Goal: Task Accomplishment & Management: Manage account settings

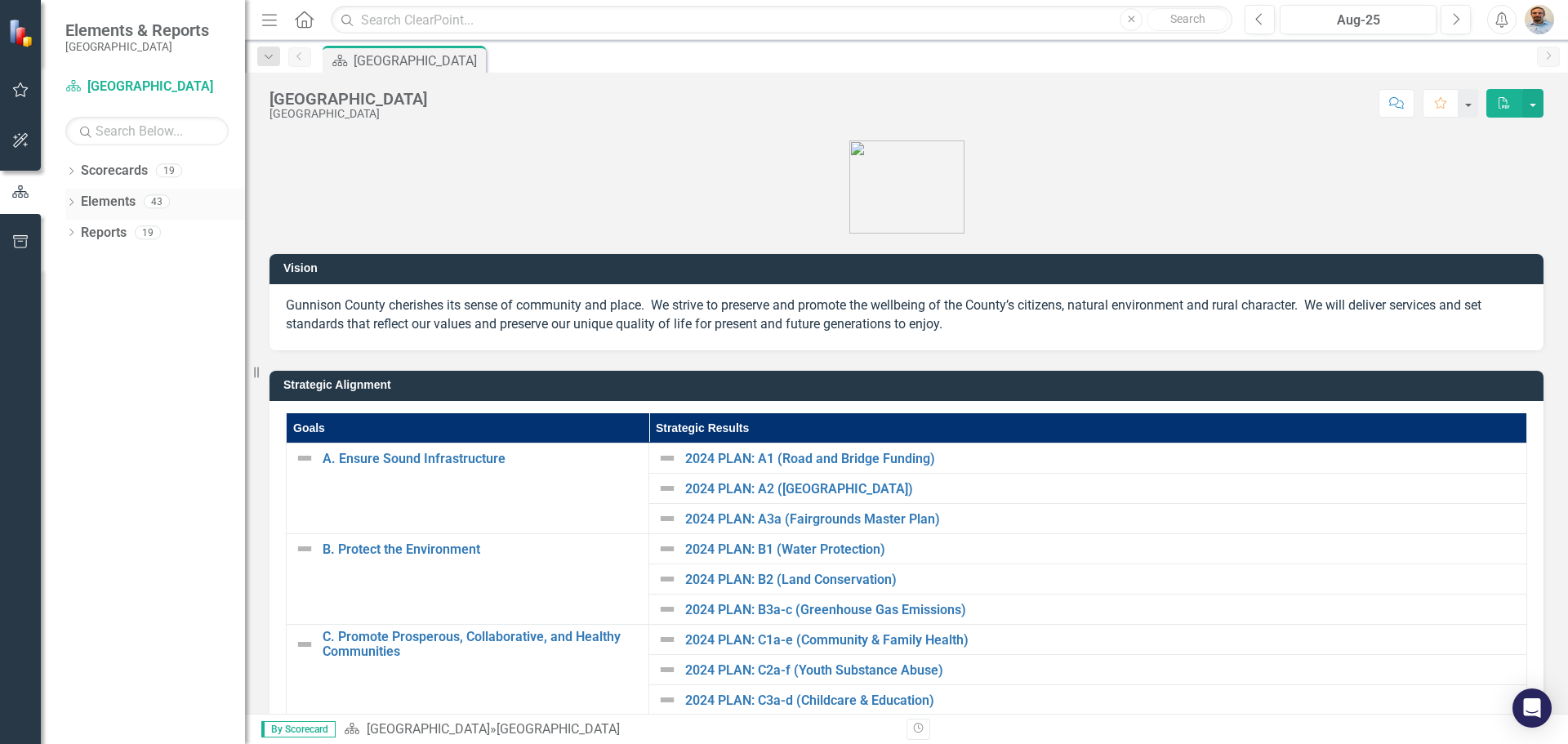
click at [73, 198] on div "Dropdown" at bounding box center [71, 204] width 12 height 14
click at [70, 197] on icon "Dropdown" at bounding box center [68, 201] width 9 height 12
click at [70, 169] on icon "Dropdown" at bounding box center [71, 172] width 12 height 9
click at [82, 200] on icon at bounding box center [81, 201] width 4 height 8
click at [97, 237] on icon "Dropdown" at bounding box center [96, 232] width 12 height 10
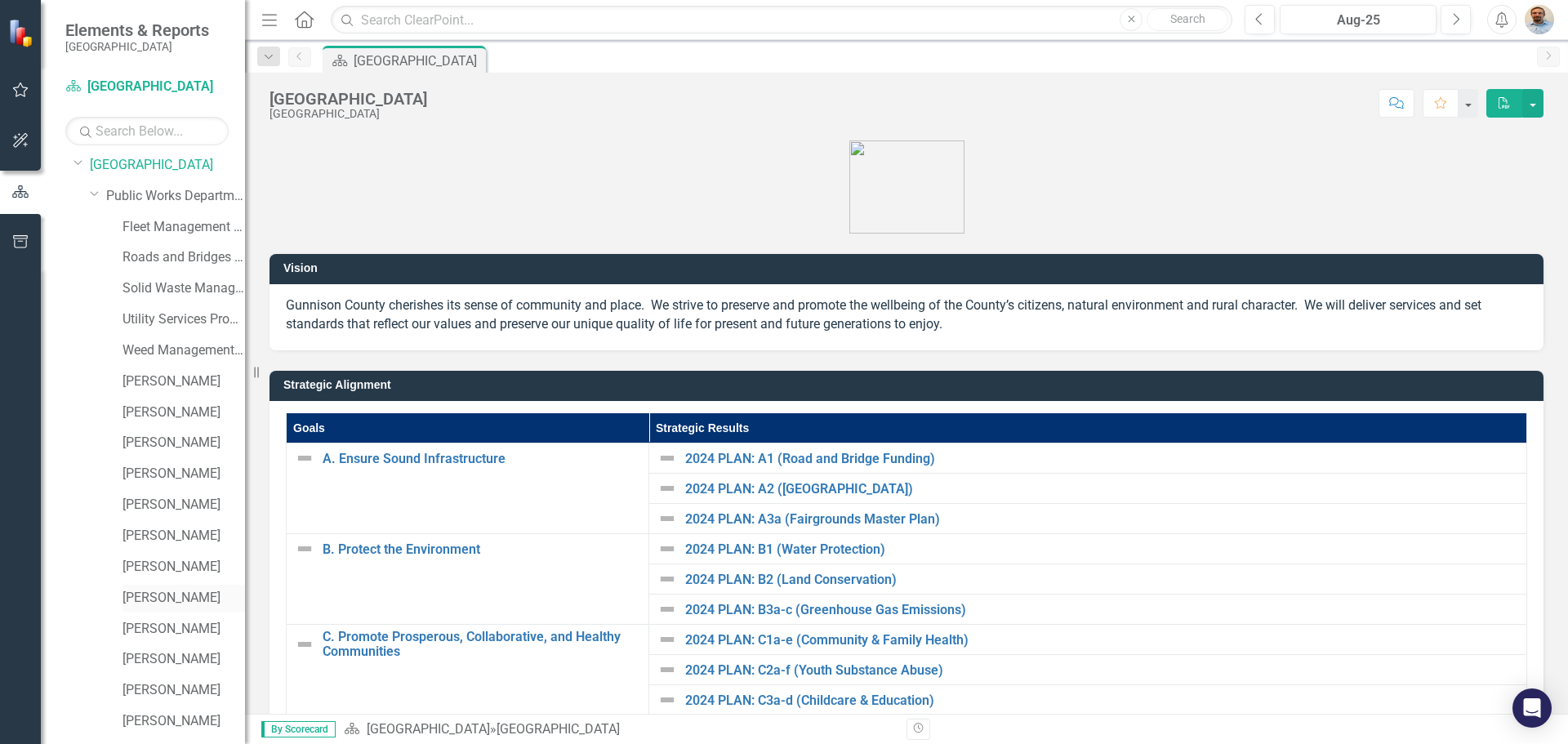
scroll to position [94, 0]
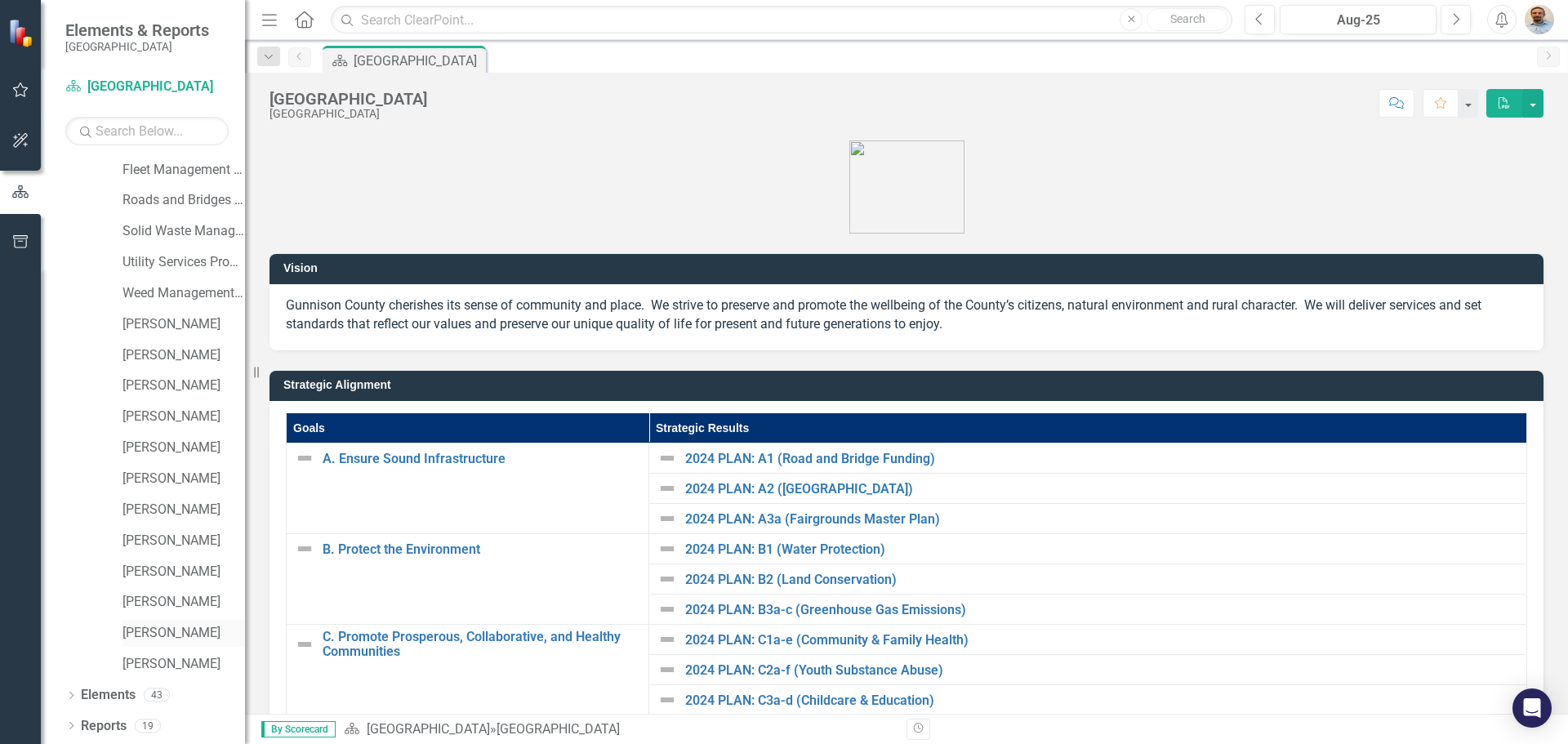
click at [165, 623] on div "[PERSON_NAME]" at bounding box center [183, 633] width 122 height 27
click at [144, 632] on link "[PERSON_NAME]" at bounding box center [183, 633] width 122 height 19
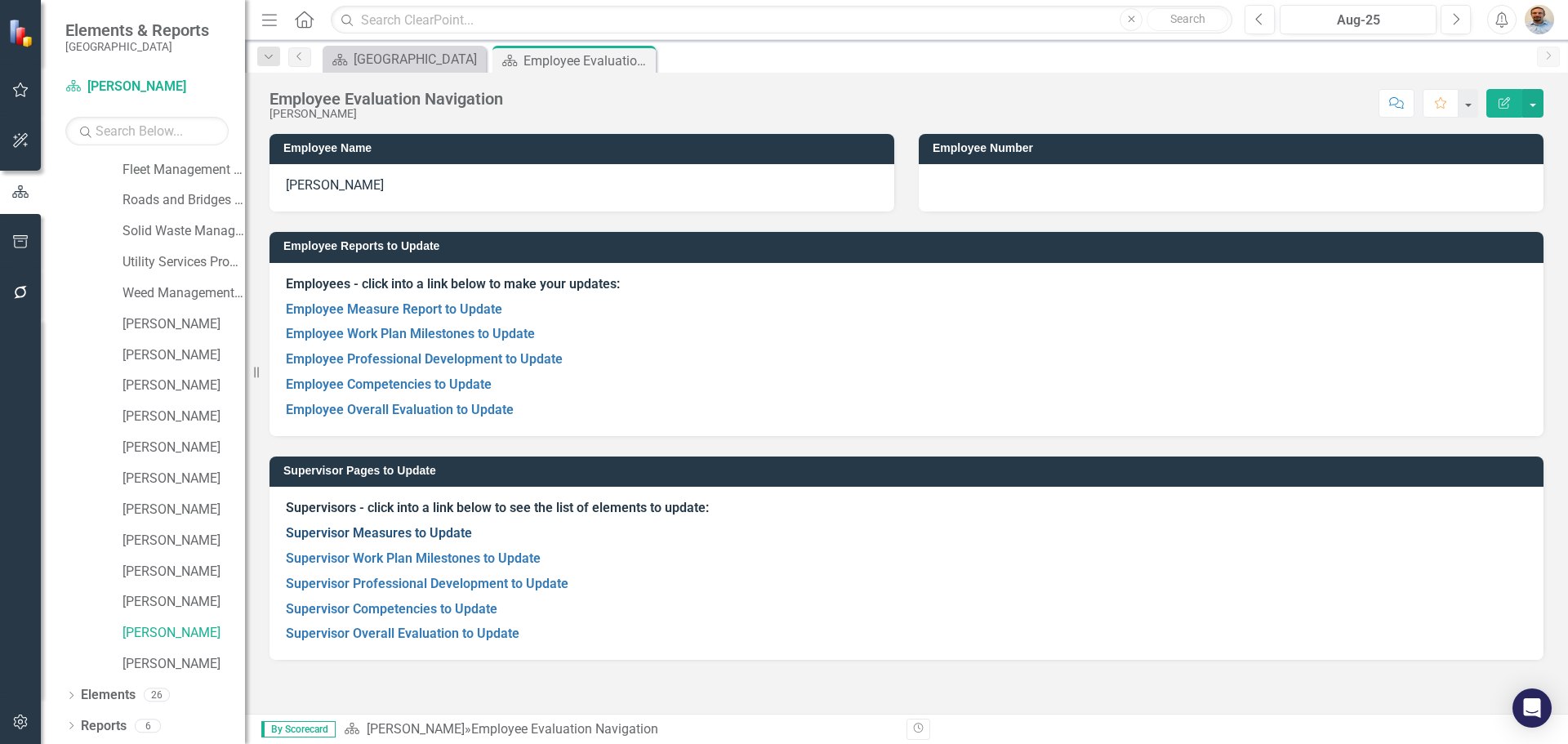
click at [418, 534] on link "Supervisor Measures to Update" at bounding box center [378, 533] width 186 height 16
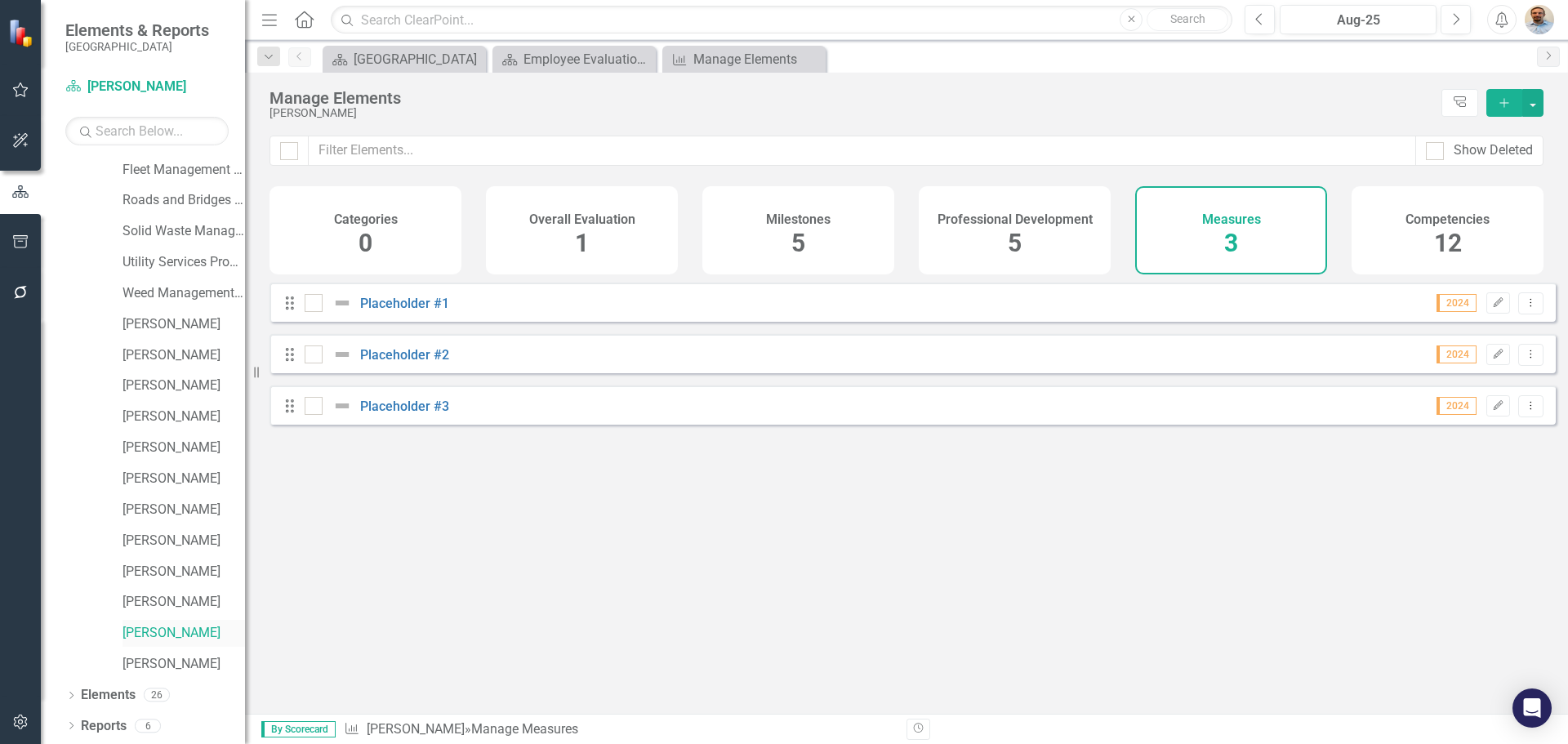
click at [161, 625] on link "[PERSON_NAME]" at bounding box center [183, 633] width 122 height 19
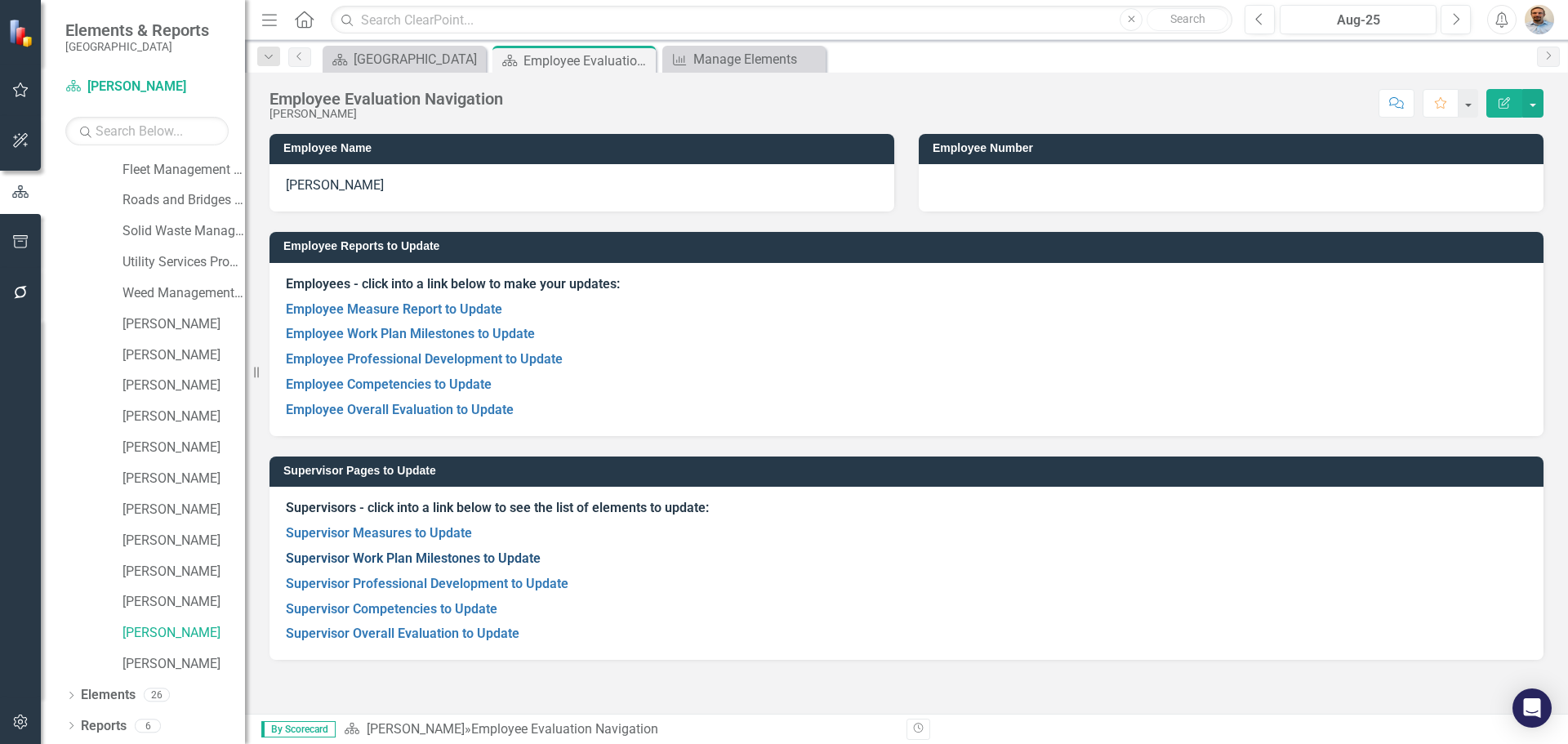
click at [376, 556] on link "Supervisor Work Plan Milestones to Update" at bounding box center [413, 559] width 255 height 16
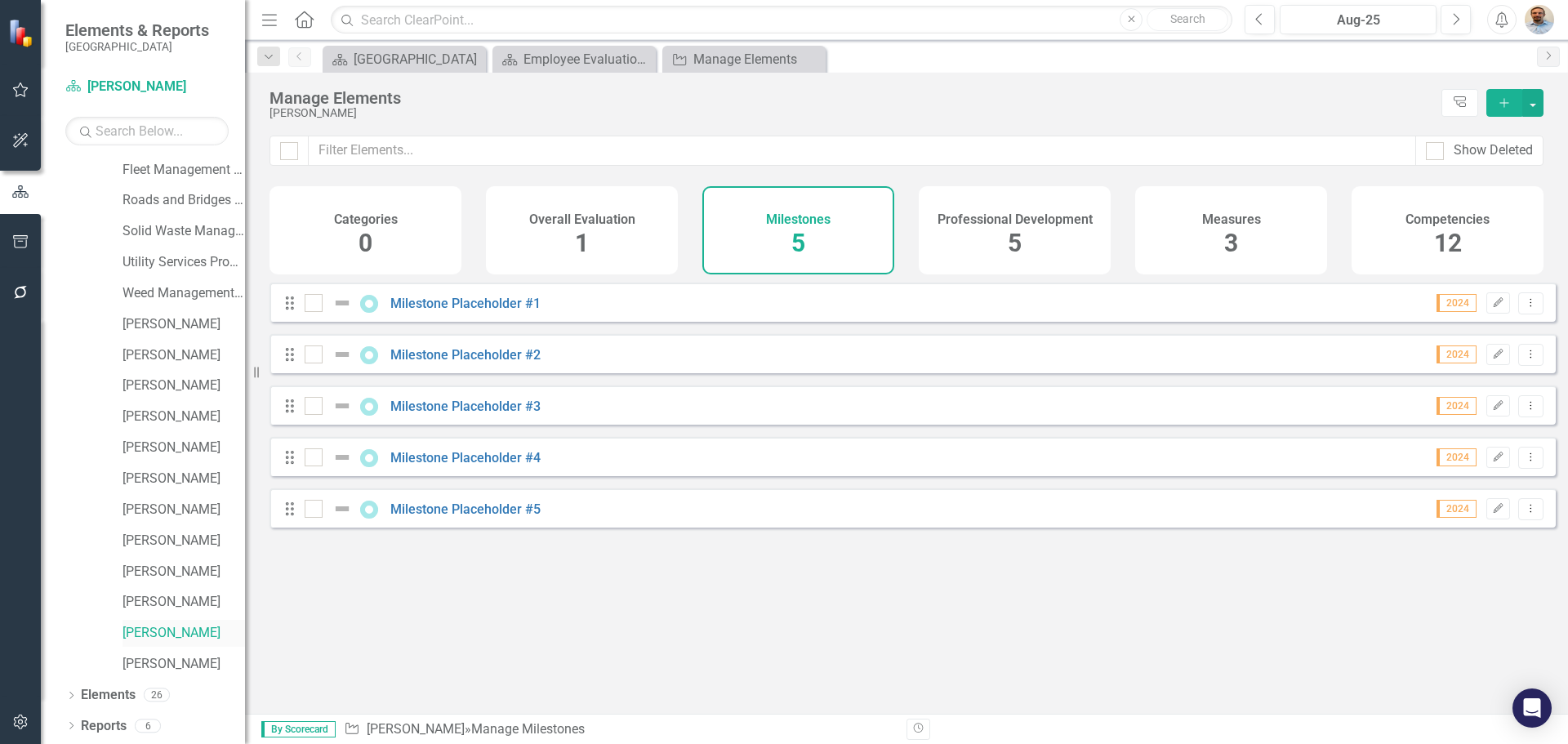
click at [137, 639] on link "[PERSON_NAME]" at bounding box center [183, 633] width 122 height 19
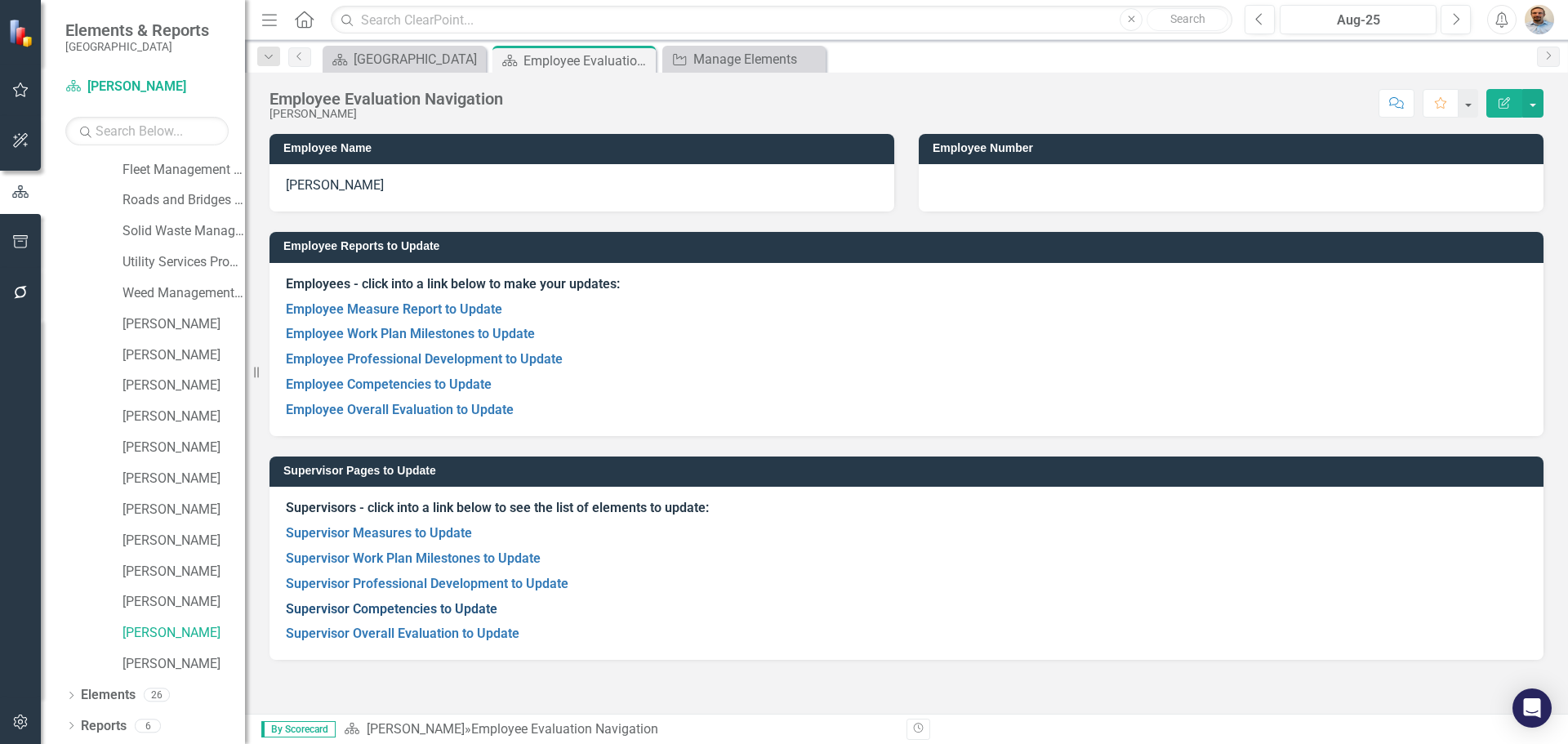
click at [437, 608] on link "Supervisor Competencies to Update" at bounding box center [391, 609] width 212 height 16
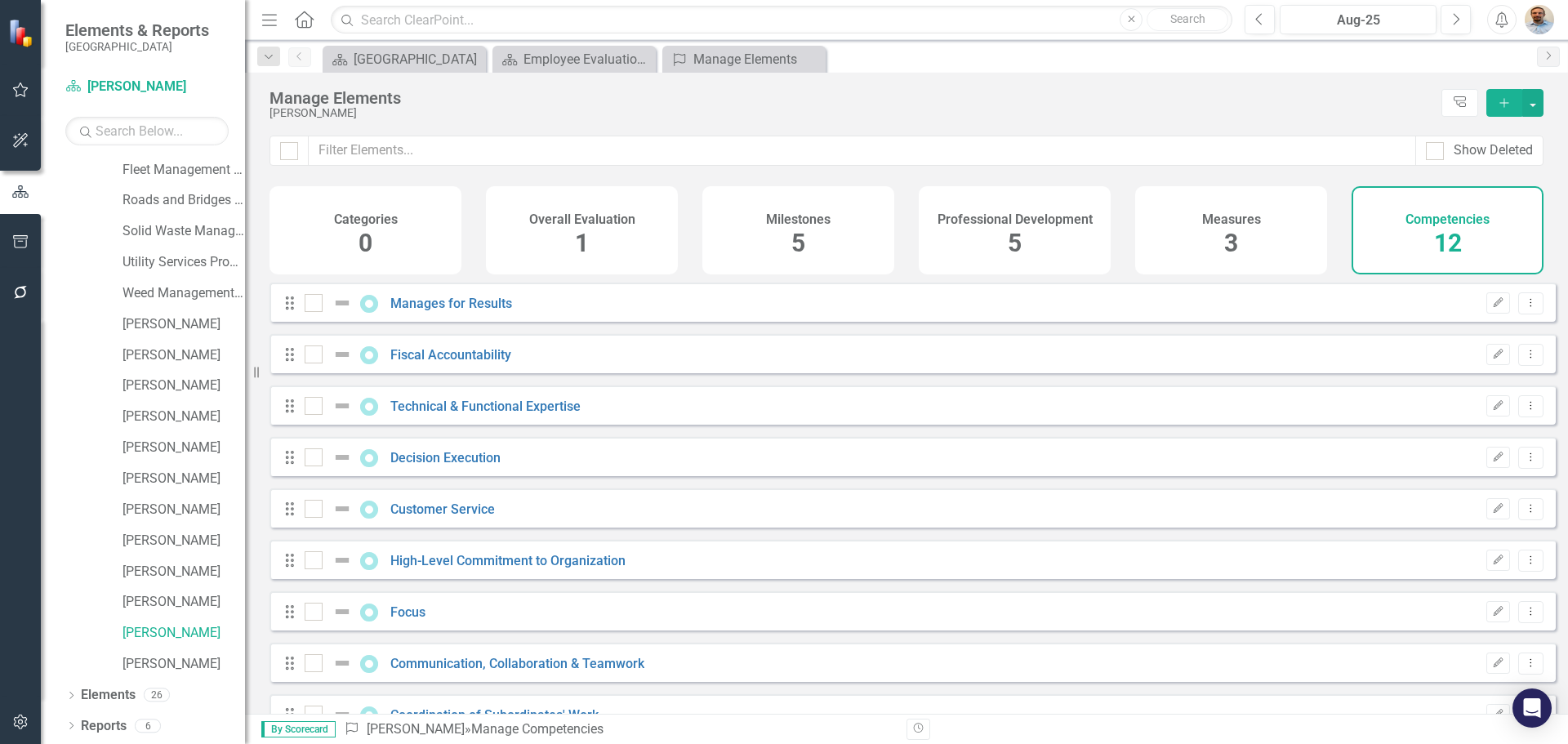
checkbox input "false"
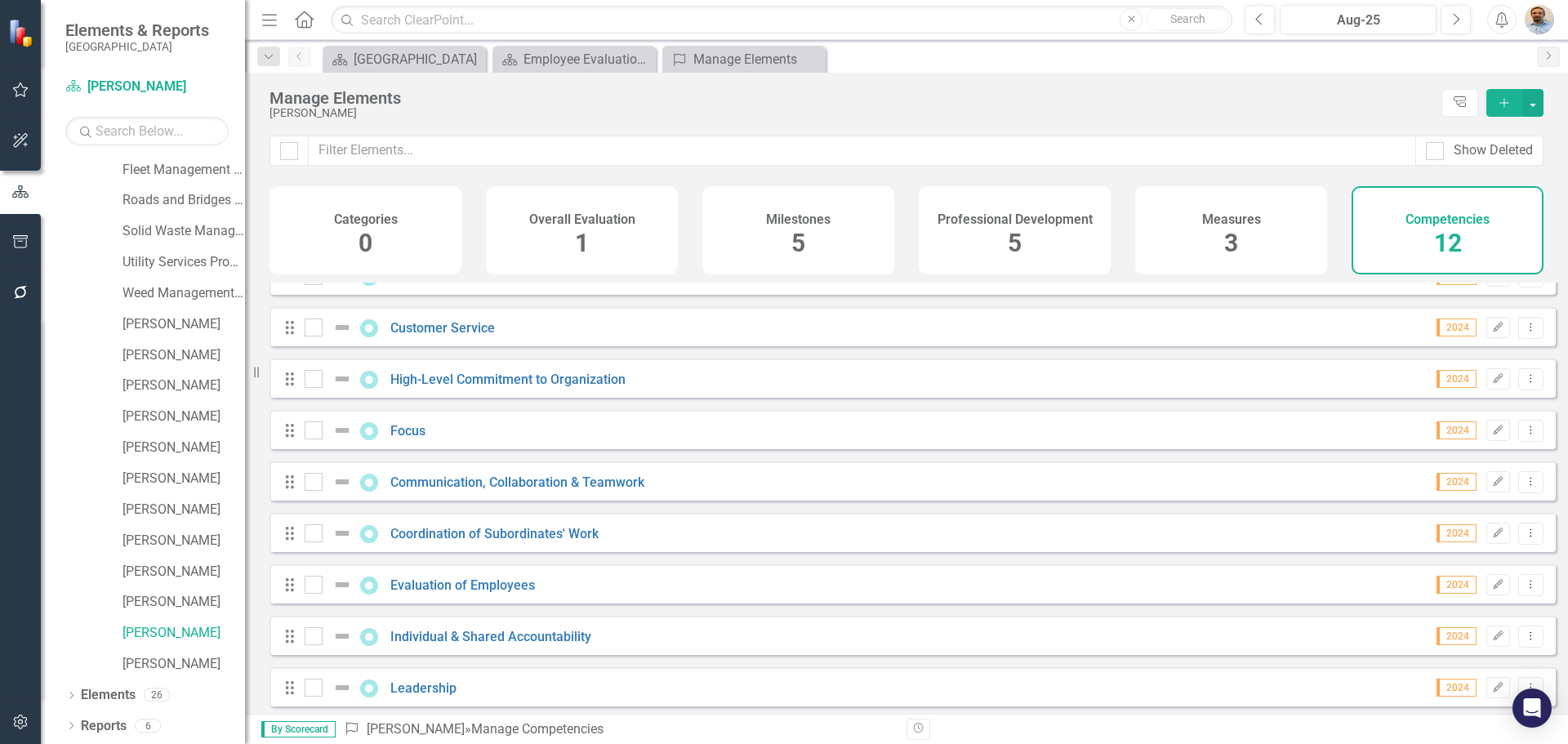
scroll to position [198, 0]
click at [1524, 577] on icon "Dropdown Menu" at bounding box center [1531, 579] width 14 height 11
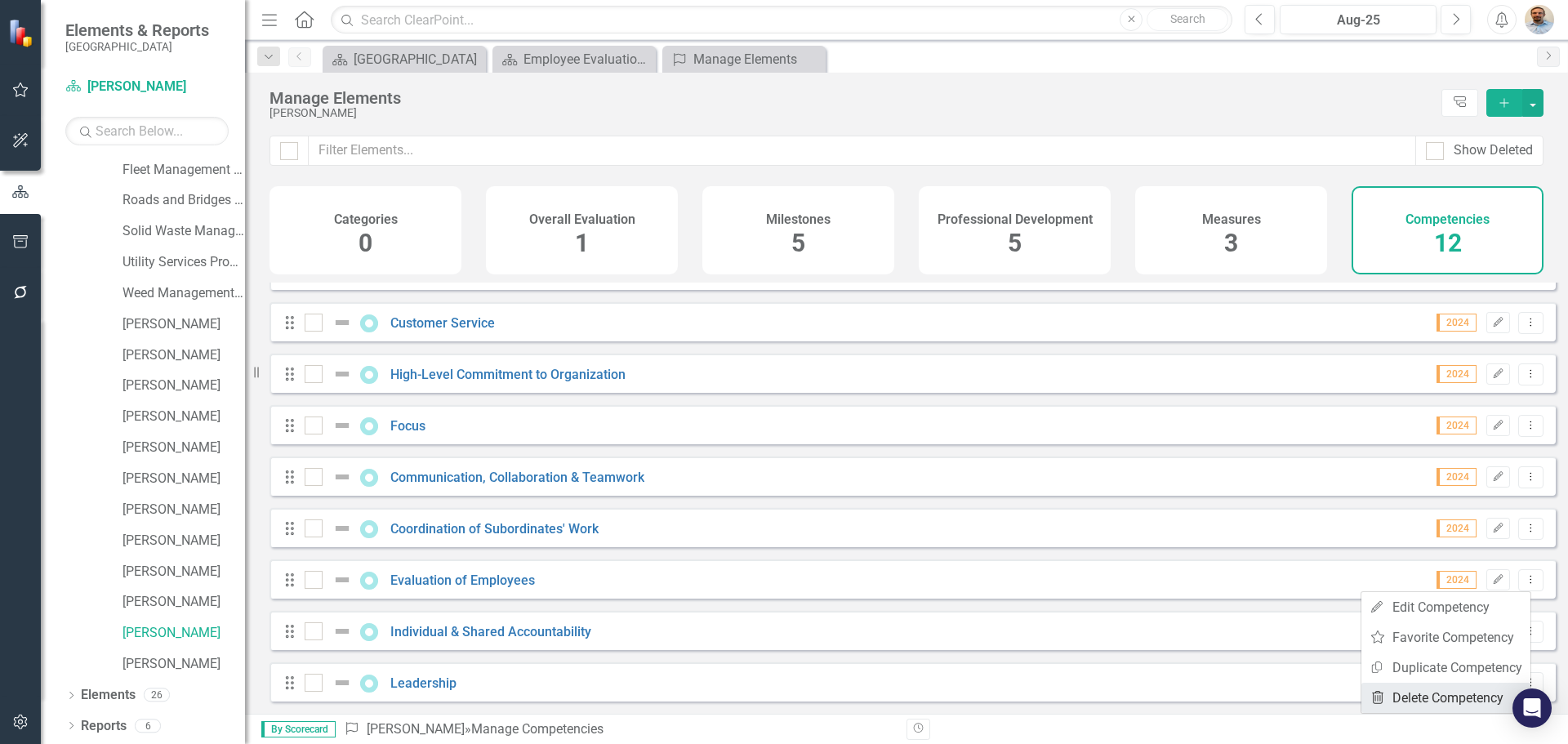
click at [1466, 692] on link "Trash Delete Competency" at bounding box center [1447, 698] width 170 height 31
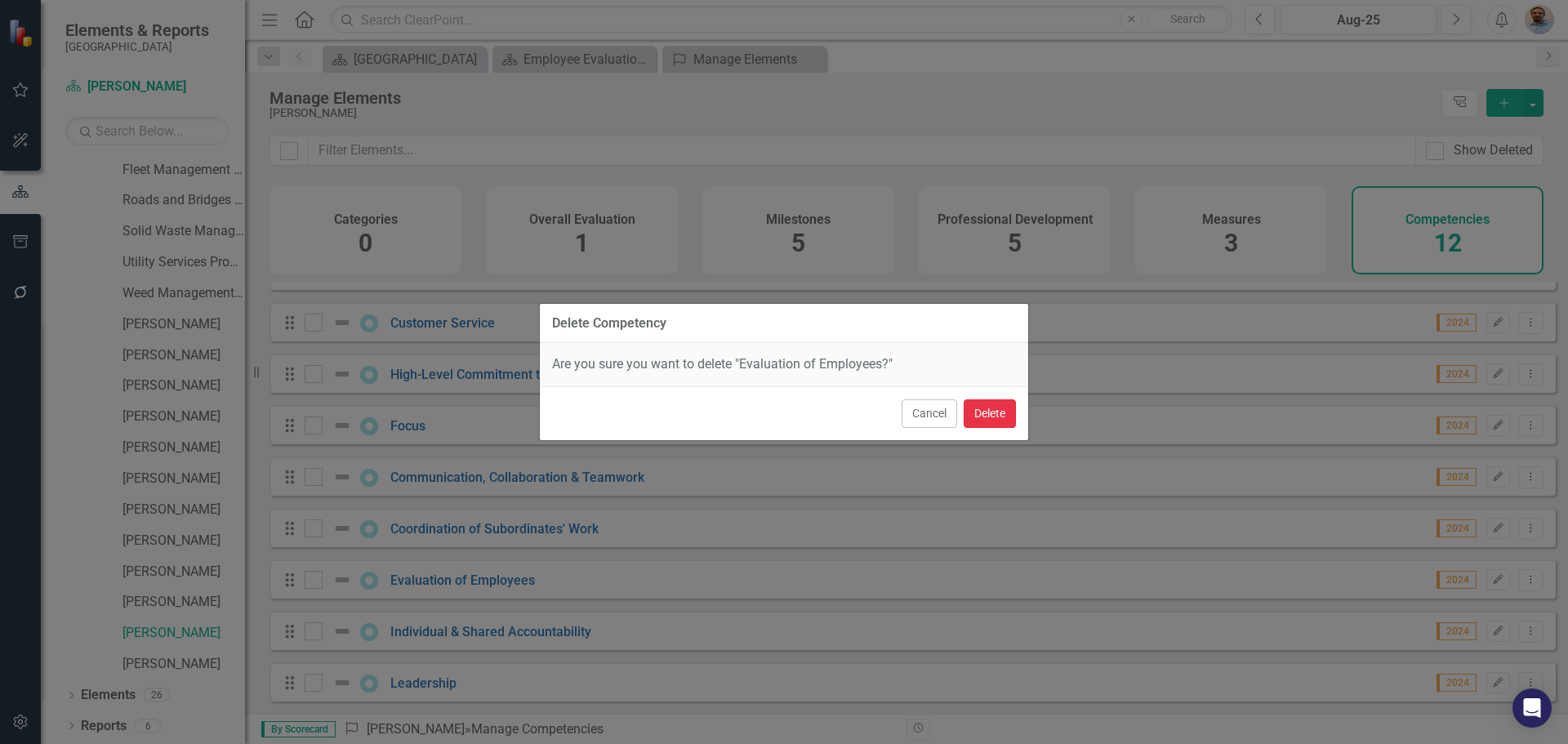
click at [979, 418] on button "Delete" at bounding box center [989, 413] width 52 height 29
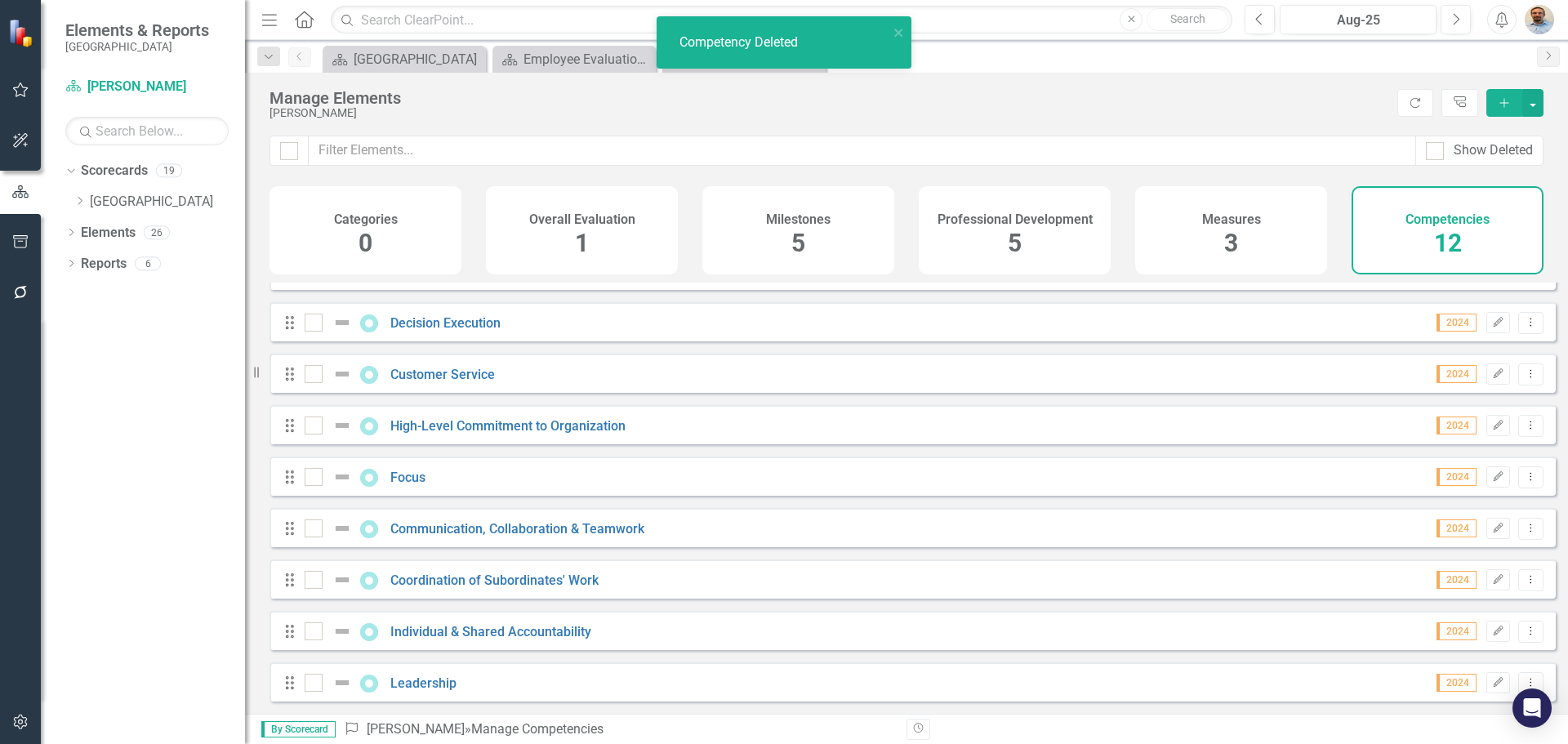
scroll to position [147, 0]
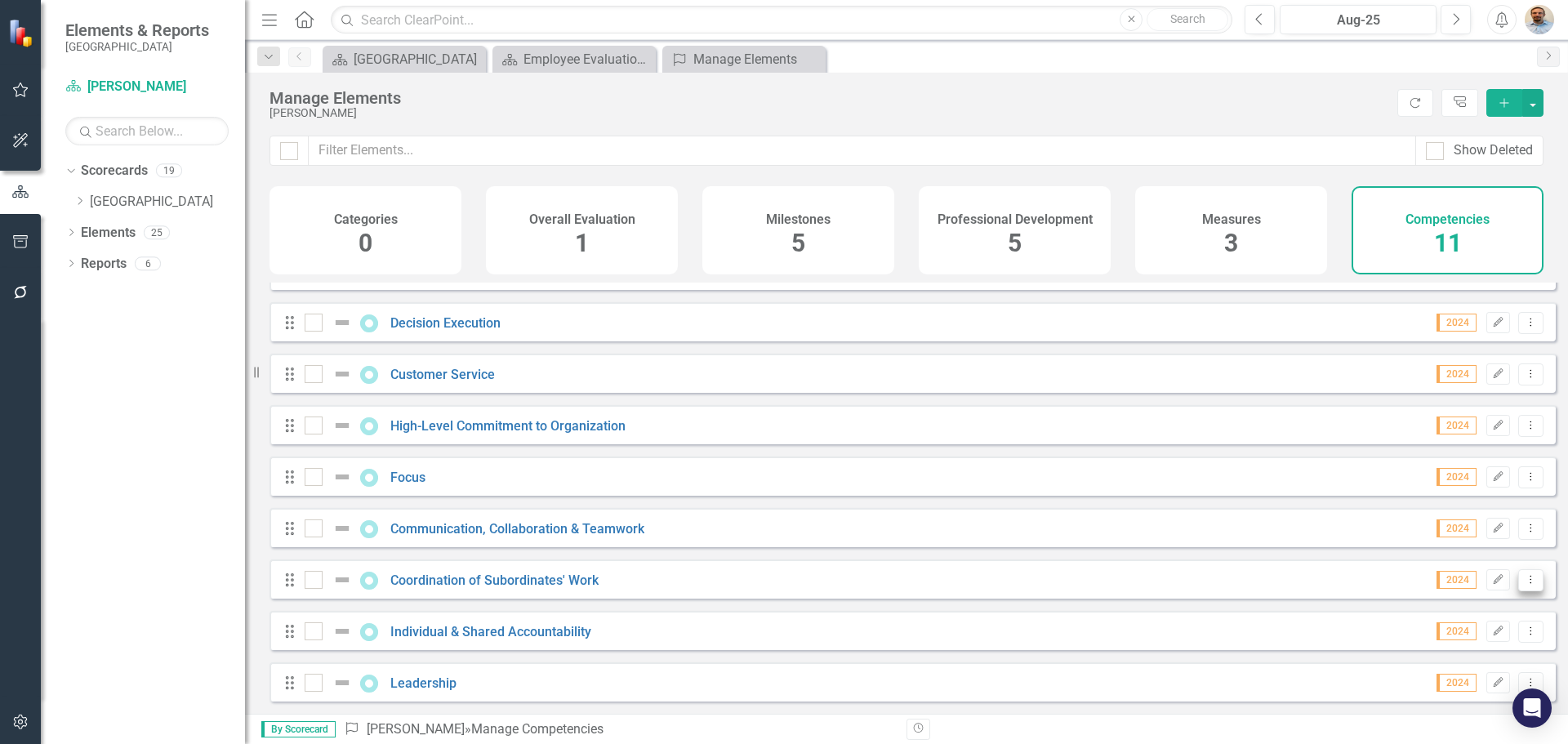
click at [1524, 576] on icon "Dropdown Menu" at bounding box center [1531, 579] width 14 height 11
click at [1413, 698] on link "Trash Delete Competency" at bounding box center [1447, 698] width 170 height 31
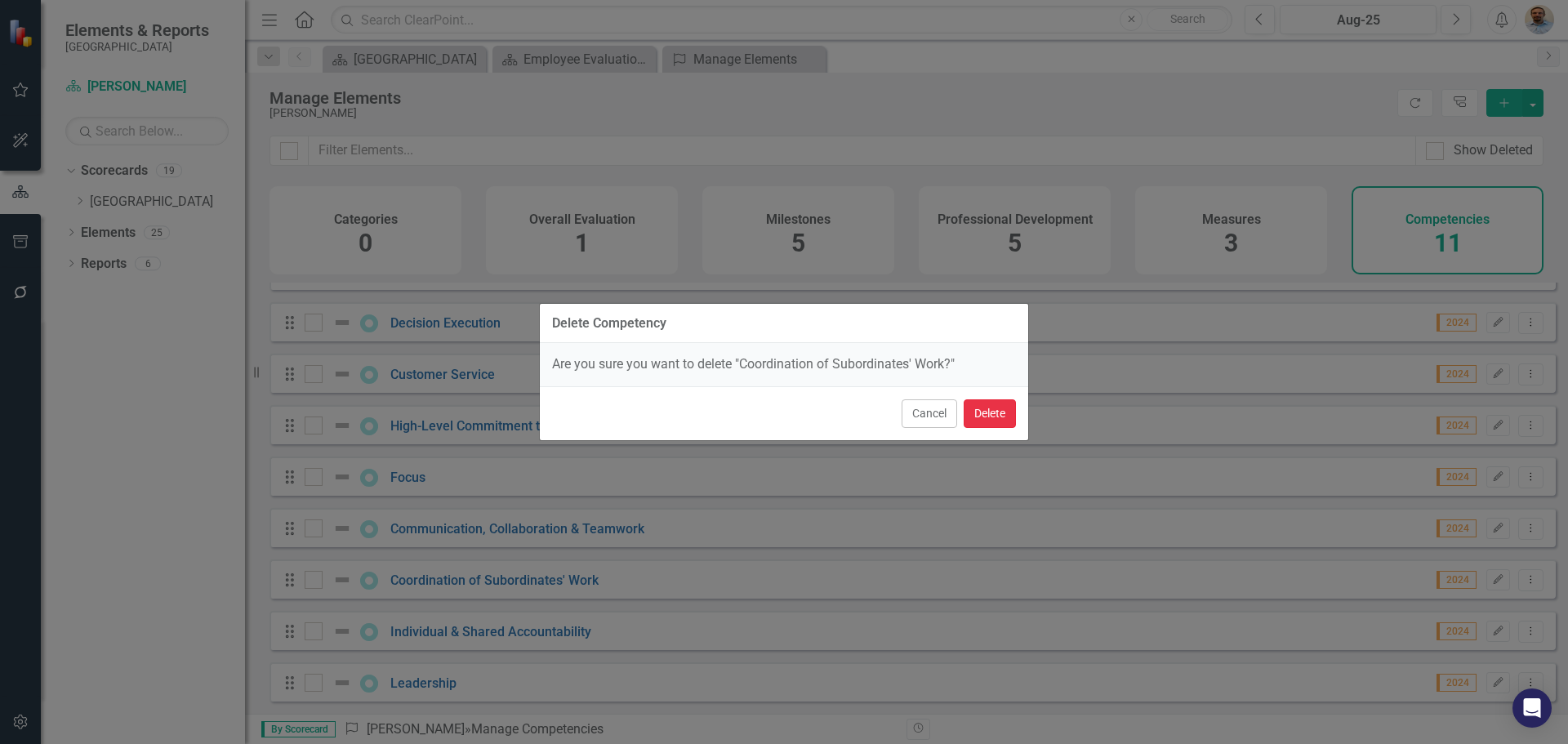
click at [995, 408] on button "Delete" at bounding box center [989, 413] width 52 height 29
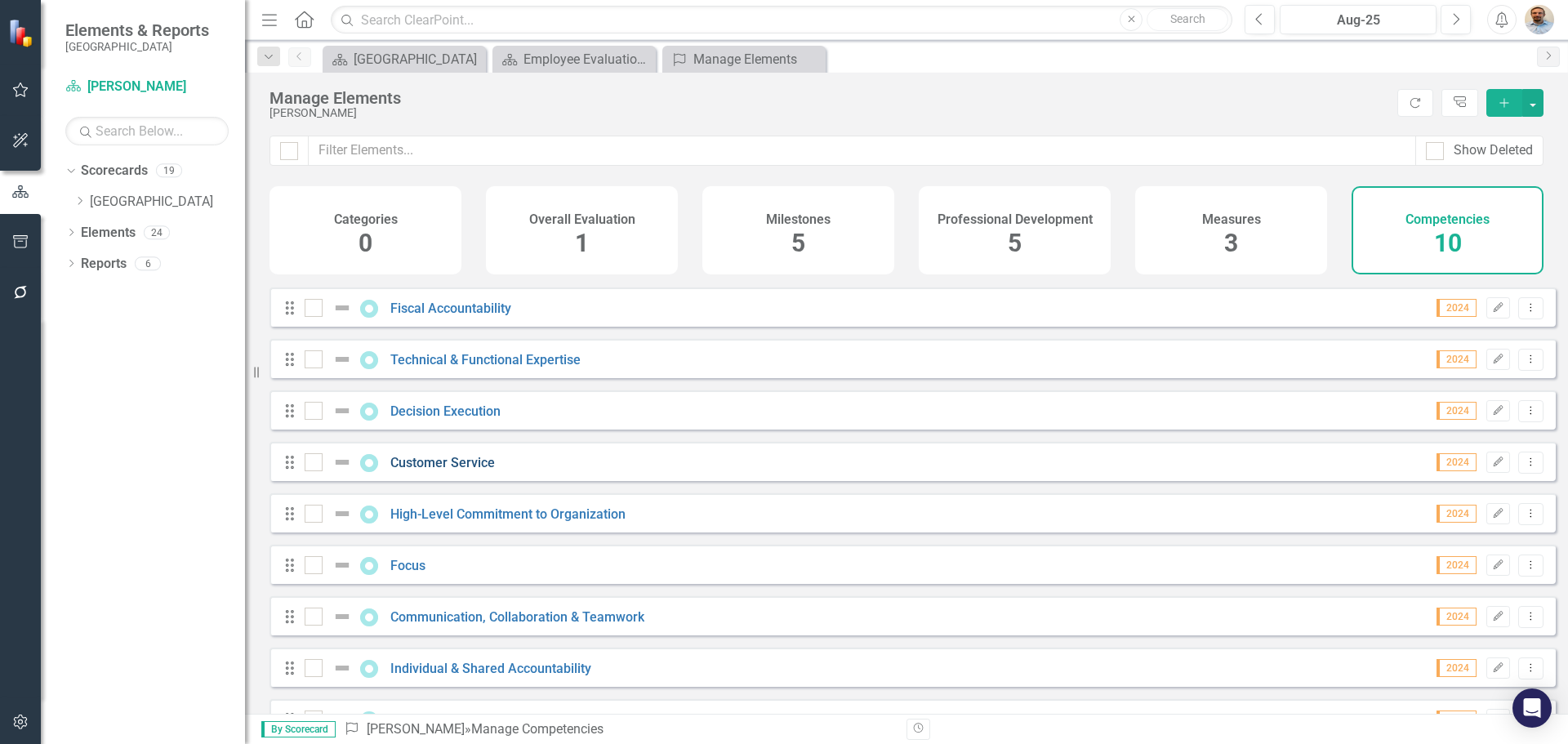
scroll to position [0, 0]
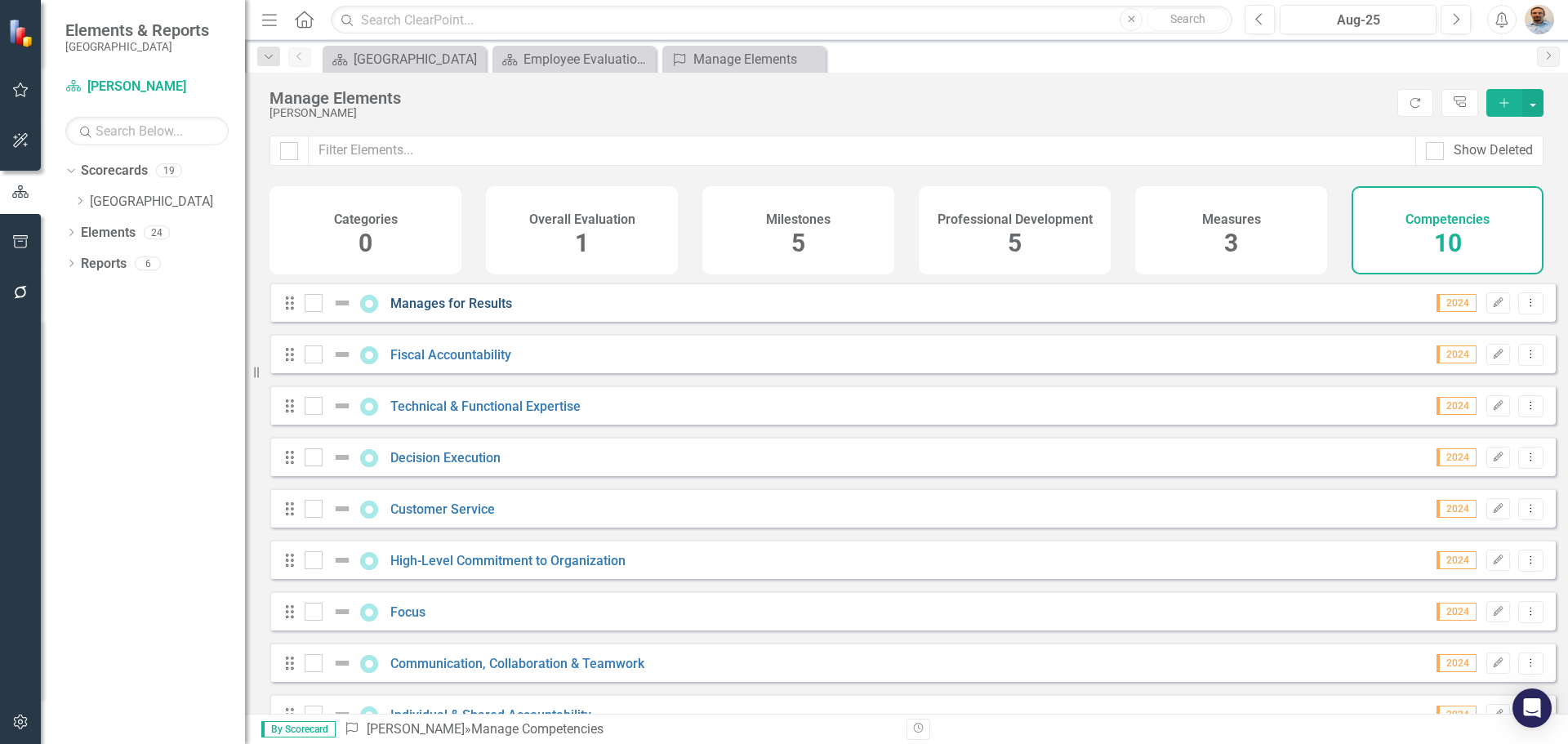
click at [420, 311] on link "Manages for Results" at bounding box center [450, 304] width 121 height 16
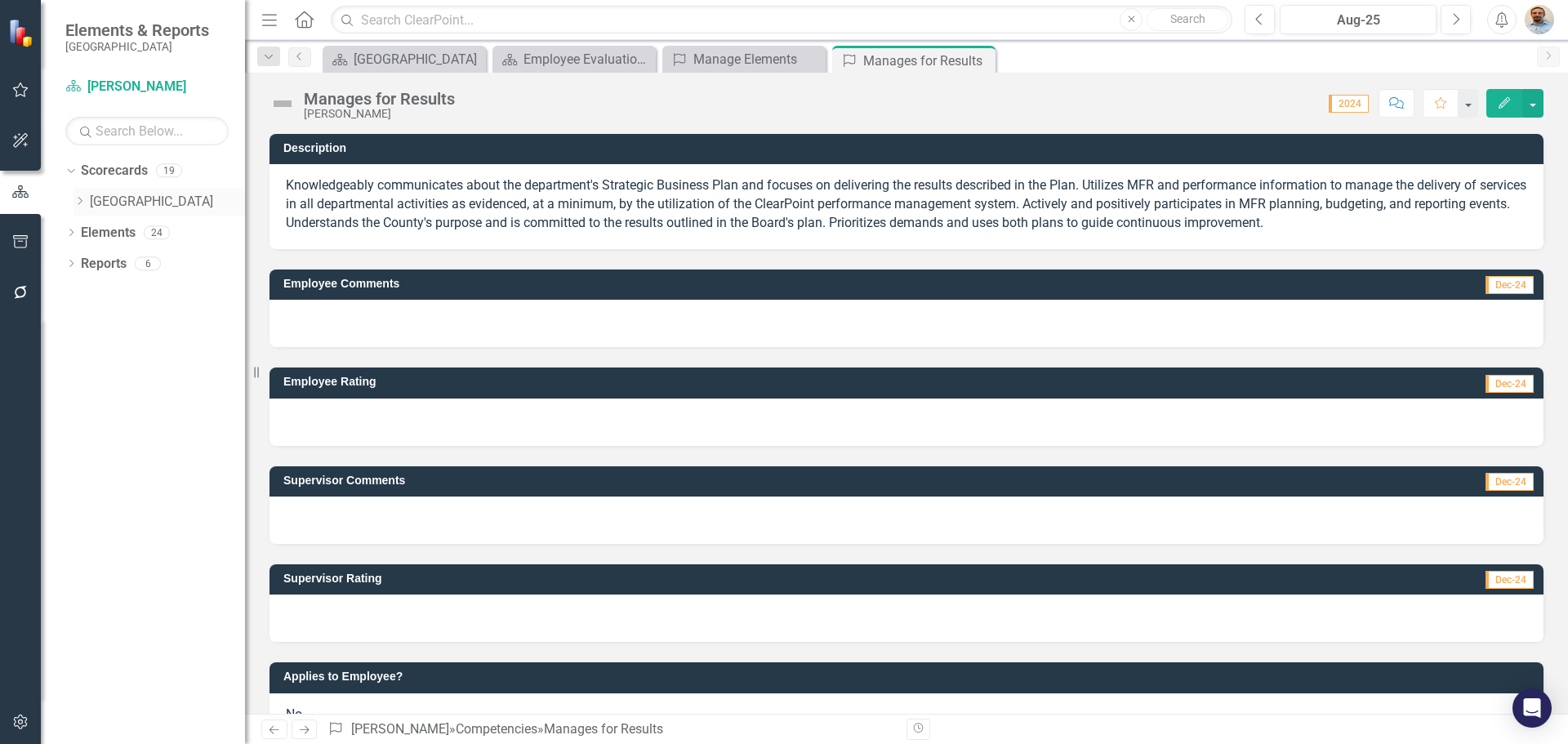
click at [82, 198] on icon "Dropdown" at bounding box center [80, 201] width 12 height 10
click at [98, 232] on icon "Dropdown" at bounding box center [96, 232] width 12 height 10
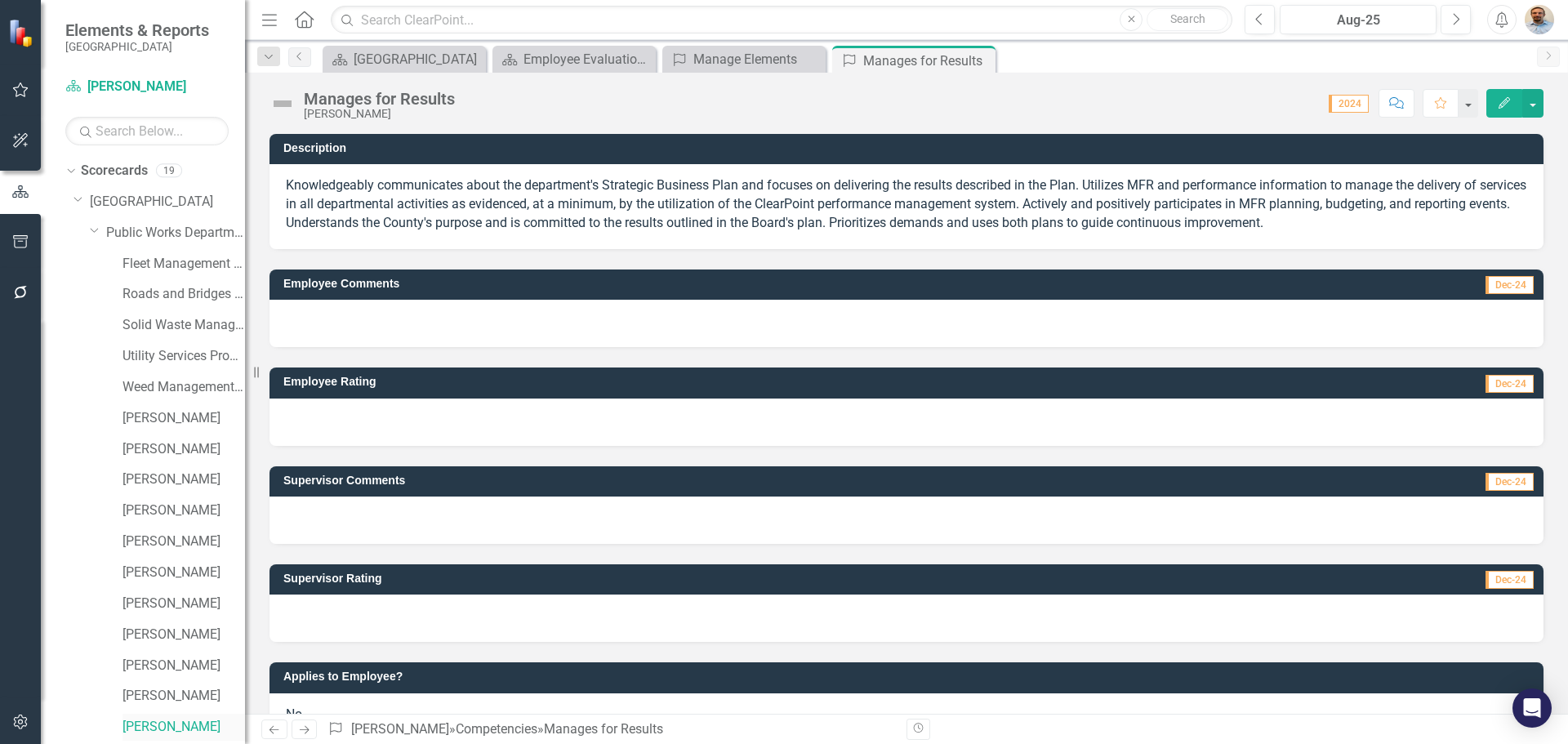
click at [157, 725] on link "[PERSON_NAME]" at bounding box center [183, 726] width 122 height 19
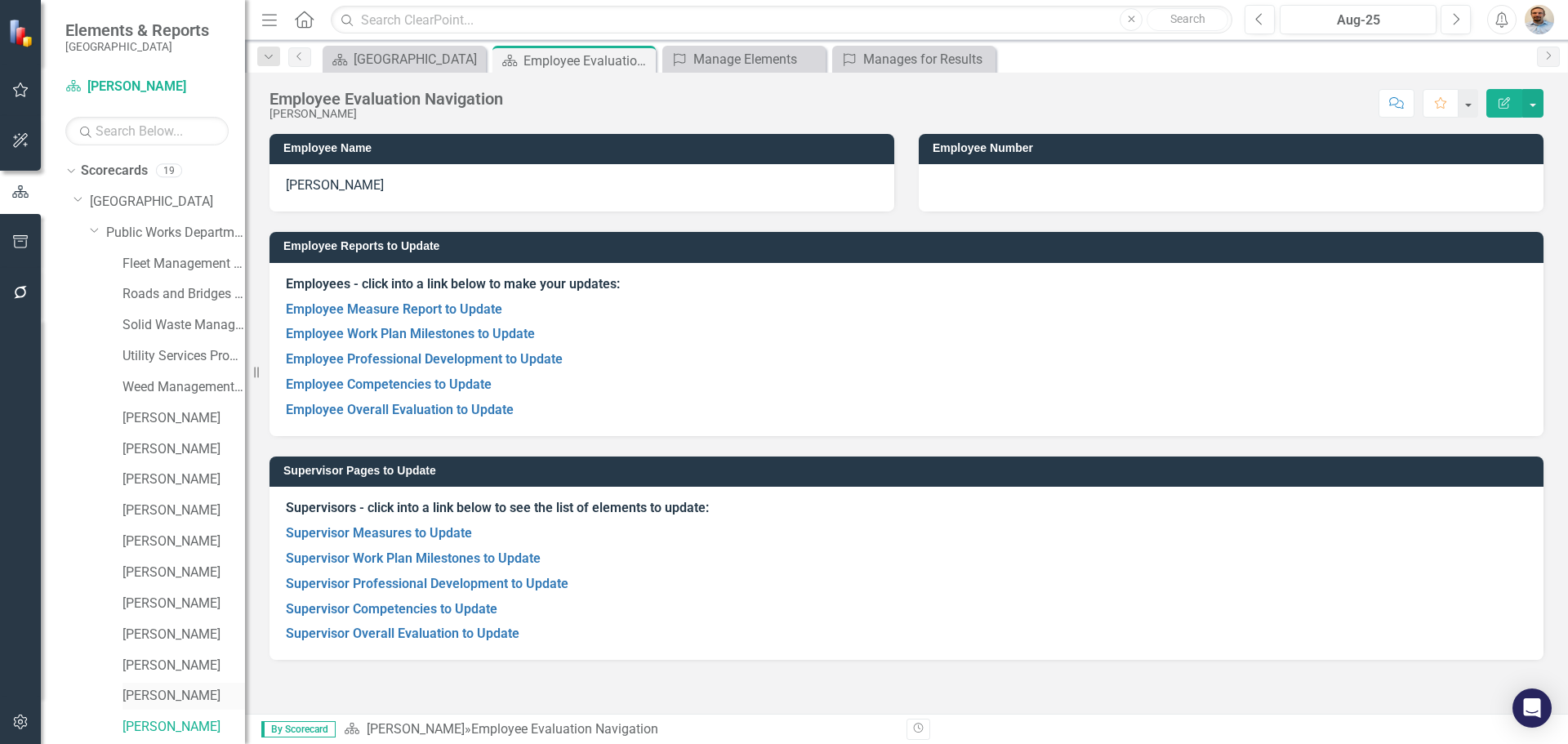
click at [162, 701] on link "[PERSON_NAME]" at bounding box center [183, 696] width 122 height 19
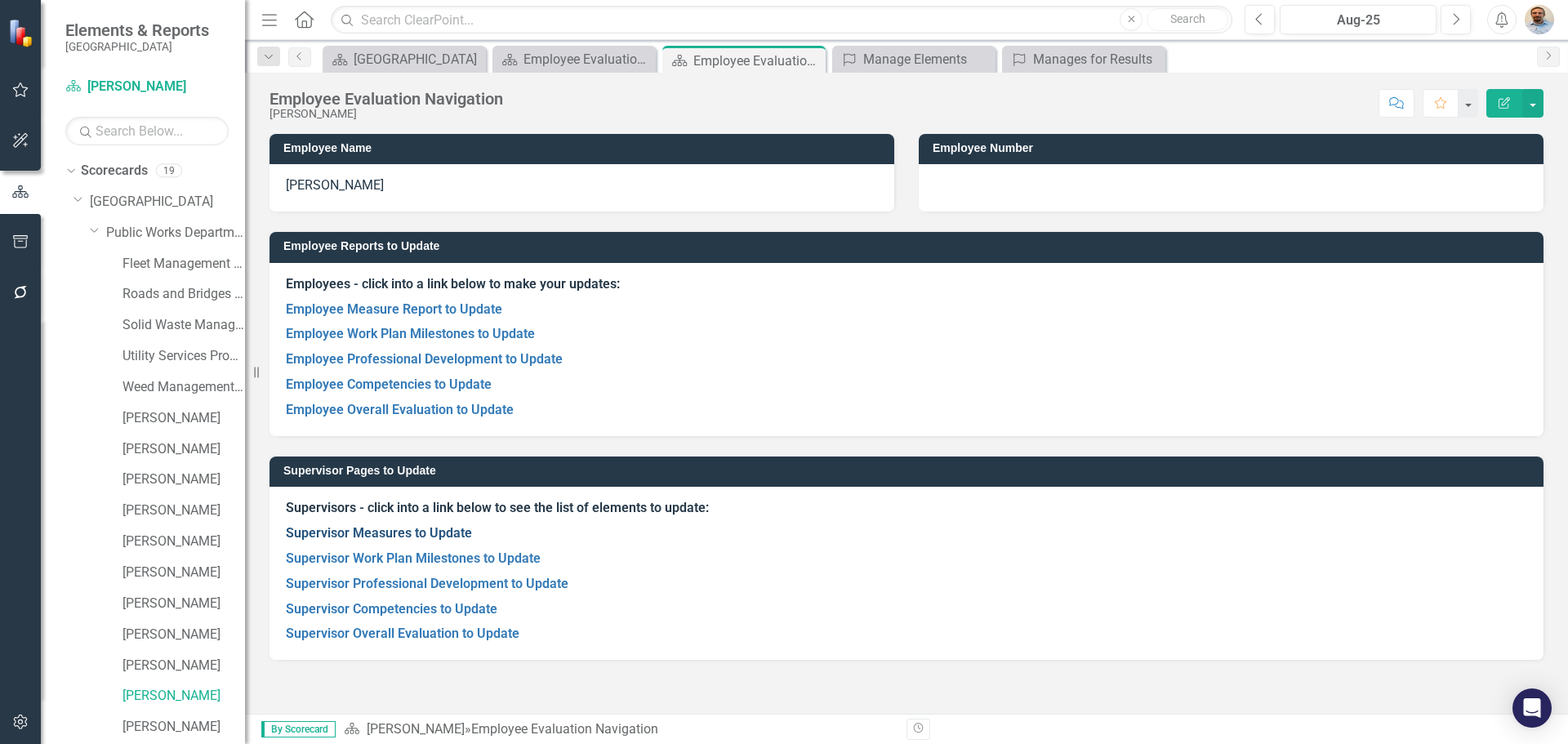
click at [402, 532] on link "Supervisor Measures to Update" at bounding box center [378, 533] width 186 height 16
click at [365, 558] on link "Supervisor Work Plan Milestones to Update" at bounding box center [413, 559] width 255 height 16
click at [357, 584] on link "Supervisor Professional Development to Update" at bounding box center [427, 583] width 283 height 16
click at [385, 589] on link "Supervisor Professional Development to Update" at bounding box center [427, 583] width 283 height 16
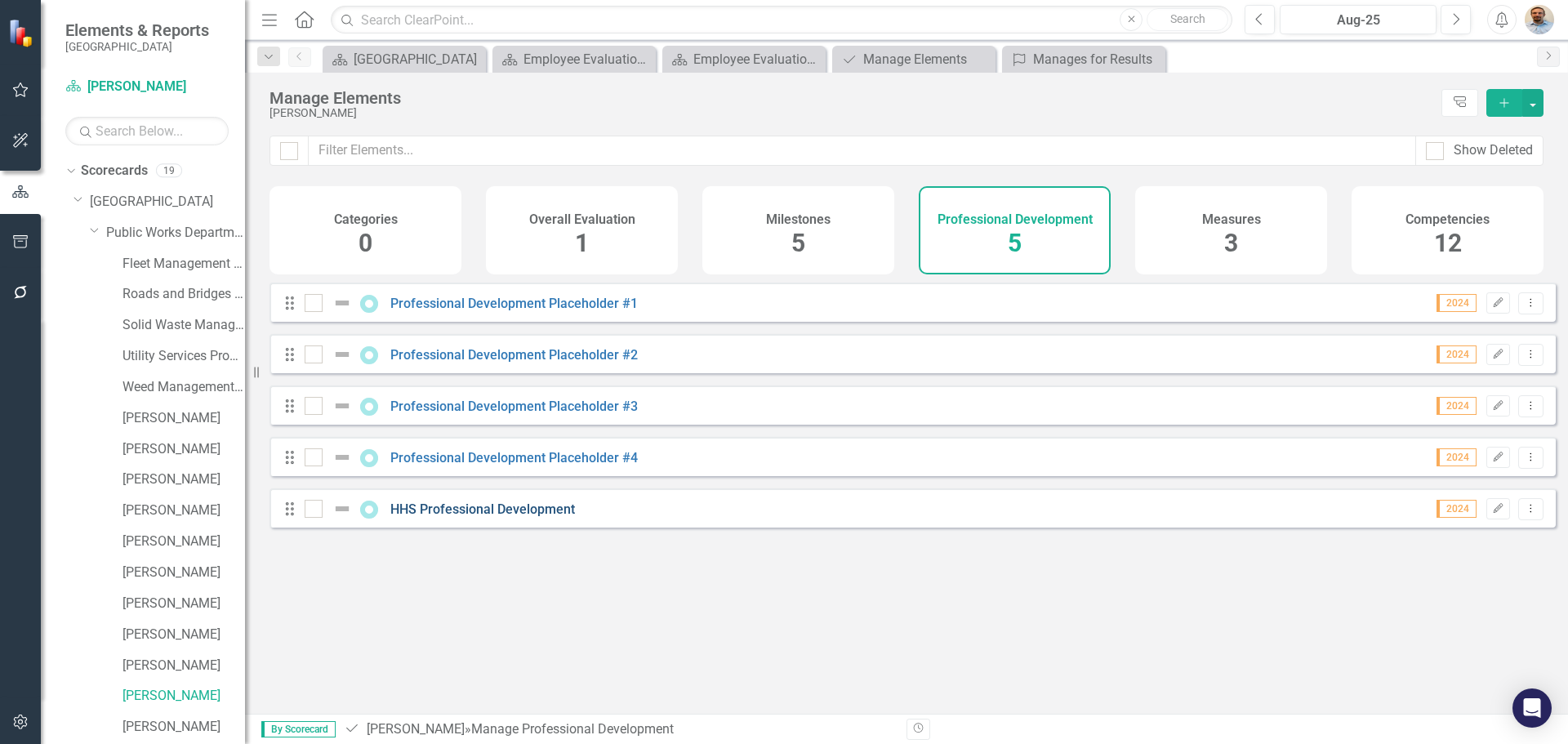
click at [464, 517] on link "HHS Professional Development" at bounding box center [482, 509] width 184 height 16
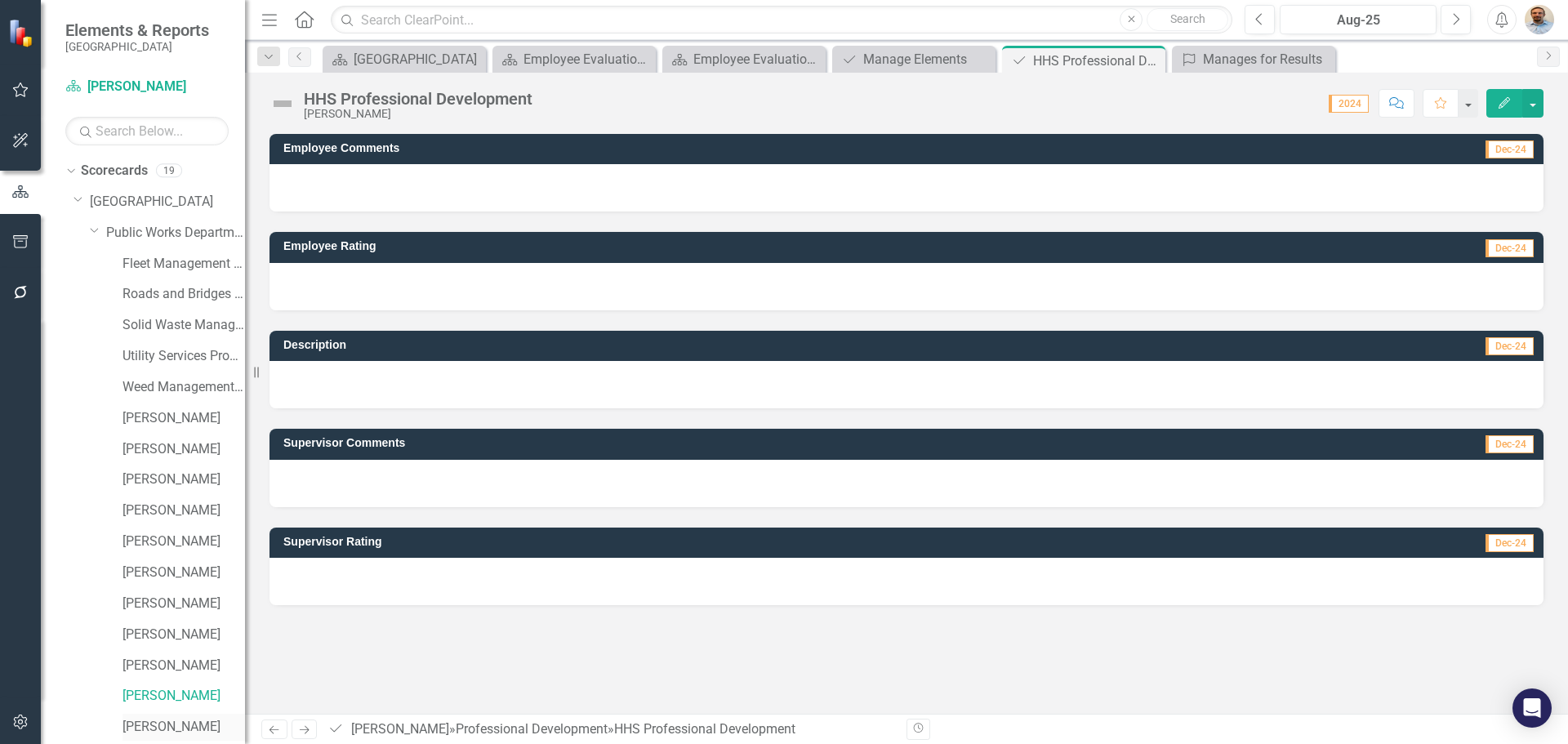
click at [151, 727] on link "[PERSON_NAME]" at bounding box center [183, 726] width 122 height 19
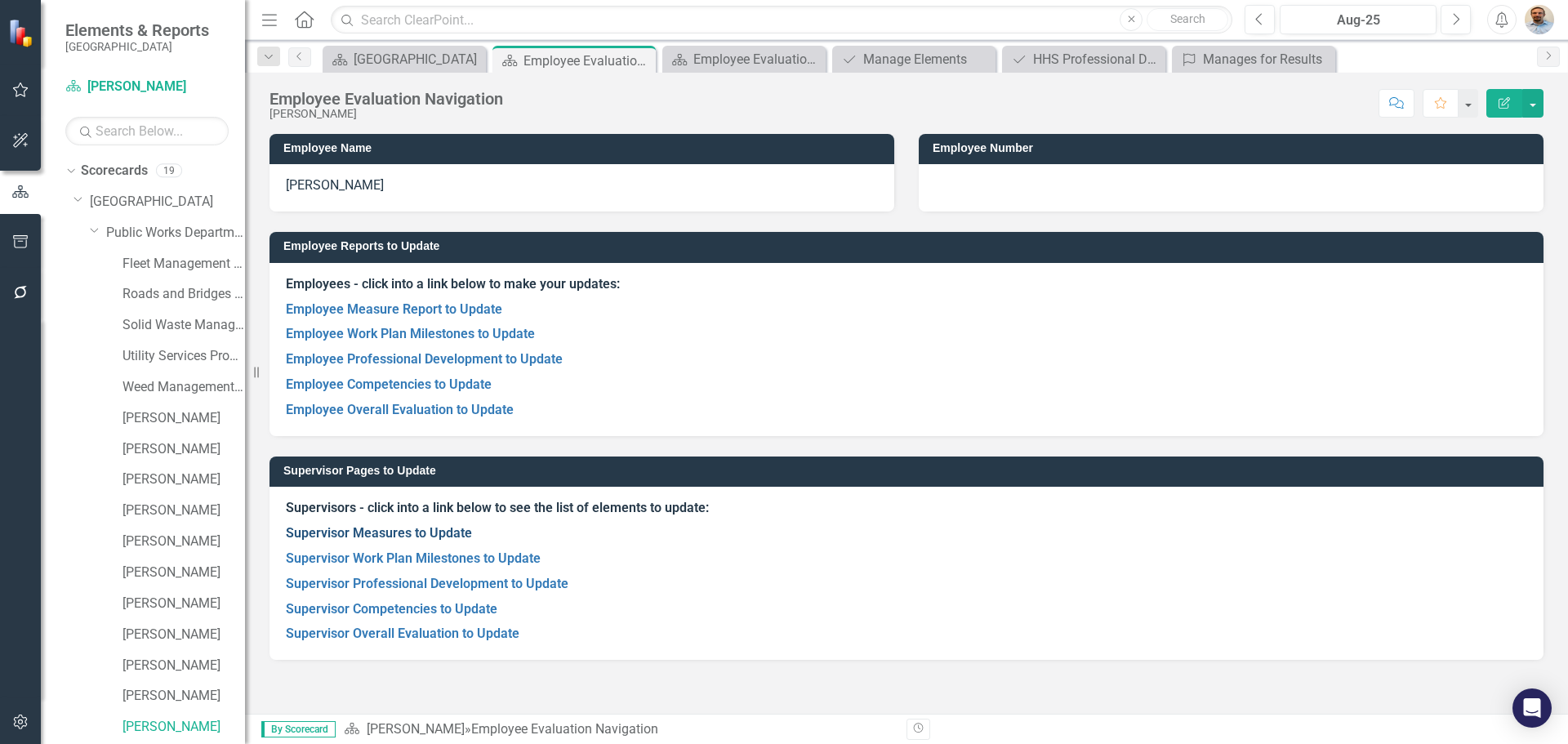
click at [408, 535] on link "Supervisor Measures to Update" at bounding box center [378, 533] width 186 height 16
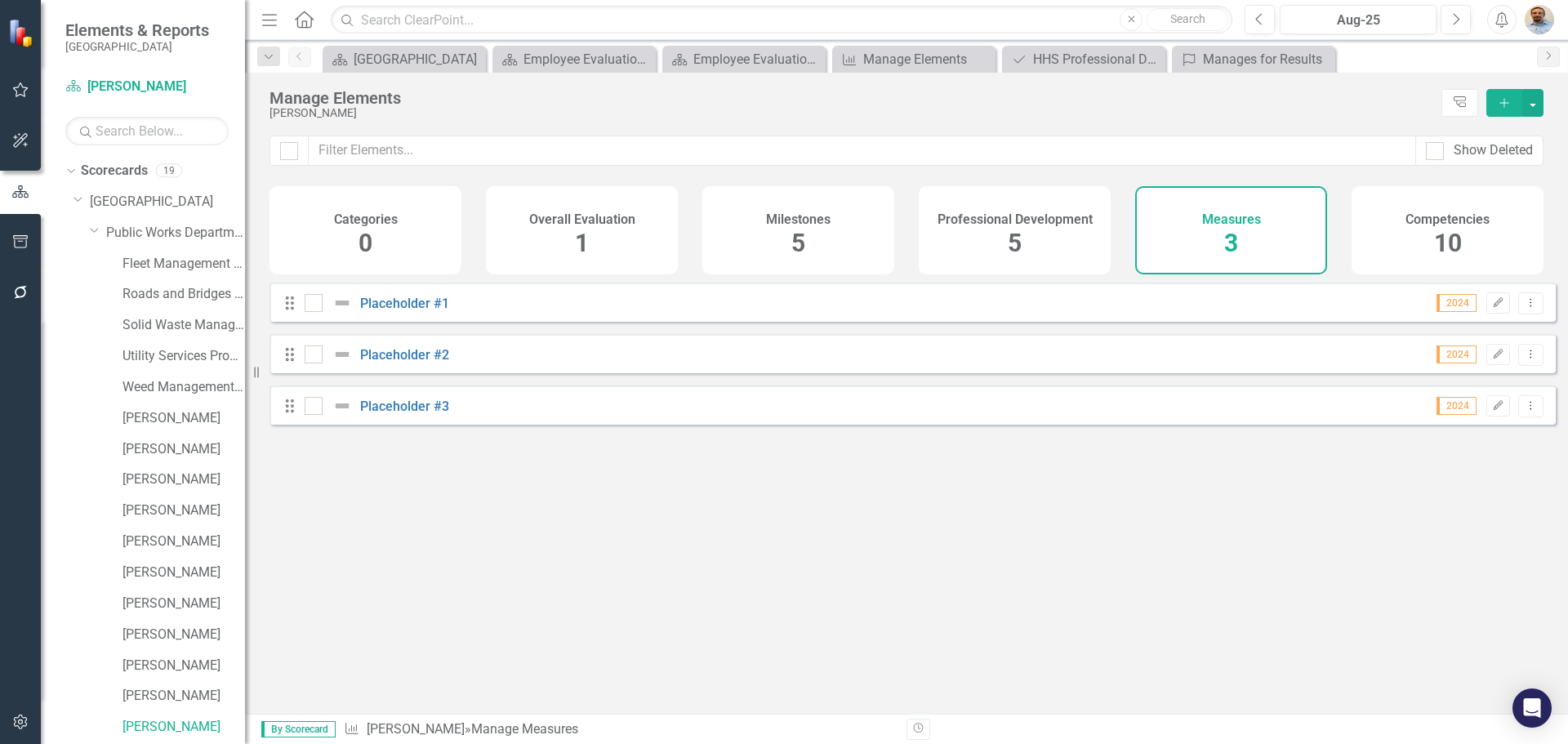
click at [394, 570] on div "Looks like you don't have any Measures set up yet. Why don't you add a Measure …" at bounding box center [912, 478] width 1286 height 390
click at [474, 510] on div "Looks like you don't have any Measures set up yet. Why don't you add a Measure …" at bounding box center [912, 478] width 1286 height 390
click at [149, 637] on link "[PERSON_NAME]" at bounding box center [183, 633] width 122 height 19
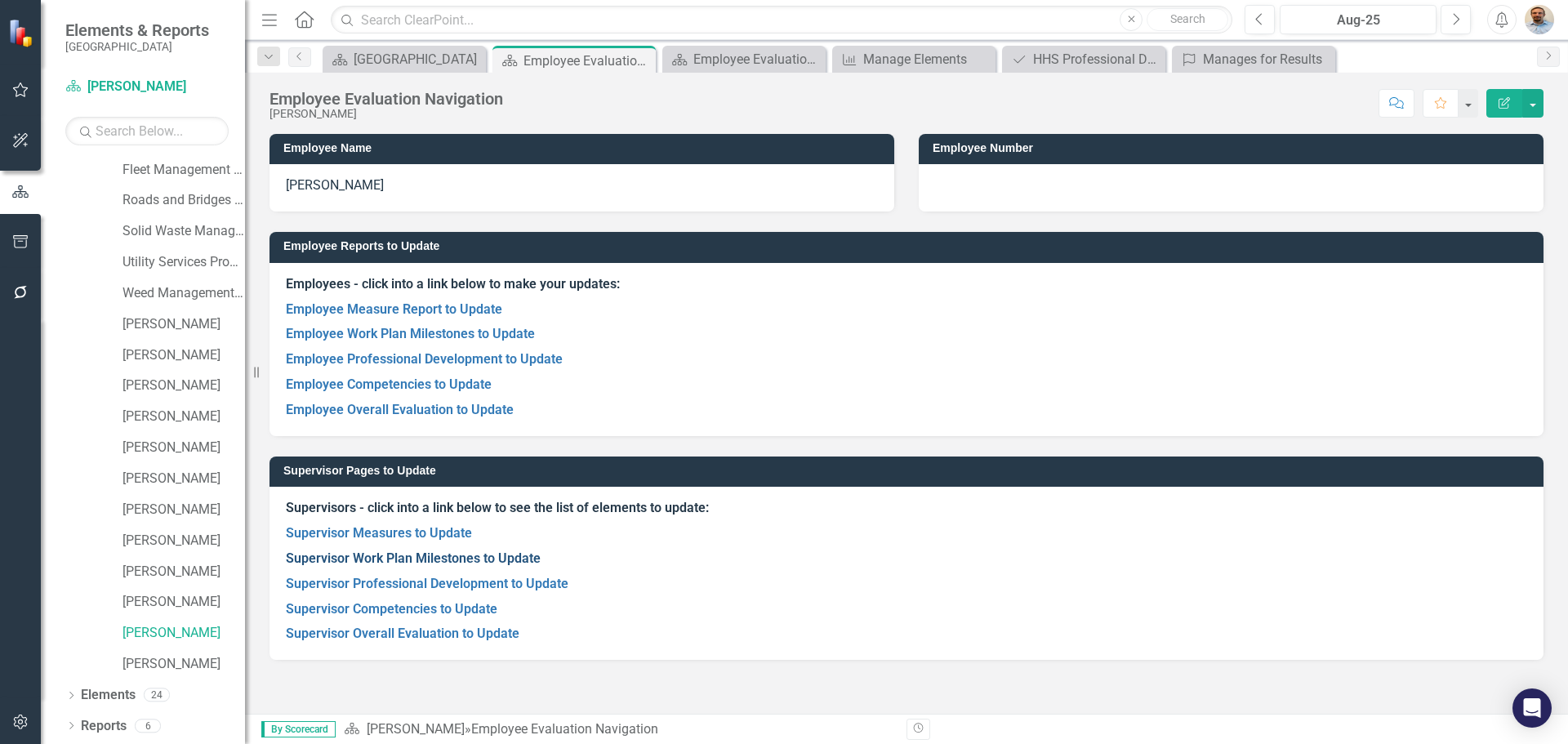
click at [428, 560] on link "Supervisor Work Plan Milestones to Update" at bounding box center [413, 559] width 255 height 16
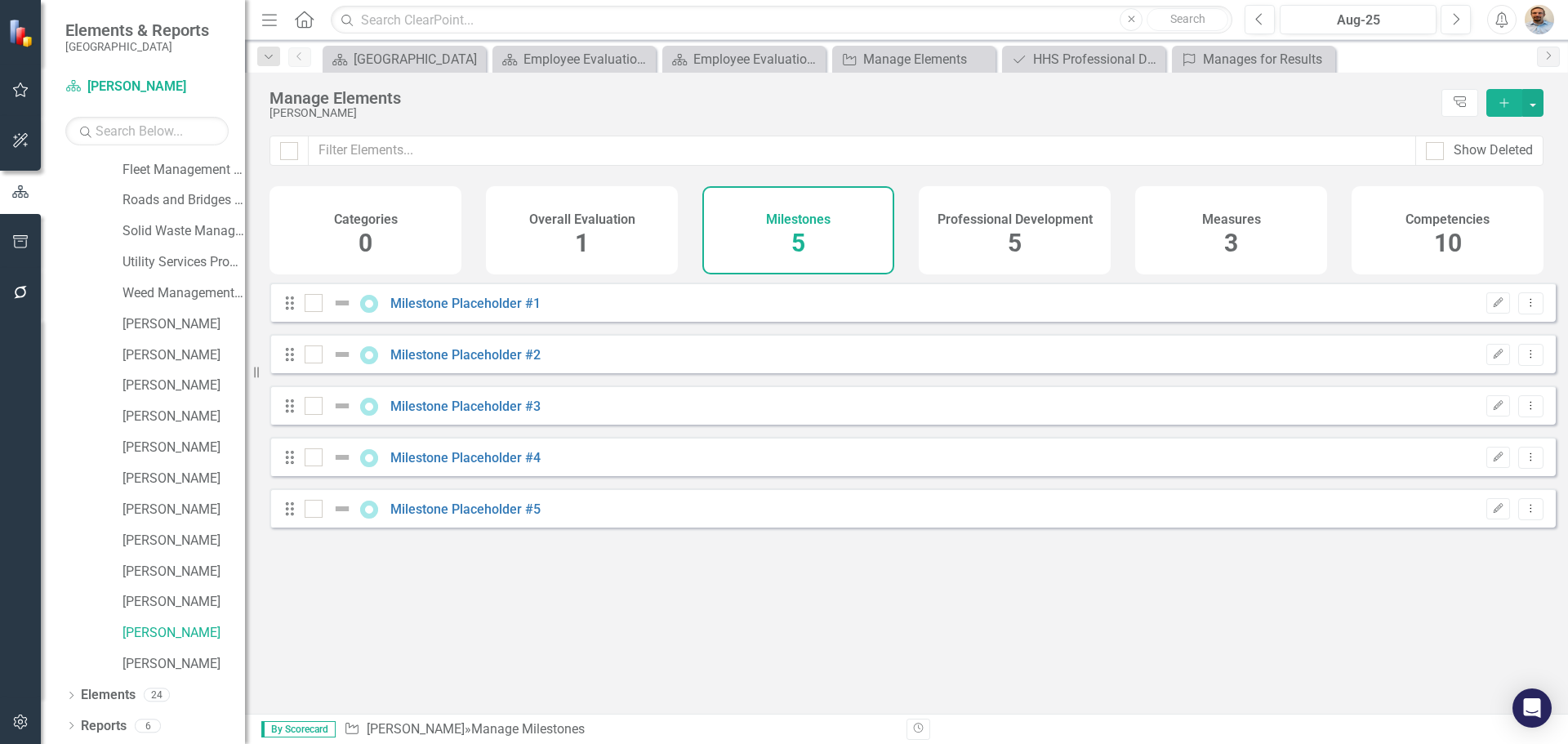
checkbox input "false"
click at [450, 311] on link "Milestone Placeholder #1" at bounding box center [465, 304] width 150 height 16
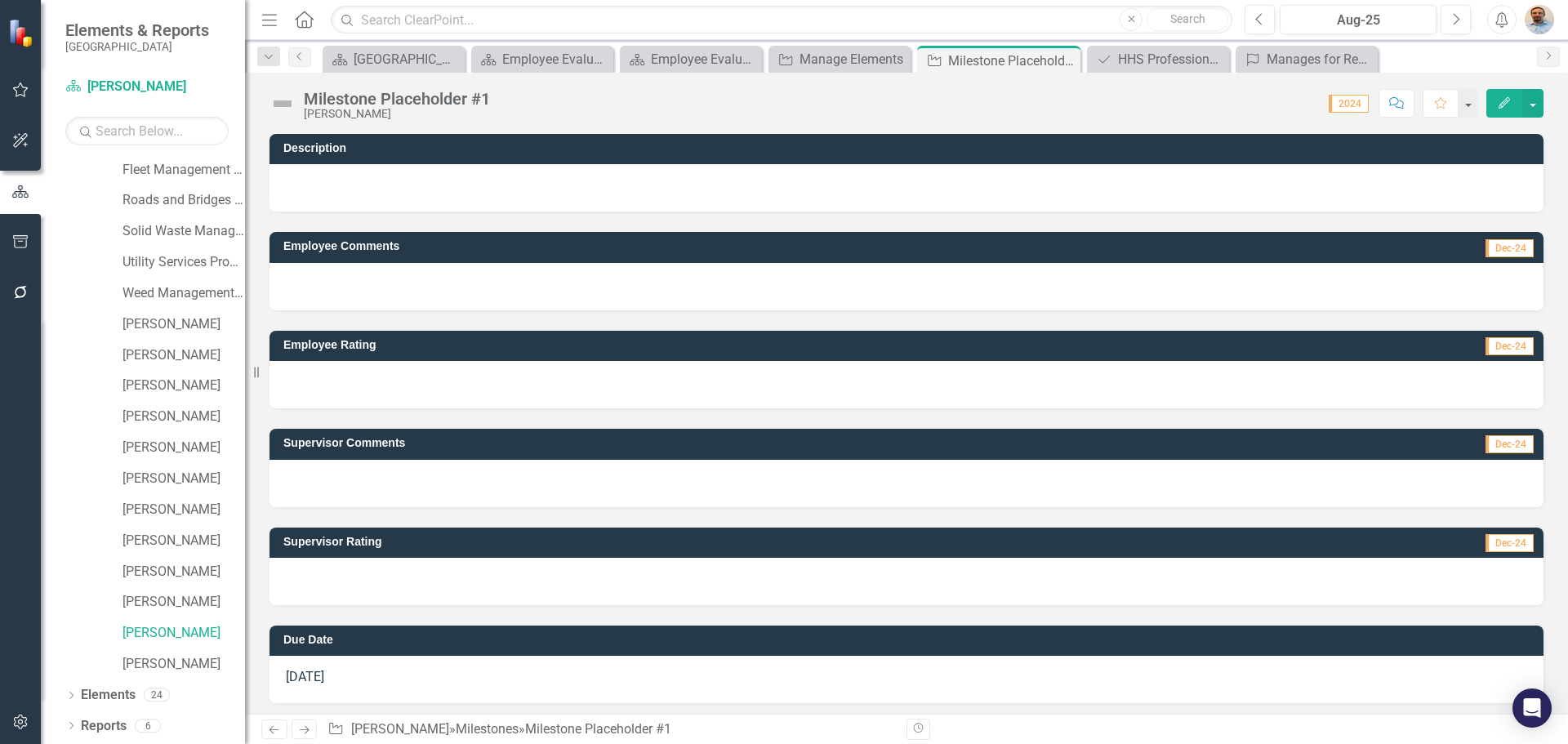
click at [398, 101] on div "Milestone Placeholder #1" at bounding box center [396, 99] width 186 height 18
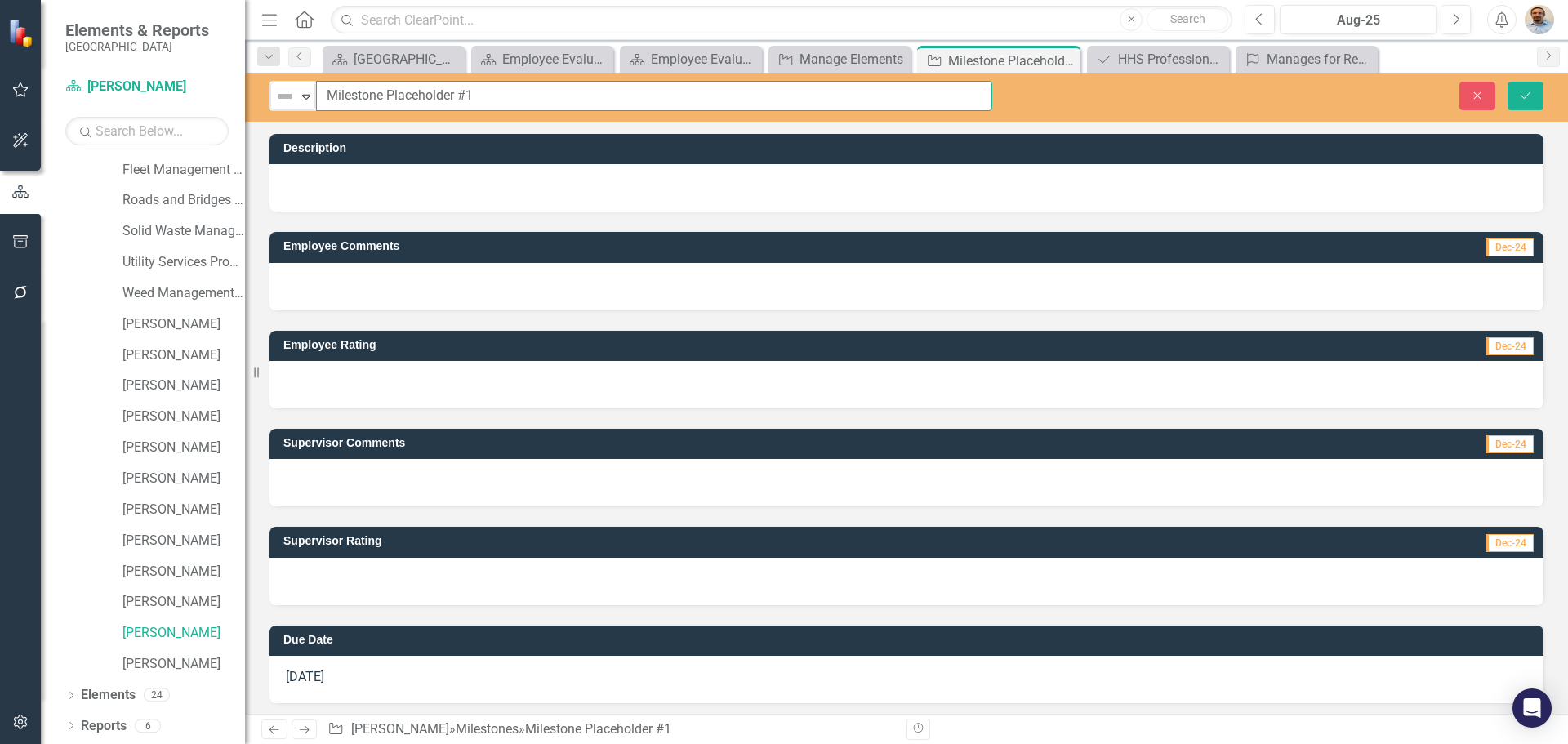
drag, startPoint x: 477, startPoint y: 98, endPoint x: 320, endPoint y: 93, distance: 157.1
click at [320, 97] on input "Milestone Placeholder #1" at bounding box center [654, 96] width 676 height 31
type input "Traffic Counter System"
click at [1524, 98] on icon "Save" at bounding box center [1526, 96] width 15 height 12
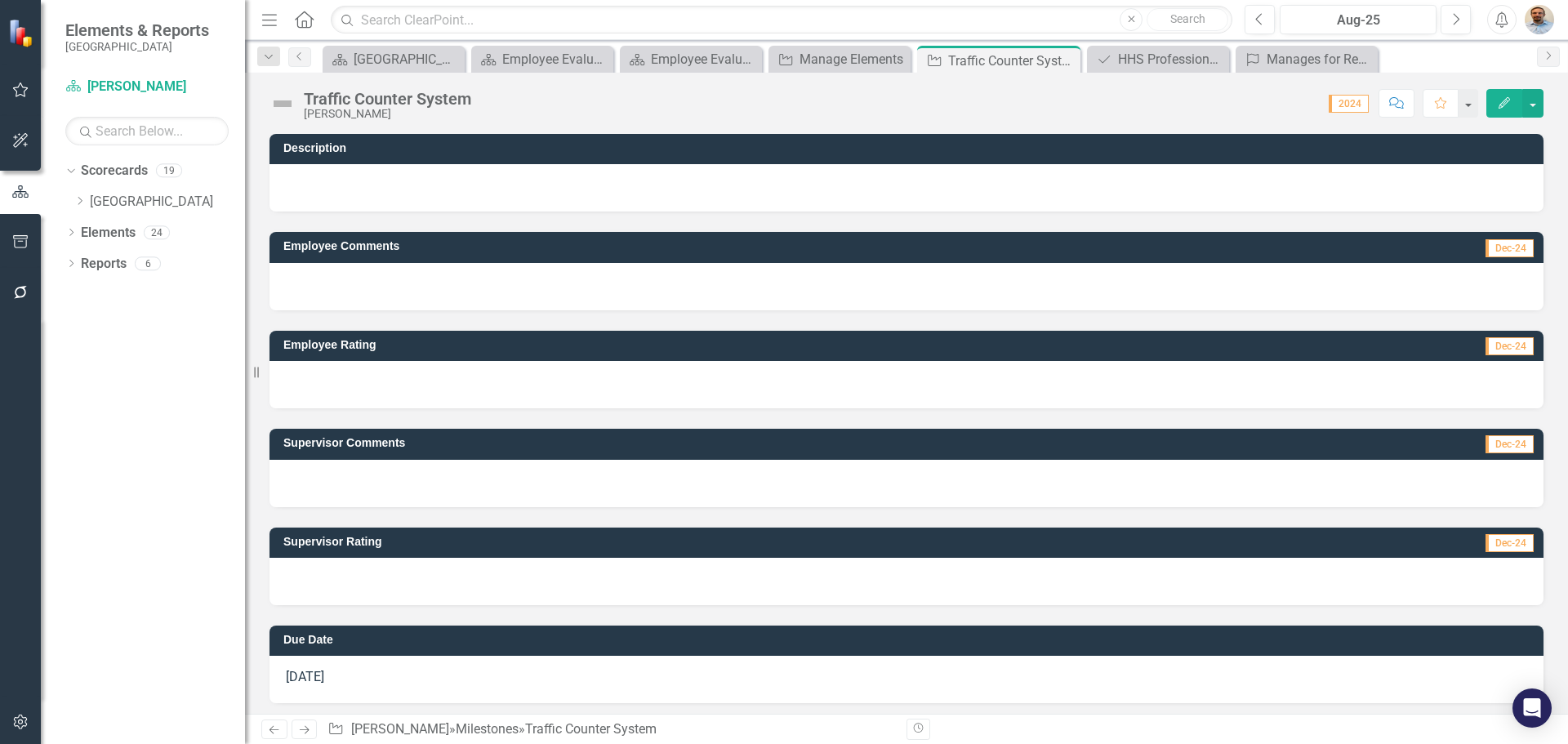
click at [198, 408] on div "Dropdown Scorecards 19 Dropdown [GEOGRAPHIC_DATA] Dropdown Public Works Departm…" at bounding box center [142, 450] width 204 height 586
click at [84, 204] on icon "Dropdown" at bounding box center [80, 201] width 12 height 10
click at [98, 232] on icon "Dropdown" at bounding box center [96, 232] width 12 height 10
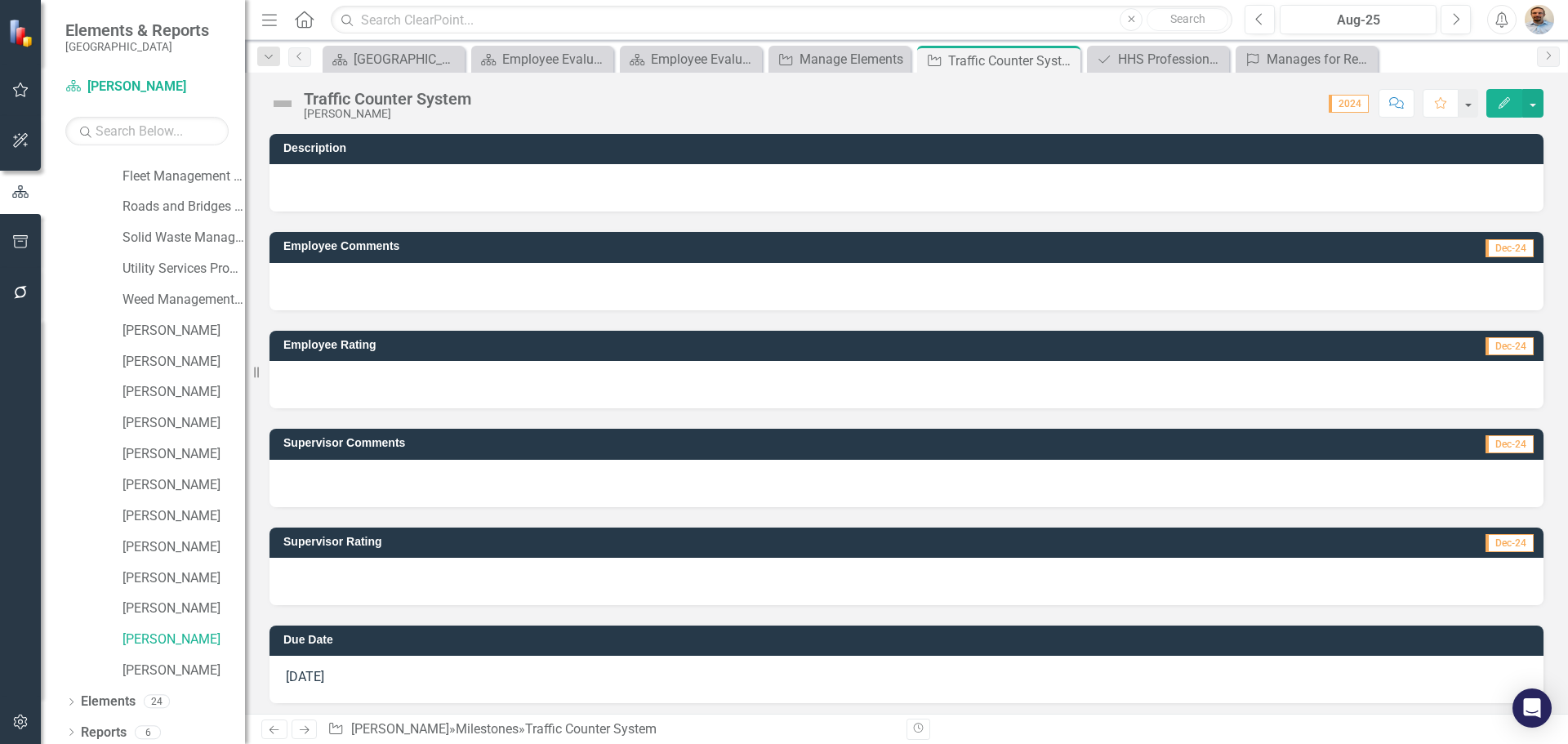
scroll to position [94, 0]
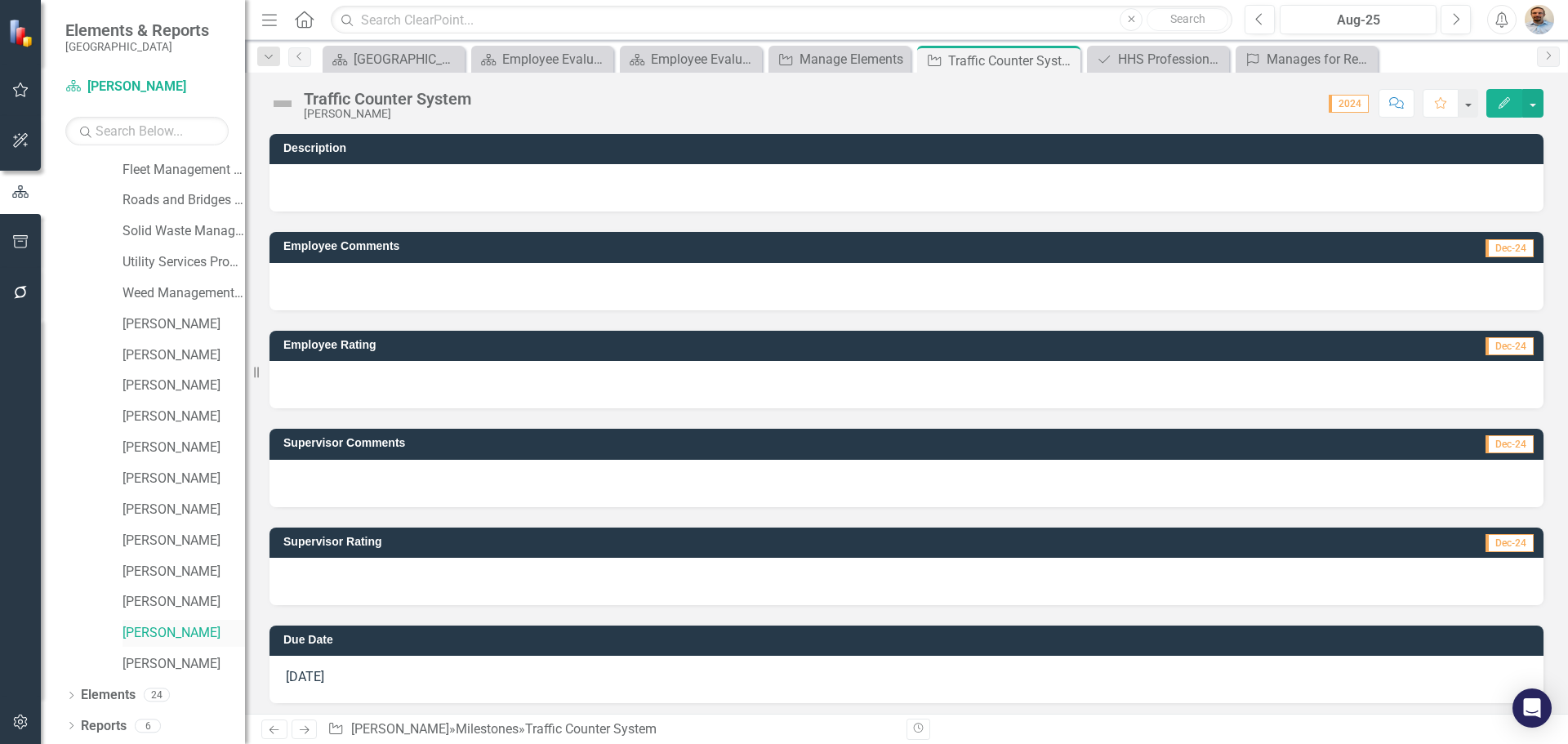
click at [147, 640] on link "[PERSON_NAME]" at bounding box center [183, 633] width 122 height 19
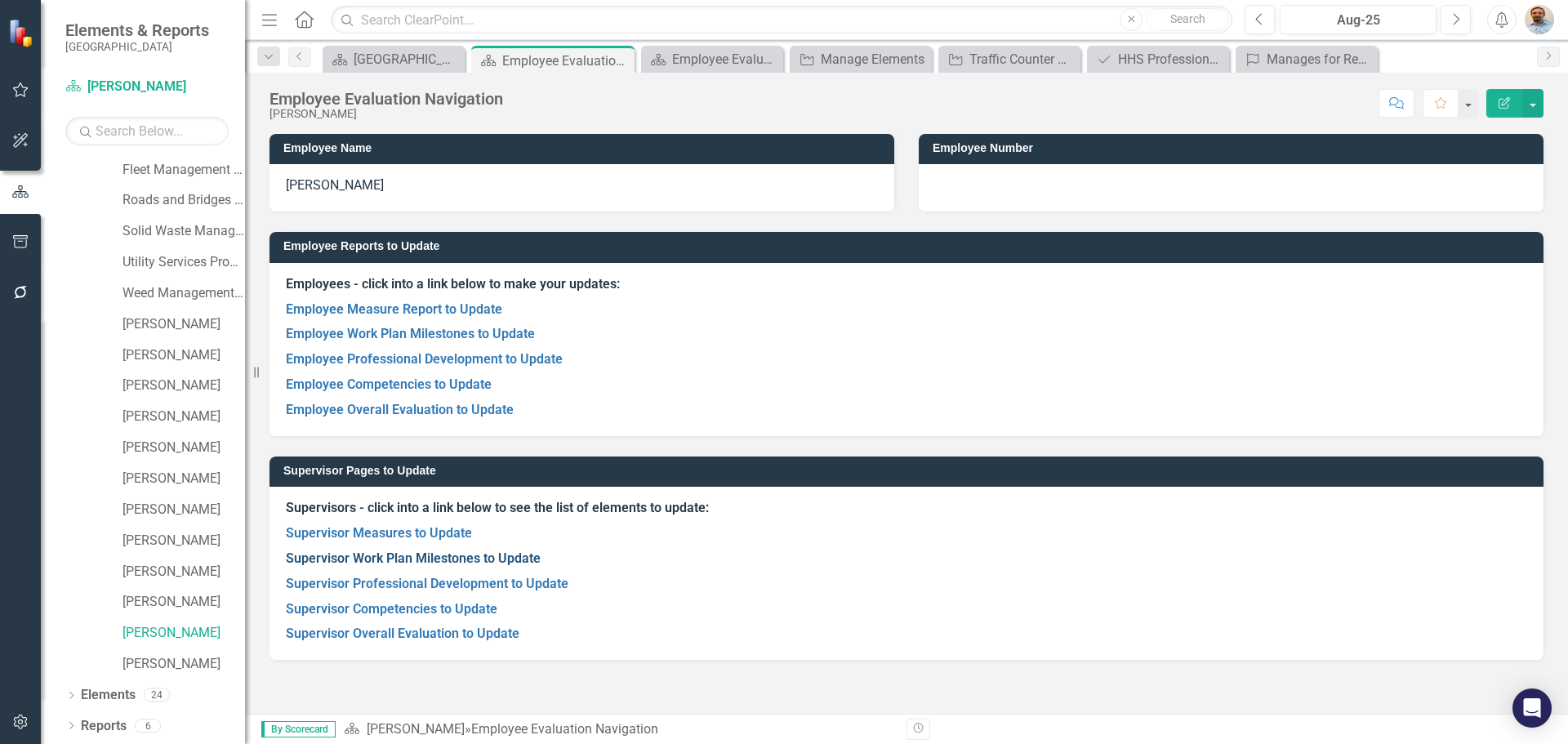
click at [405, 560] on link "Supervisor Work Plan Milestones to Update" at bounding box center [413, 559] width 255 height 16
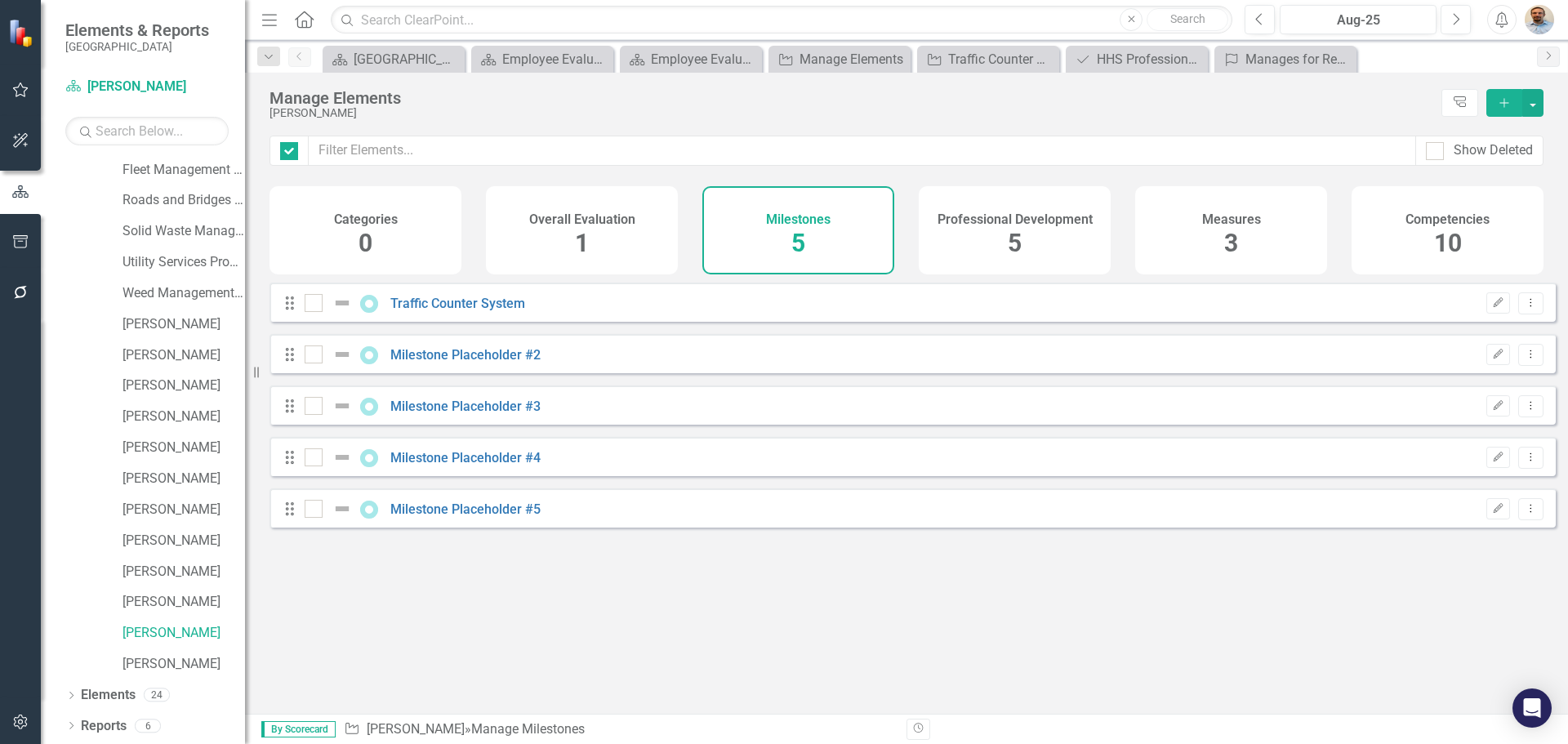
checkbox input "false"
click at [1524, 462] on icon "Dropdown Menu" at bounding box center [1531, 456] width 14 height 11
click at [1452, 580] on link "Trash Delete Milestone" at bounding box center [1454, 587] width 154 height 31
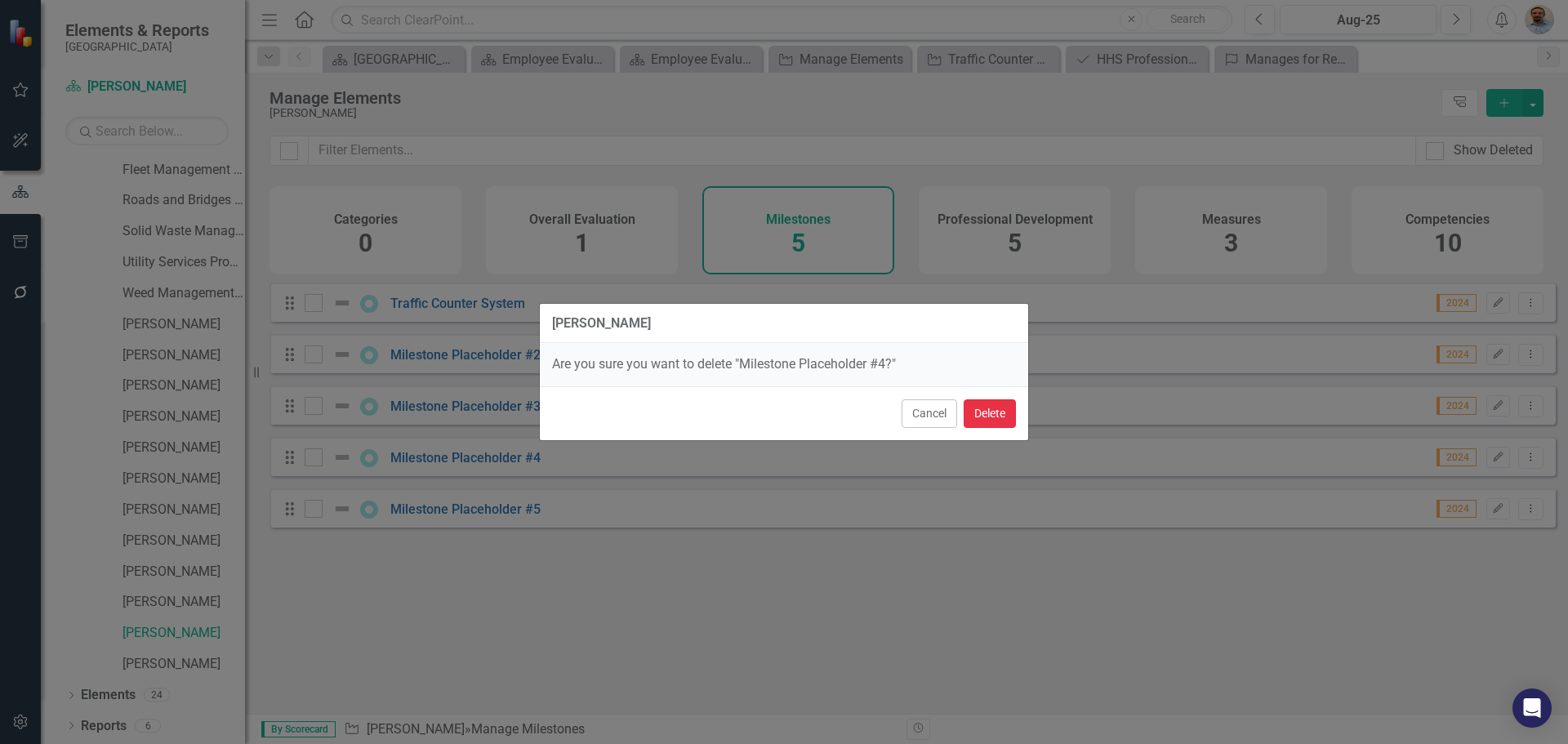
click at [999, 413] on button "Delete" at bounding box center [989, 413] width 52 height 29
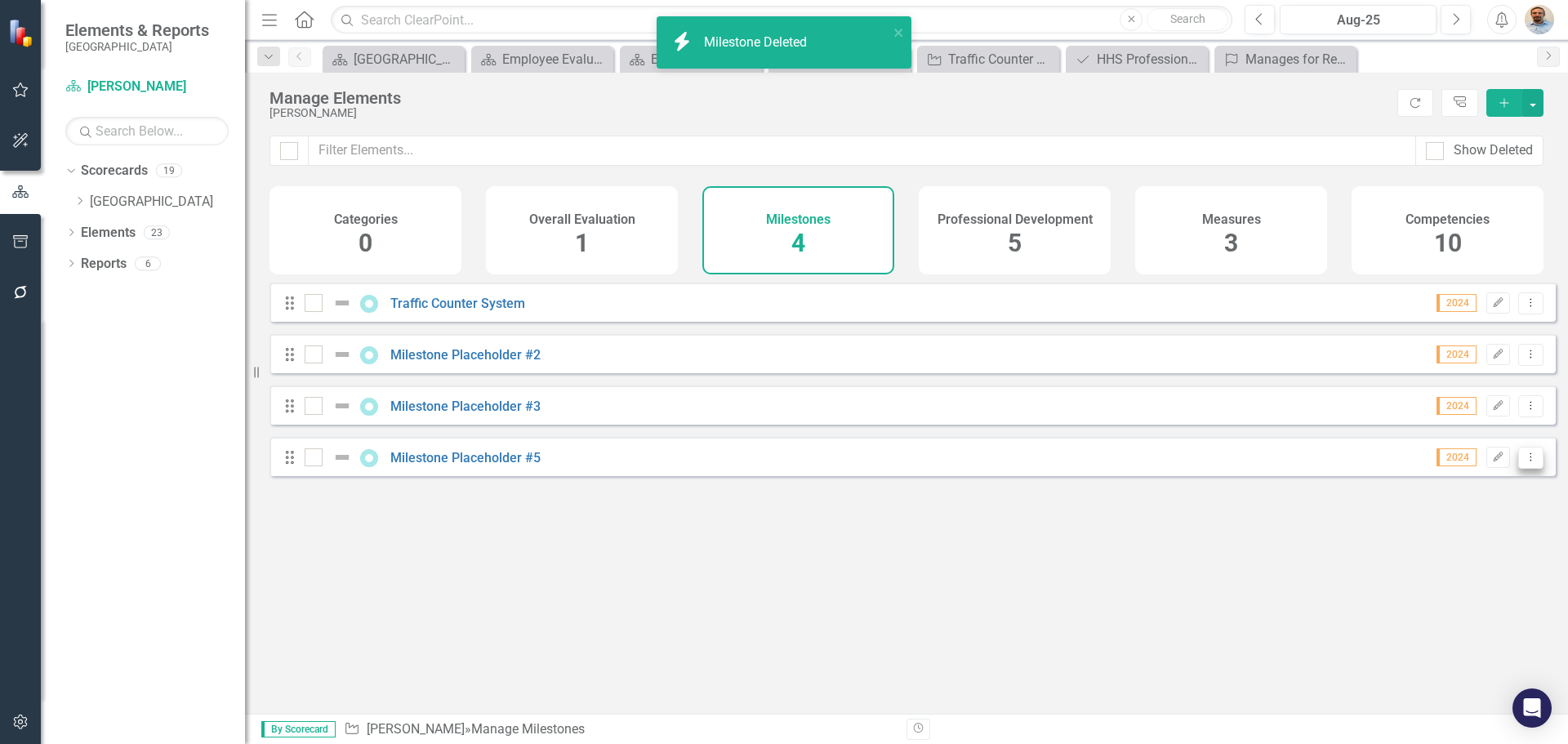
click at [1531, 460] on icon at bounding box center [1532, 456] width 2 height 8
click at [1452, 587] on link "Trash Delete Milestone" at bounding box center [1454, 587] width 154 height 31
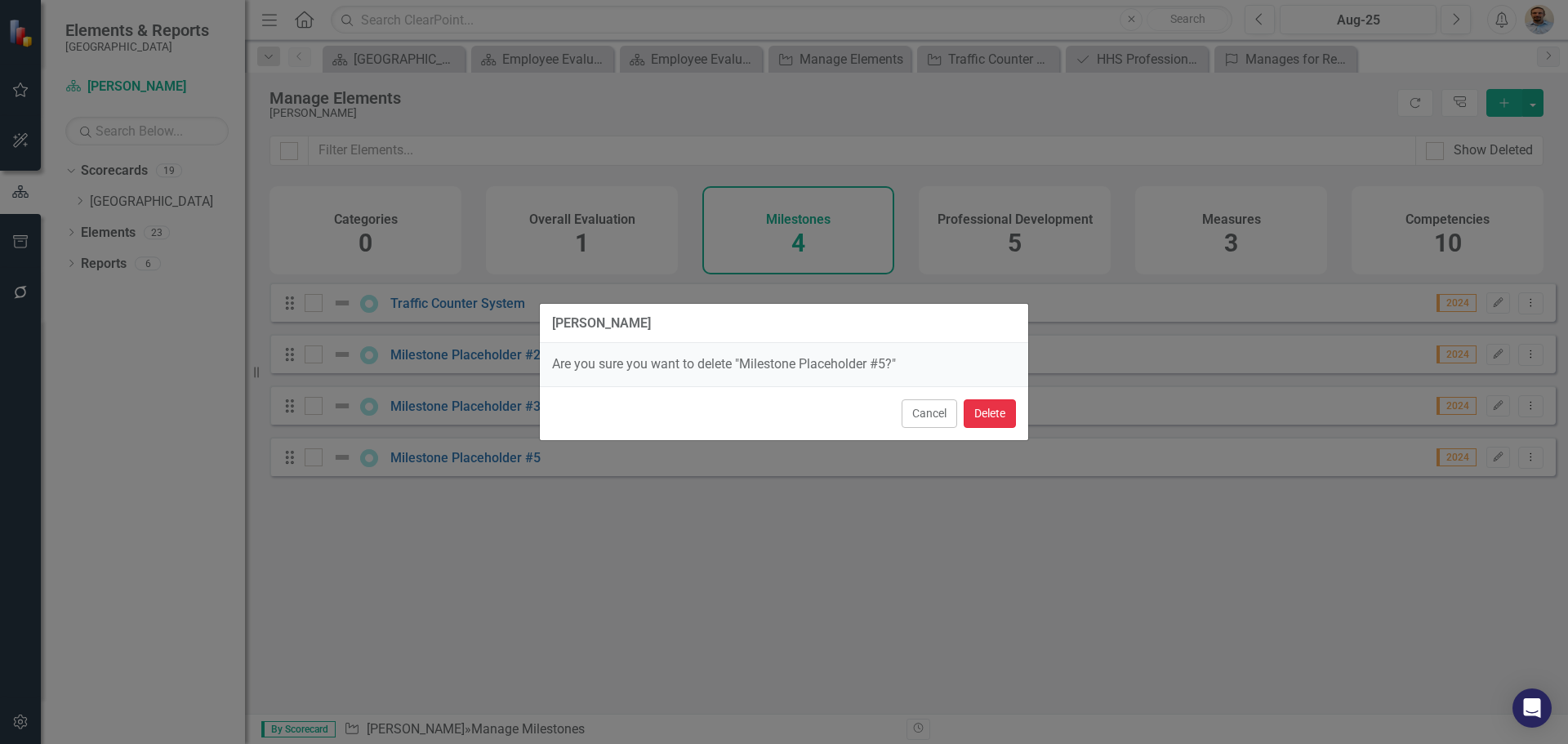
click at [999, 413] on button "Delete" at bounding box center [989, 413] width 52 height 29
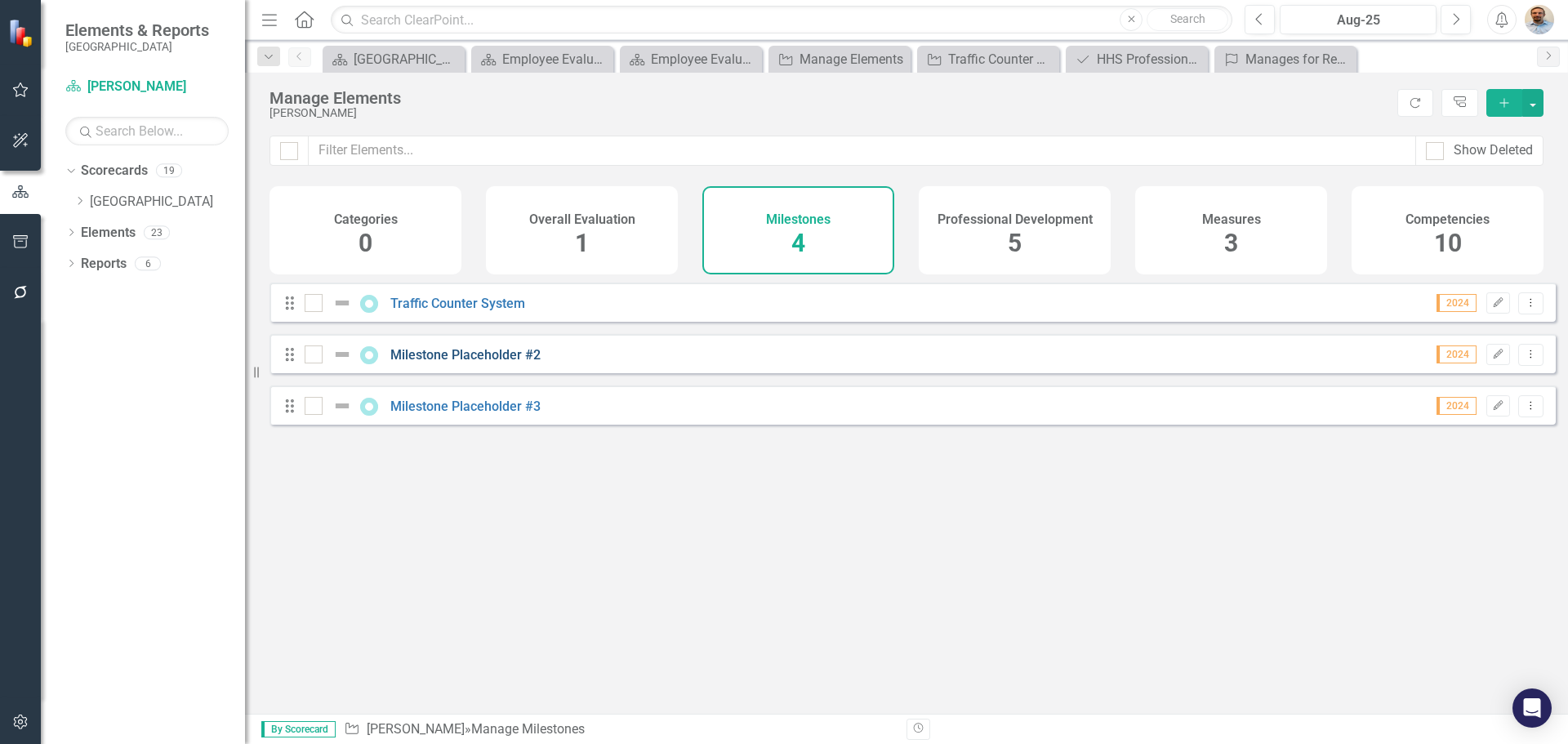
click at [413, 363] on link "Milestone Placeholder #2" at bounding box center [465, 355] width 150 height 16
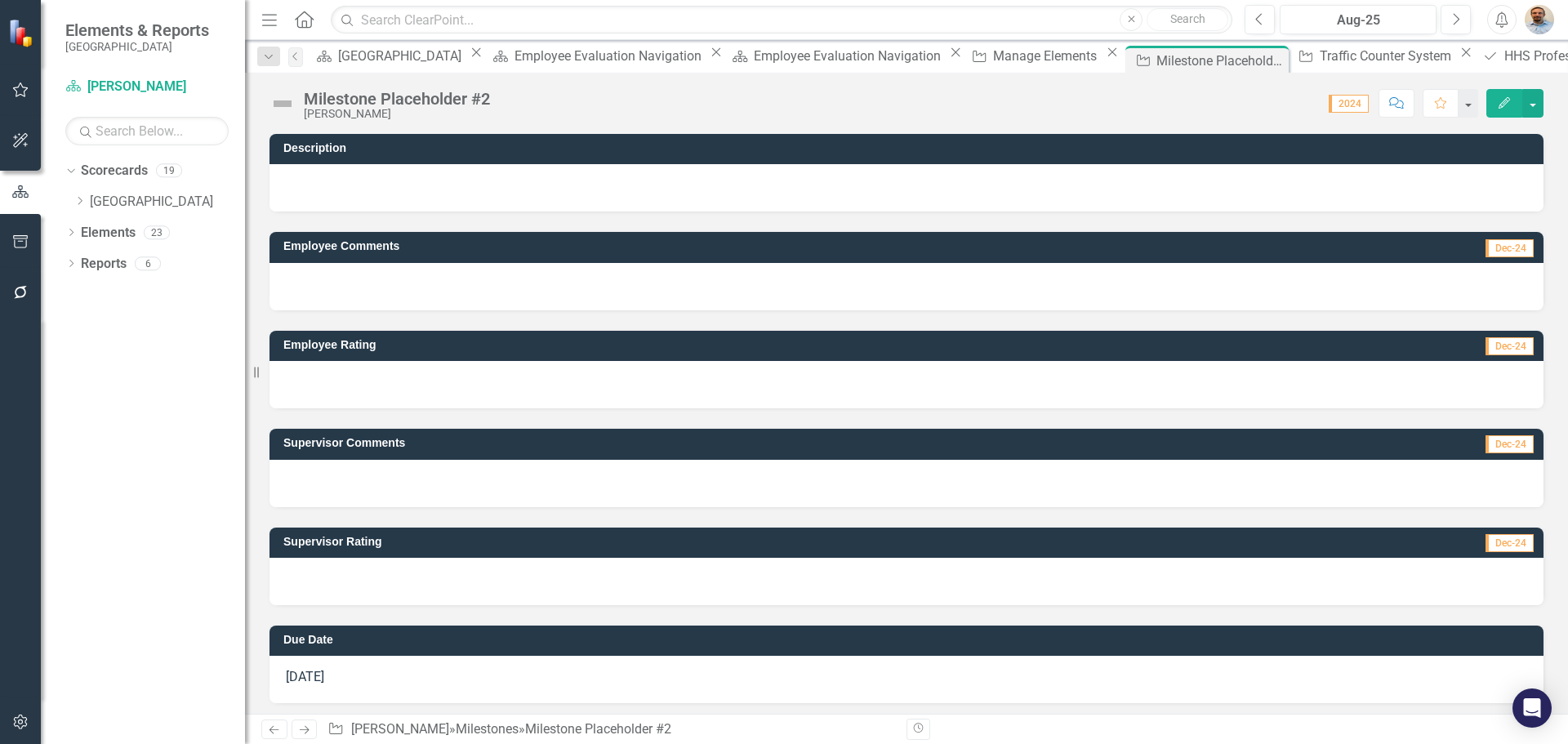
click at [424, 101] on div "Milestone Placeholder #2" at bounding box center [396, 99] width 186 height 18
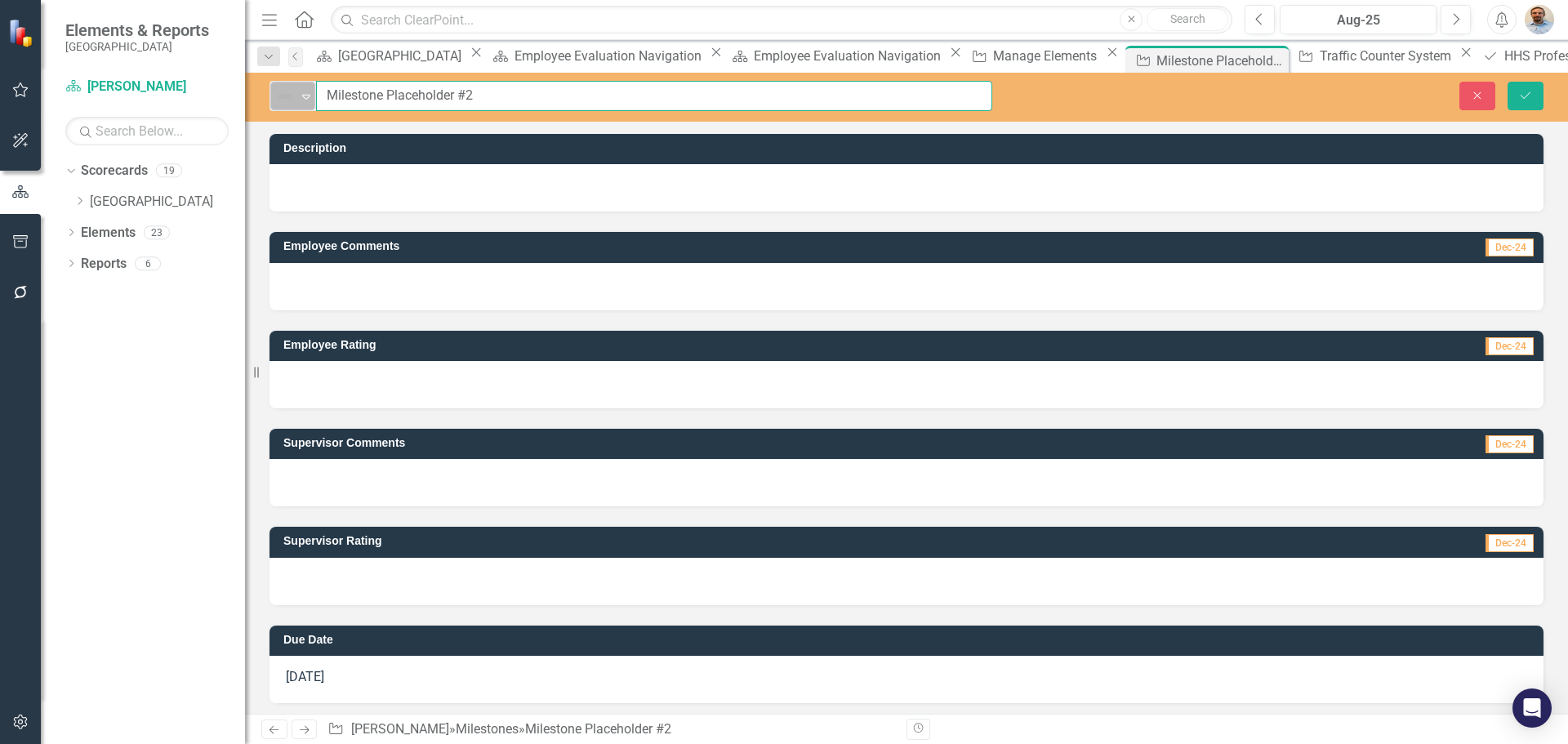
drag, startPoint x: 478, startPoint y: 94, endPoint x: 303, endPoint y: 89, distance: 175.1
click at [303, 89] on div "Not Defined Expand Milestone Placeholder #2" at bounding box center [630, 96] width 722 height 31
type input "Permit Processing"
click at [1519, 94] on icon "Save" at bounding box center [1526, 96] width 15 height 12
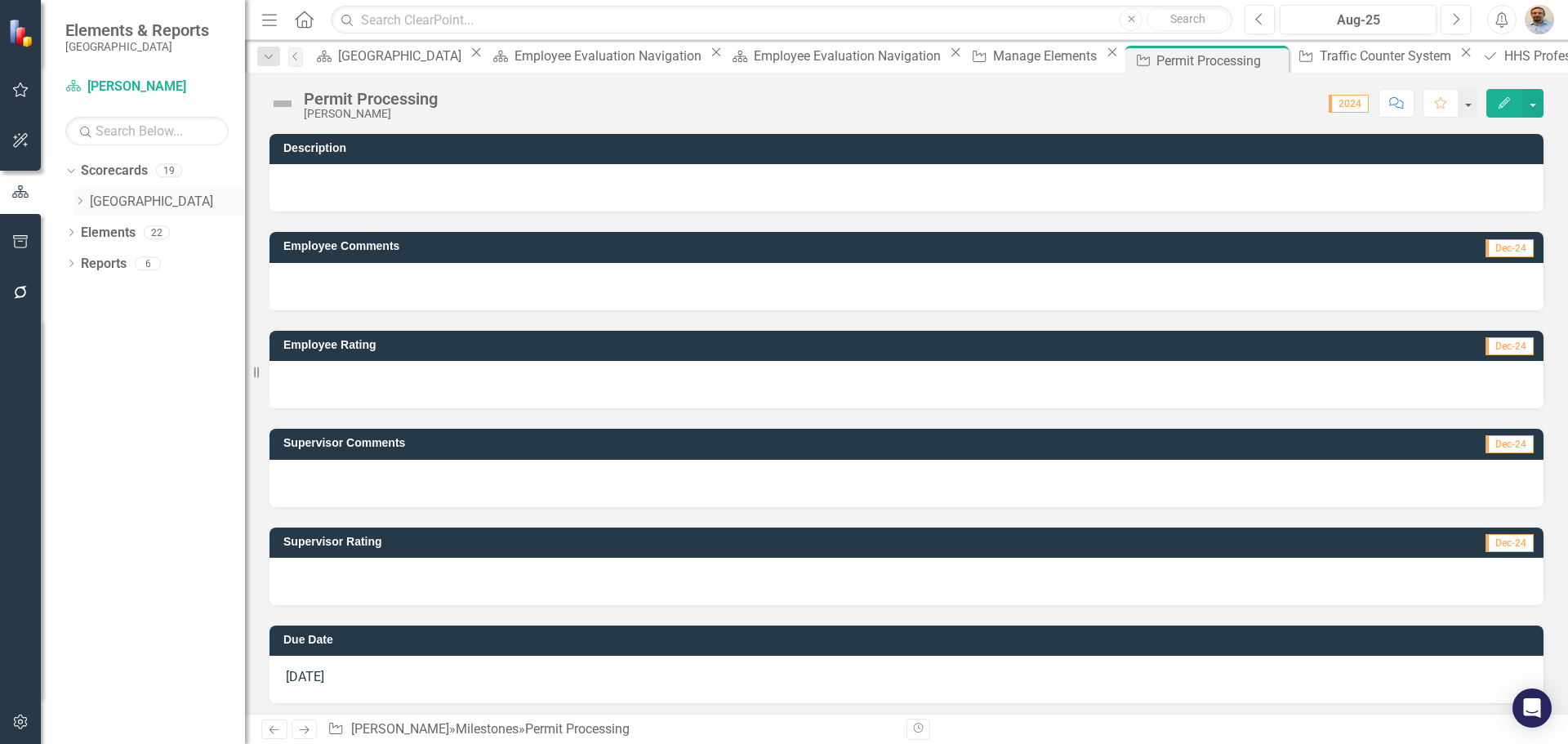
click at [79, 206] on icon "Dropdown" at bounding box center [80, 201] width 12 height 10
click at [94, 225] on div "Dropdown Public Works Department" at bounding box center [167, 233] width 155 height 27
click at [97, 237] on icon "Dropdown" at bounding box center [96, 232] width 12 height 10
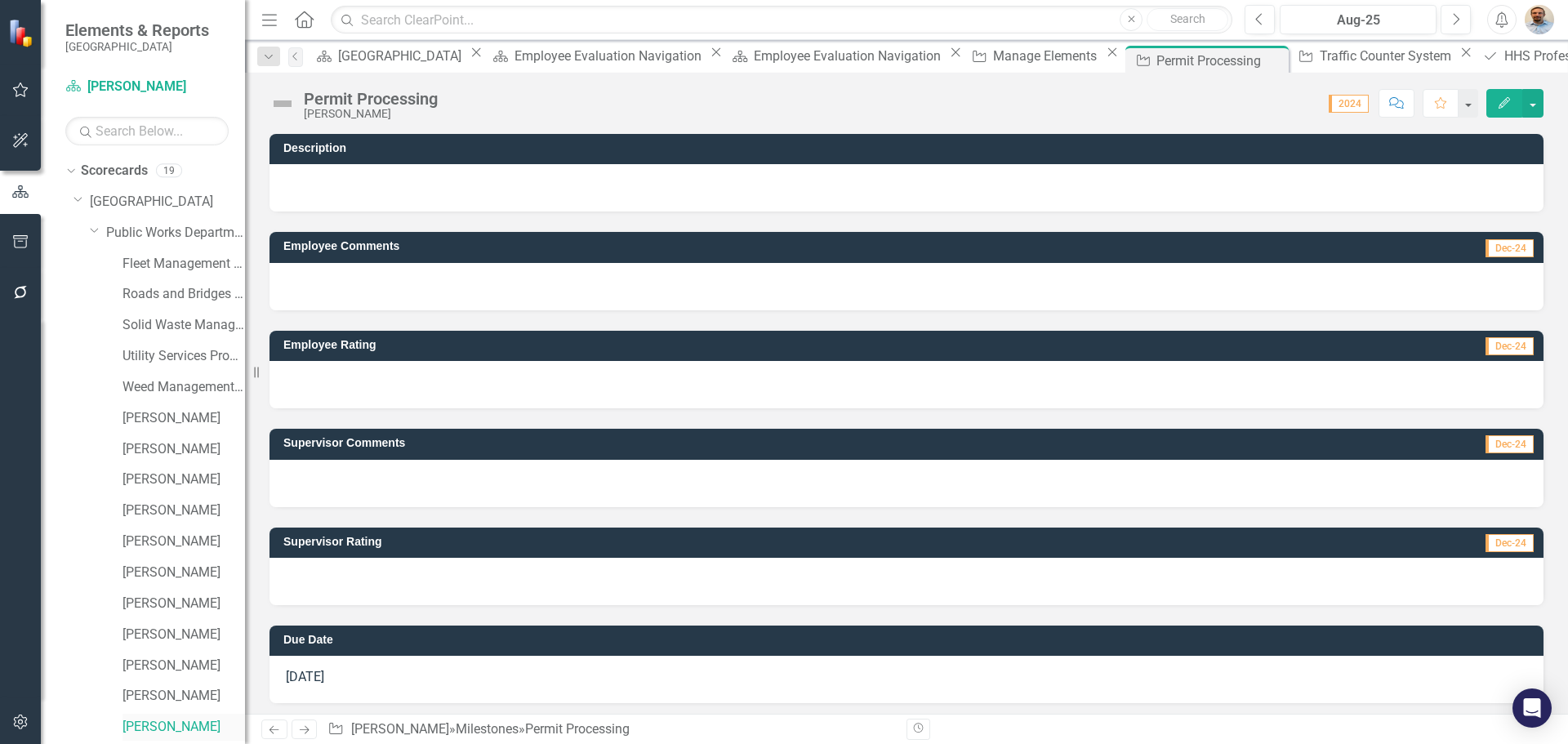
click at [160, 722] on link "[PERSON_NAME]" at bounding box center [183, 726] width 122 height 19
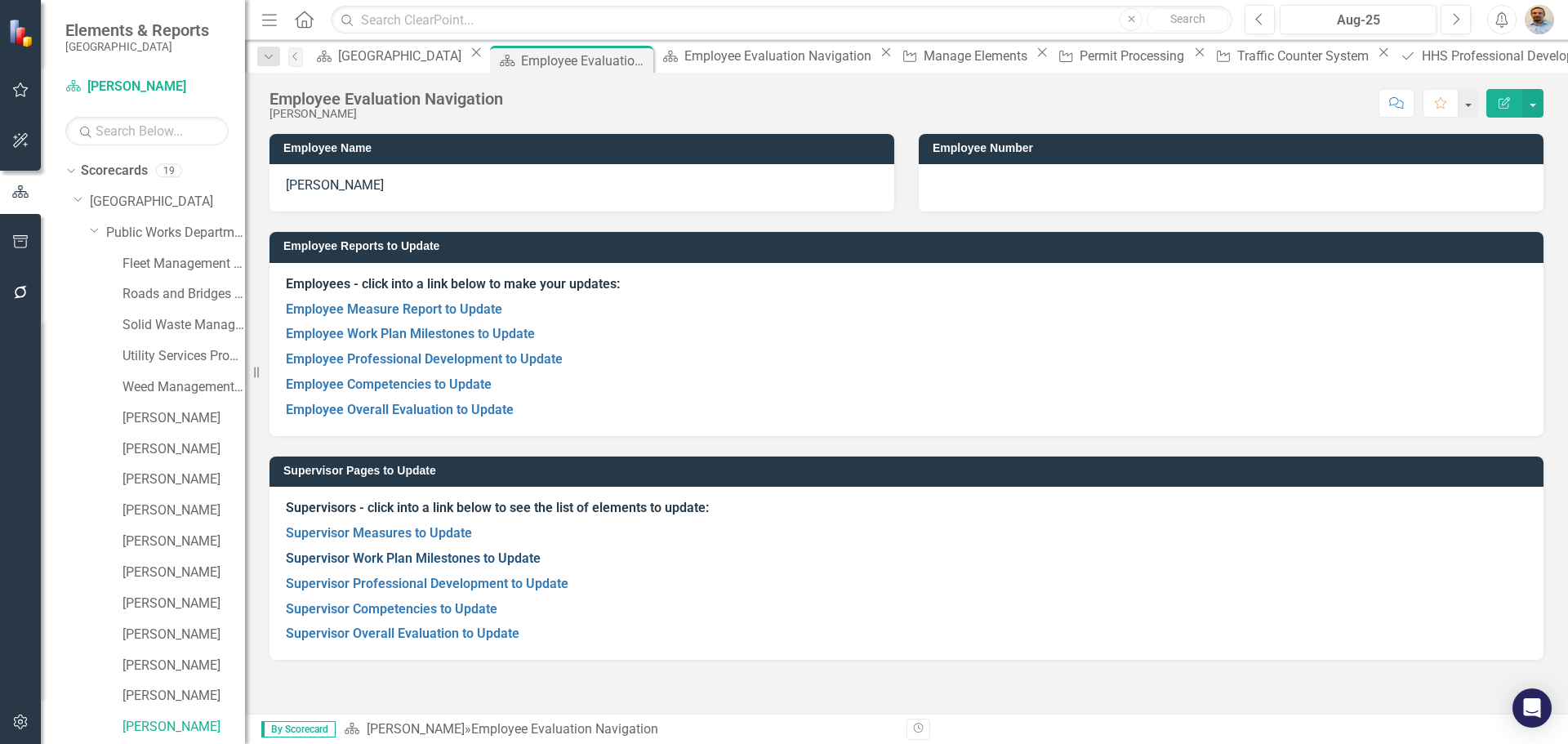
click at [406, 561] on link "Supervisor Work Plan Milestones to Update" at bounding box center [413, 559] width 255 height 16
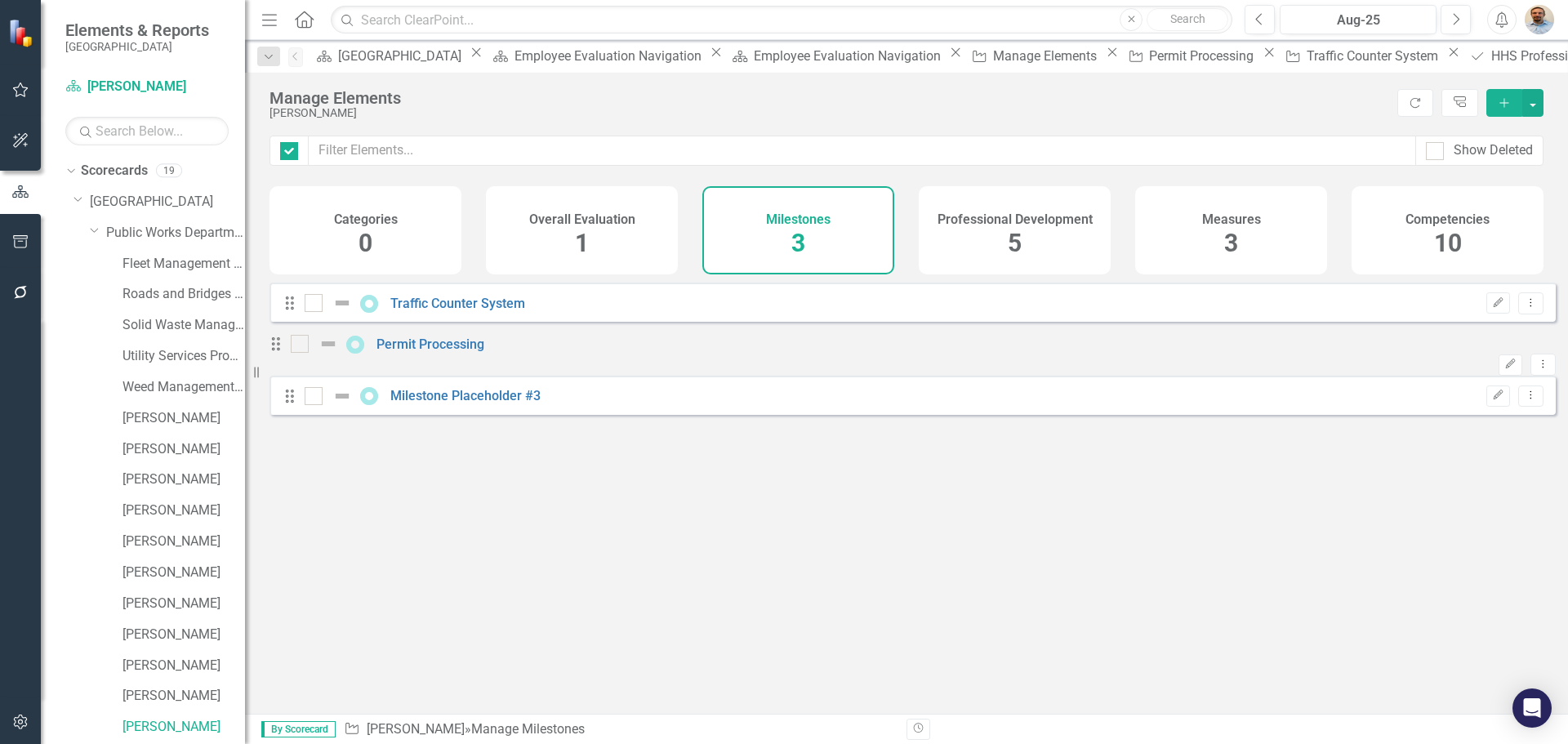
checkbox input "false"
click at [422, 403] on link "Milestone Placeholder #3" at bounding box center [465, 396] width 150 height 16
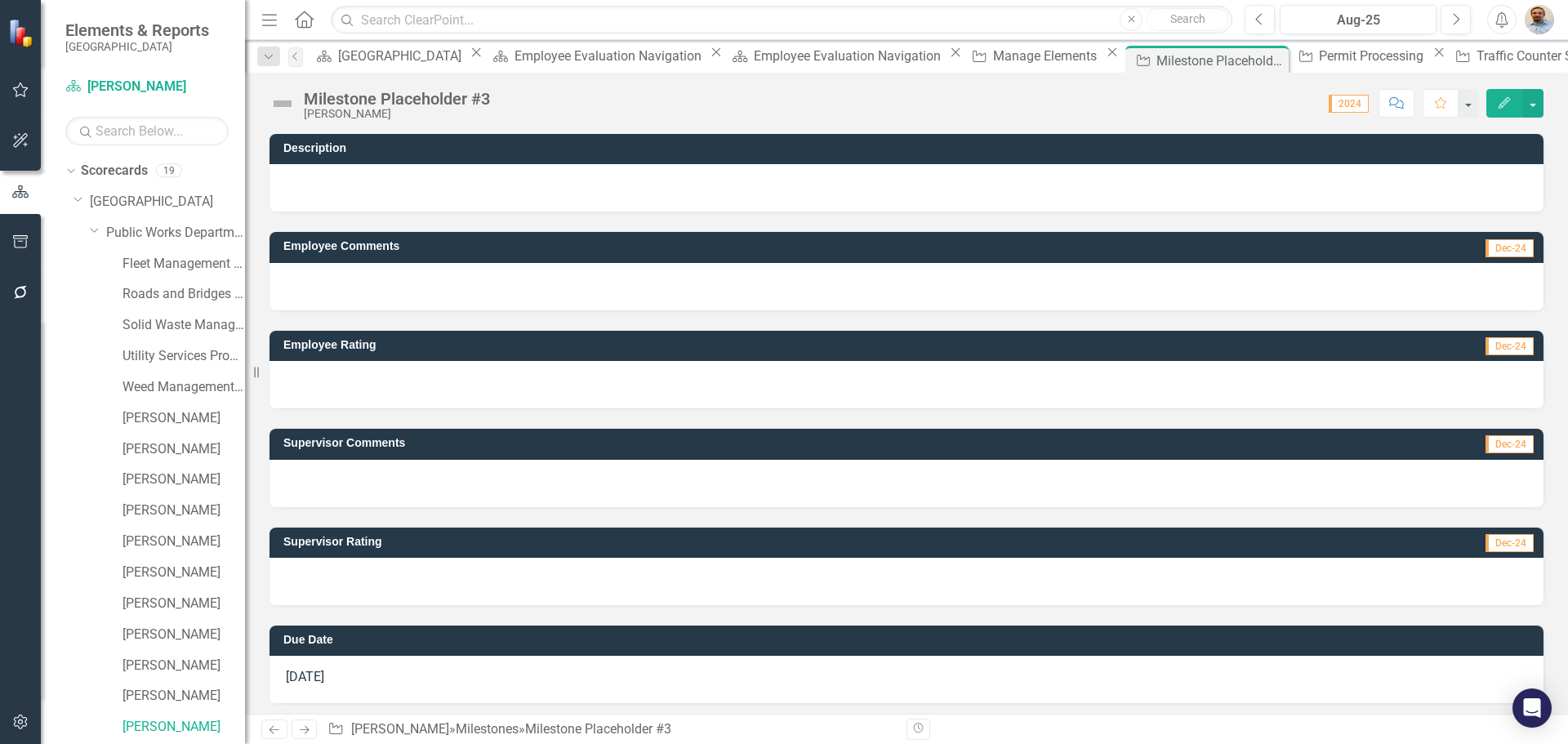
click at [388, 93] on div "Milestone Placeholder #3" at bounding box center [396, 99] width 186 height 18
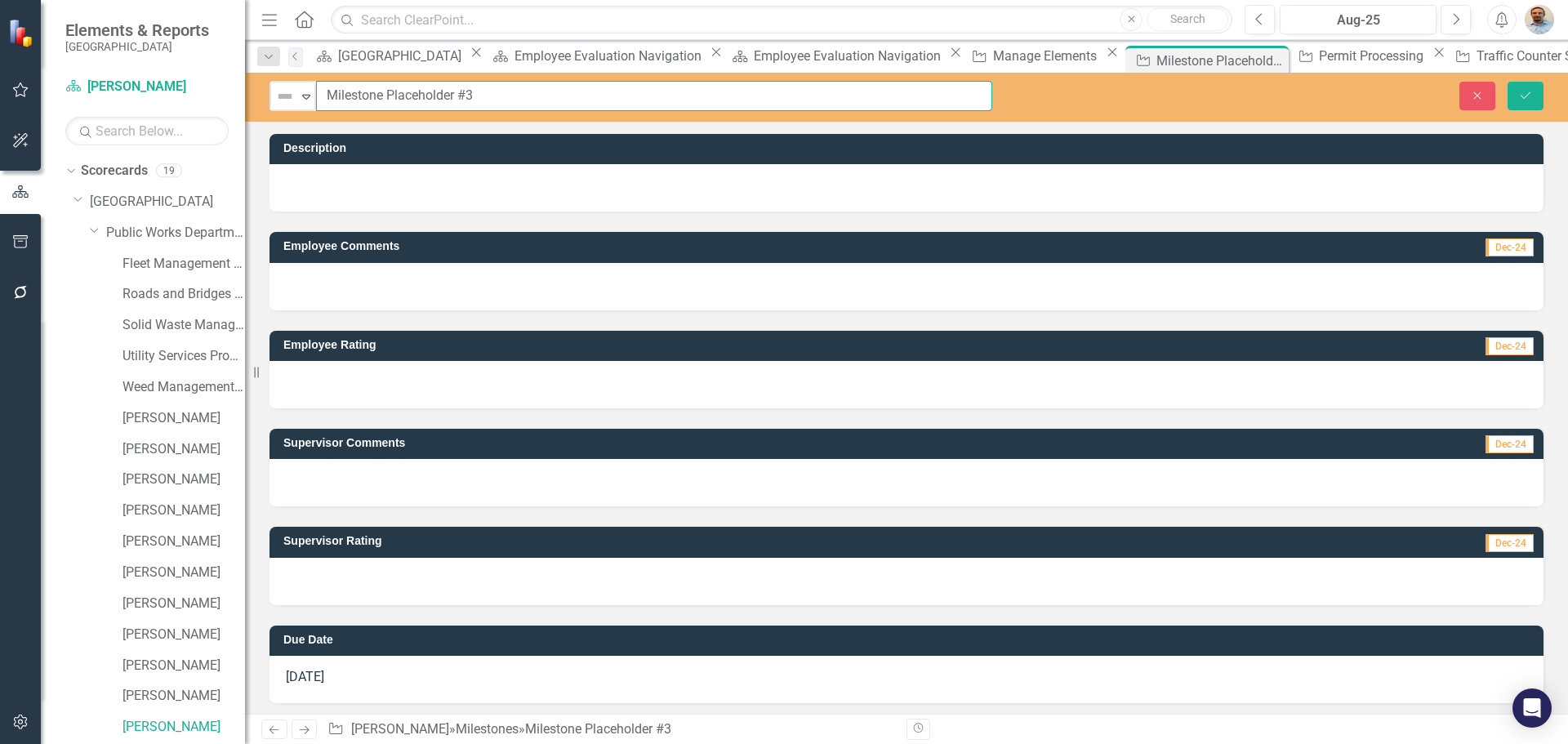
drag, startPoint x: 475, startPoint y: 93, endPoint x: 322, endPoint y: 96, distance: 153.0
click at [322, 96] on input "Milestone Placeholder #3" at bounding box center [654, 96] width 676 height 31
type input "Road and Bridge Standards Update"
click at [1528, 102] on button "Save" at bounding box center [1526, 96] width 35 height 29
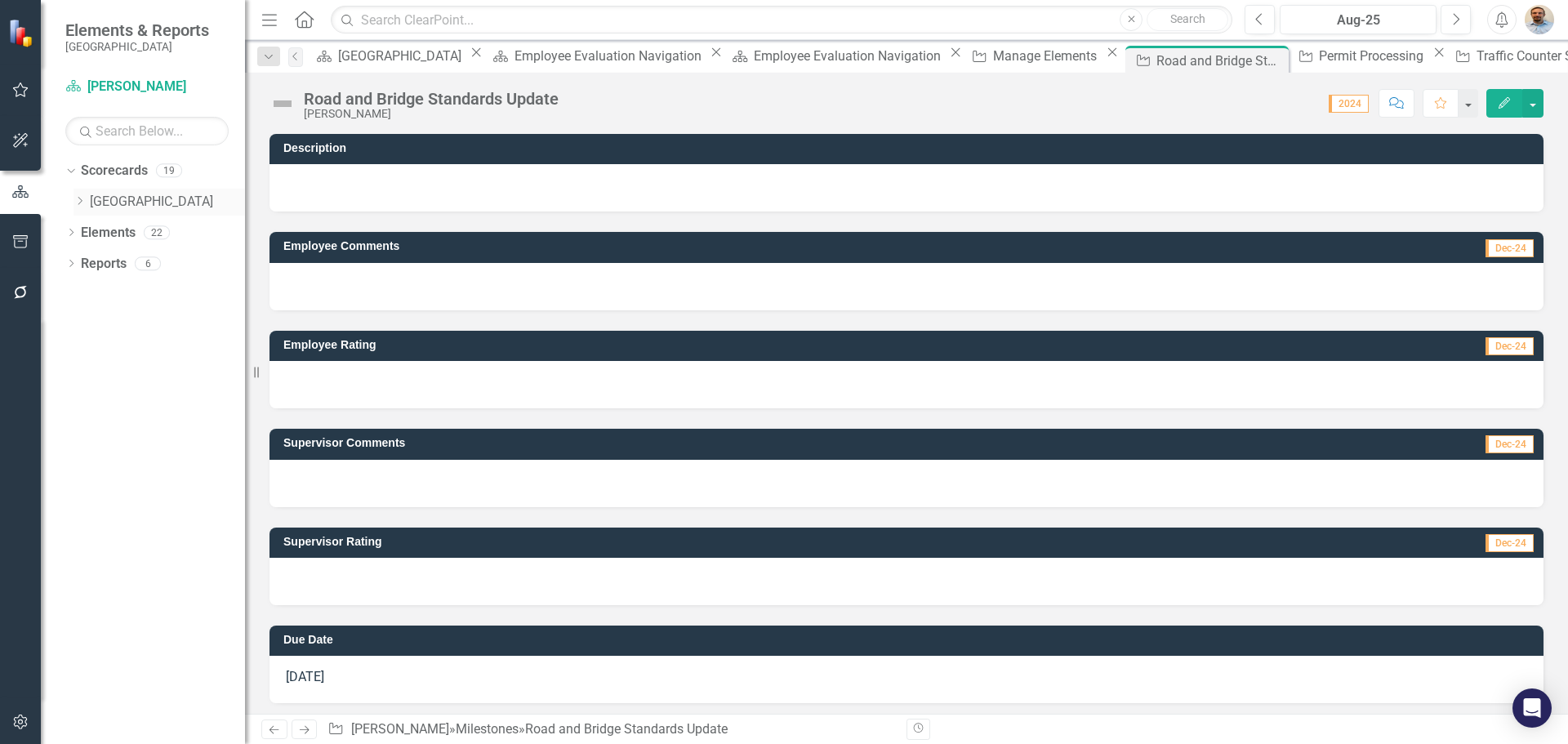
click at [77, 200] on icon "Dropdown" at bounding box center [80, 201] width 12 height 10
click at [99, 236] on icon "Dropdown" at bounding box center [96, 232] width 12 height 10
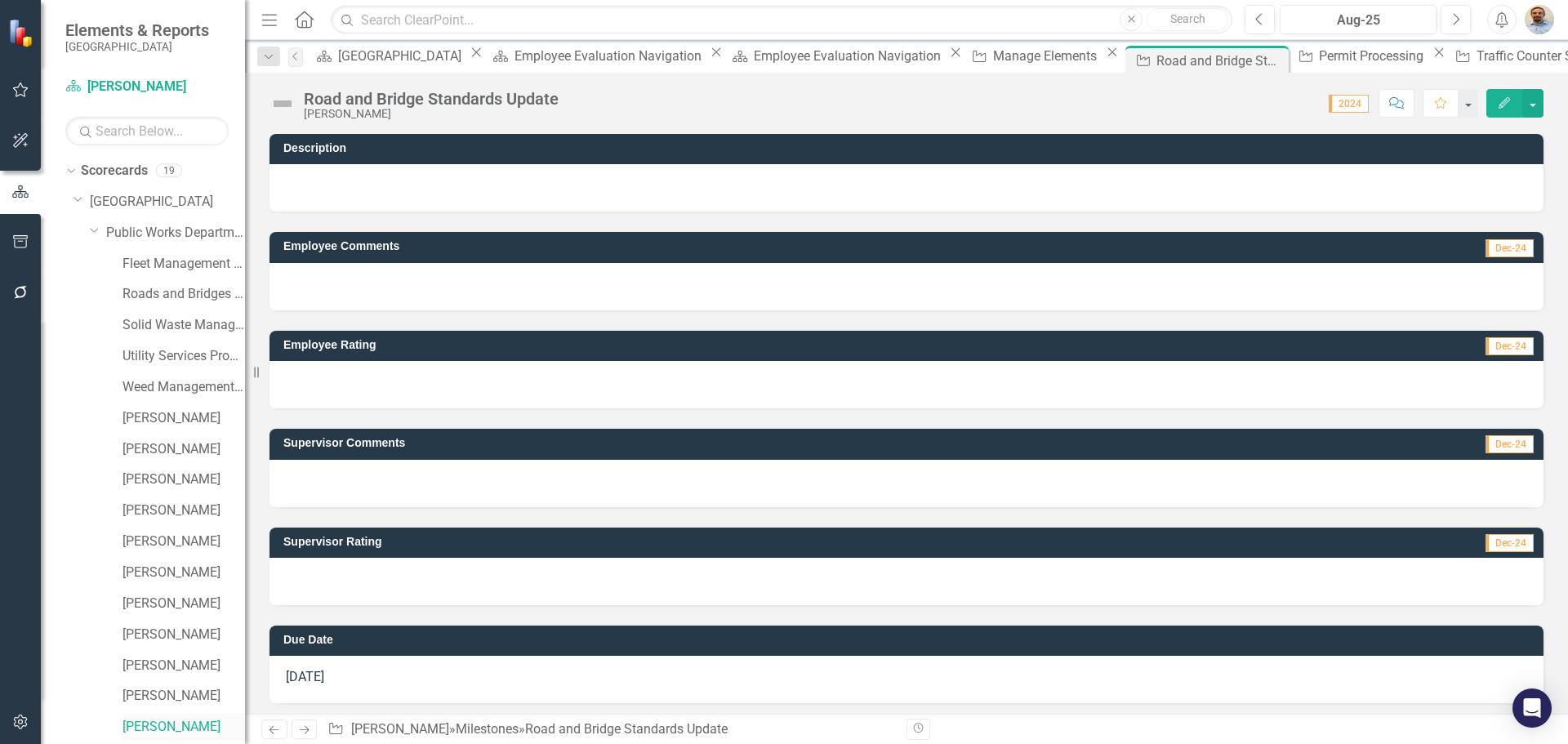
click at [141, 726] on link "[PERSON_NAME]" at bounding box center [183, 726] width 122 height 19
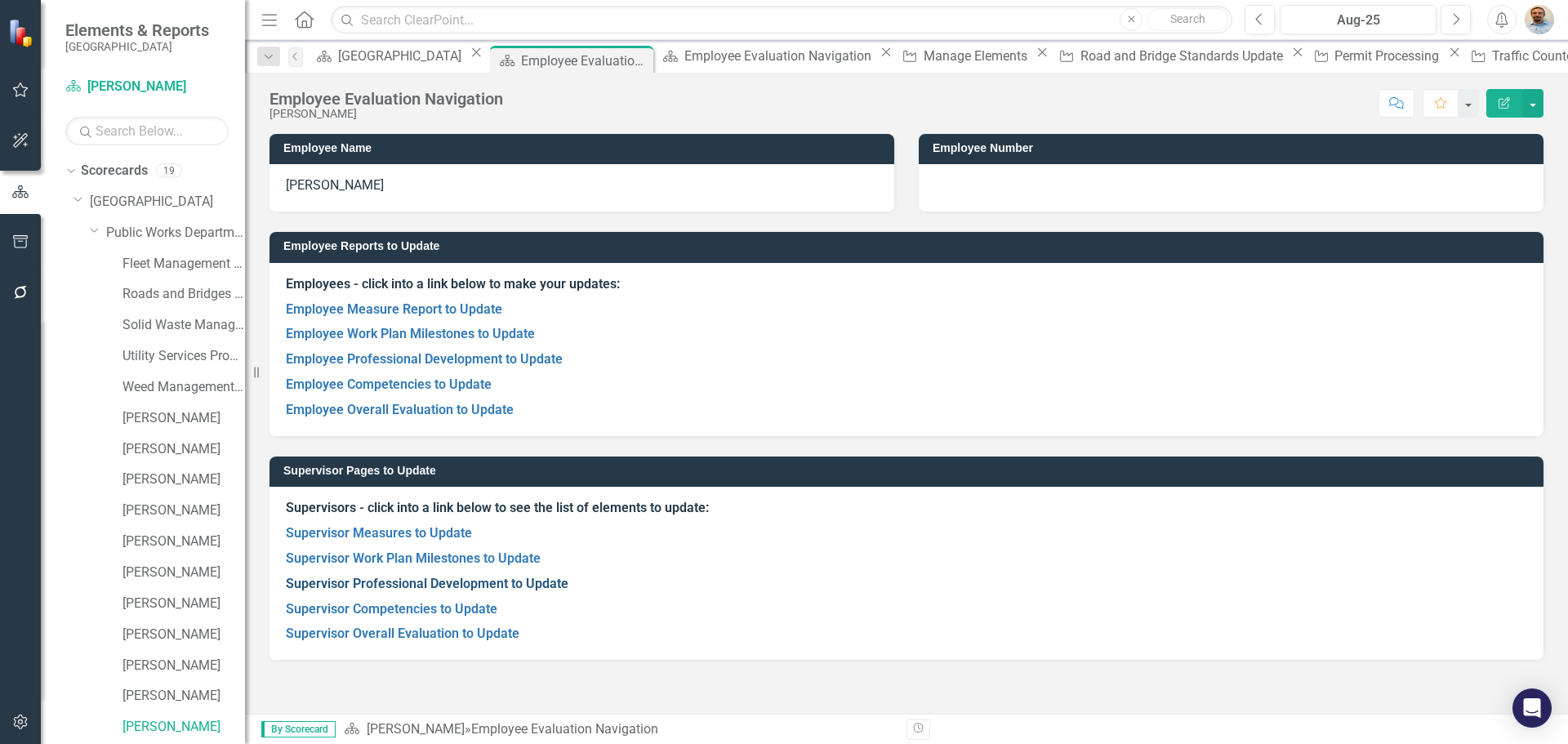
click at [422, 584] on link "Supervisor Professional Development to Update" at bounding box center [427, 583] width 283 height 16
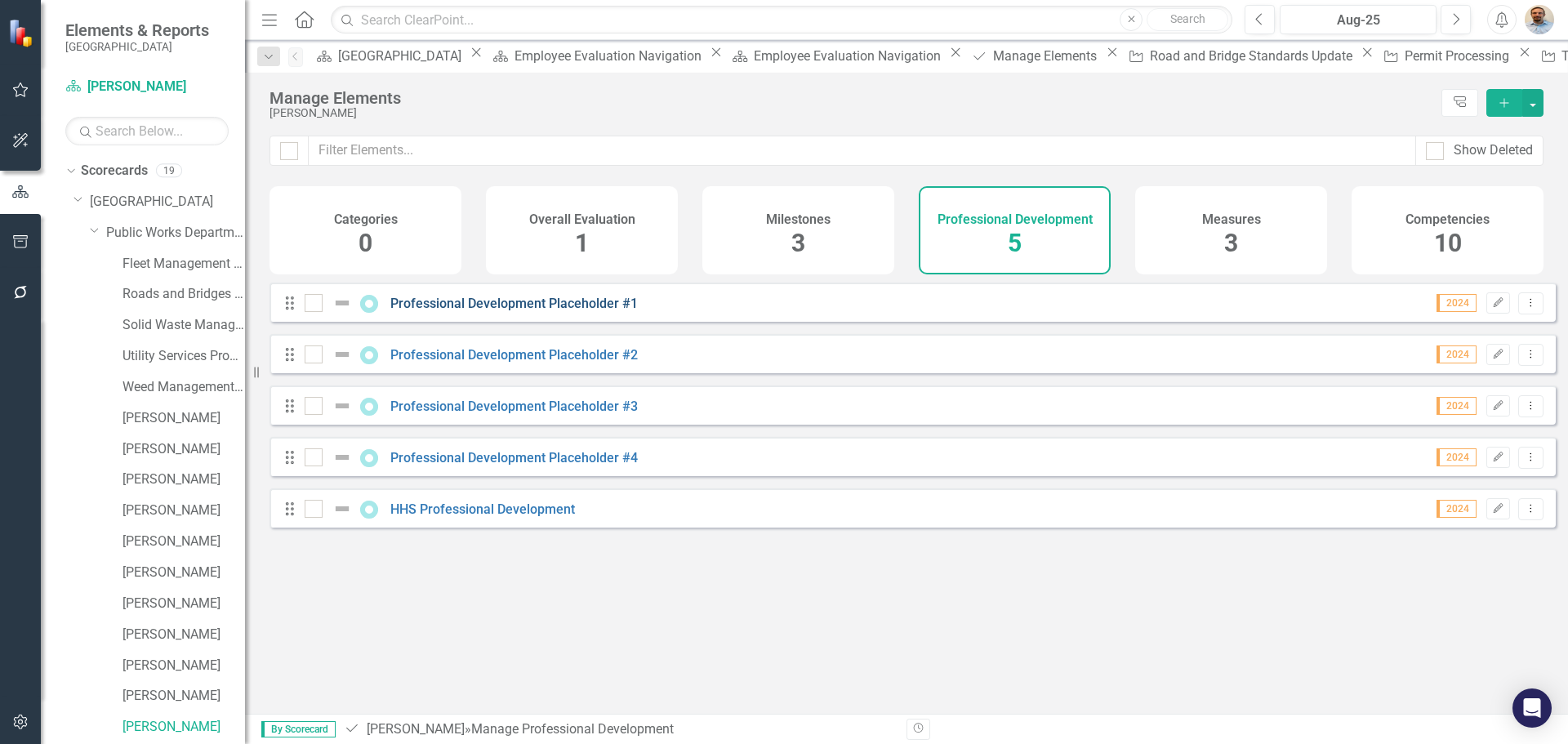
click at [437, 311] on link "Professional Development Placeholder #1" at bounding box center [513, 304] width 247 height 16
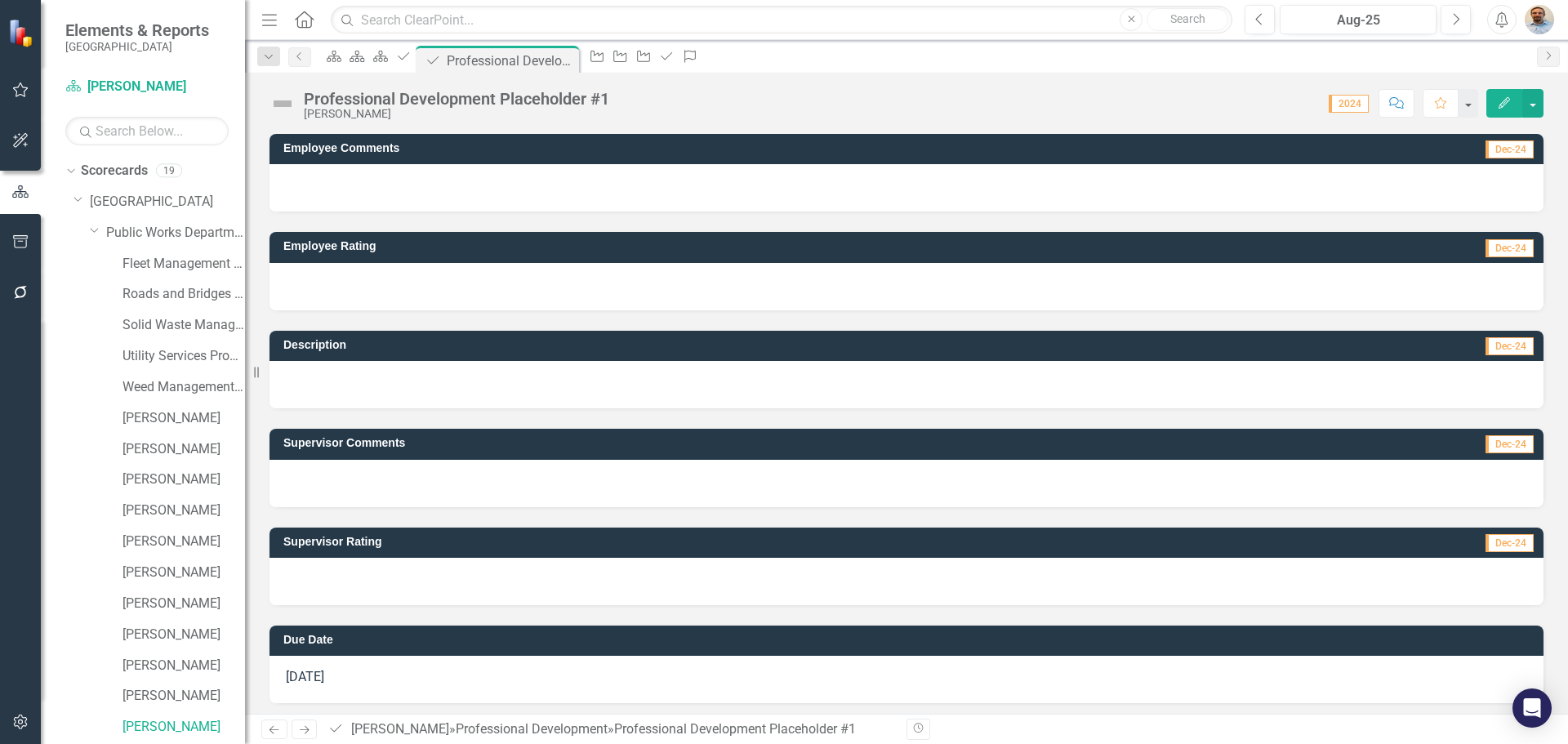
click at [396, 102] on div "Professional Development Placeholder #1" at bounding box center [456, 99] width 306 height 18
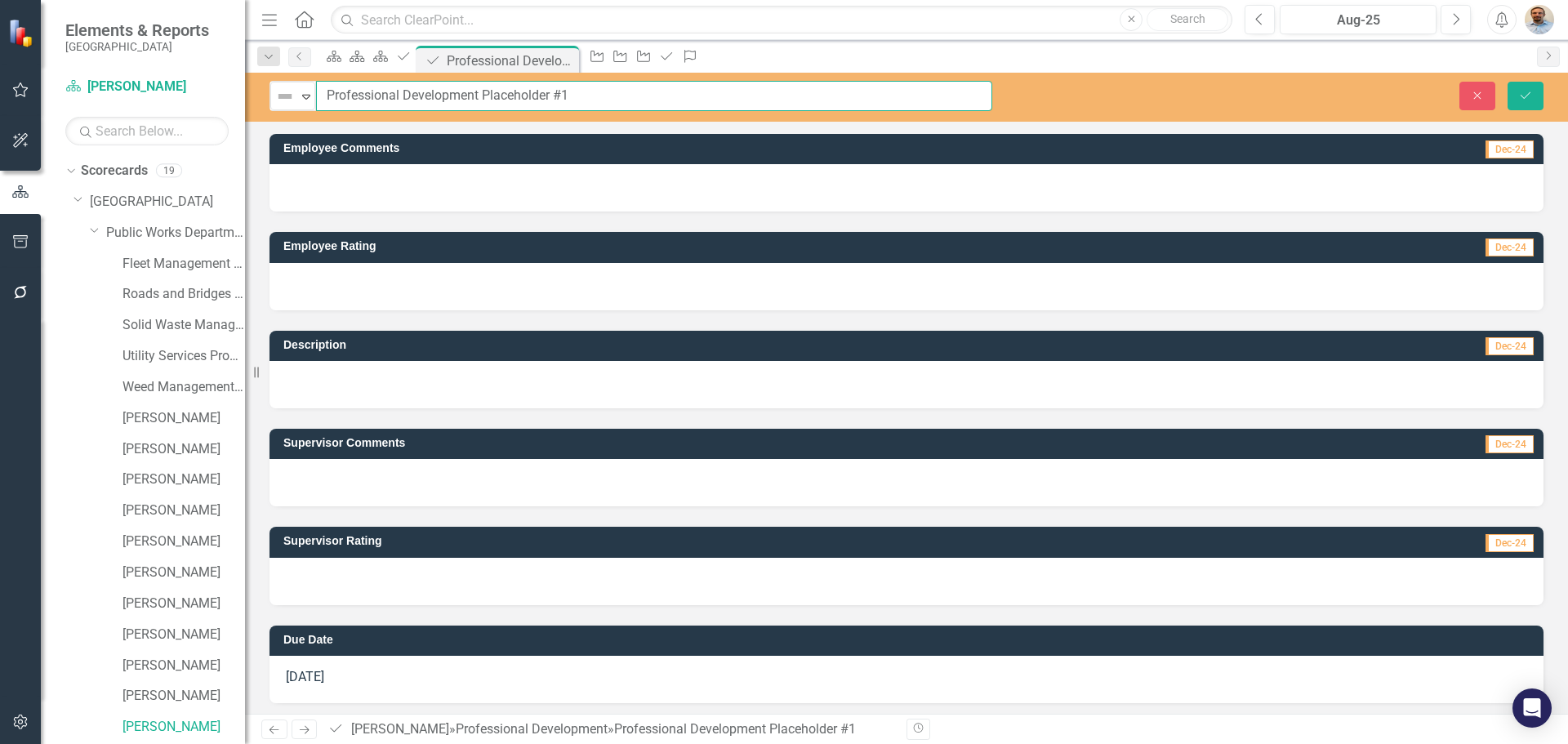
click at [396, 102] on input "Professional Development Placeholder #1" at bounding box center [654, 96] width 676 height 31
type input "Innovation"
click at [1529, 93] on icon "submit" at bounding box center [1526, 95] width 10 height 7
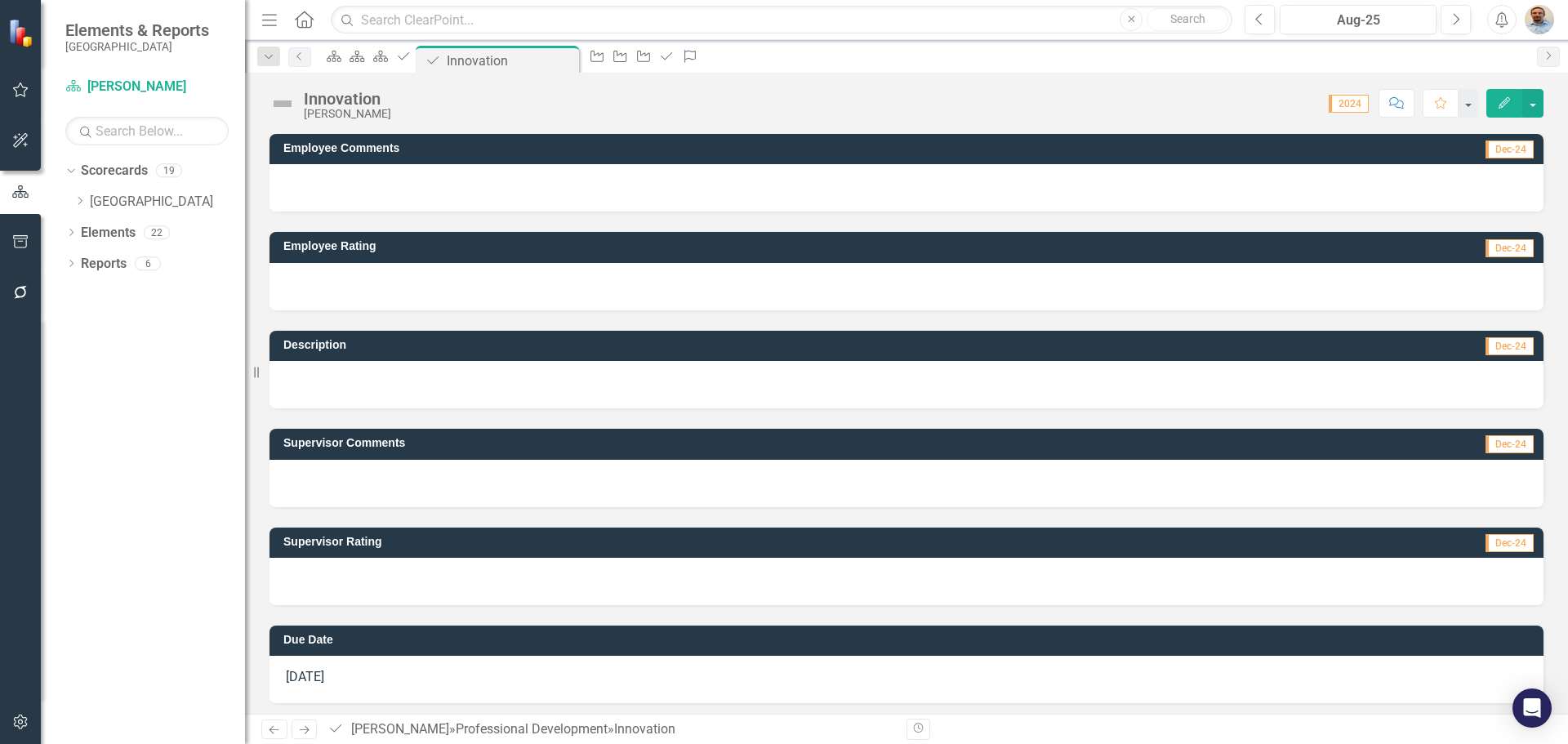
click at [390, 381] on div at bounding box center [906, 384] width 1274 height 47
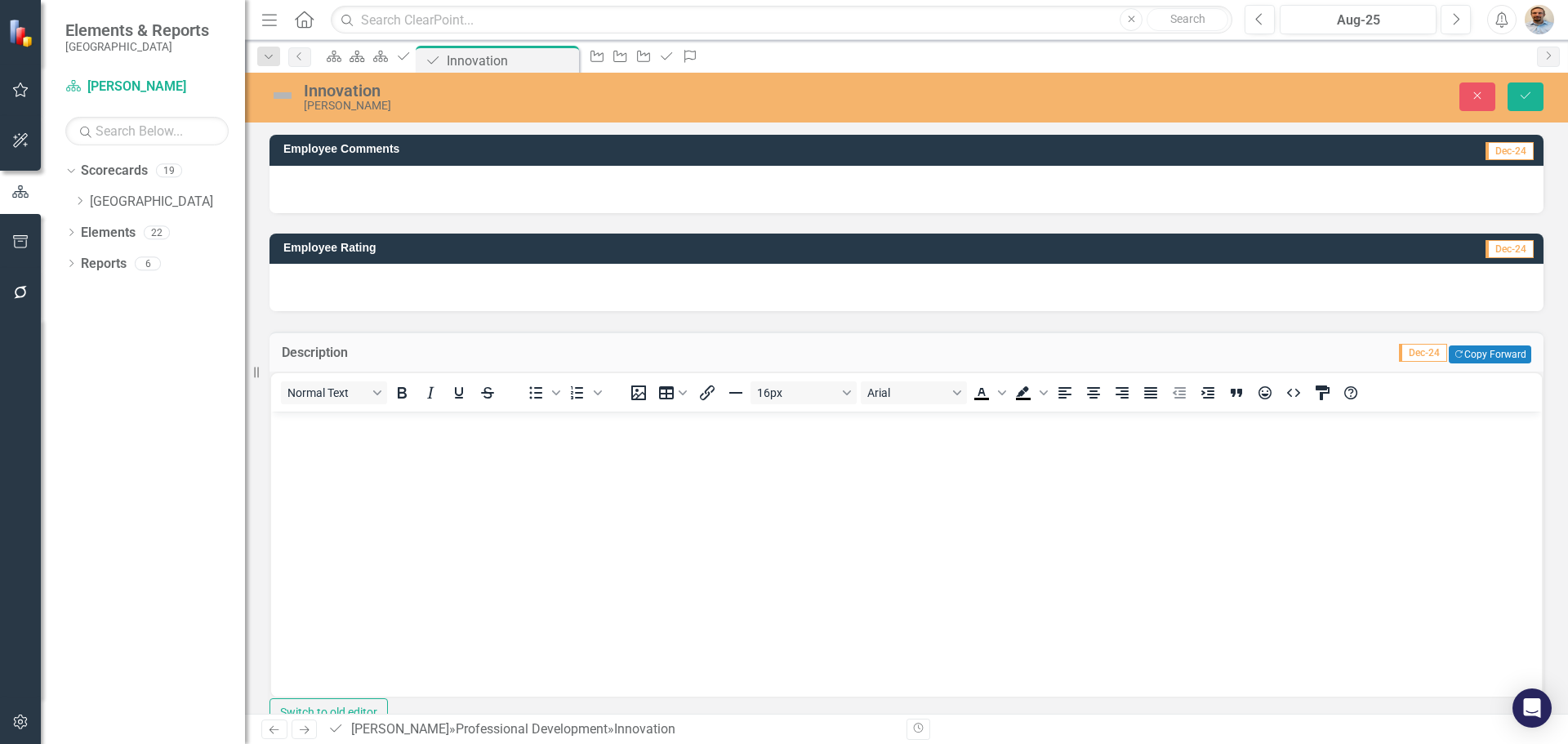
click at [608, 482] on body "Rich Text Area. Press ALT-0 for help." at bounding box center [907, 533] width 1271 height 245
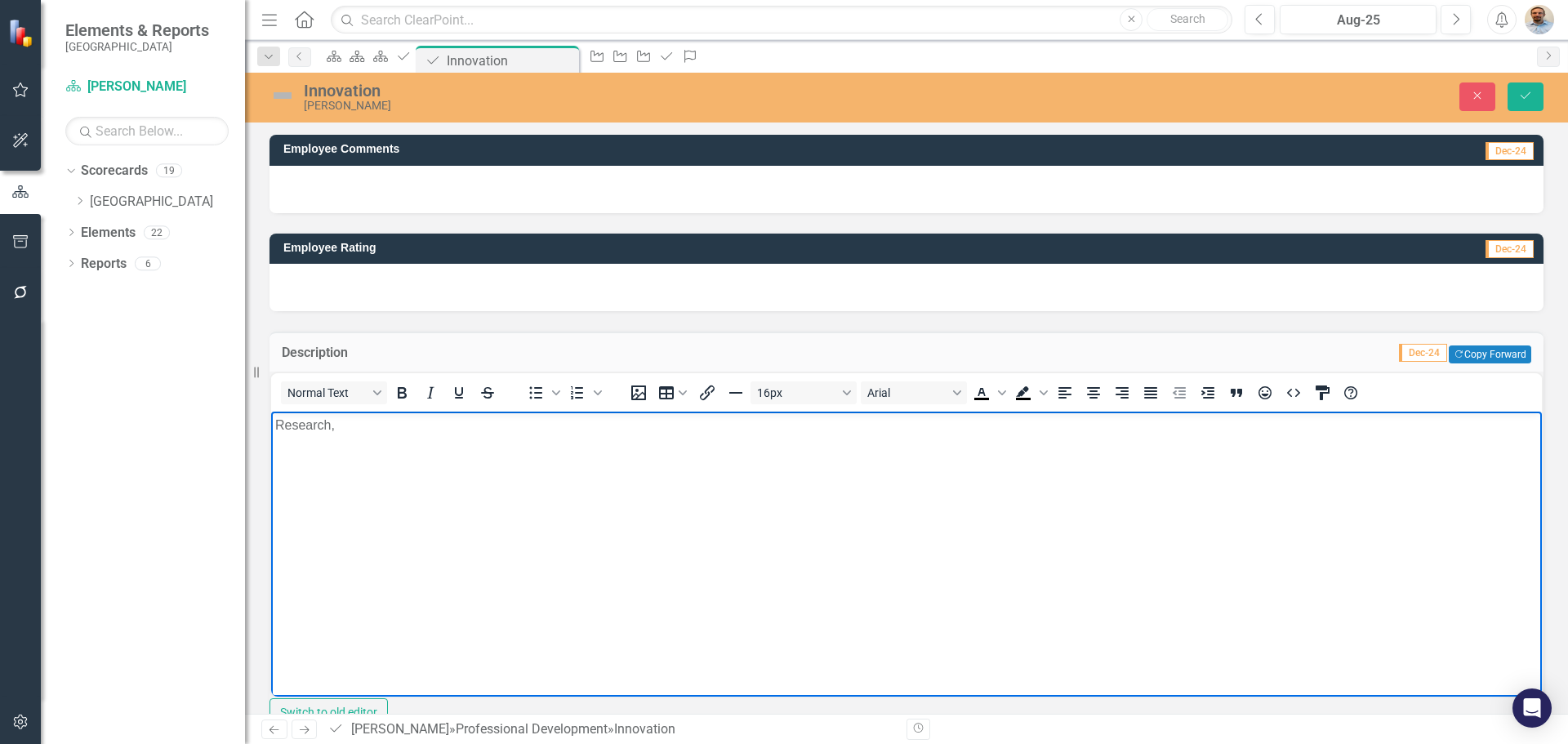
click at [275, 422] on p "Research," at bounding box center [906, 425] width 1262 height 20
click at [493, 429] on p "Identify, Research," at bounding box center [906, 425] width 1262 height 20
click at [1514, 96] on button "Save" at bounding box center [1526, 97] width 35 height 29
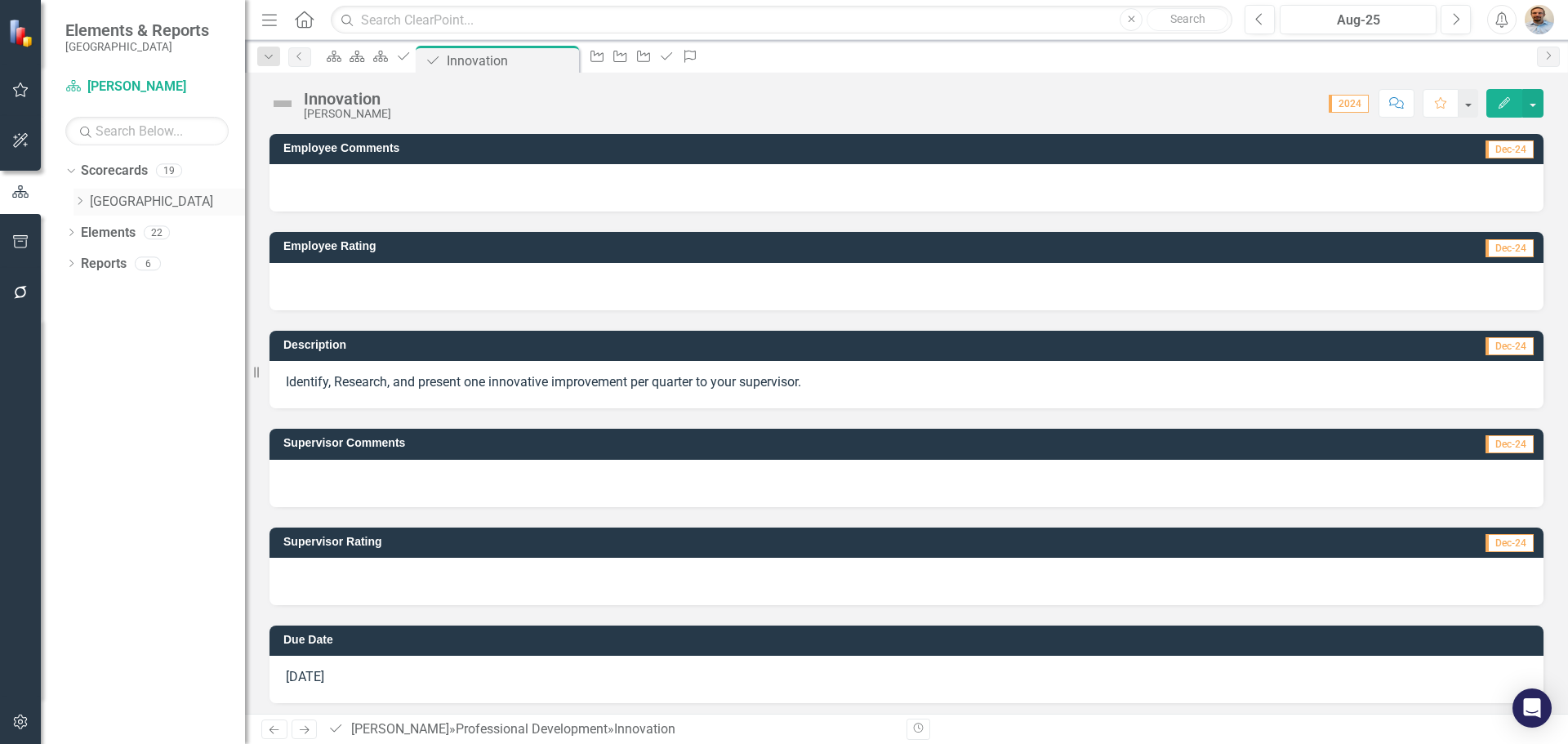
click at [78, 202] on icon "Dropdown" at bounding box center [80, 201] width 12 height 10
click at [95, 237] on icon "Dropdown" at bounding box center [96, 232] width 12 height 10
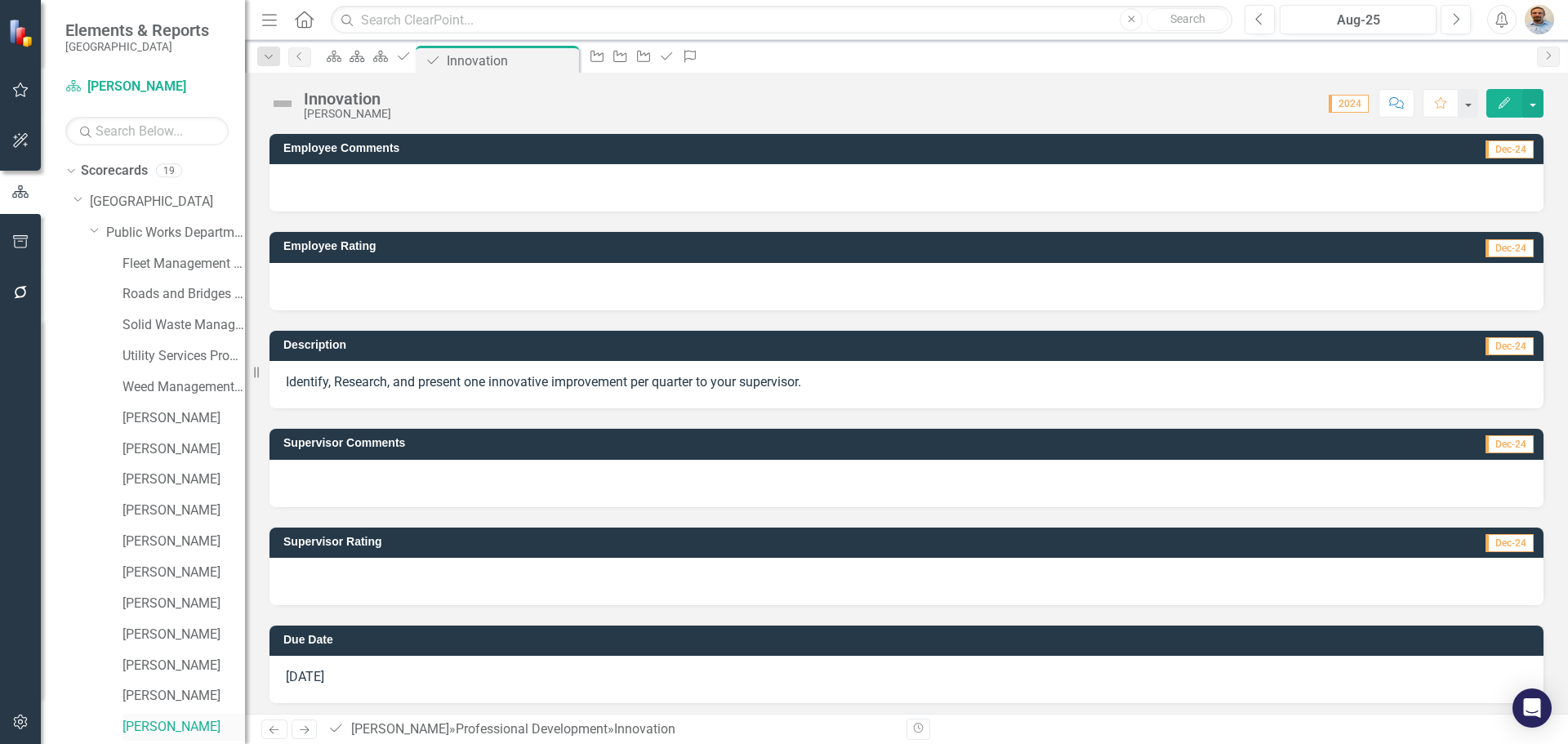
click at [146, 721] on link "[PERSON_NAME]" at bounding box center [183, 726] width 122 height 19
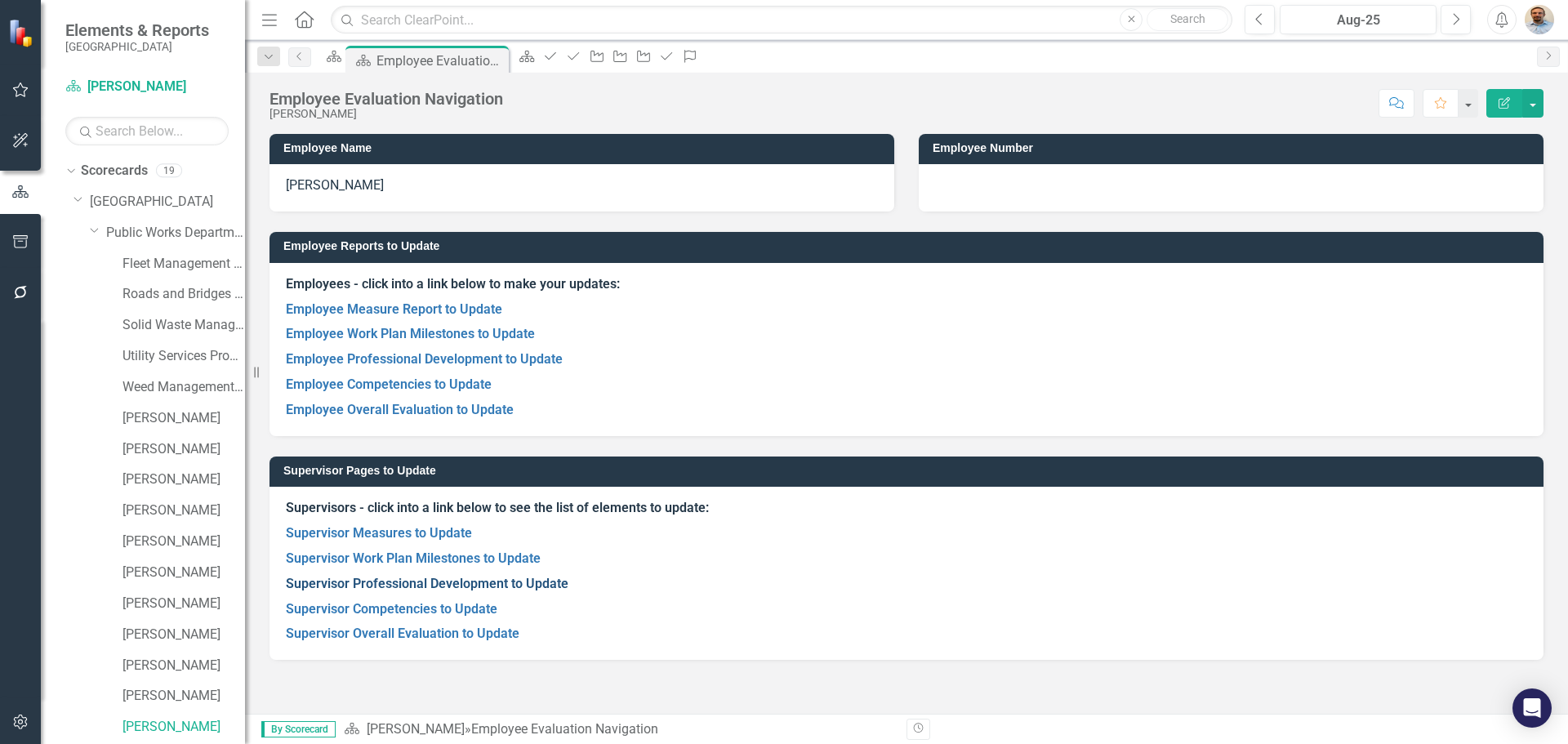
click at [424, 584] on link "Supervisor Professional Development to Update" at bounding box center [427, 583] width 283 height 16
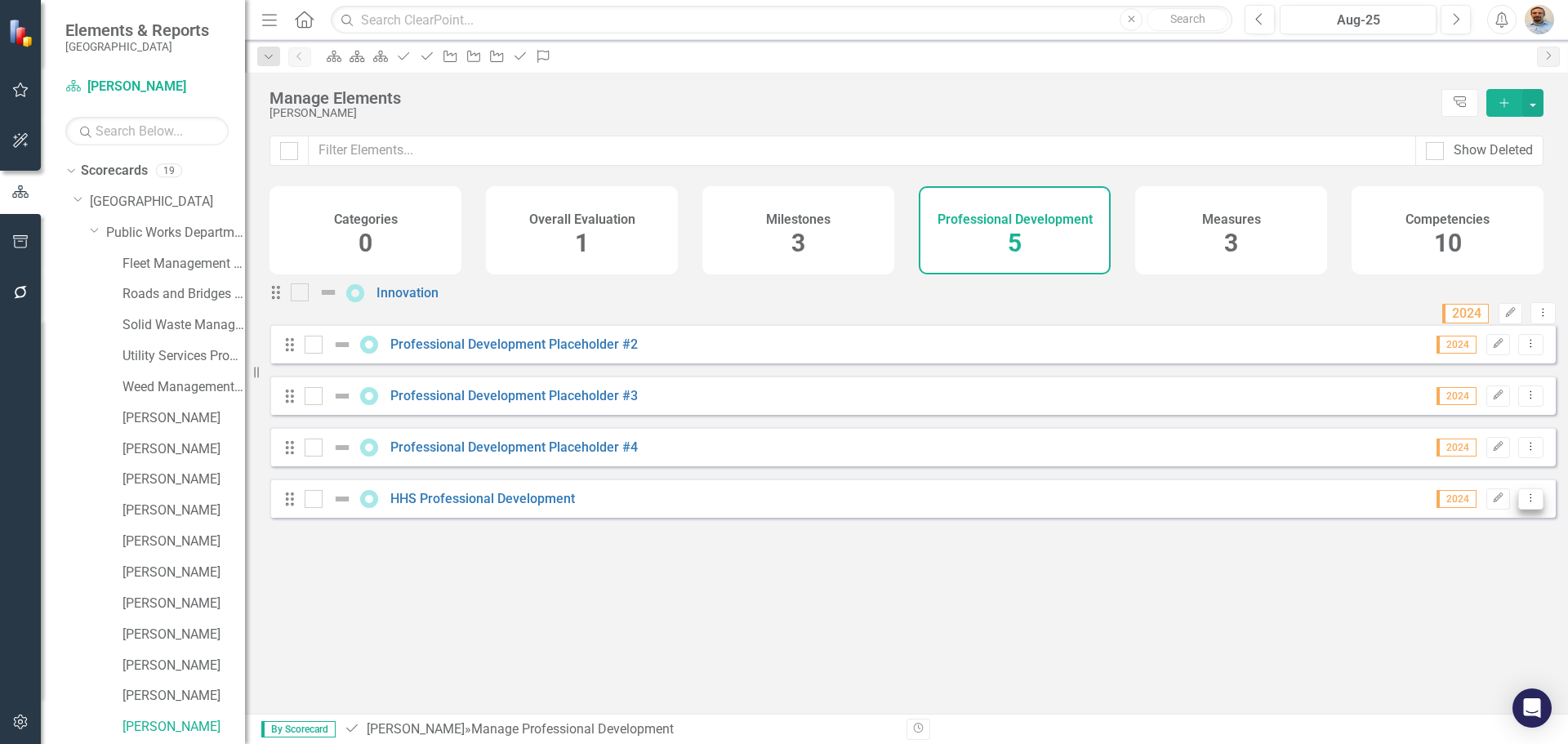
click at [1524, 504] on icon "Dropdown Menu" at bounding box center [1531, 498] width 14 height 11
click at [1442, 639] on link "Trash Delete Professional Development" at bounding box center [1405, 639] width 249 height 31
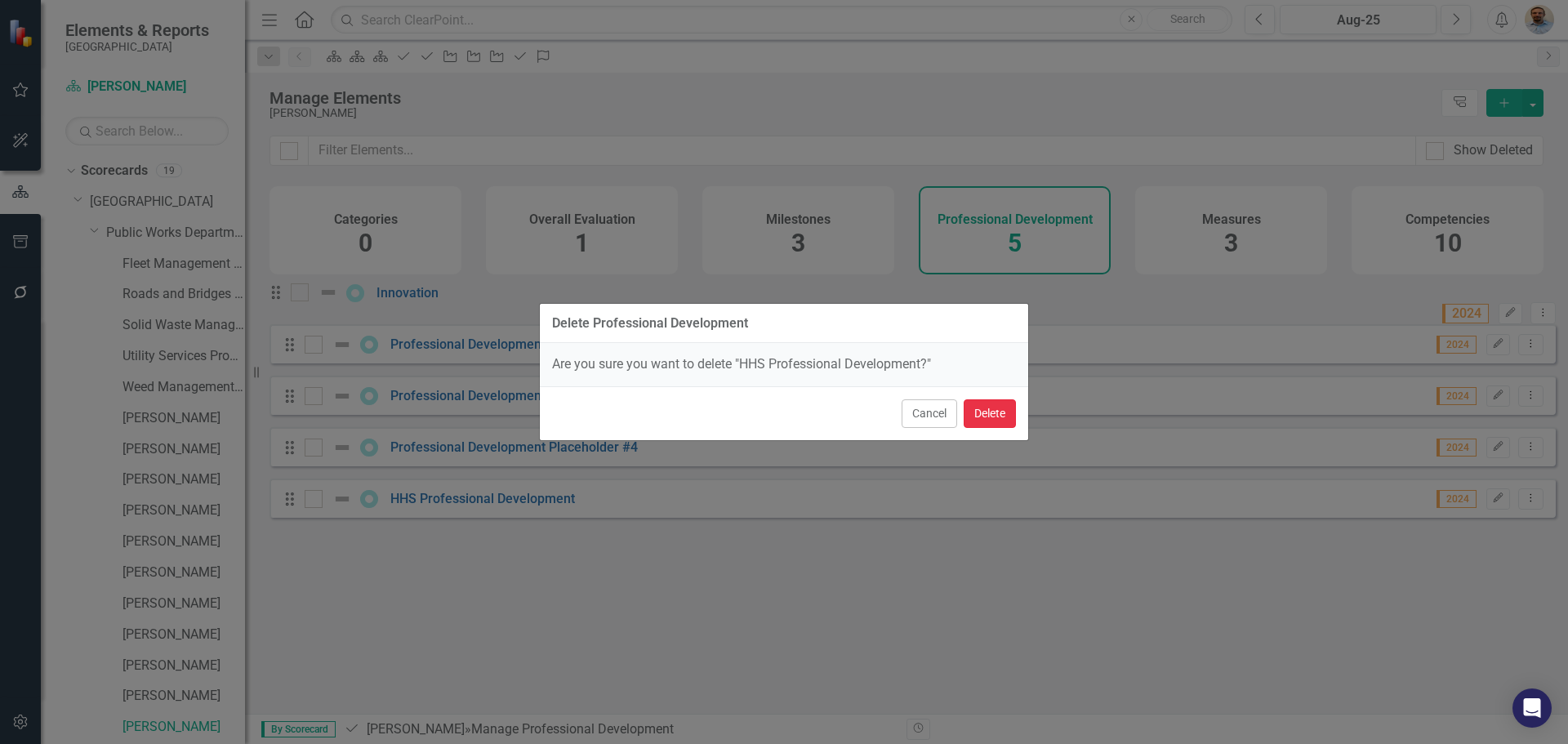
click at [979, 420] on button "Delete" at bounding box center [989, 413] width 52 height 29
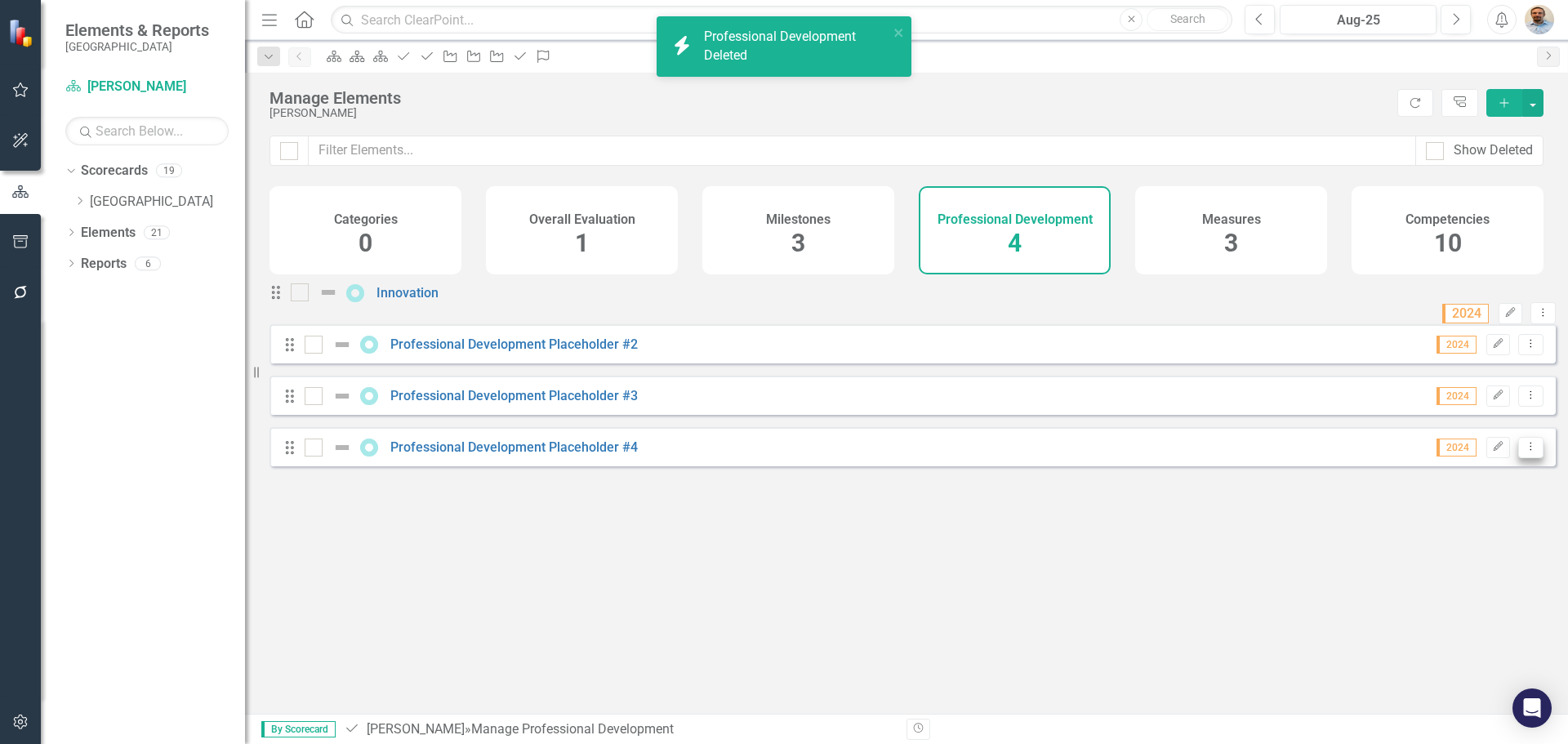
click at [1524, 451] on icon "Dropdown Menu" at bounding box center [1531, 446] width 14 height 11
click at [1452, 589] on link "Trash Delete Professional Development" at bounding box center [1405, 587] width 249 height 31
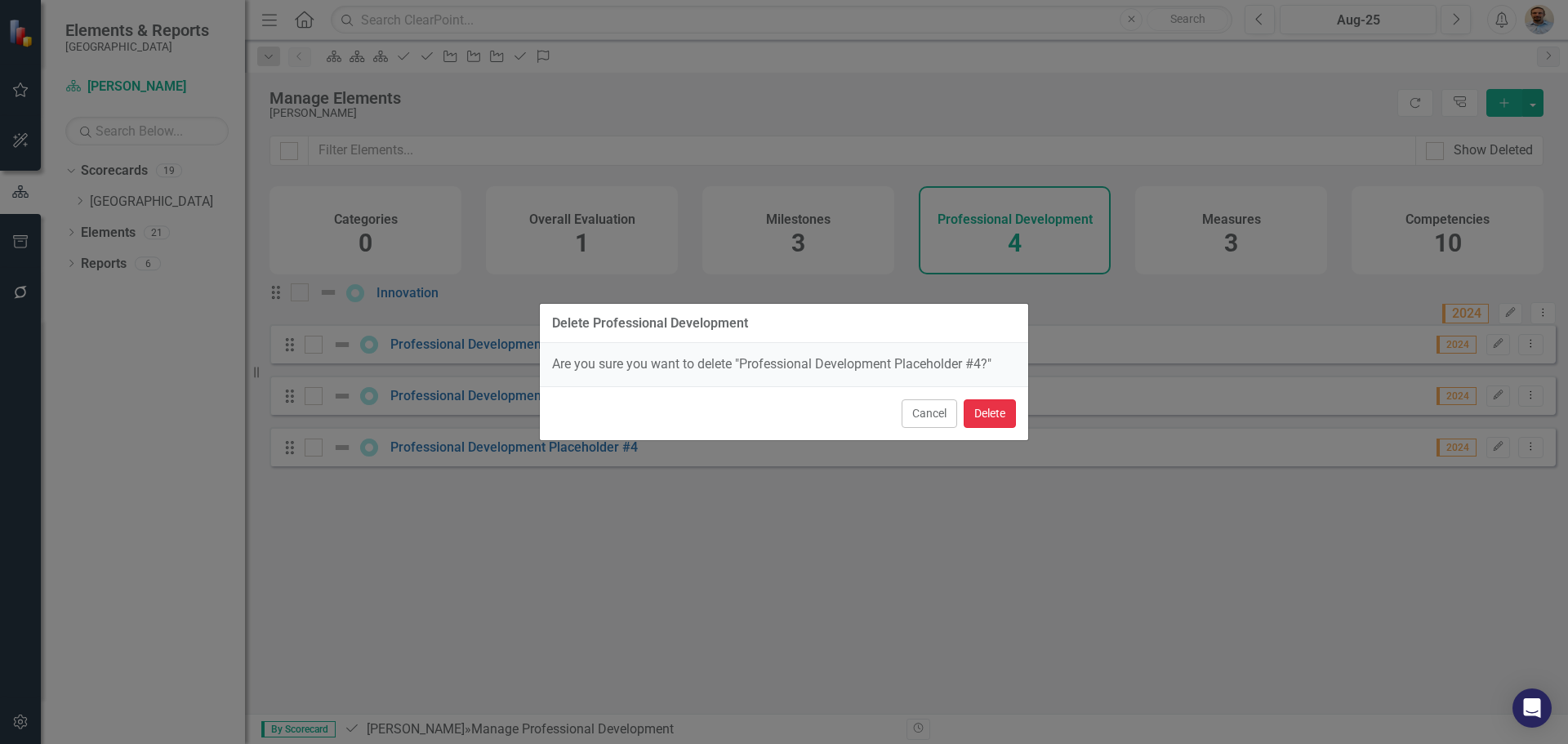
click at [985, 414] on button "Delete" at bounding box center [989, 413] width 52 height 29
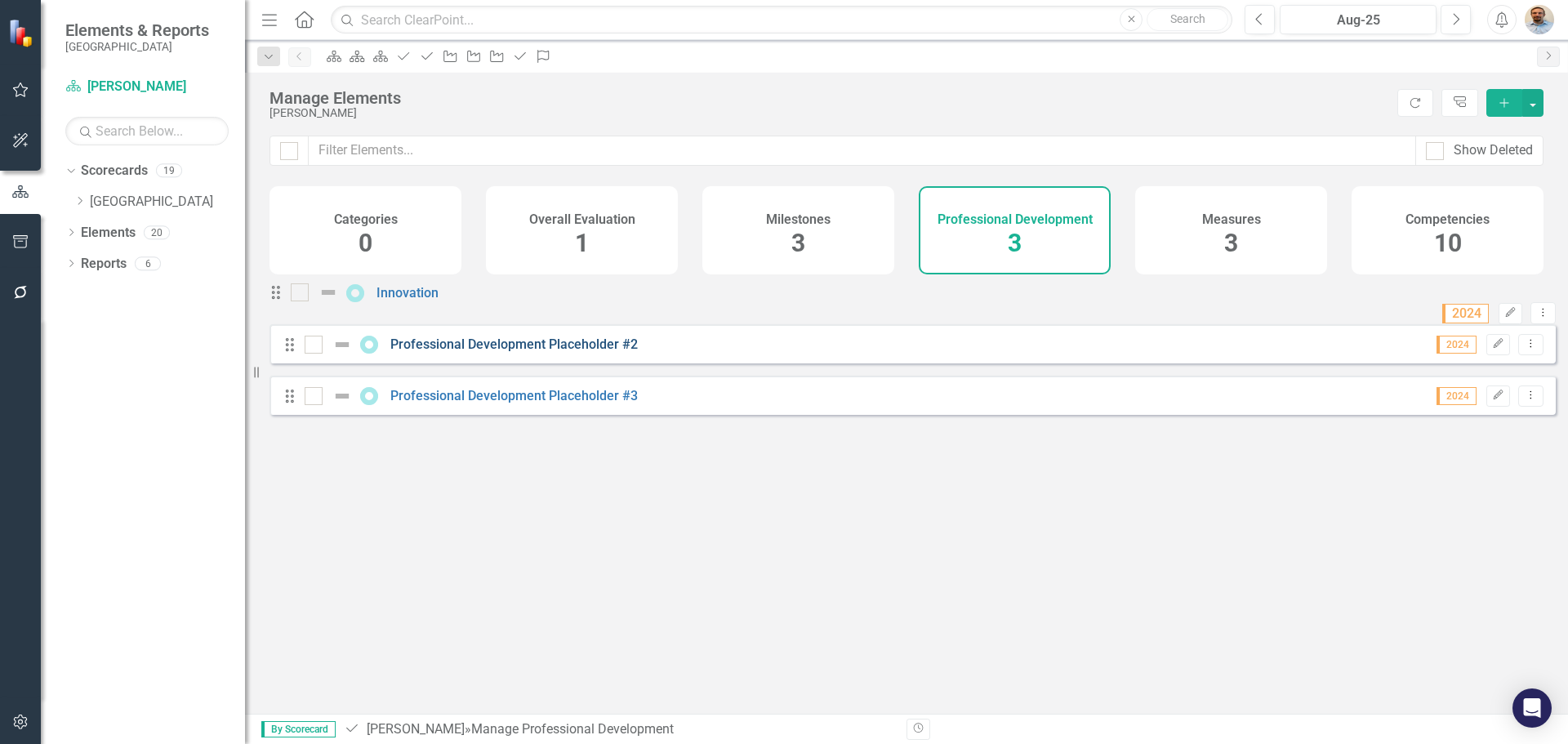
click at [475, 352] on link "Professional Development Placeholder #2" at bounding box center [513, 344] width 247 height 16
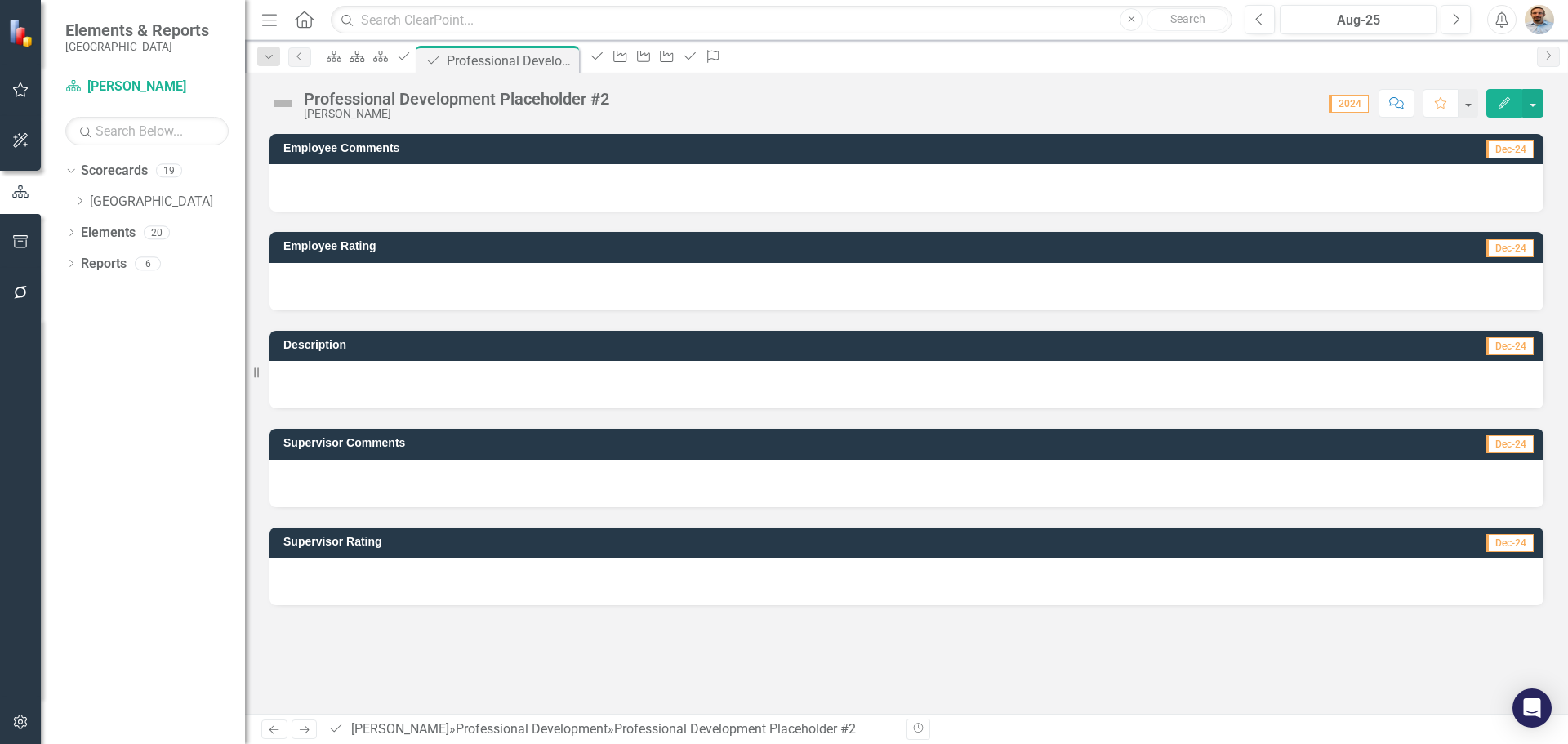
click at [424, 104] on div "Professional Development Placeholder #2" at bounding box center [456, 99] width 306 height 18
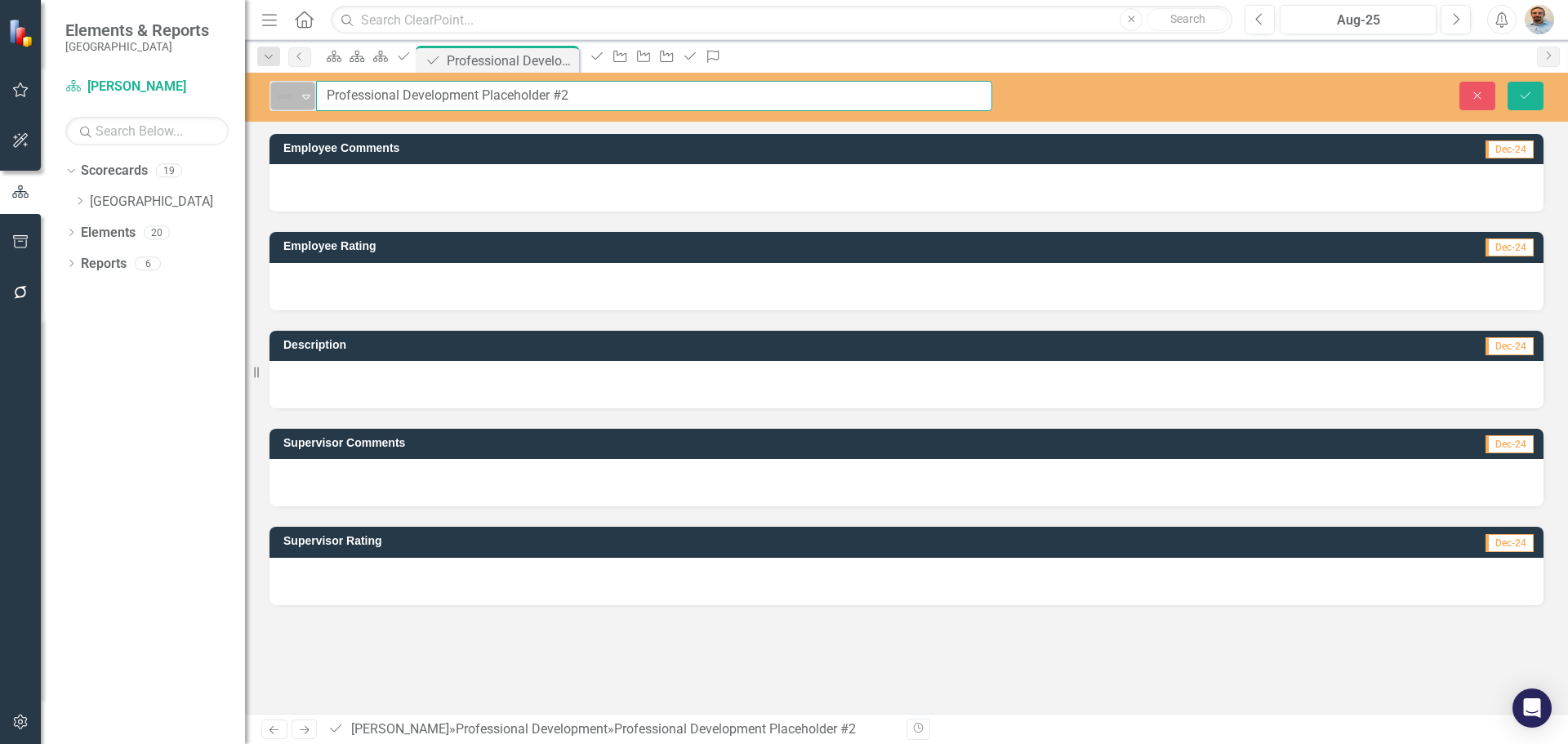
drag, startPoint x: 604, startPoint y: 96, endPoint x: 275, endPoint y: 93, distance: 329.0
click at [275, 93] on div "Not Defined Expand Professional Development Placeholder #2" at bounding box center [630, 96] width 722 height 31
click at [327, 93] on input "Process Improvements" at bounding box center [654, 96] width 676 height 31
type input "Permit Process Improvements"
click at [388, 388] on div at bounding box center [906, 384] width 1274 height 47
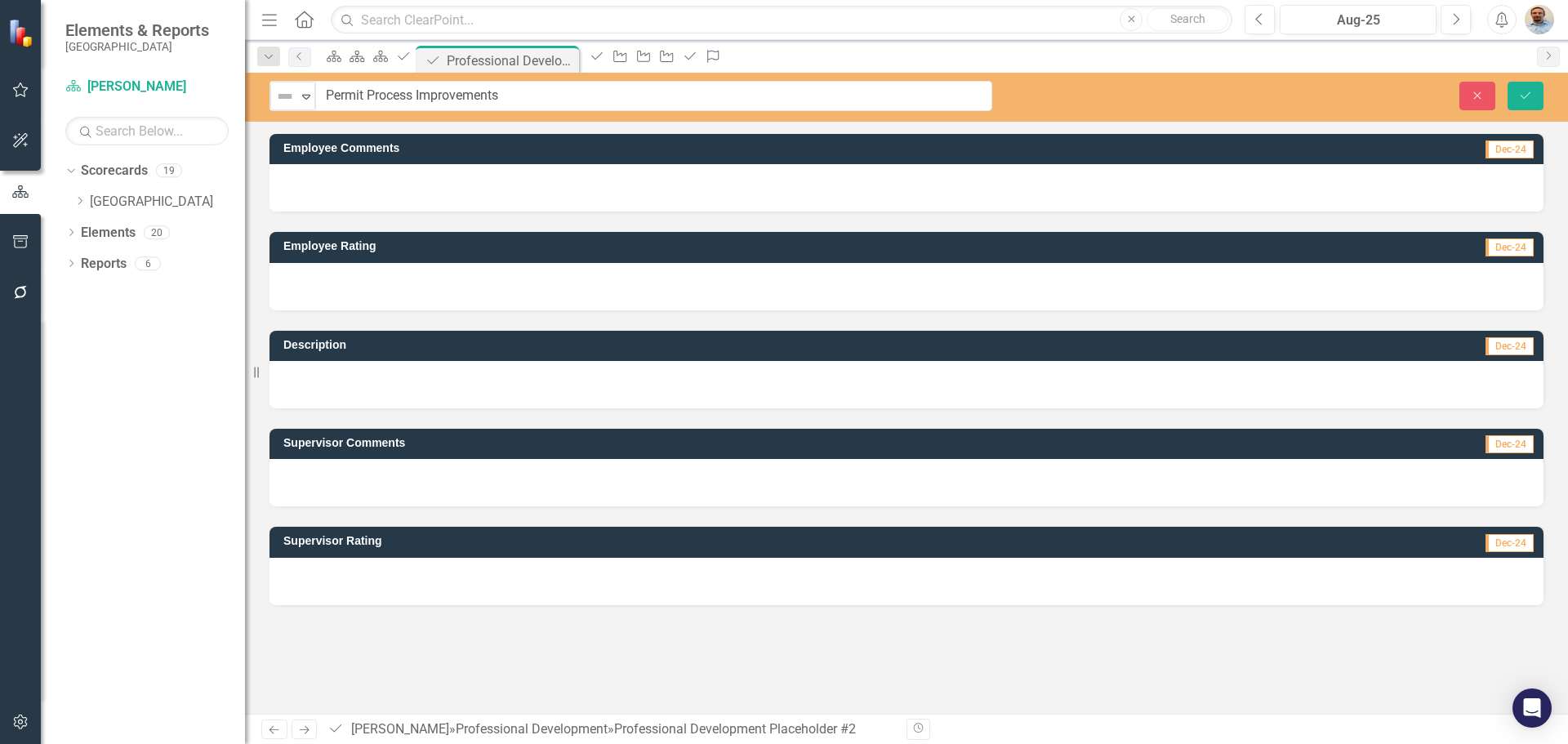
click at [400, 386] on div at bounding box center [906, 384] width 1274 height 47
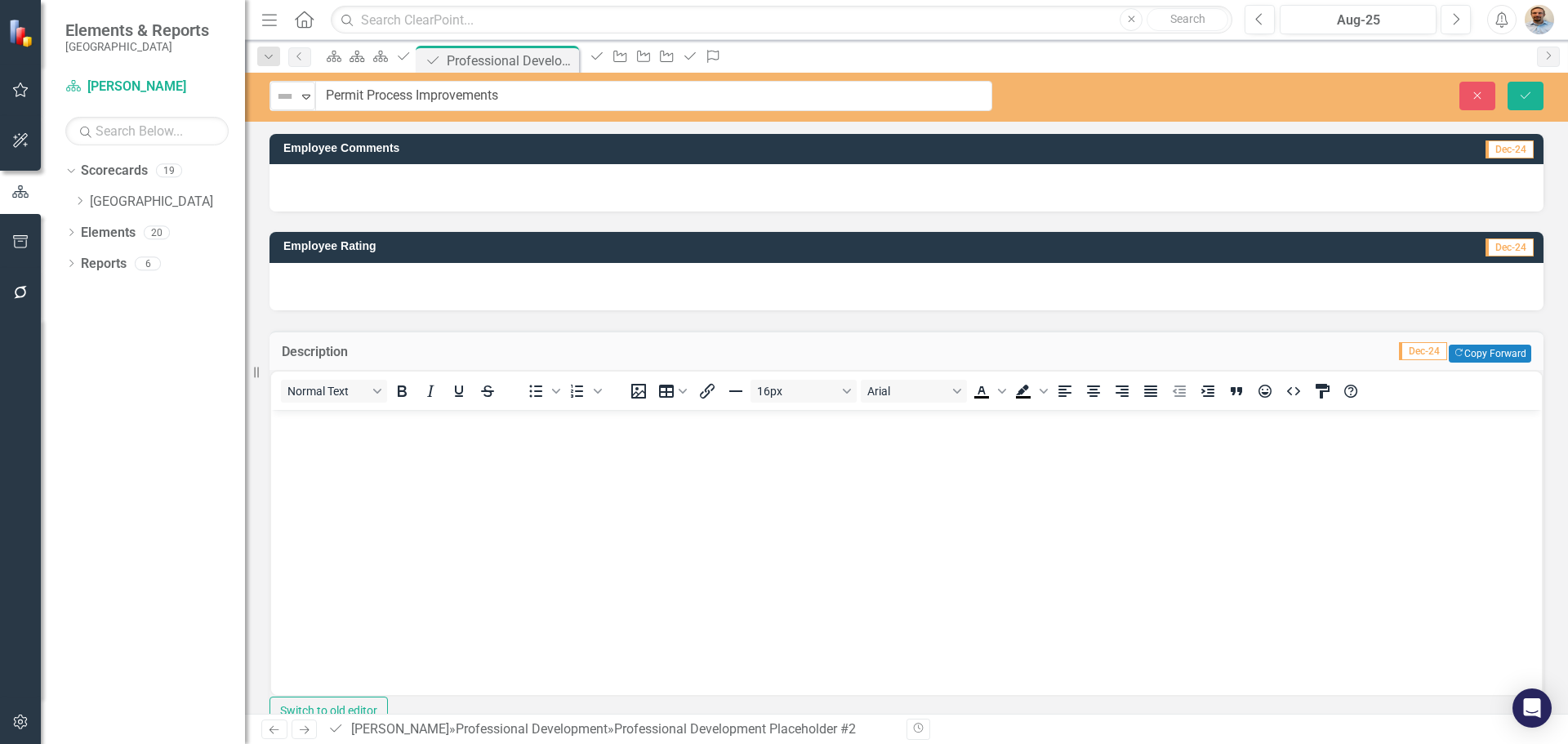
click at [342, 475] on body "Rich Text Area. Press ALT-0 for help." at bounding box center [907, 532] width 1271 height 245
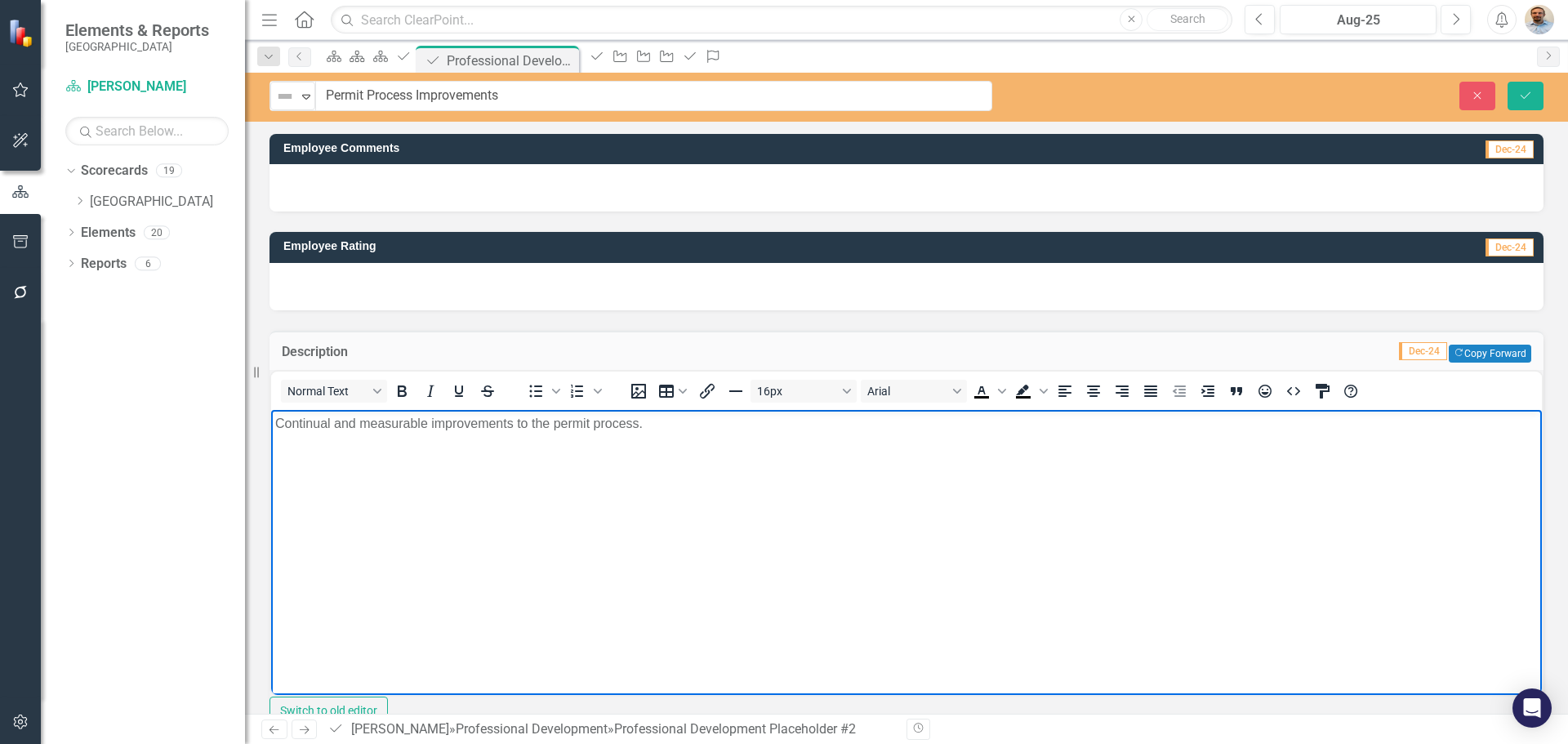
click at [650, 427] on p "Continual and measurable improvements to the permit process." at bounding box center [906, 424] width 1262 height 20
click at [839, 424] on p "Continual and measurable improvements to the permit process. efficiency, clarit…" at bounding box center [906, 424] width 1262 height 20
click at [651, 425] on p "Continual and measurable improvements to the permit process. efficiency, clarit…" at bounding box center [906, 424] width 1262 height 20
click at [846, 427] on p "Continual and measurable improvements to the permit process. Efficiency, clarit…" at bounding box center [906, 424] width 1262 height 20
click at [1377, 427] on p "Continual and measurable improvements to the permit process. Efficiency, clarit…" at bounding box center [906, 424] width 1262 height 20
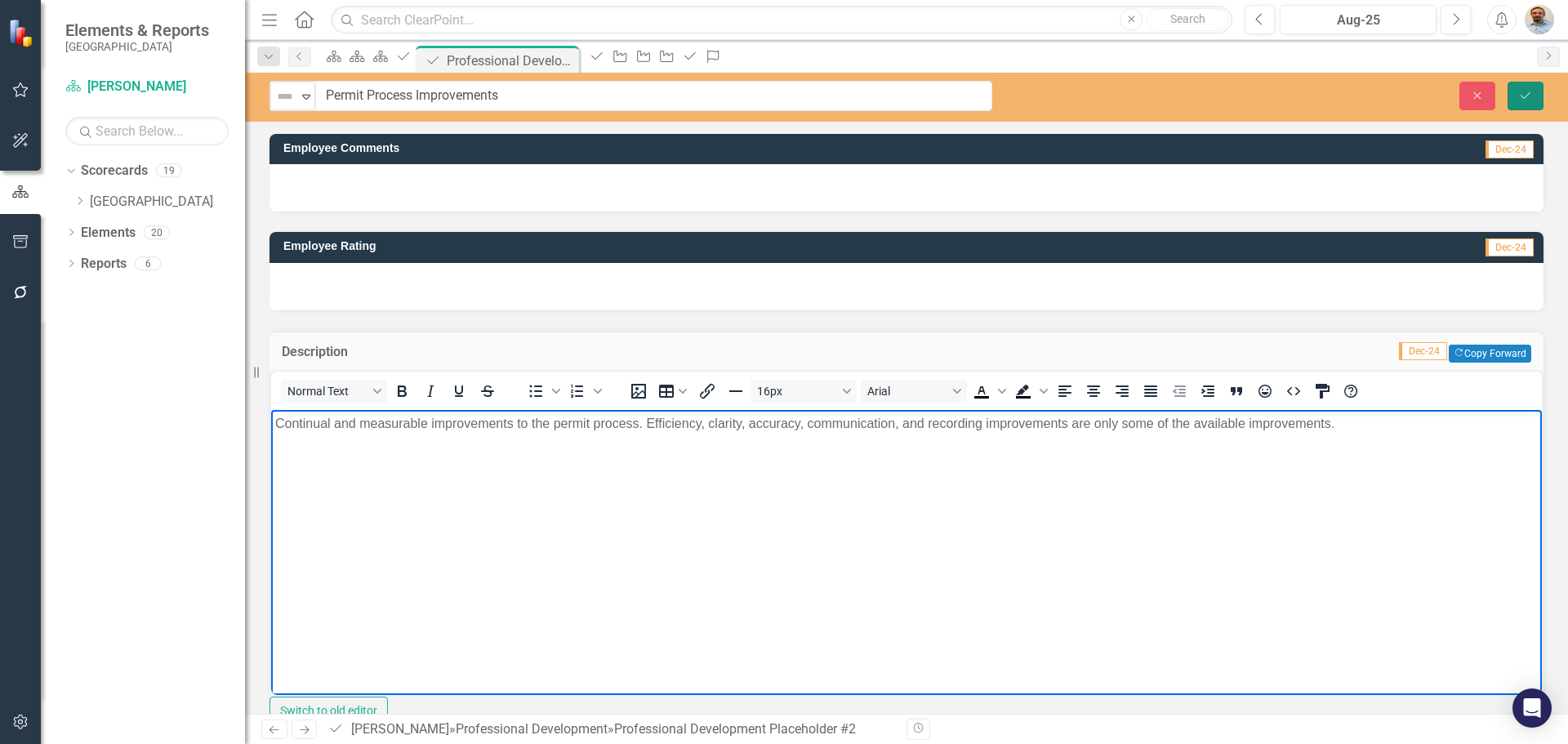
click at [1517, 100] on button "Save" at bounding box center [1526, 96] width 35 height 29
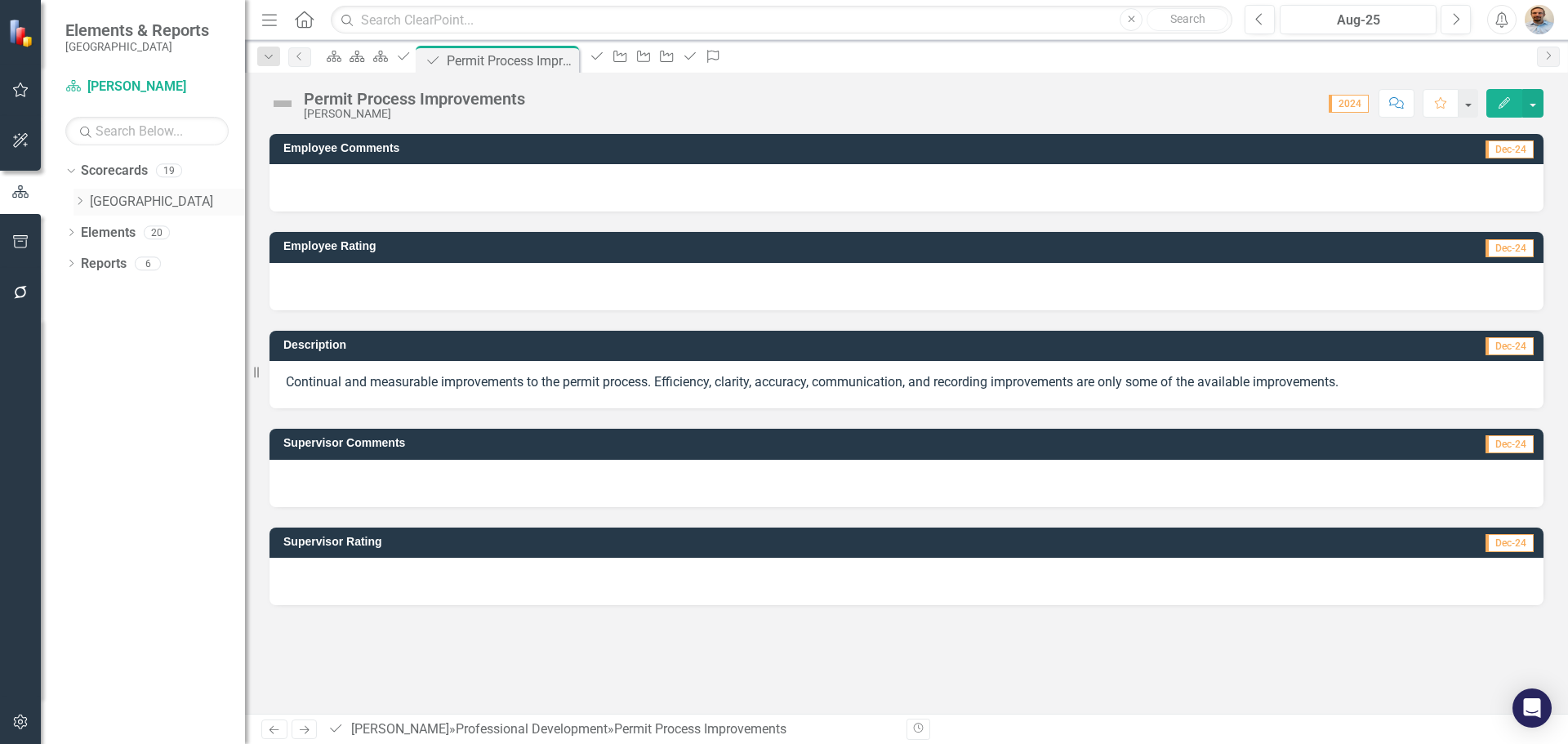
click at [78, 202] on icon "Dropdown" at bounding box center [80, 201] width 12 height 10
click at [98, 235] on icon "Dropdown" at bounding box center [96, 232] width 12 height 10
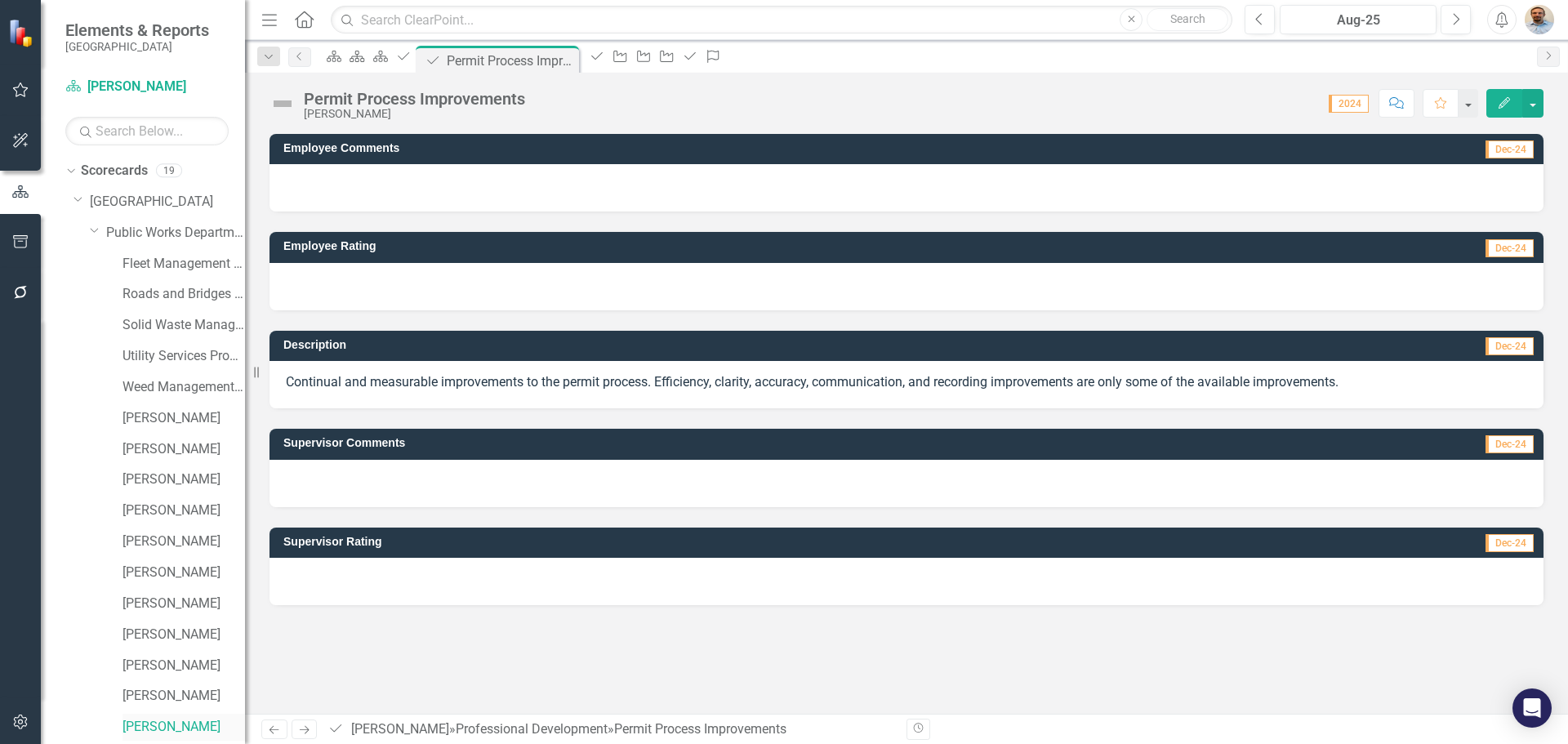
click at [146, 735] on link "[PERSON_NAME]" at bounding box center [183, 726] width 122 height 19
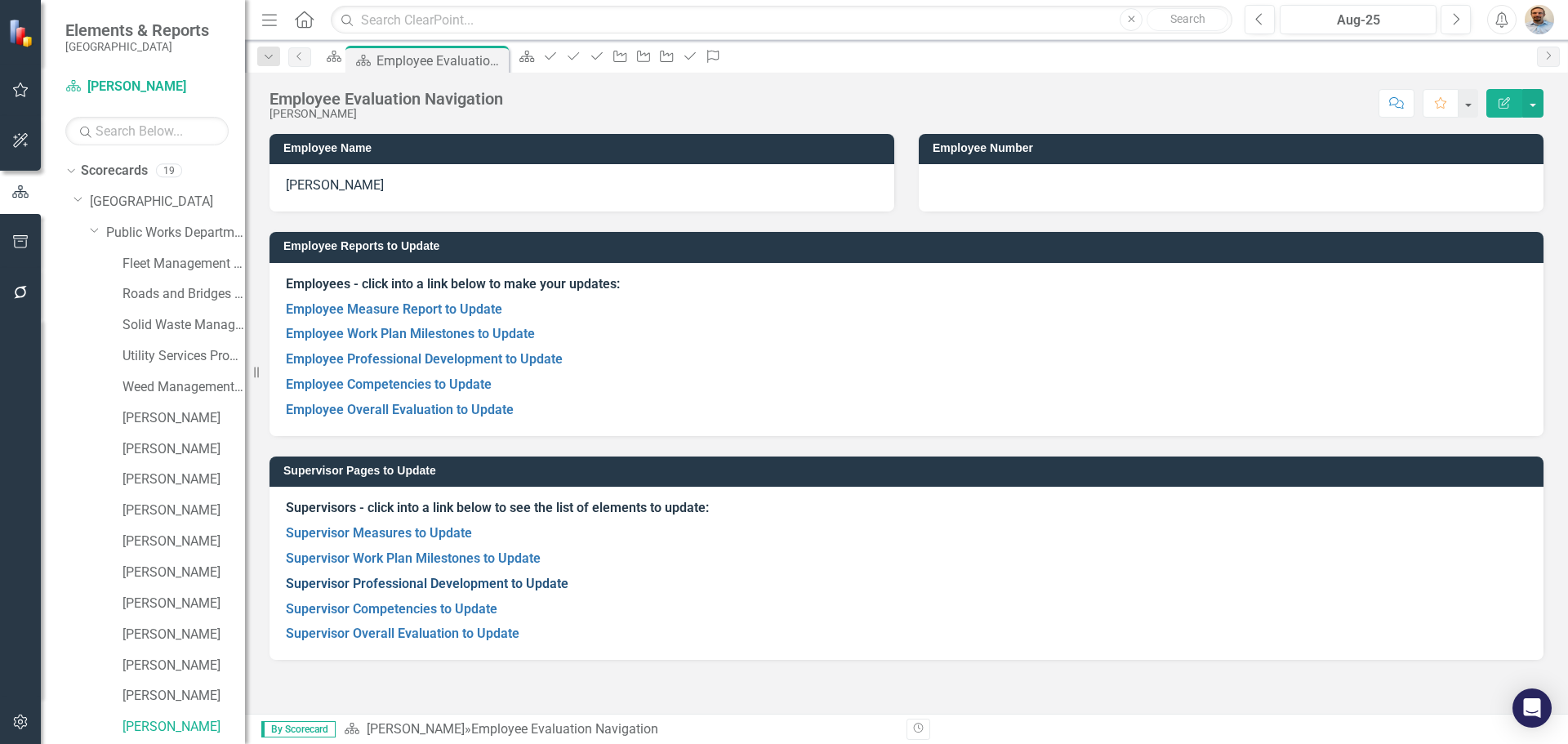
click at [364, 579] on link "Supervisor Professional Development to Update" at bounding box center [427, 583] width 283 height 16
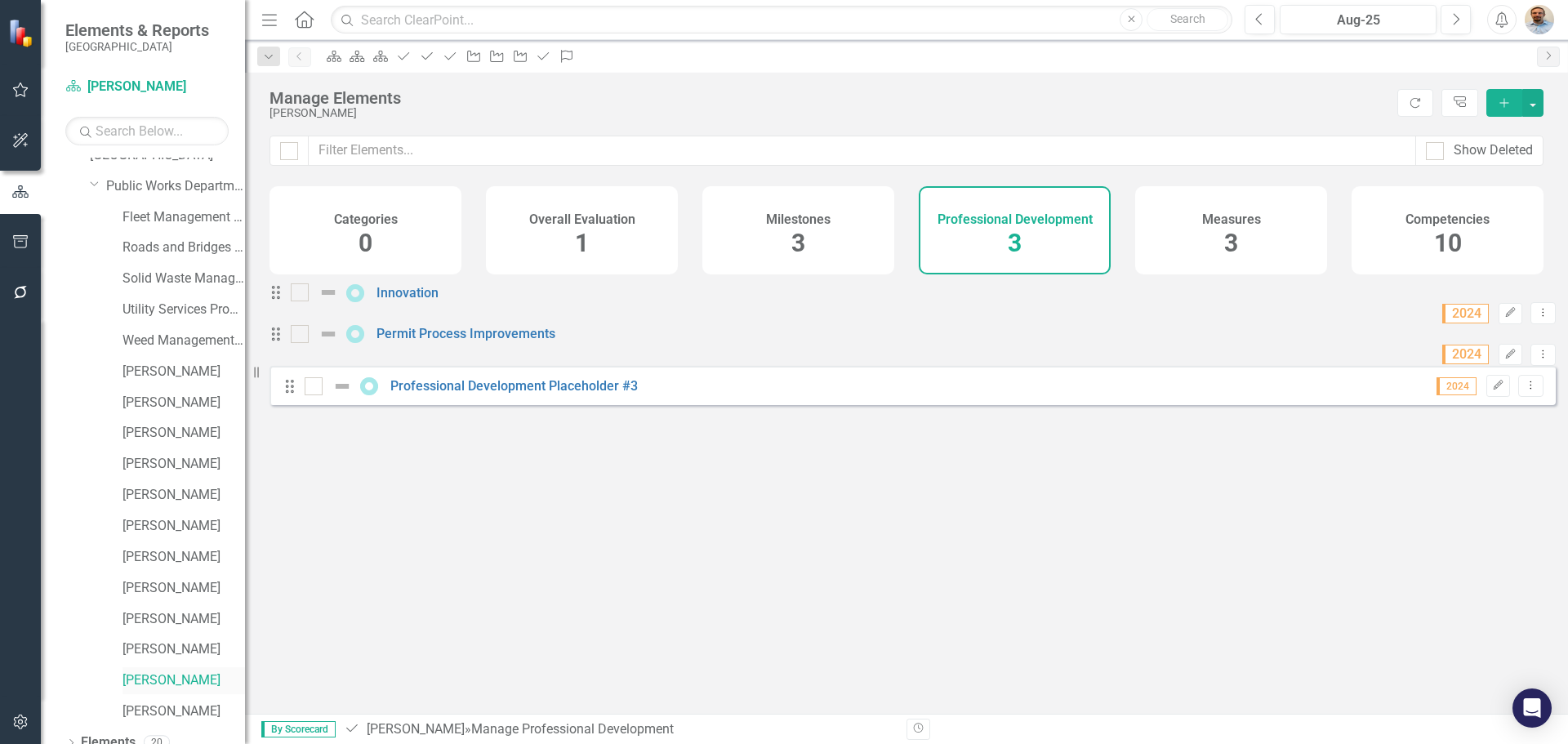
scroll to position [94, 0]
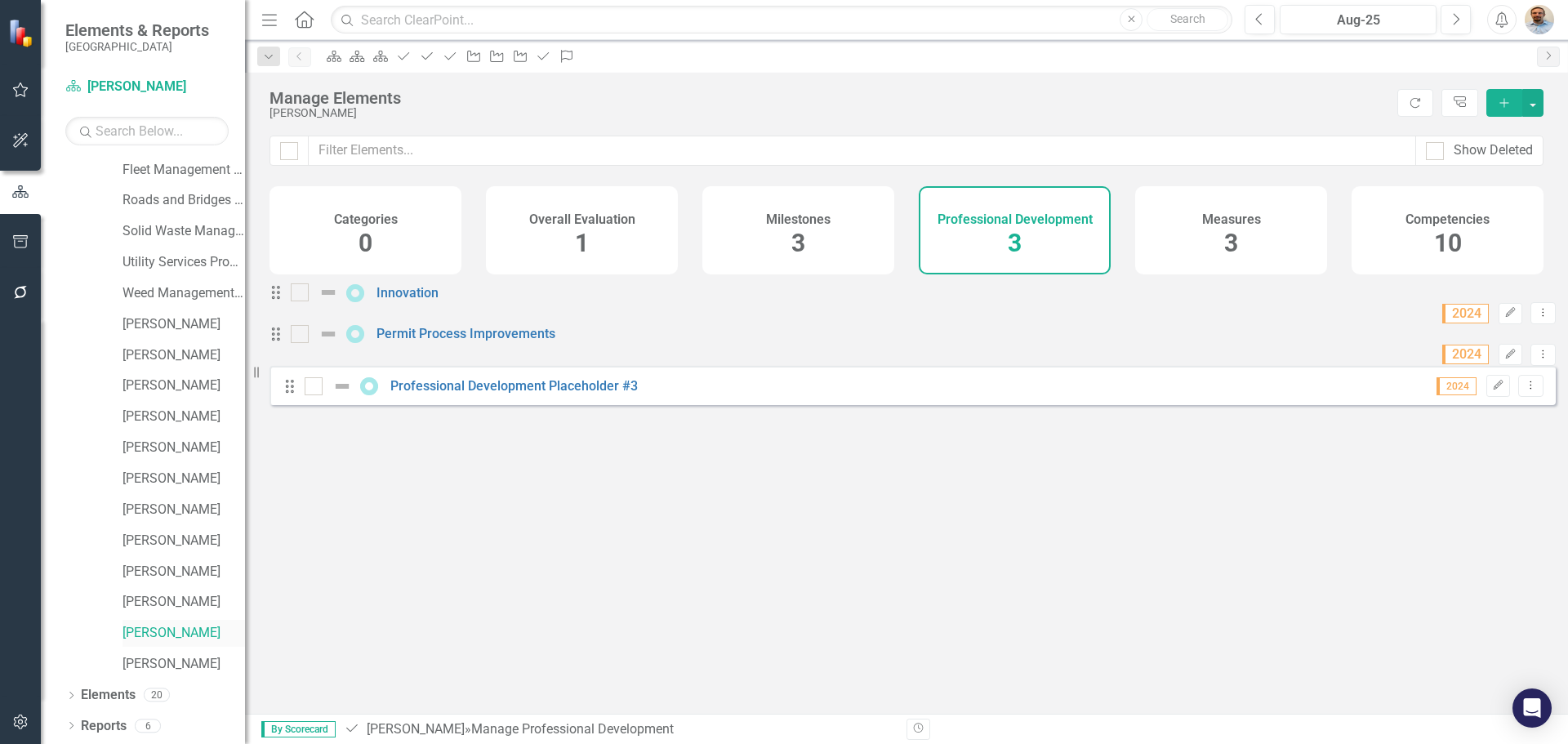
click at [155, 630] on link "[PERSON_NAME]" at bounding box center [183, 633] width 122 height 19
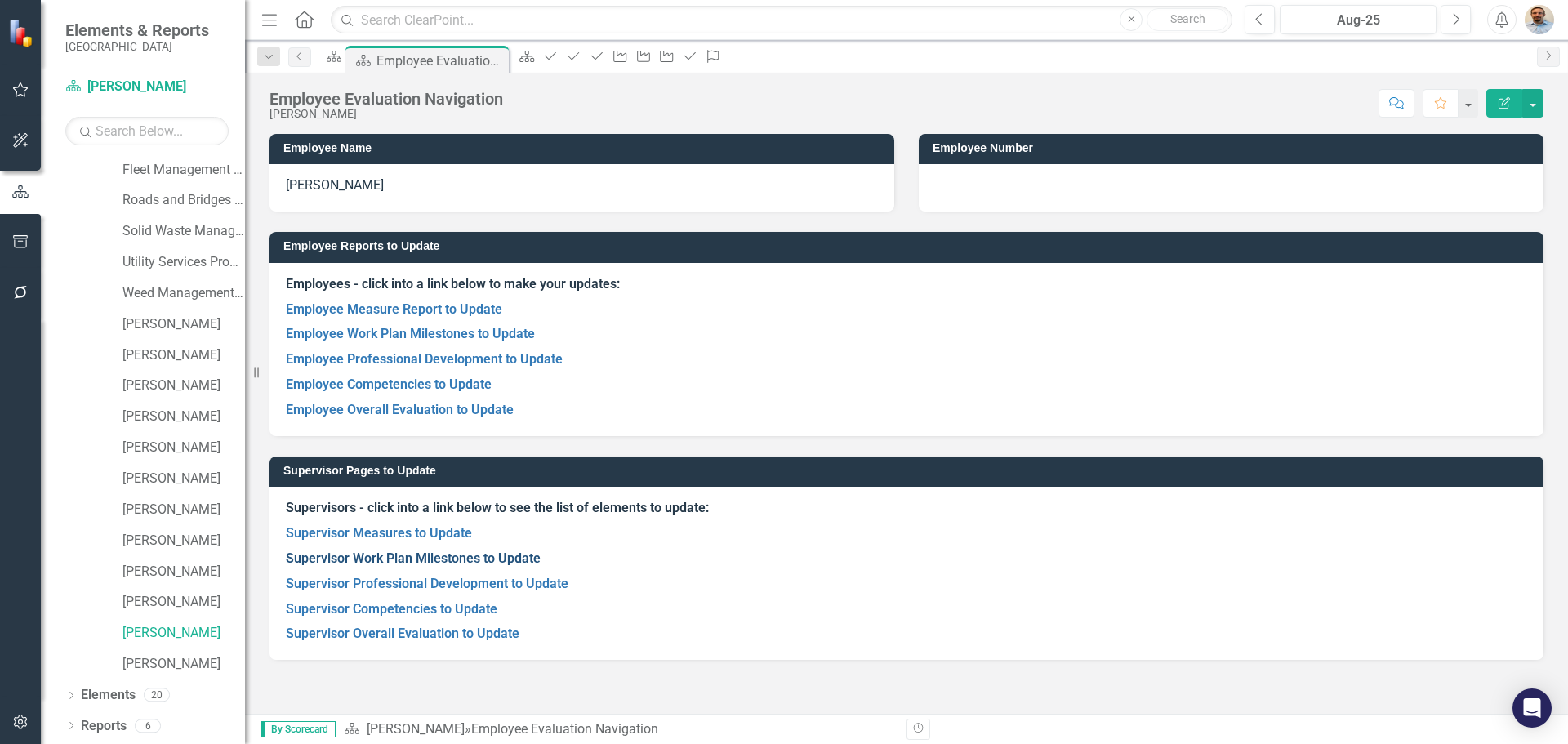
click at [372, 561] on link "Supervisor Work Plan Milestones to Update" at bounding box center [413, 559] width 255 height 16
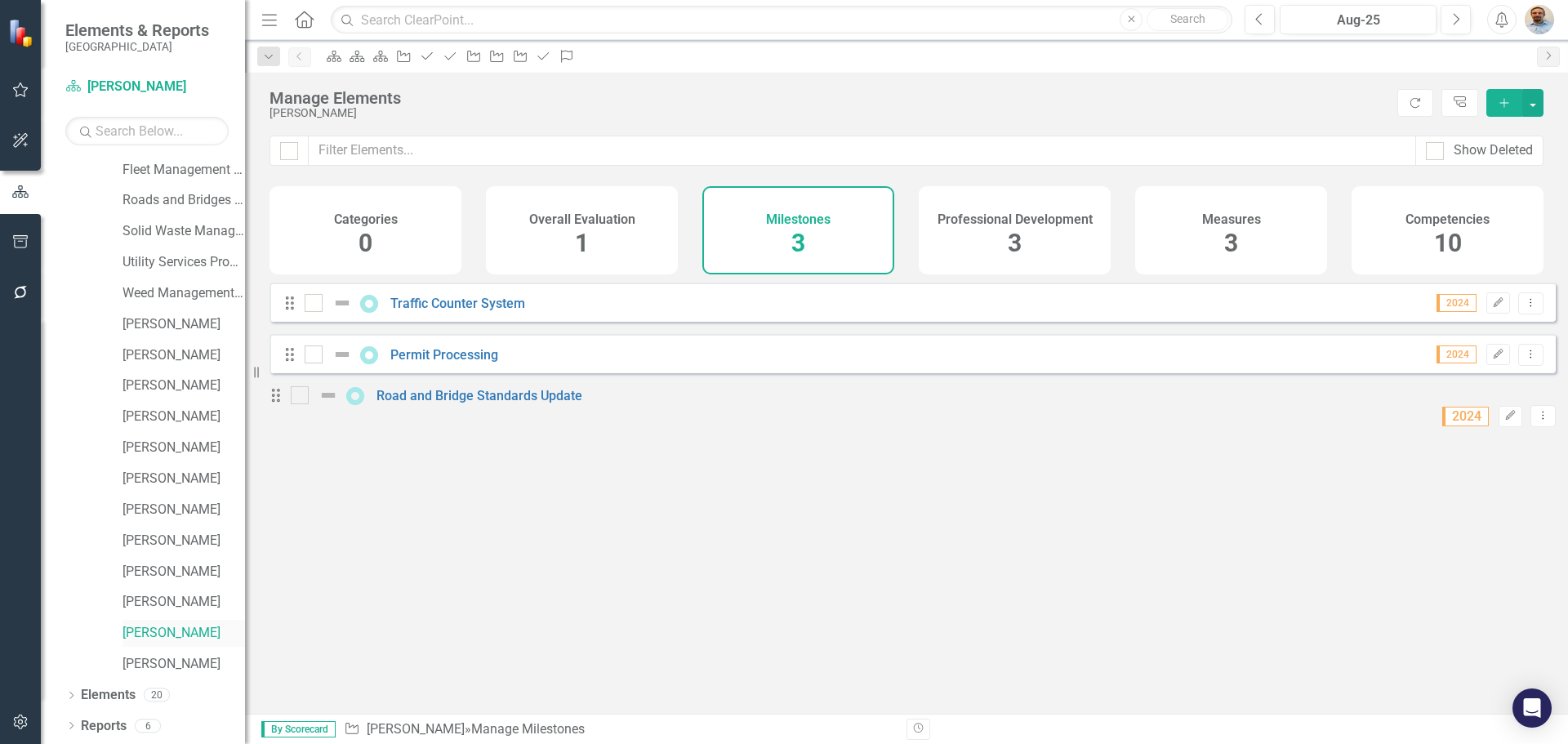
click at [160, 632] on link "[PERSON_NAME]" at bounding box center [183, 633] width 122 height 19
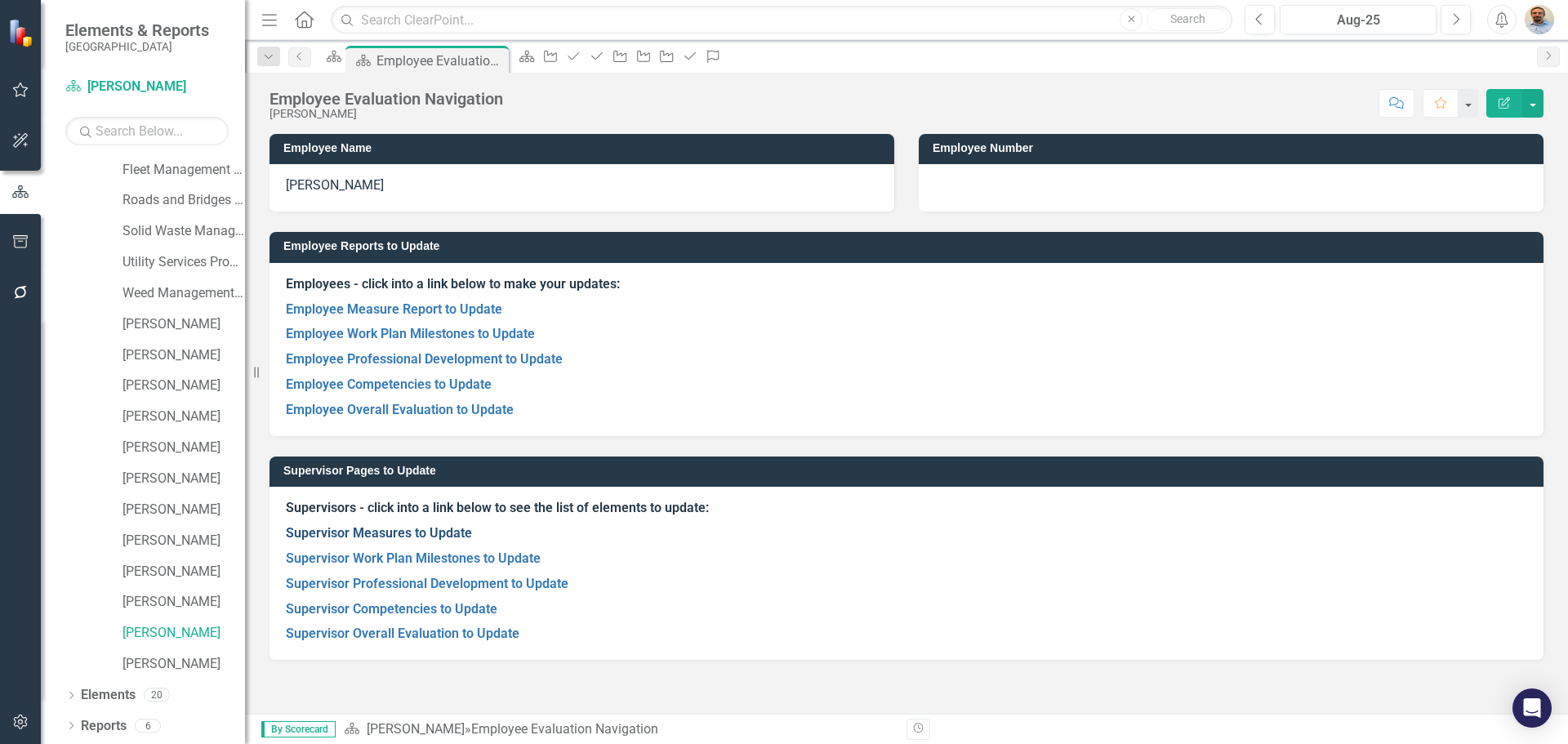
click at [378, 536] on link "Supervisor Measures to Update" at bounding box center [378, 533] width 186 height 16
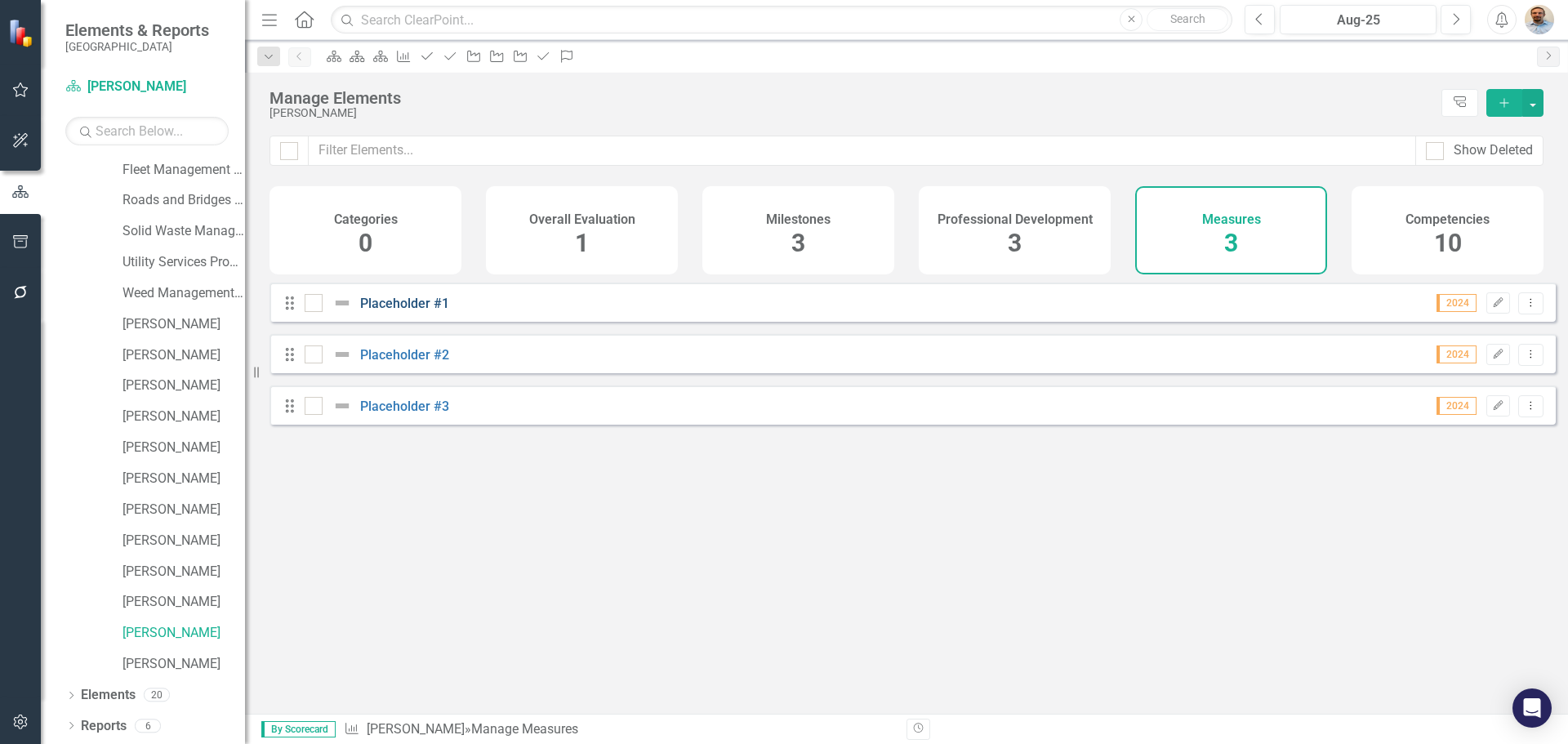
click at [394, 311] on link "Placeholder #1" at bounding box center [404, 304] width 89 height 16
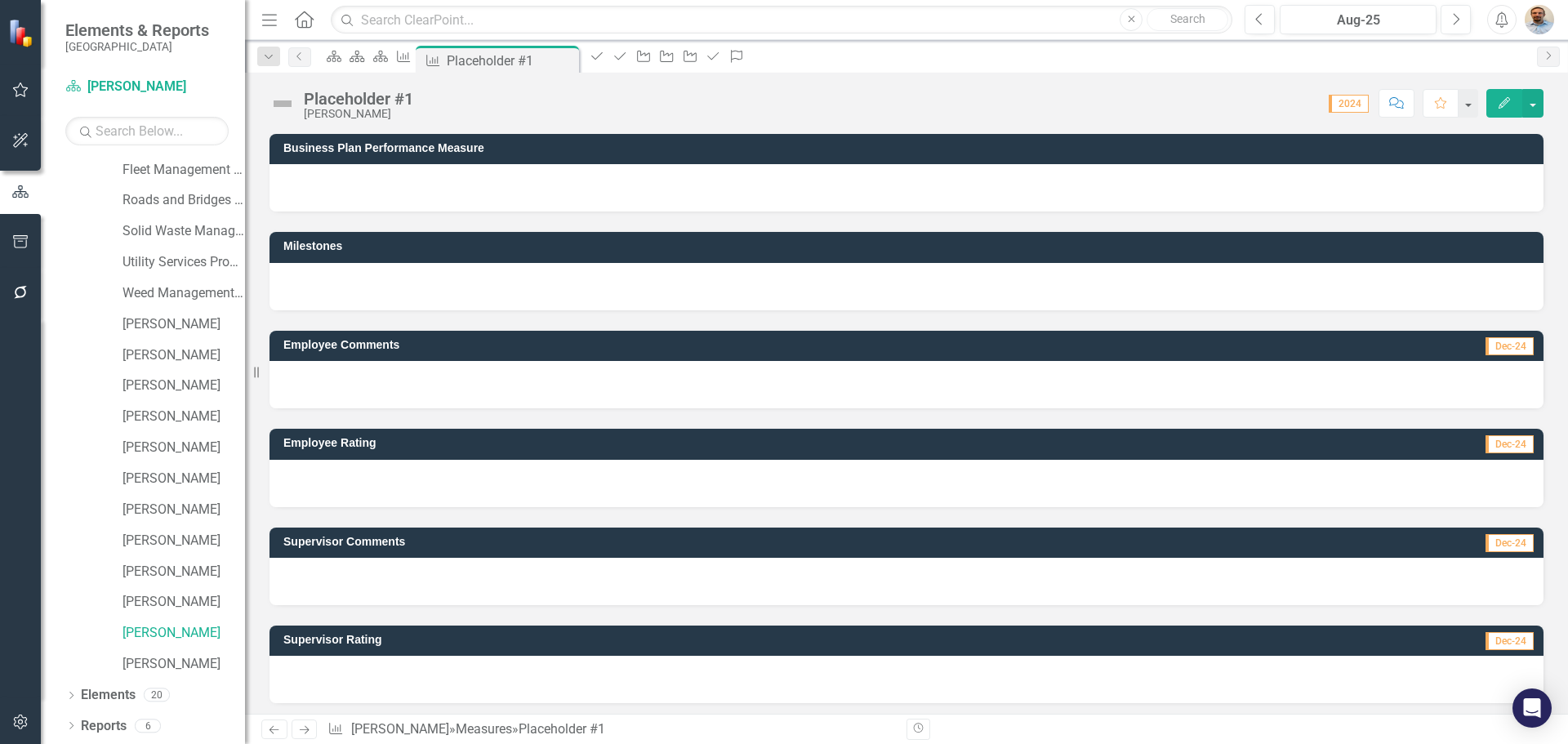
click at [358, 93] on div "Placeholder #1" at bounding box center [358, 99] width 109 height 18
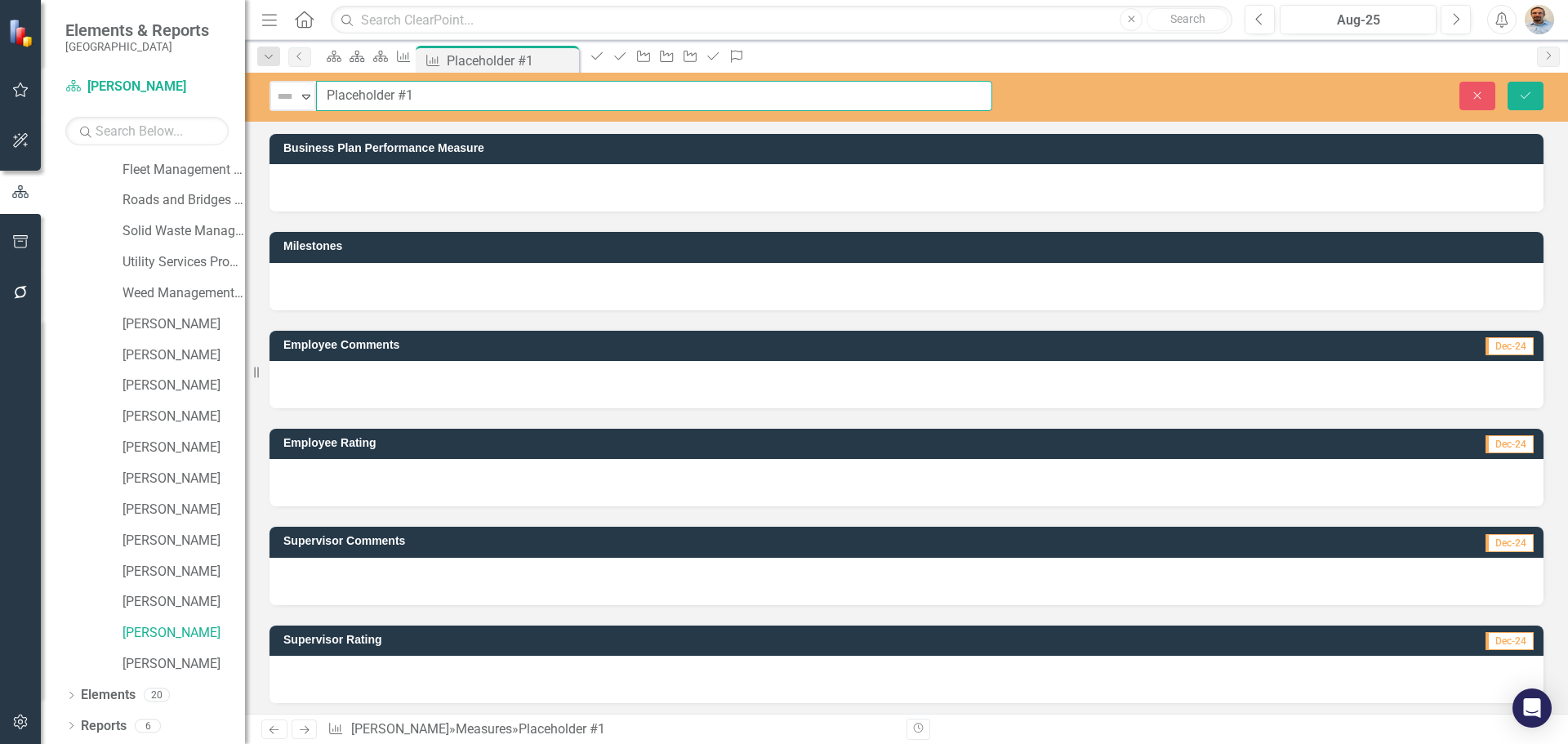
drag, startPoint x: 417, startPoint y: 93, endPoint x: 298, endPoint y: 70, distance: 121.2
click at [298, 70] on div "Menu Home Search Close Search Previous Aug-25 Next Alerts User Edit Profile Dis…" at bounding box center [907, 372] width 1324 height 744
click at [643, 95] on input "95% of customers who submit a complete permit application receive followup guid…" at bounding box center [654, 96] width 676 height 31
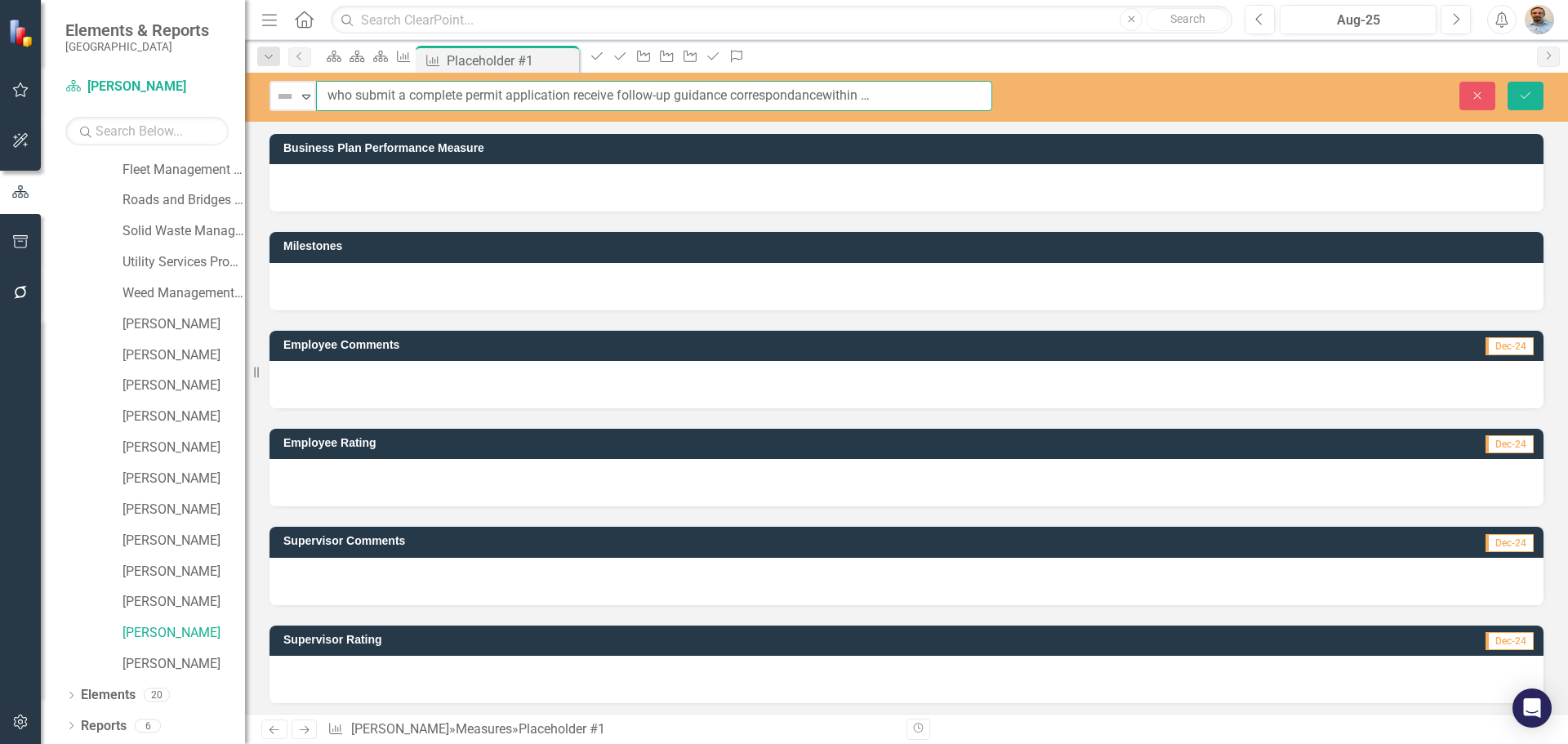
click at [818, 94] on input "95% of customers who submit a complete permit application receive follow-up gui…" at bounding box center [654, 96] width 676 height 31
type input "95% of customers who submit a complete permit application receive follow-up gui…"
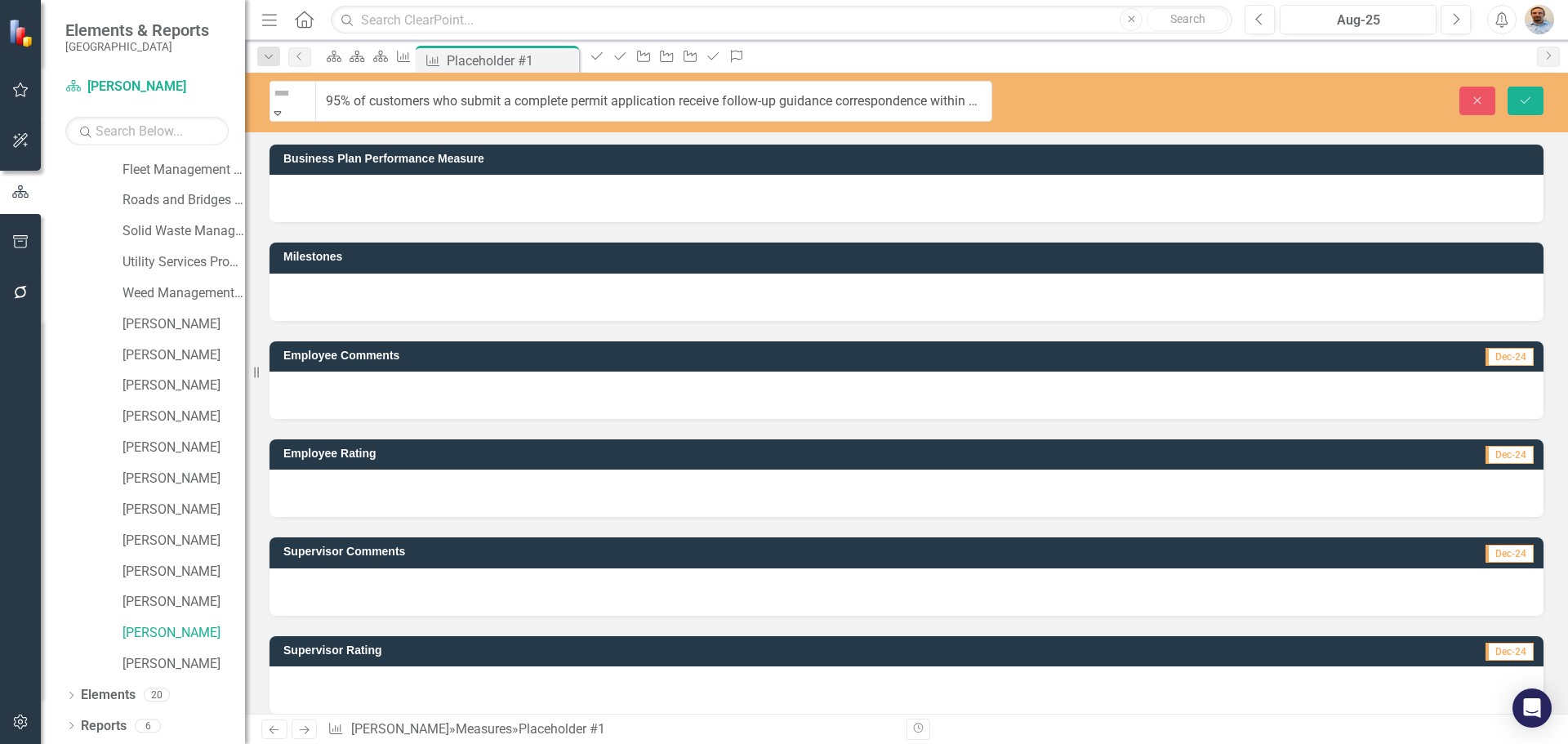
drag, startPoint x: 285, startPoint y: 106, endPoint x: 760, endPoint y: 172, distance: 479.6
click at [756, 174] on div at bounding box center [906, 198] width 1274 height 47
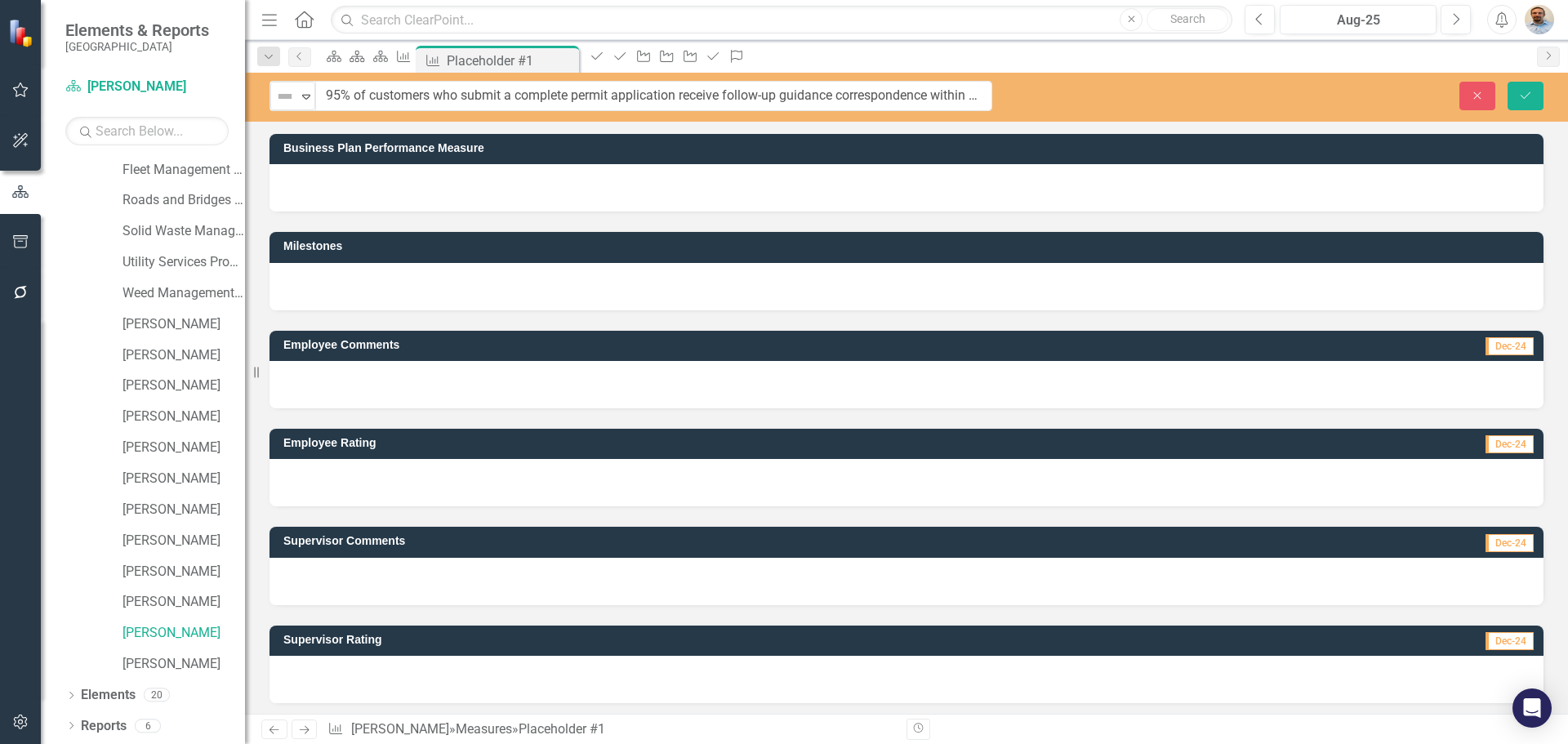
click at [434, 373] on div at bounding box center [906, 384] width 1274 height 47
drag, startPoint x: 327, startPoint y: 95, endPoint x: 1087, endPoint y: 67, distance: 760.5
click at [1087, 67] on div "Menu Home Search Close Search Previous Aug-25 Next Alerts User Edit Profile Dis…" at bounding box center [907, 372] width 1324 height 744
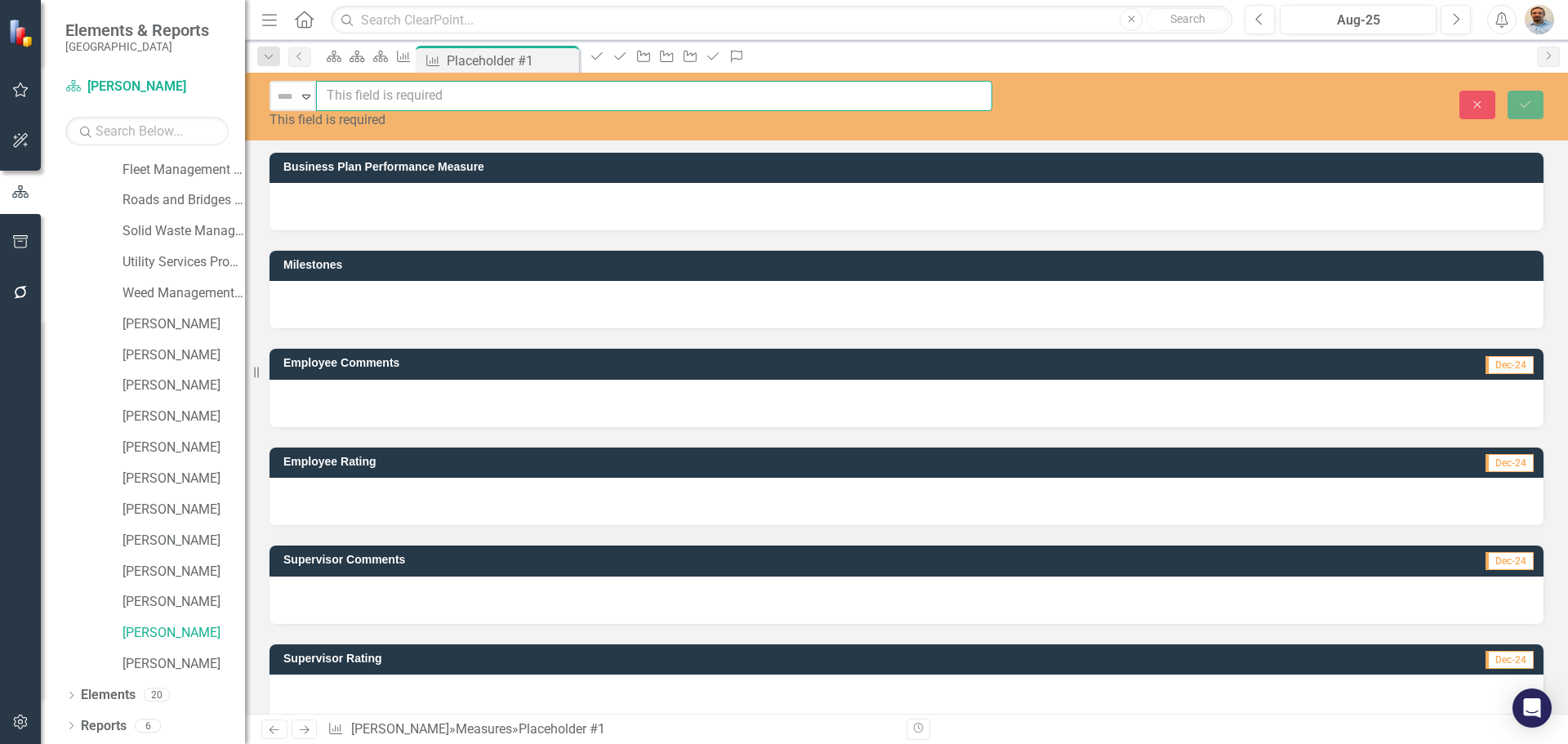
scroll to position [0, 0]
click at [469, 207] on div at bounding box center [906, 207] width 1274 height 47
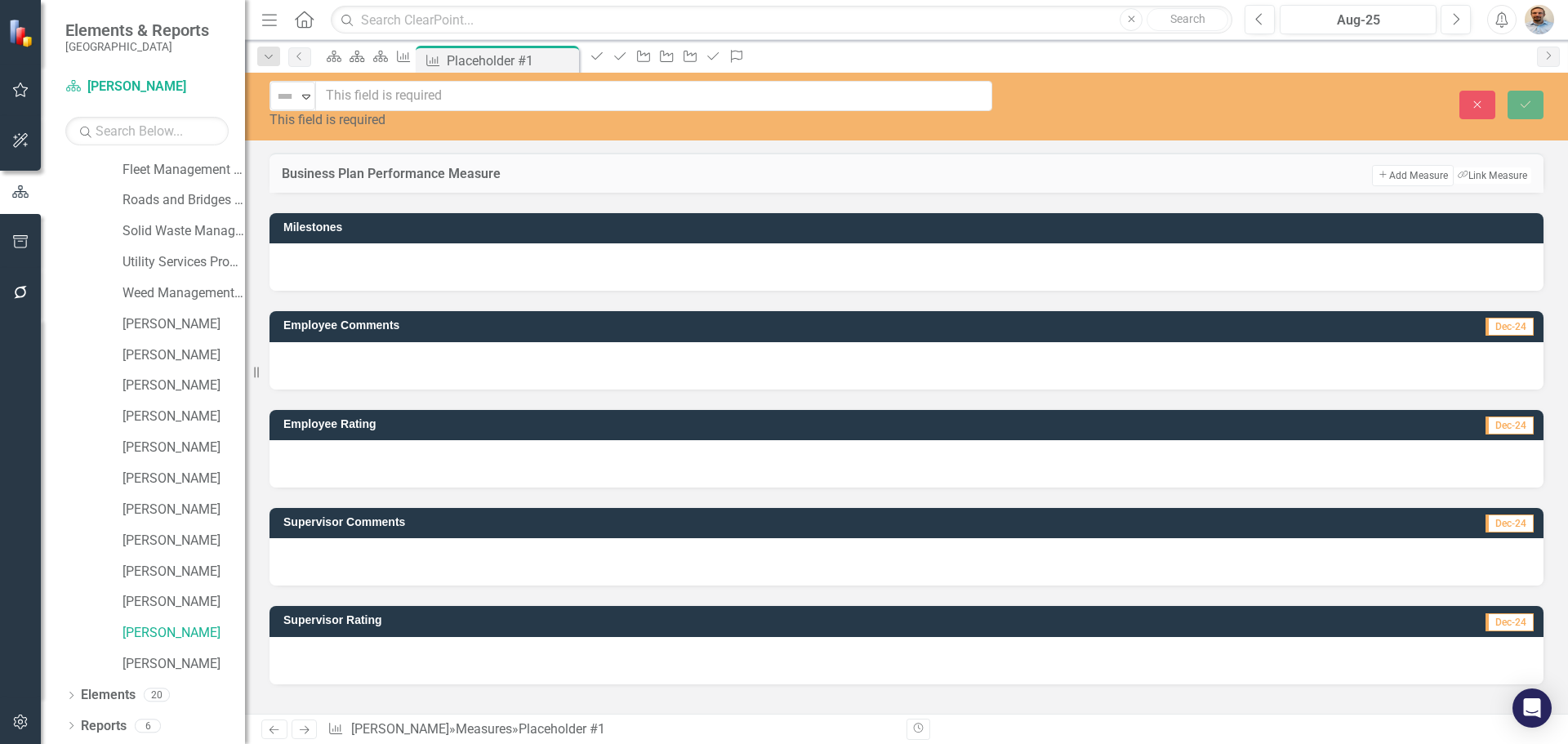
click at [477, 193] on div at bounding box center [906, 193] width 1274 height 0
click at [459, 91] on input "text" at bounding box center [654, 96] width 676 height 31
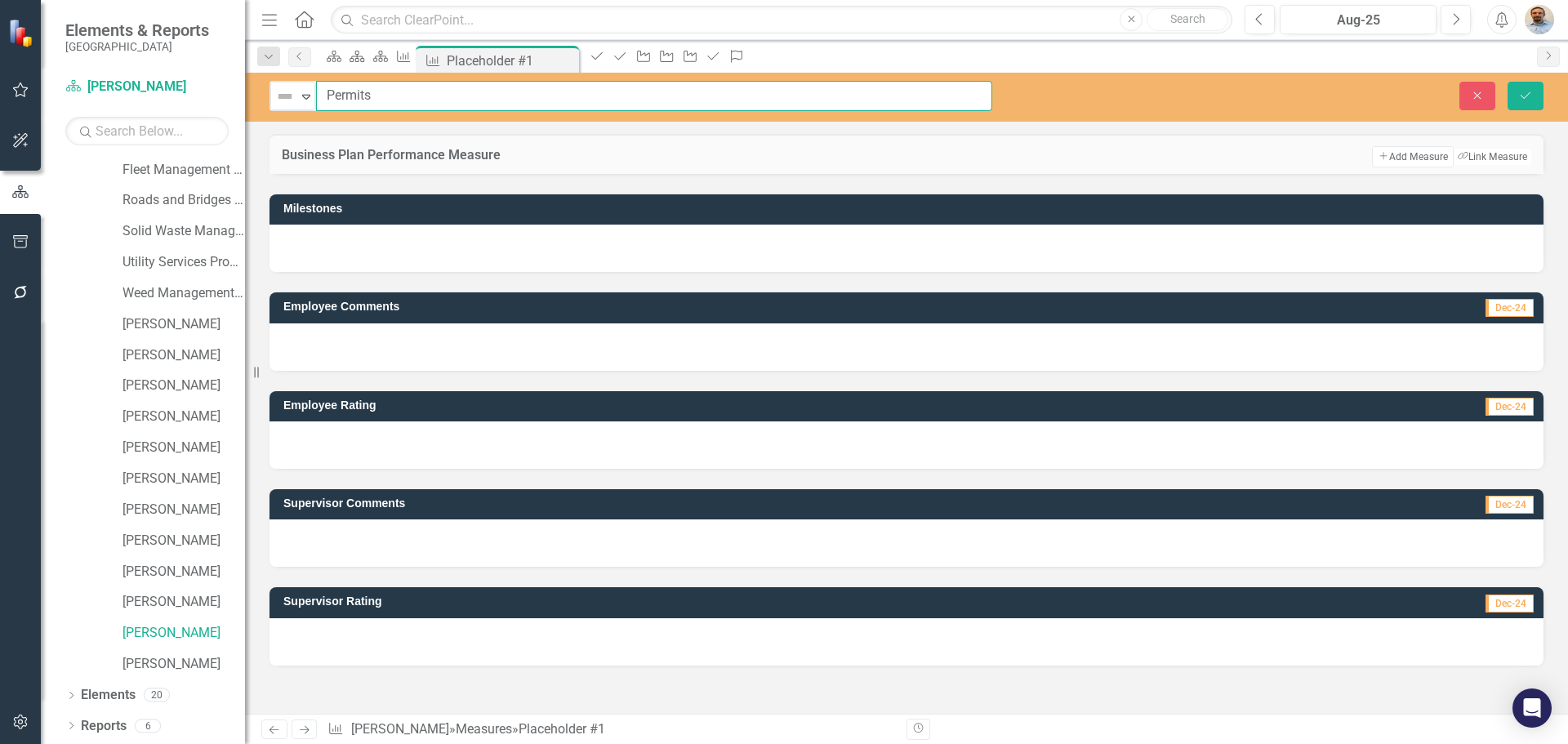
type input "Permits"
click at [427, 174] on div at bounding box center [906, 174] width 1274 height 0
click at [443, 174] on div at bounding box center [906, 174] width 1274 height 0
click at [514, 326] on div "Employee Comments Dec-24" at bounding box center [907, 320] width 1299 height 98
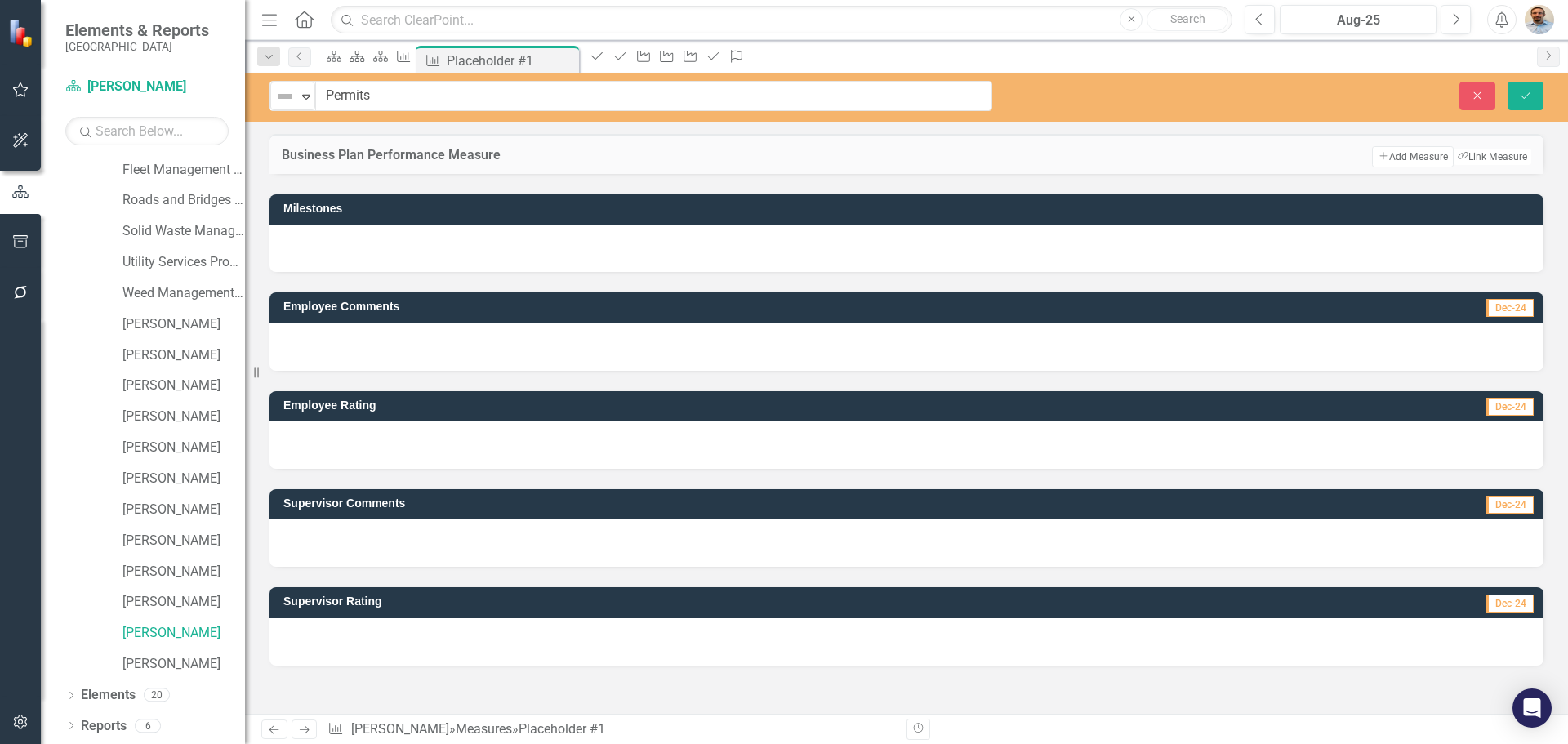
click at [529, 272] on div at bounding box center [906, 248] width 1274 height 47
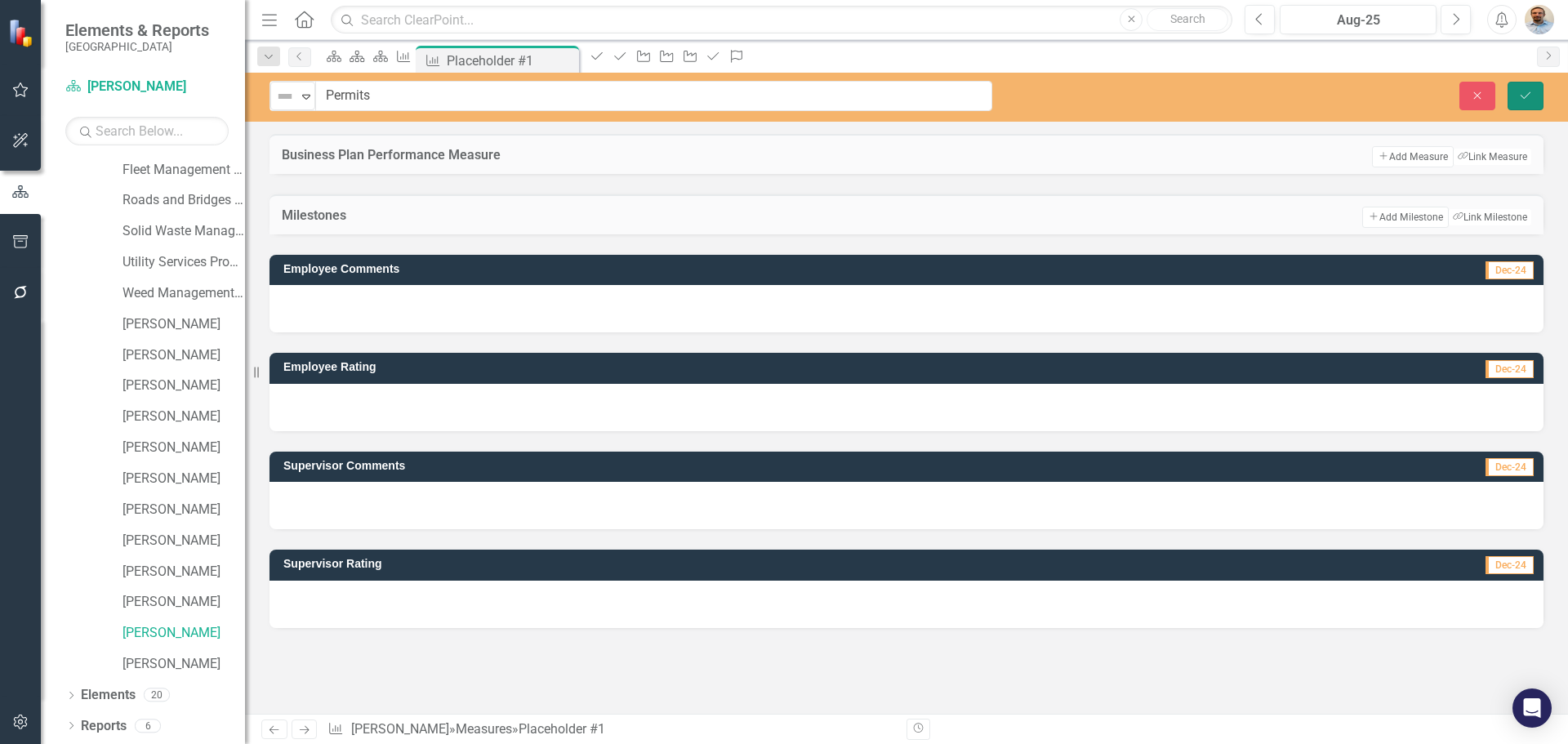
click at [1531, 99] on icon "Save" at bounding box center [1526, 96] width 15 height 12
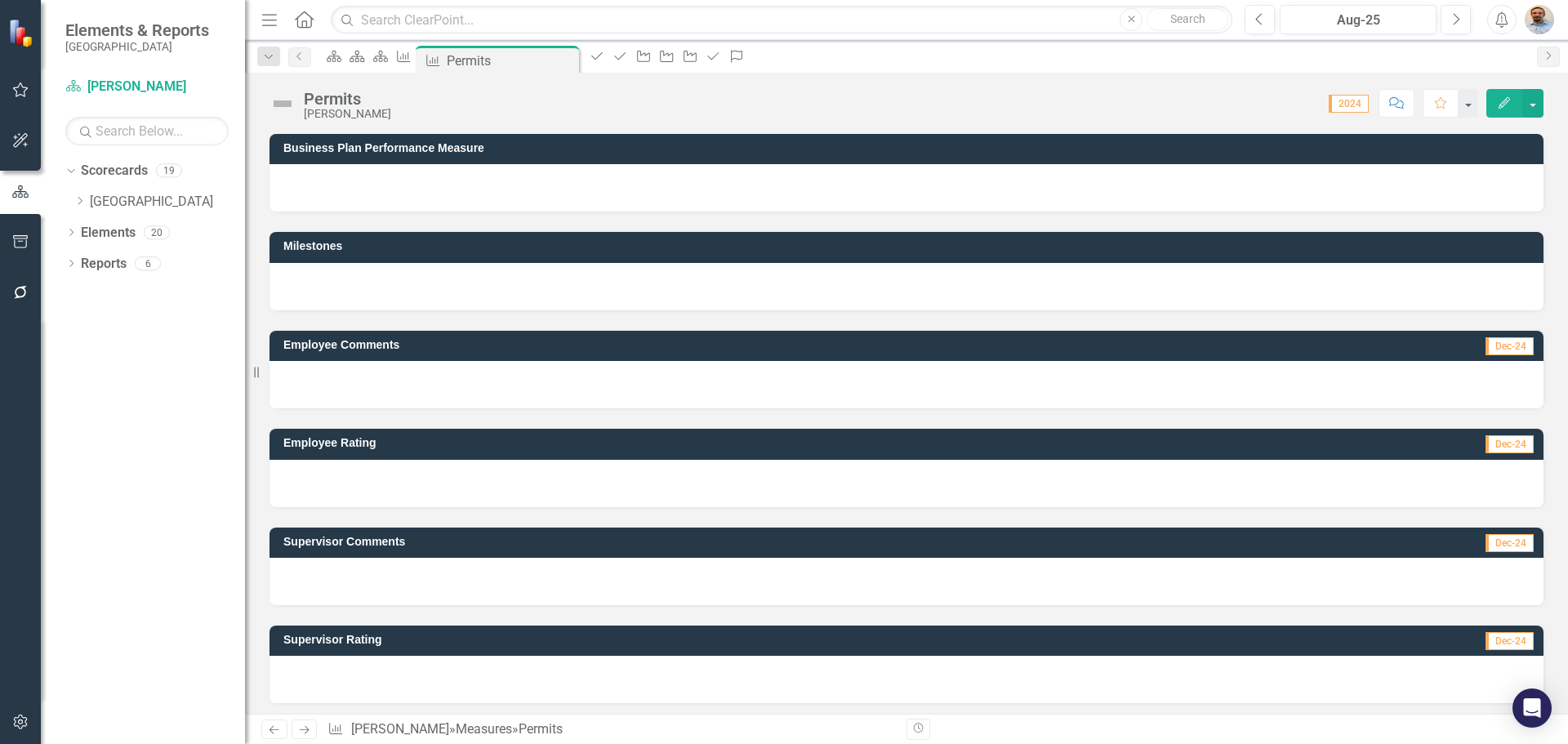
click at [408, 190] on div at bounding box center [906, 188] width 1274 height 47
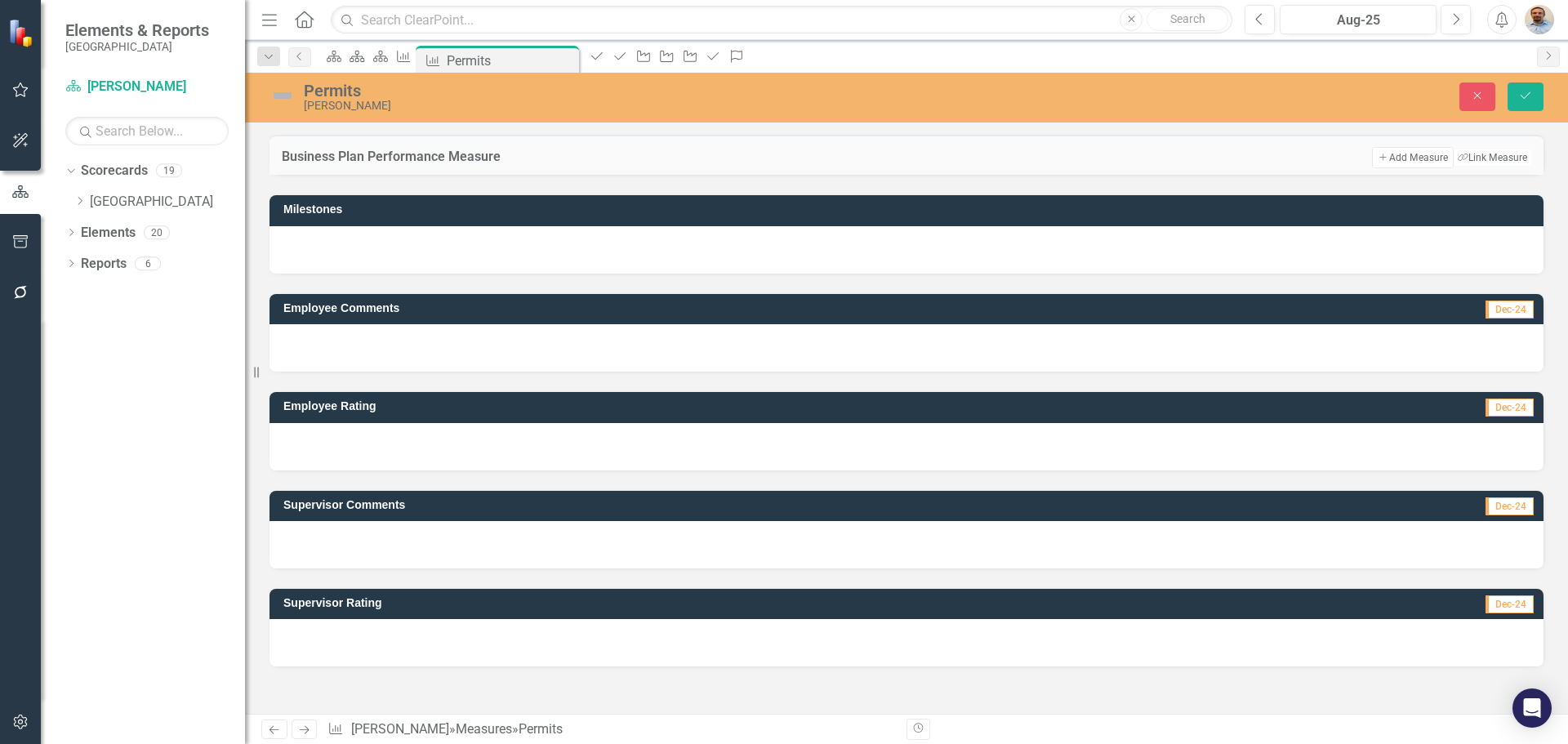
click at [405, 174] on div at bounding box center [906, 174] width 1274 height 0
click at [1391, 163] on button "Add Add Measure" at bounding box center [1412, 158] width 81 height 22
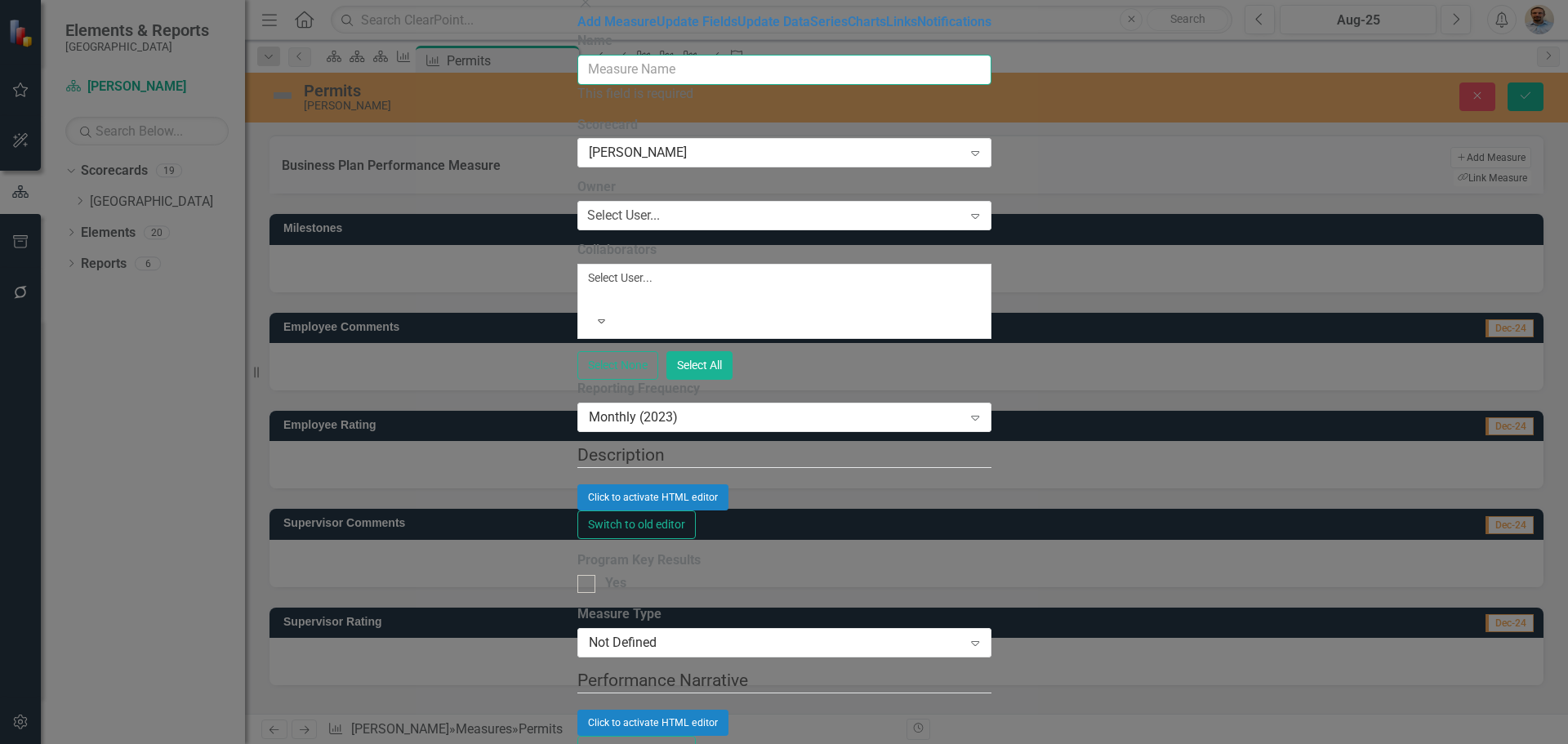
click at [579, 85] on input "Name" at bounding box center [784, 70] width 414 height 31
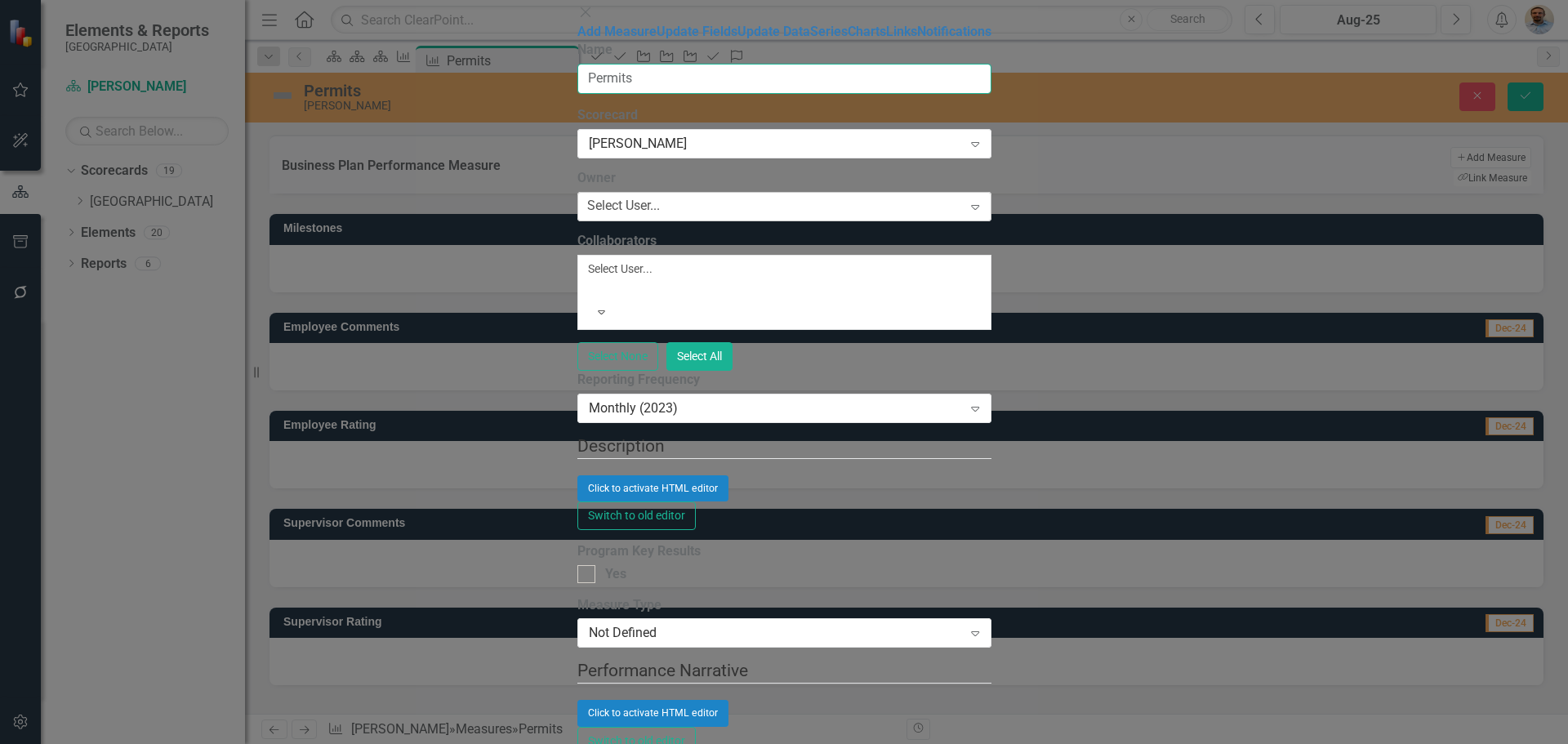
type input "Permits"
click at [587, 216] on div "Select User..." at bounding box center [624, 206] width 73 height 19
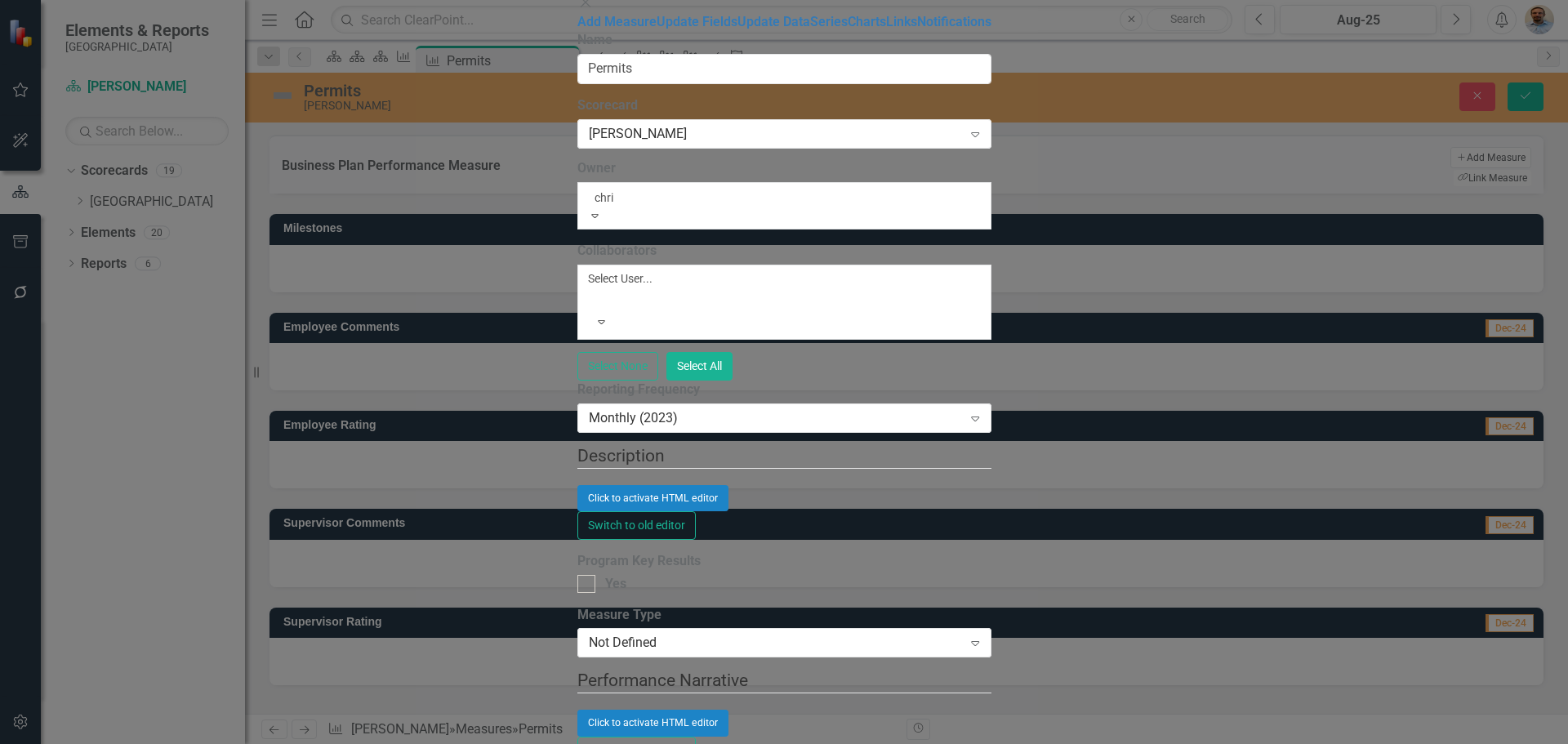
type input "[PERSON_NAME]"
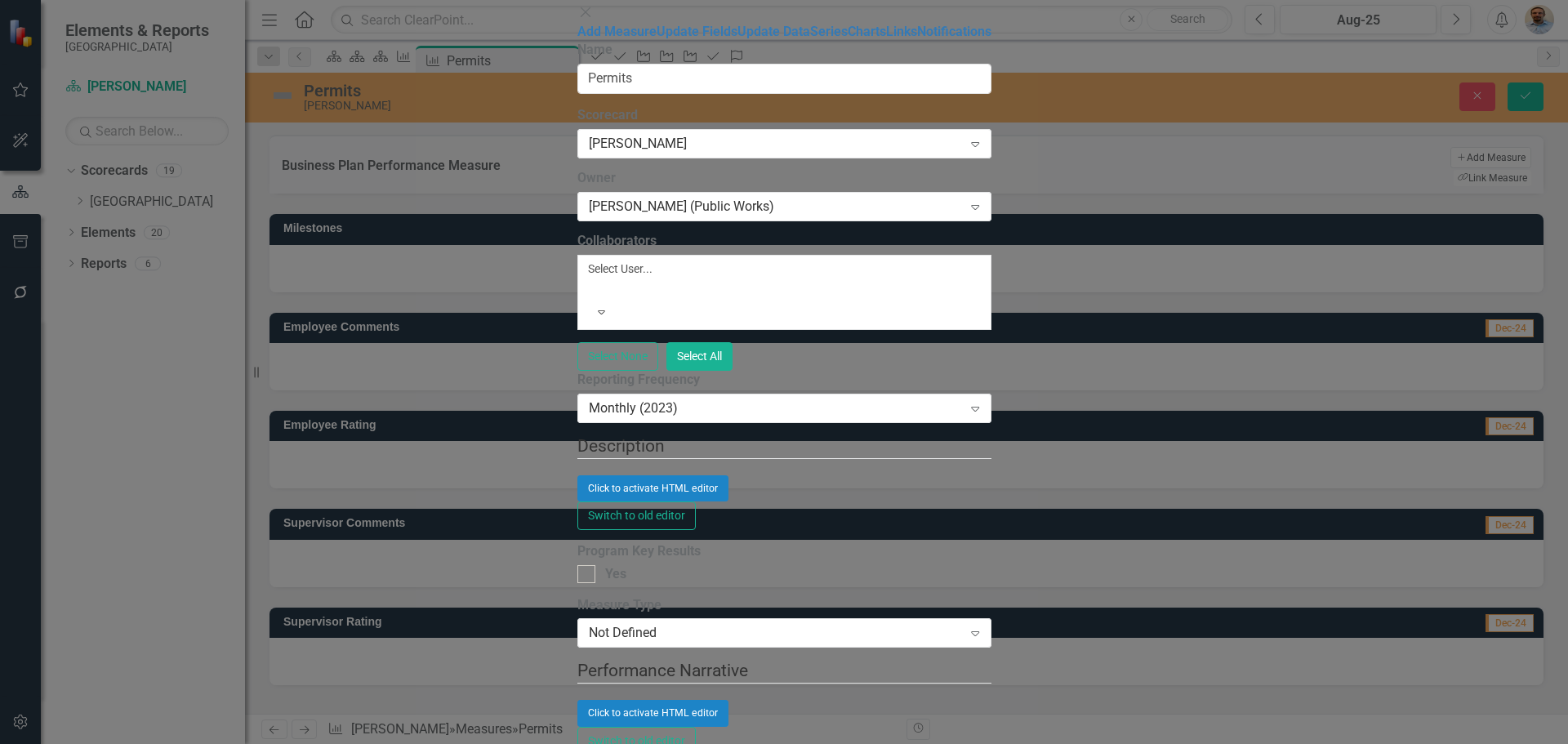
click at [592, 289] on div at bounding box center [590, 289] width 2 height 20
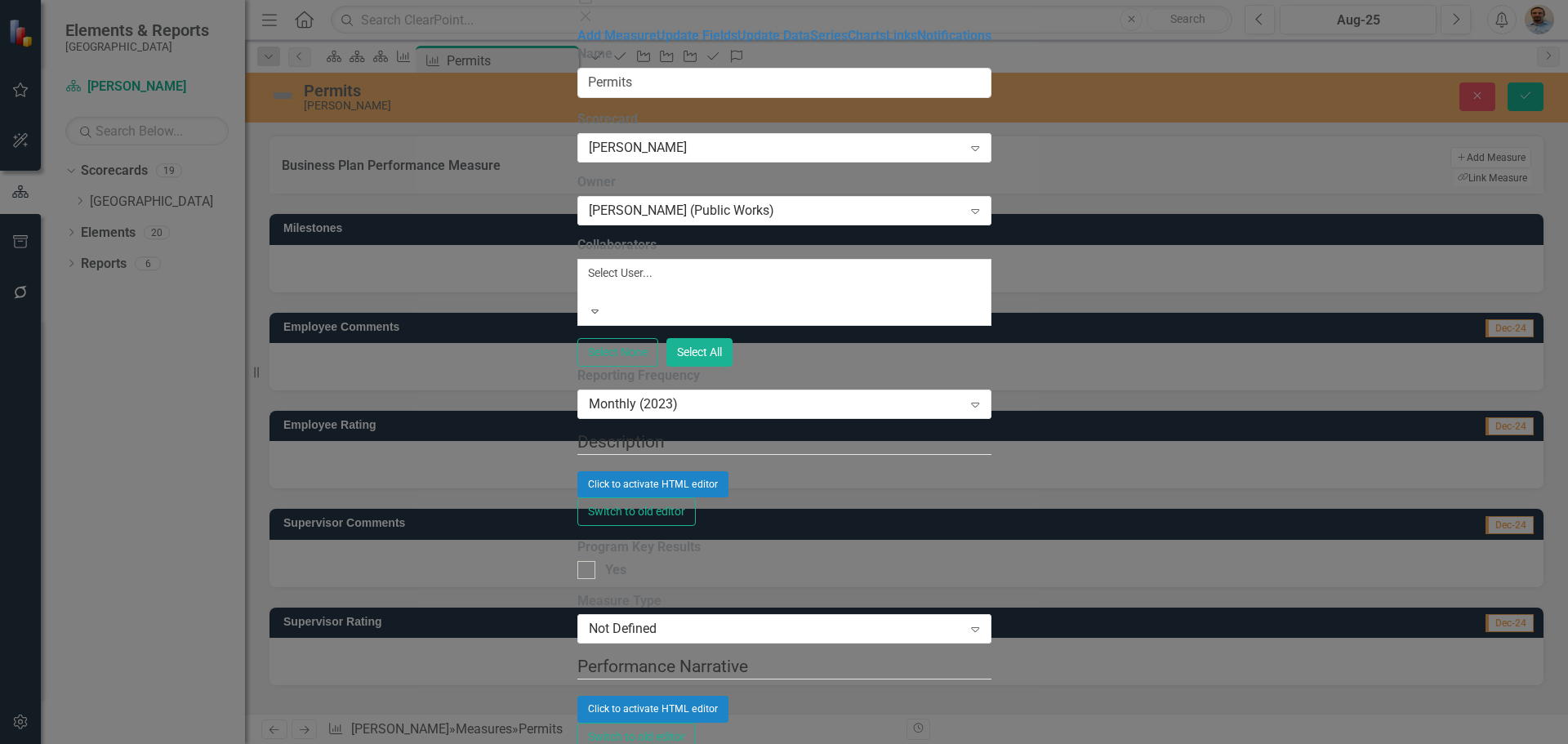
click at [592, 289] on div at bounding box center [590, 293] width 2 height 20
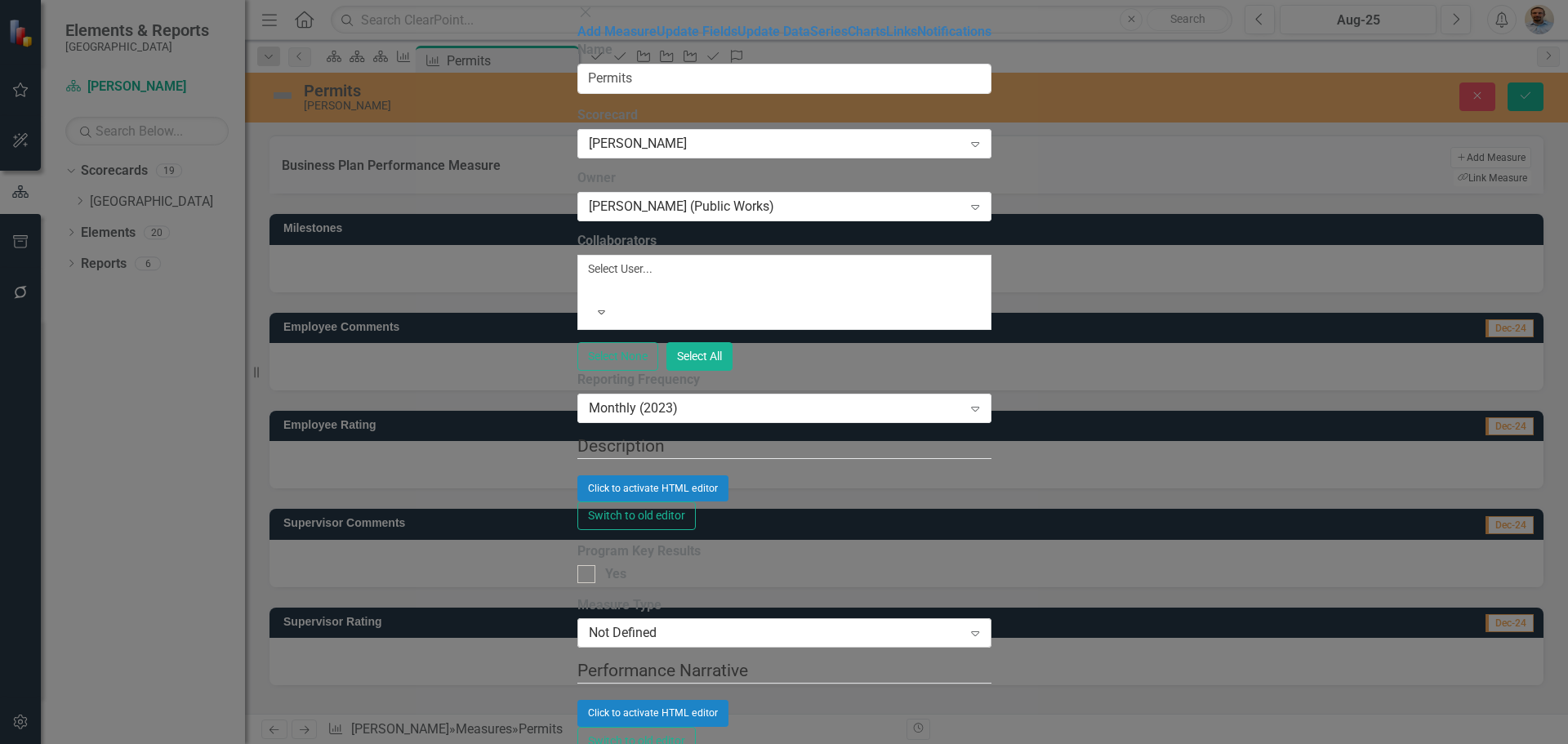
click at [662, 624] on div "Not Defined" at bounding box center [777, 633] width 375 height 19
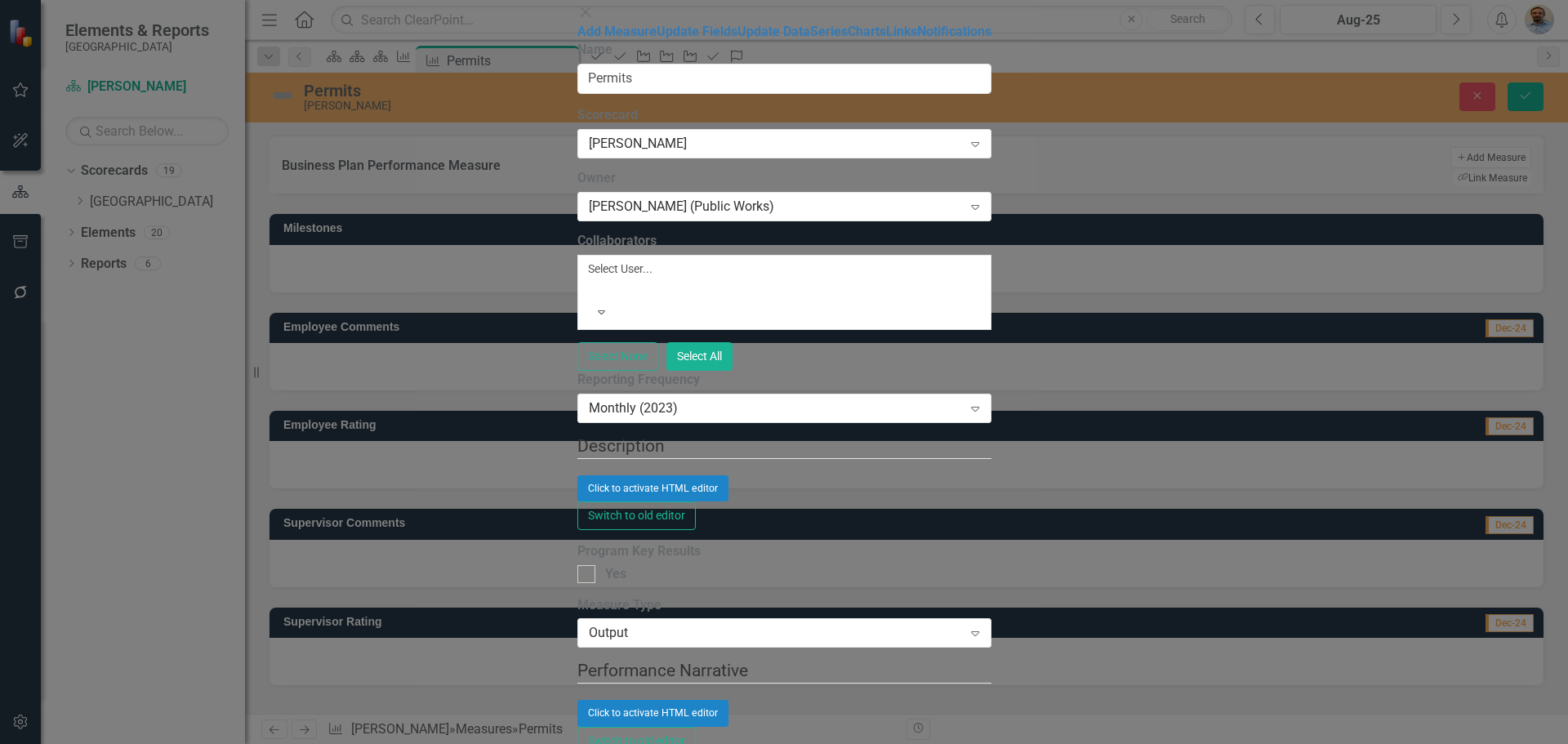
scroll to position [0, 0]
click at [594, 19] on icon "Close" at bounding box center [585, 12] width 17 height 13
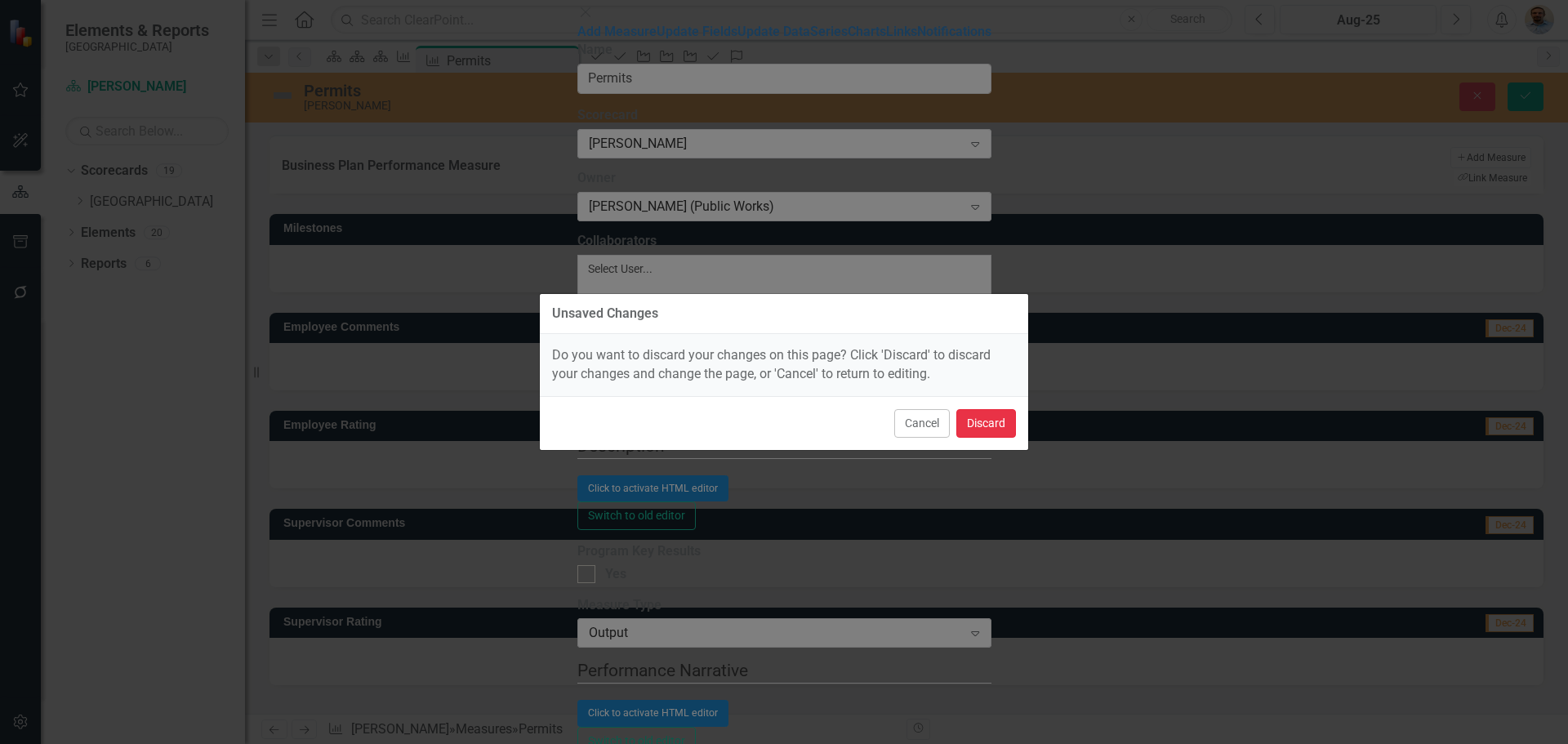
click at [989, 415] on button "Discard" at bounding box center [986, 423] width 59 height 29
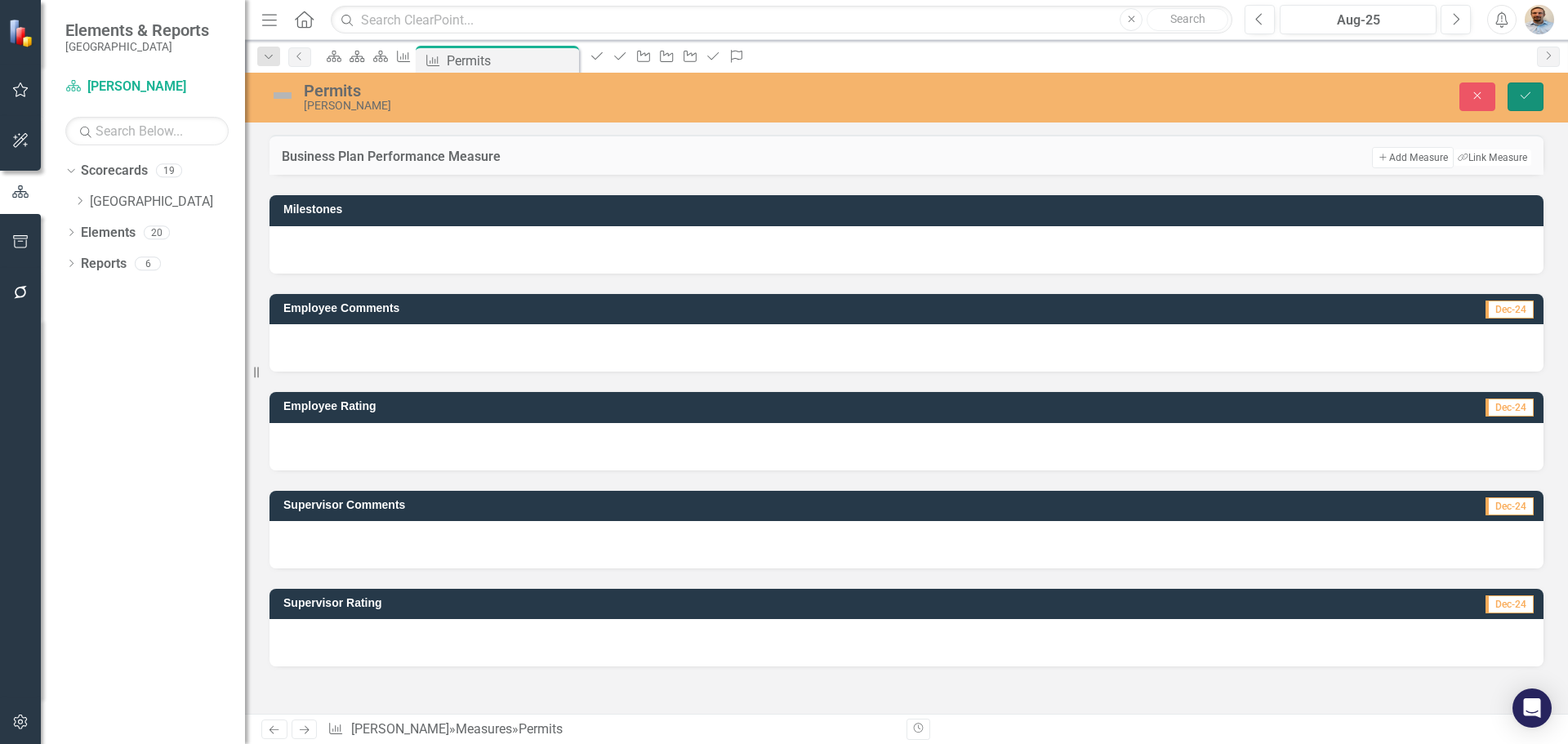
click at [1518, 83] on button "Save" at bounding box center [1526, 97] width 35 height 29
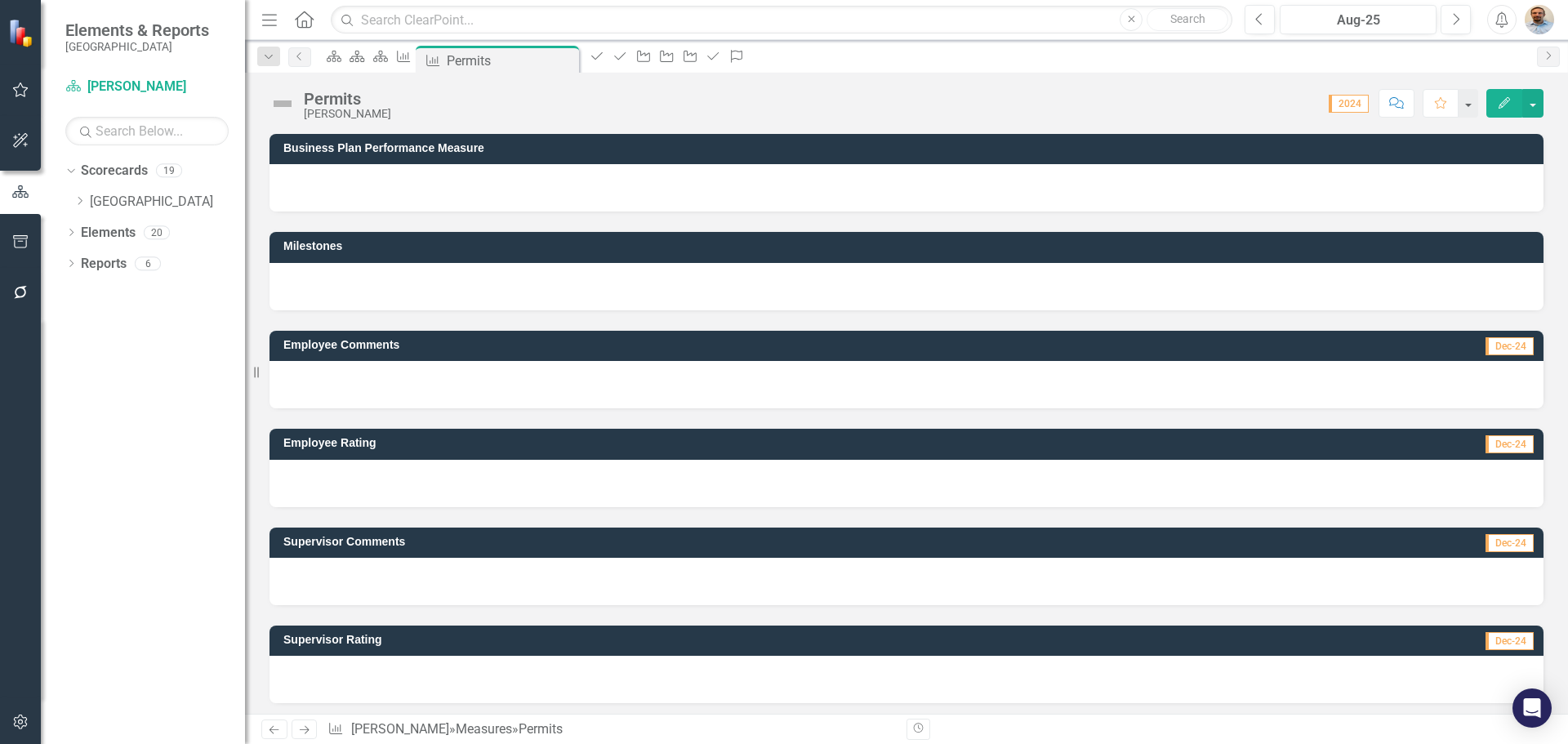
click at [378, 195] on div at bounding box center [906, 188] width 1274 height 47
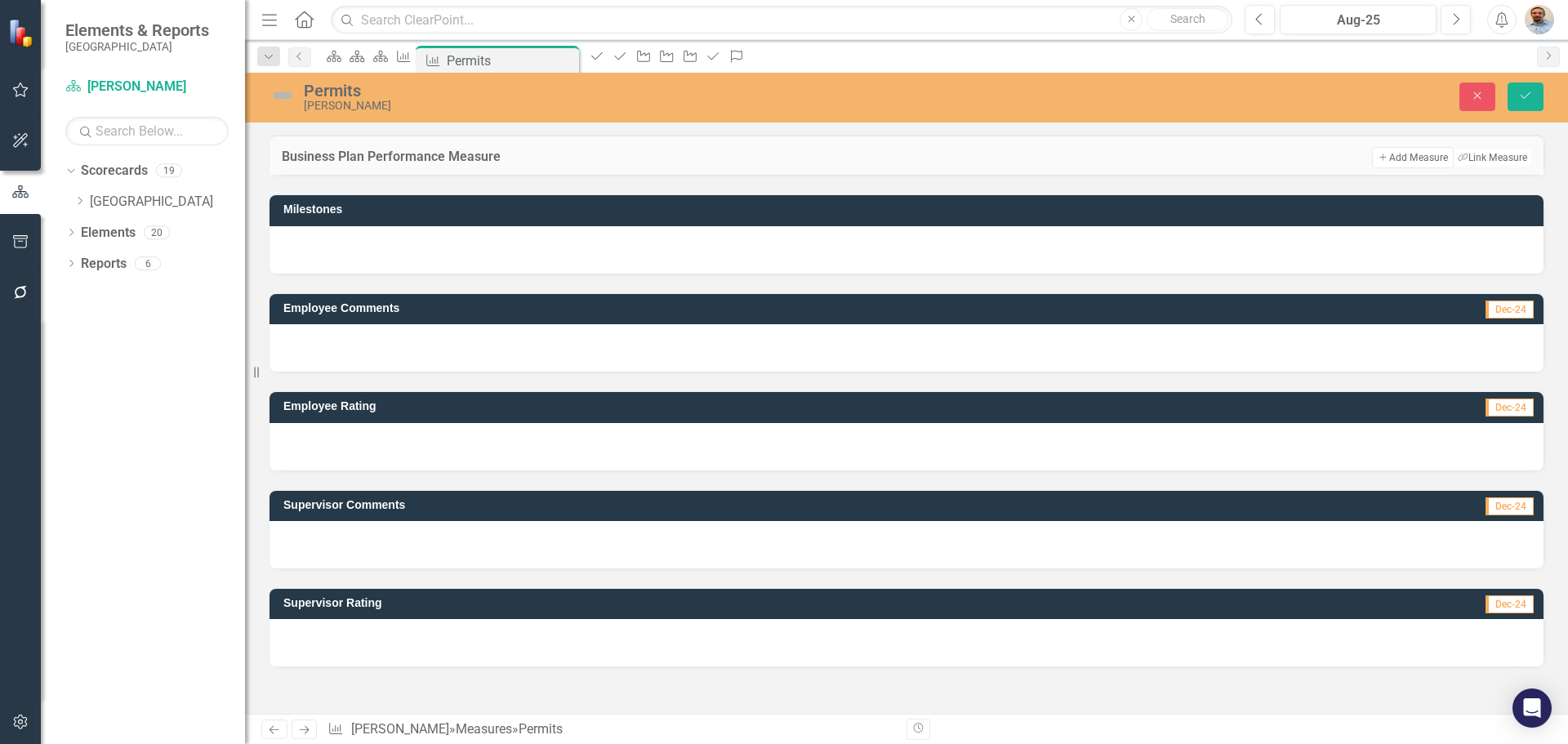
click at [384, 174] on div at bounding box center [906, 174] width 1274 height 0
click at [373, 274] on div at bounding box center [906, 250] width 1274 height 47
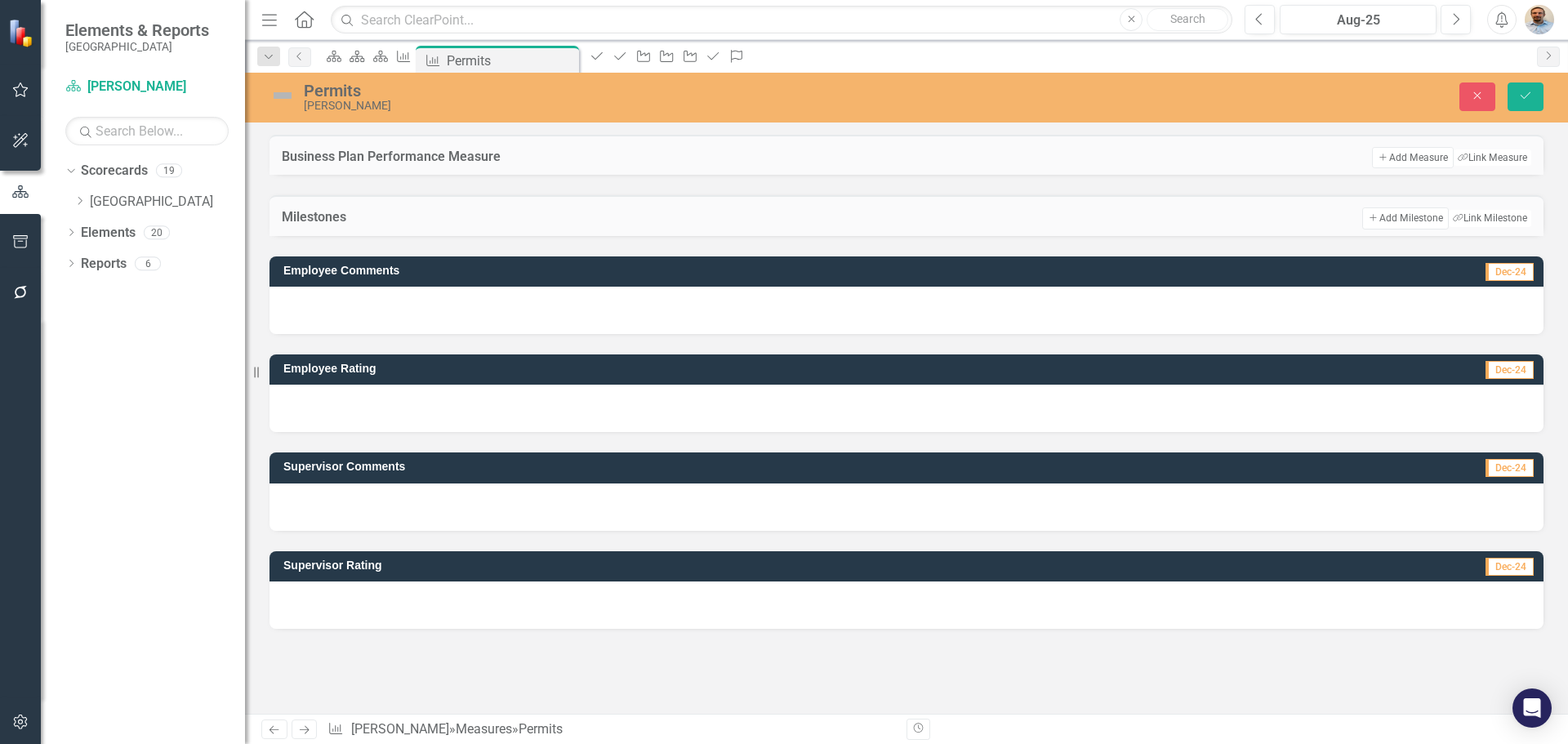
click at [375, 334] on div at bounding box center [906, 310] width 1274 height 47
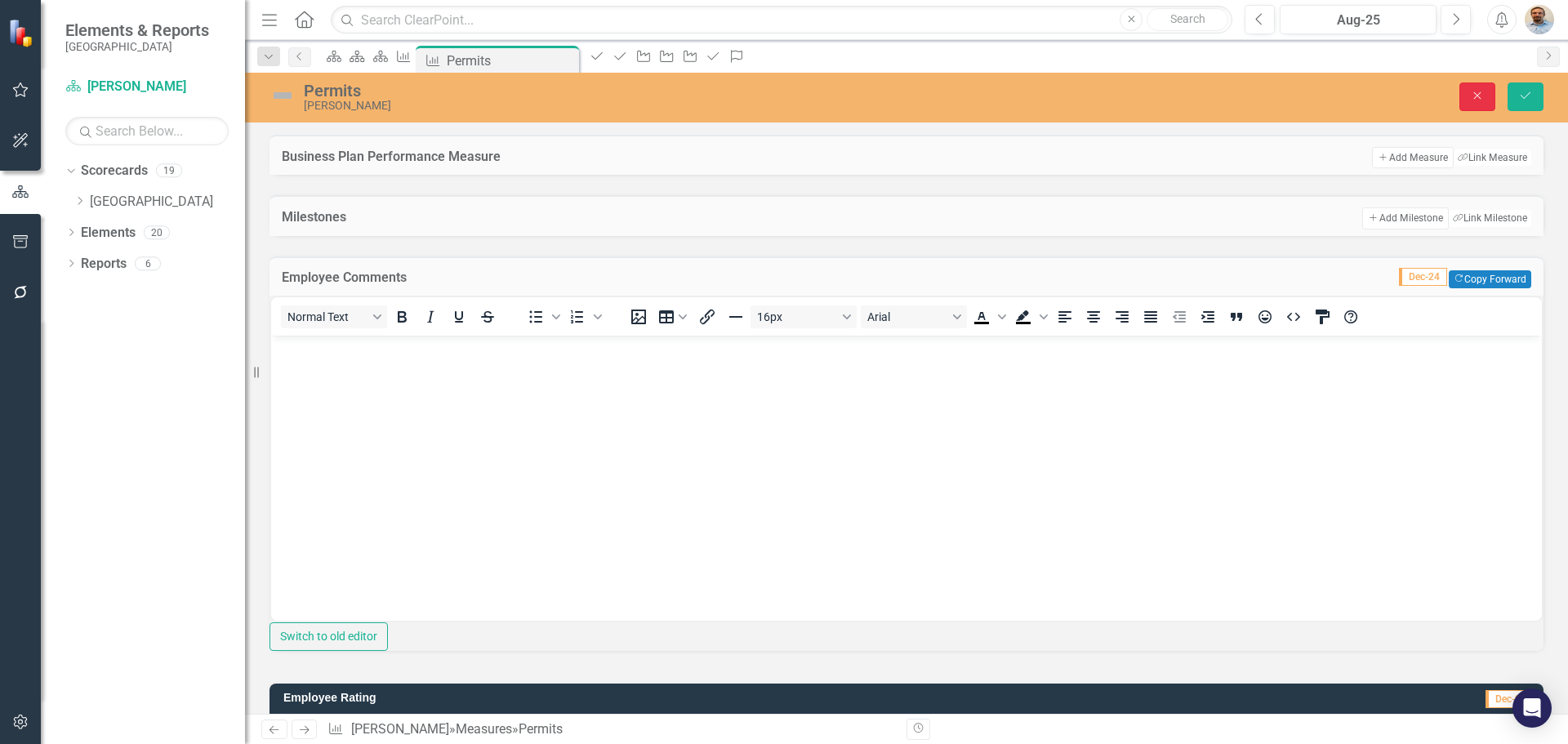
click at [1487, 101] on button "Close" at bounding box center [1477, 97] width 35 height 29
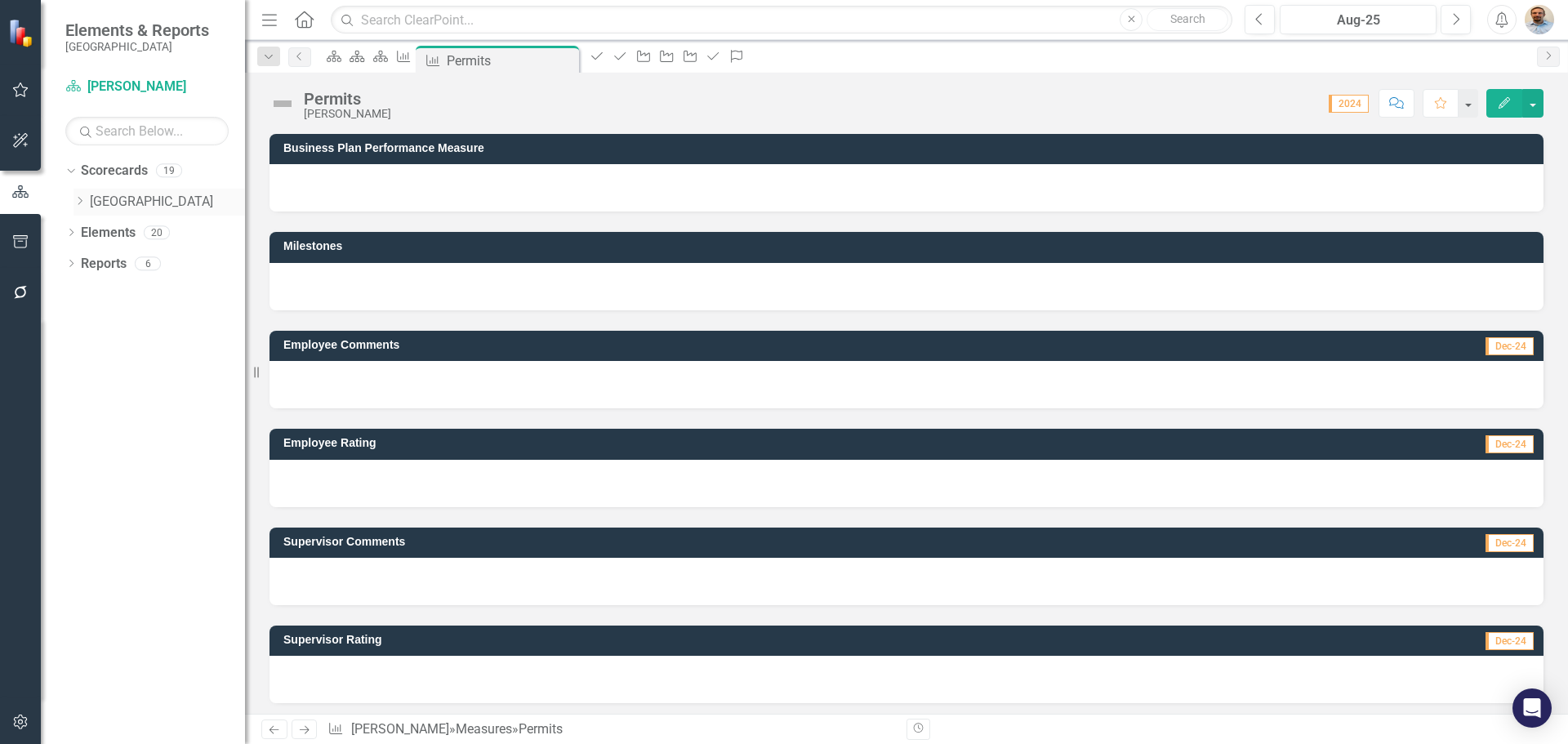
click at [82, 200] on icon at bounding box center [81, 201] width 4 height 8
click at [96, 232] on icon "Dropdown" at bounding box center [96, 232] width 12 height 10
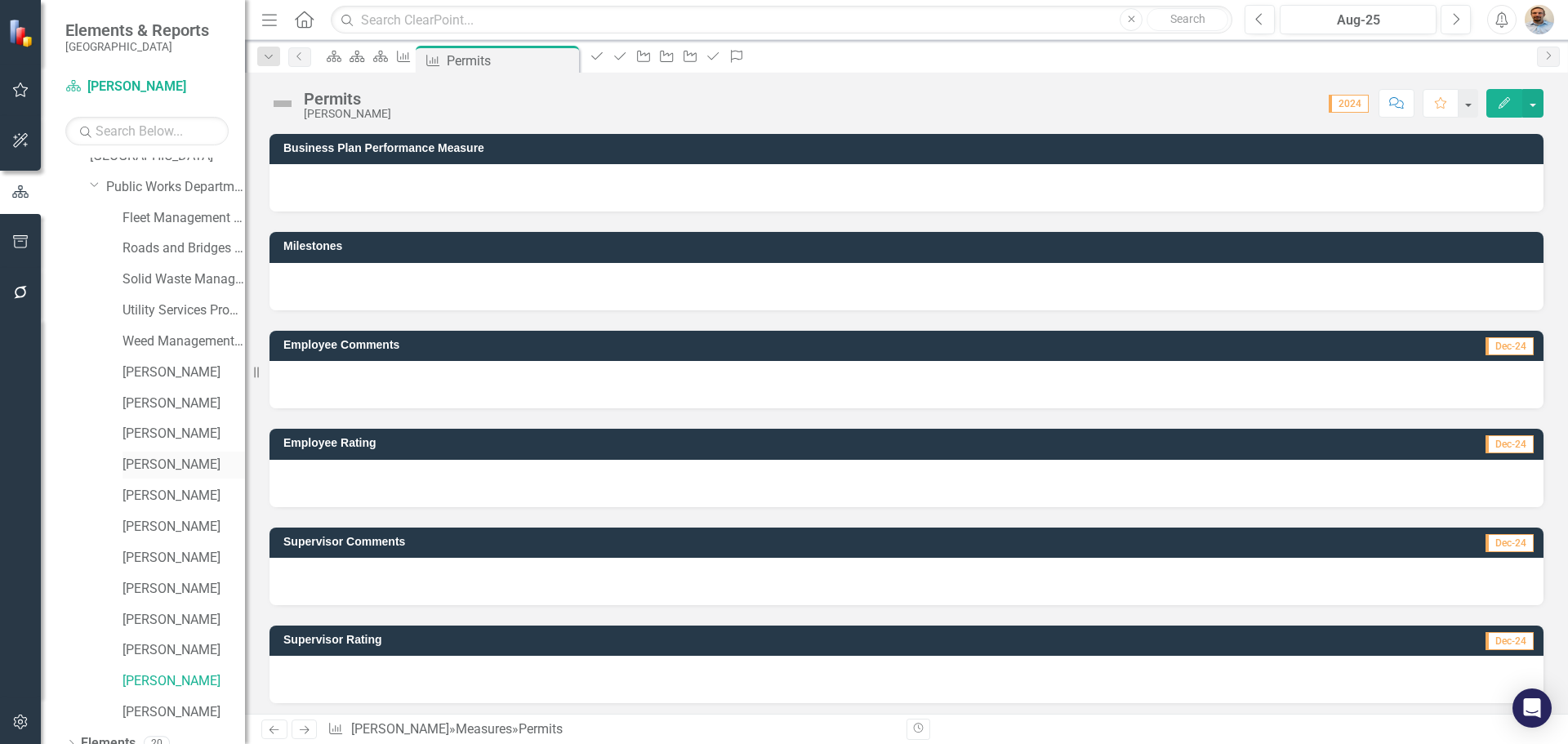
scroll to position [94, 0]
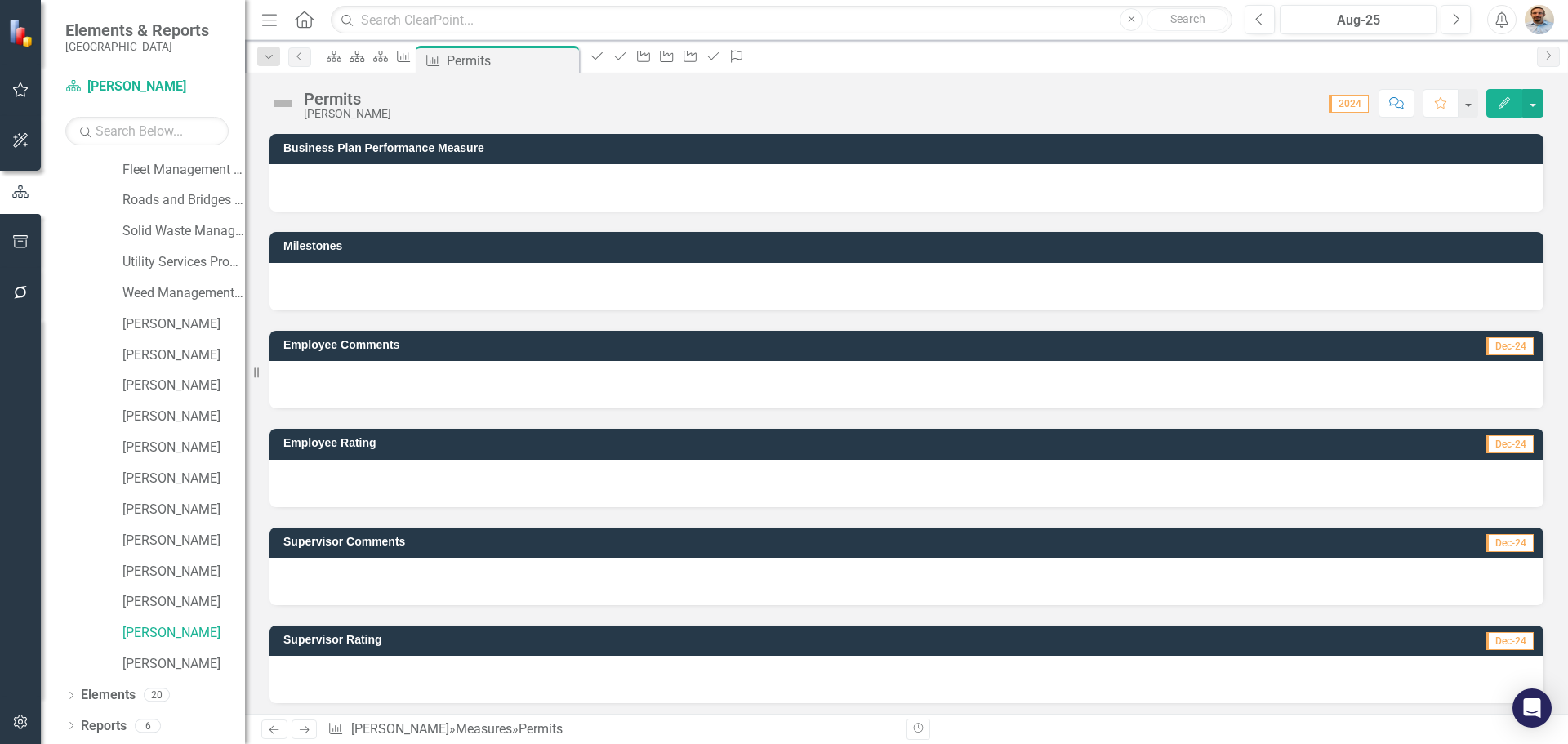
click at [333, 104] on div "Permits" at bounding box center [347, 99] width 88 height 18
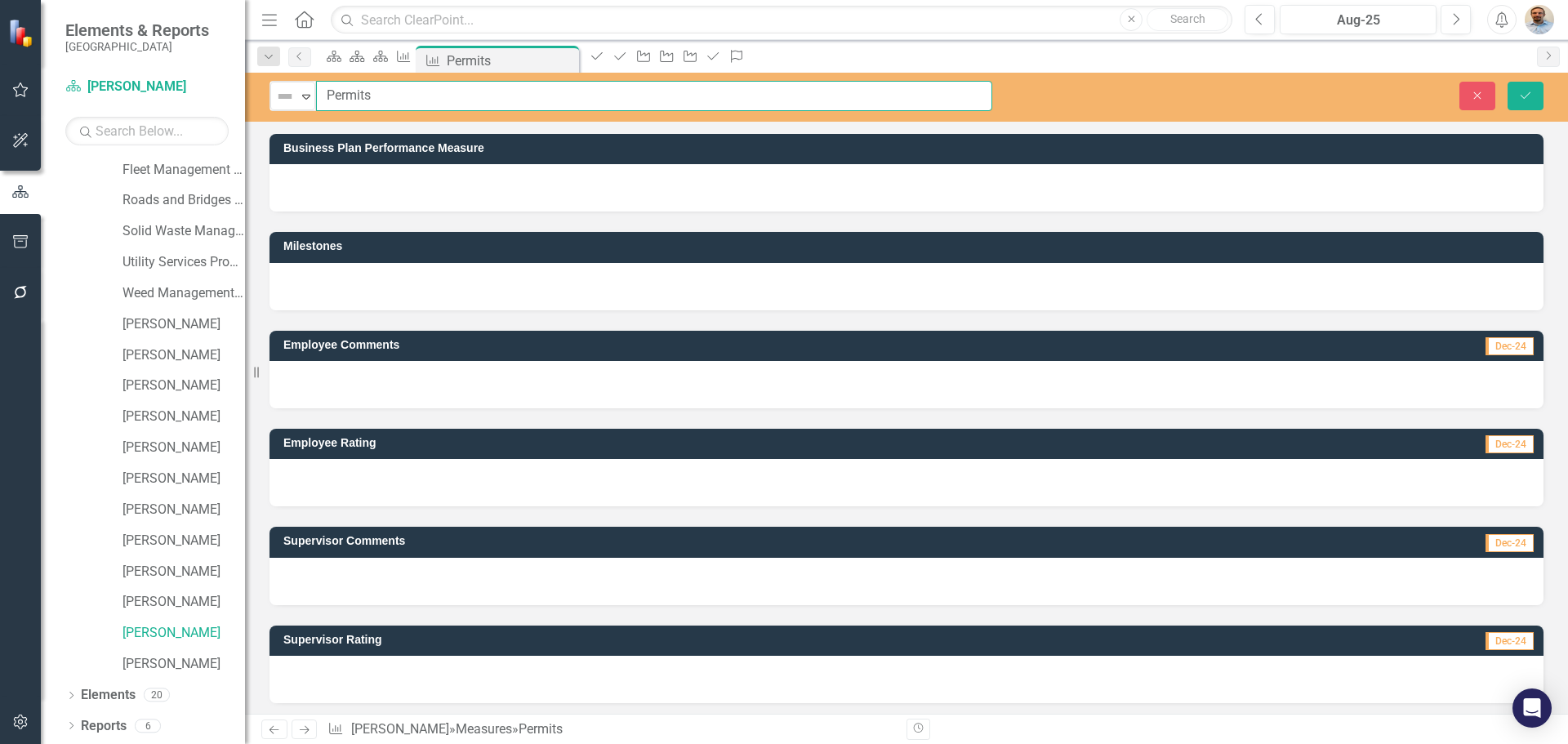
drag, startPoint x: 398, startPoint y: 94, endPoint x: 325, endPoint y: 101, distance: 73.3
click at [327, 101] on input "Permits" at bounding box center [654, 96] width 676 height 31
paste input "95% of customers who submit a complete permit application receive follow-up gui…"
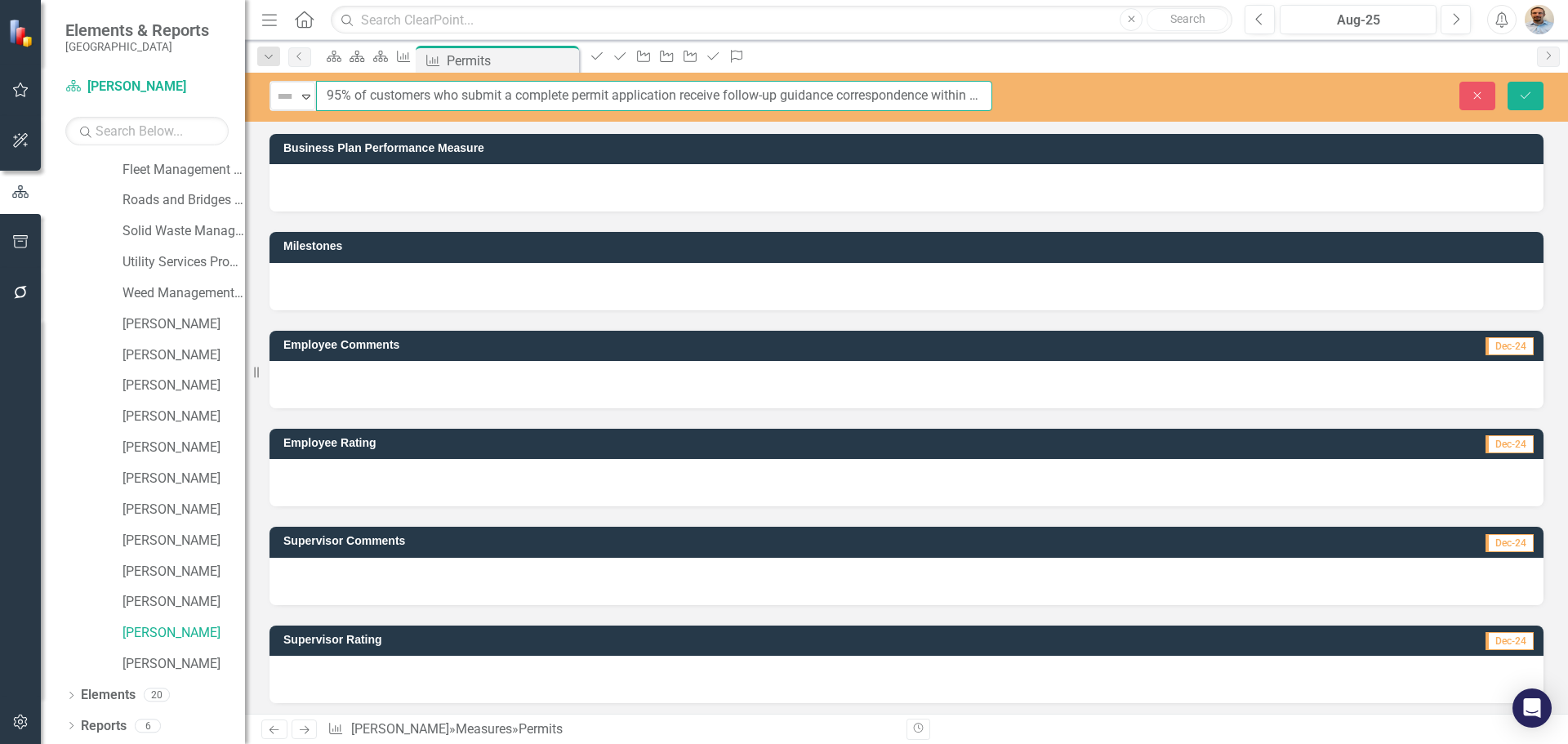
scroll to position [0, 117]
type input "95% of customers who submit a complete permit application receive follow-up gui…"
click at [1529, 95] on icon "submit" at bounding box center [1526, 95] width 10 height 7
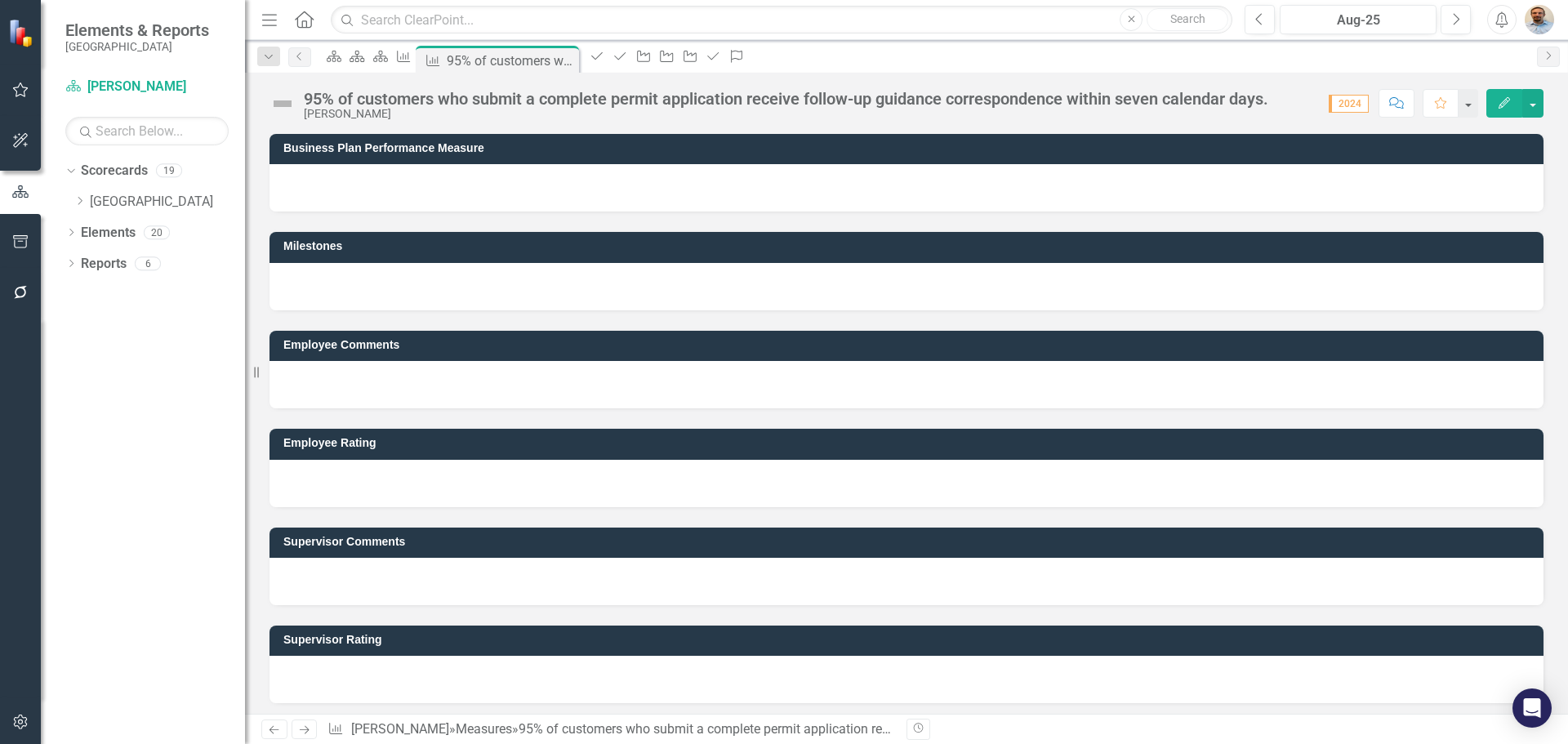
scroll to position [0, 0]
click at [82, 206] on icon "Dropdown" at bounding box center [80, 201] width 12 height 10
click at [95, 236] on icon "Dropdown" at bounding box center [96, 232] width 12 height 10
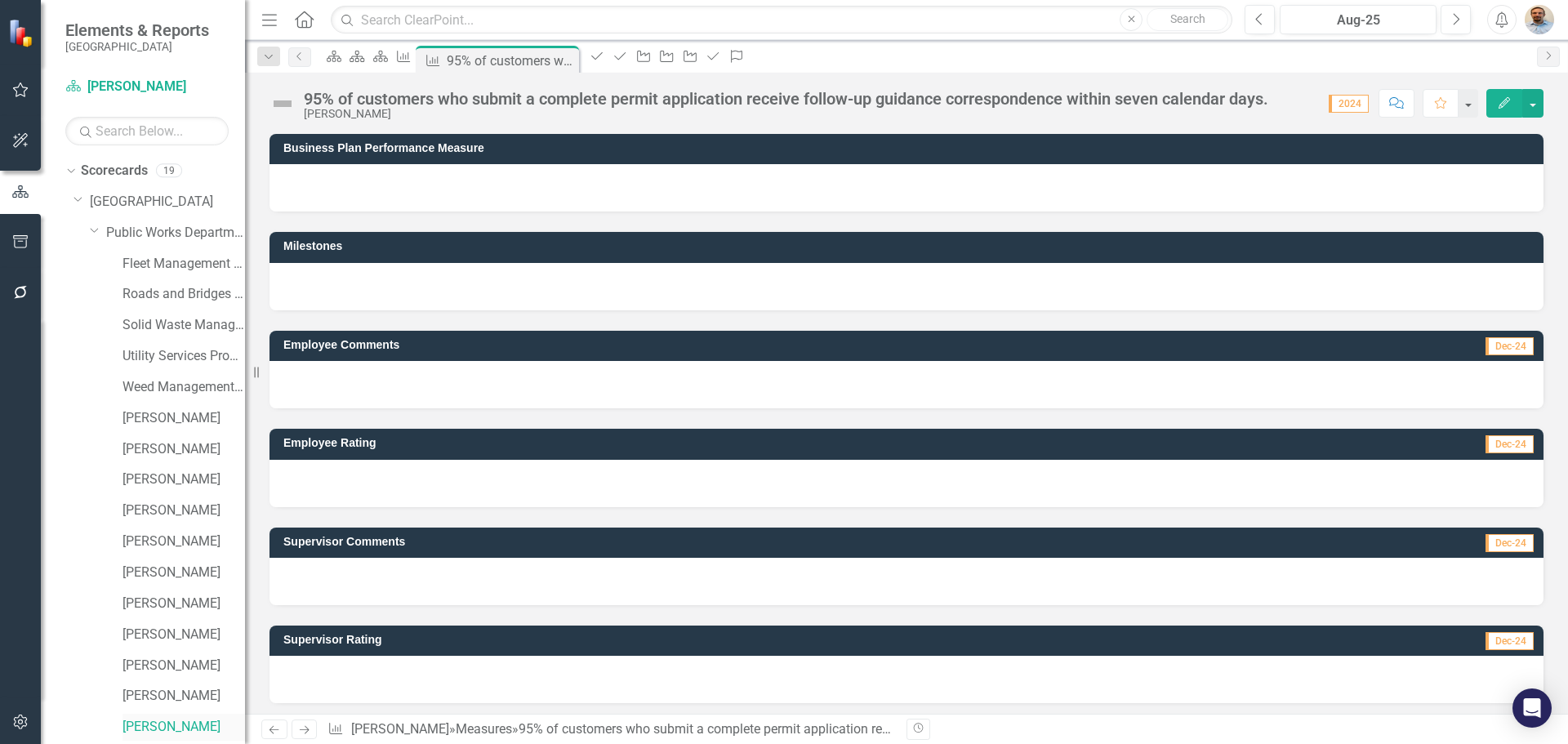
click at [136, 716] on div "[PERSON_NAME]" at bounding box center [183, 726] width 122 height 27
click at [165, 731] on link "[PERSON_NAME]" at bounding box center [183, 726] width 122 height 19
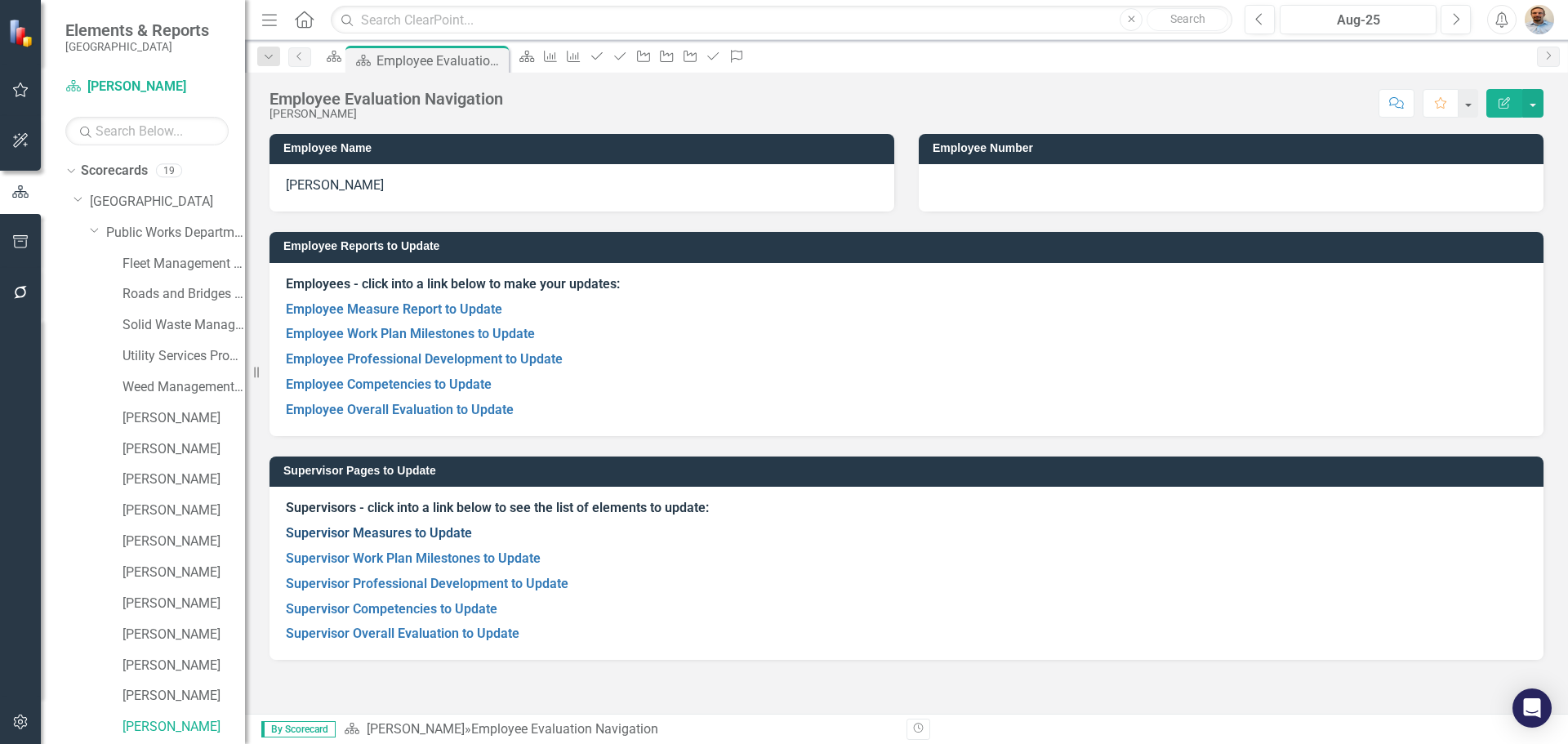
click at [390, 535] on link "Supervisor Measures to Update" at bounding box center [378, 533] width 186 height 16
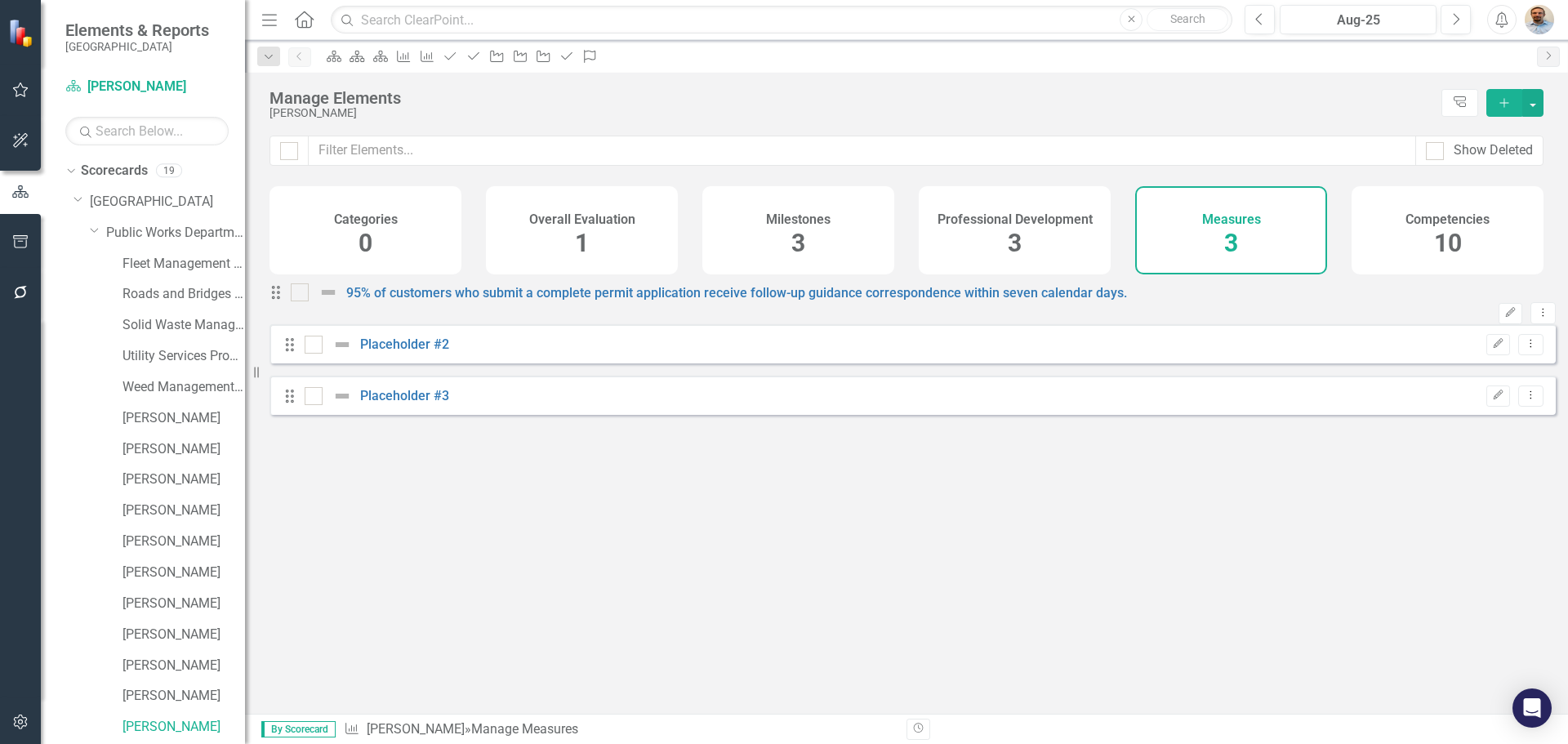
checkbox input "false"
click at [388, 352] on link "Placeholder #2" at bounding box center [404, 344] width 89 height 16
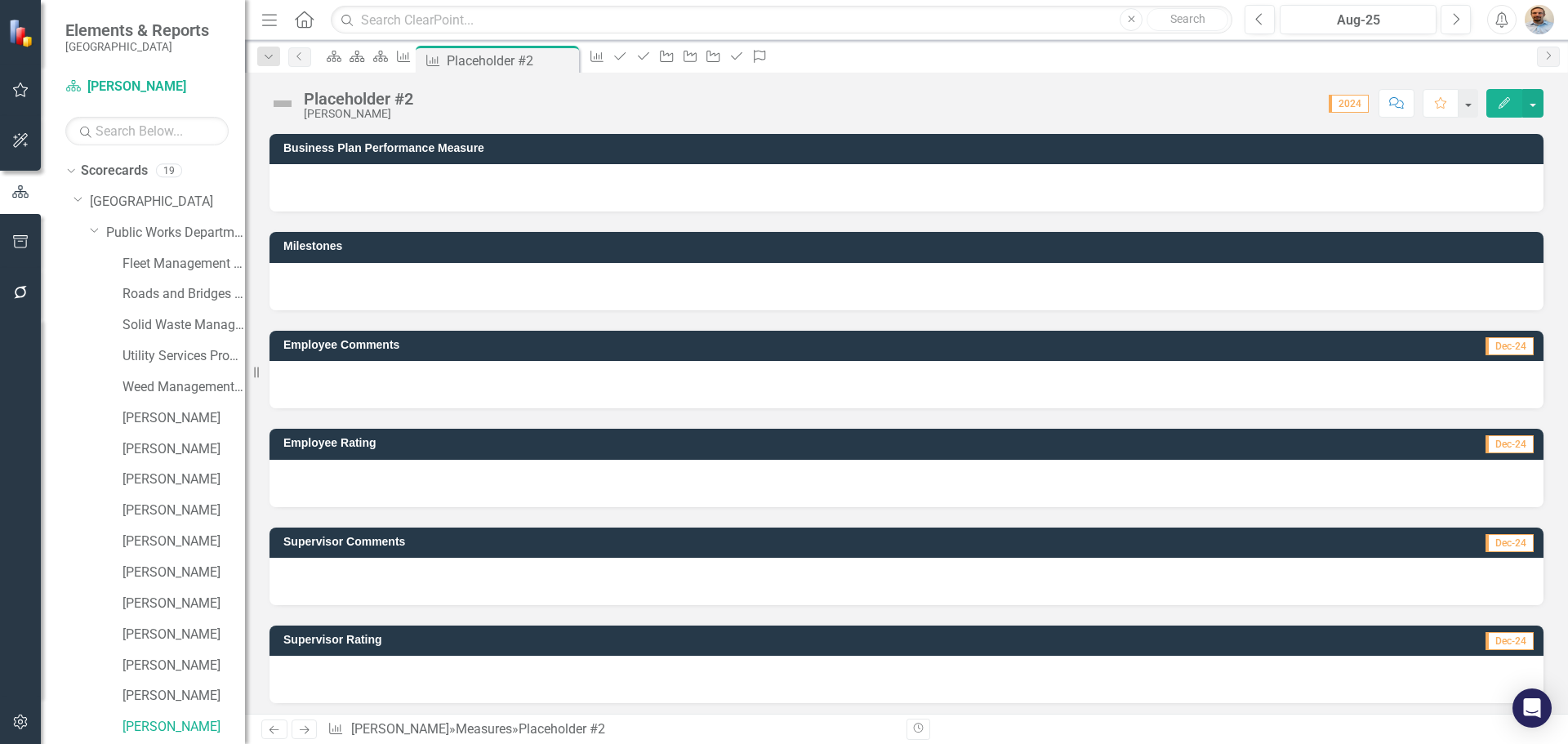
click at [358, 98] on div "Placeholder #2" at bounding box center [358, 99] width 109 height 18
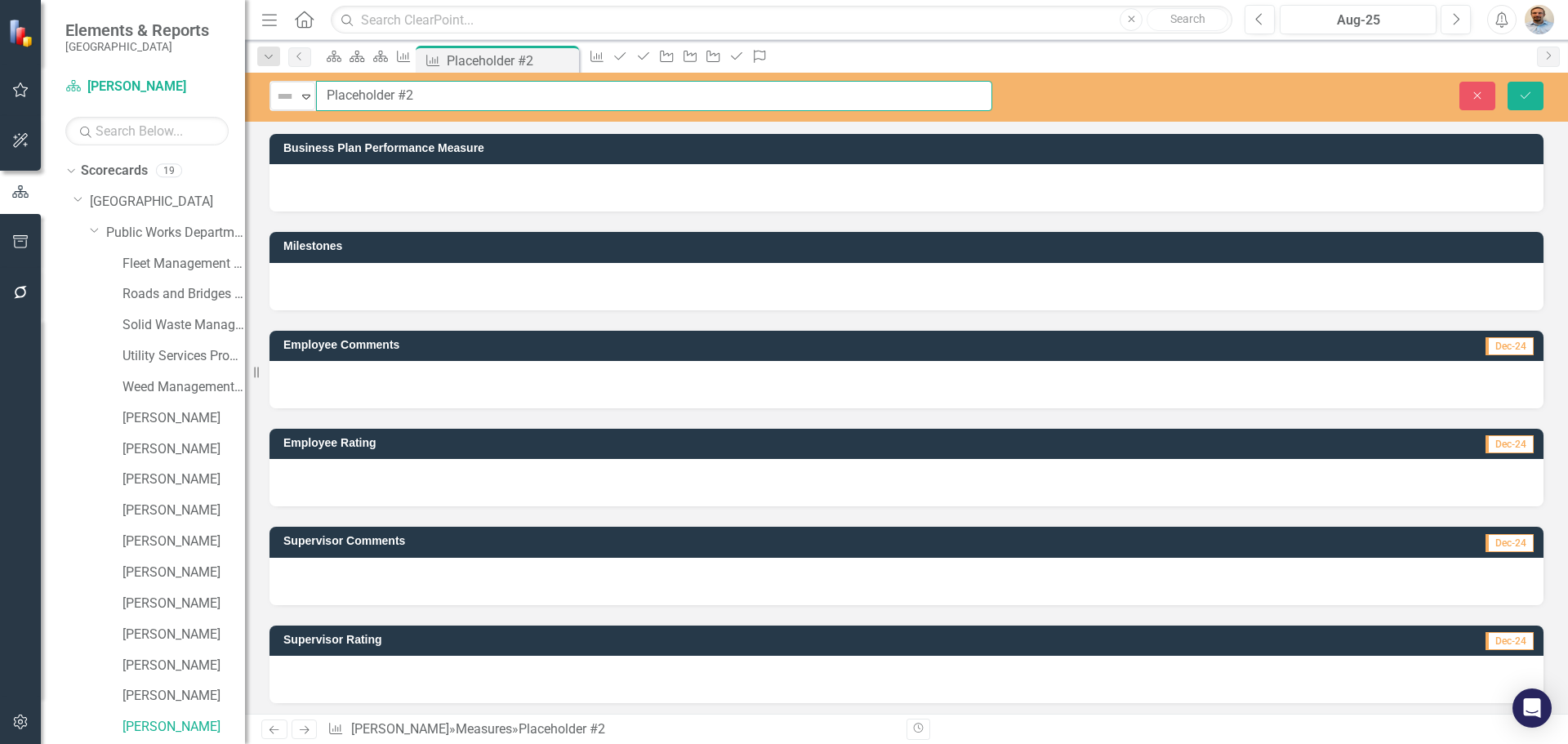
drag, startPoint x: 412, startPoint y: 97, endPoint x: 269, endPoint y: 89, distance: 143.2
click at [269, 89] on div "Not Defined Expand Placeholder #2" at bounding box center [631, 96] width 747 height 31
type input "95% of customers who request a final inspection receive their inspection [DATE]"
click at [1533, 99] on icon "Save" at bounding box center [1526, 96] width 15 height 12
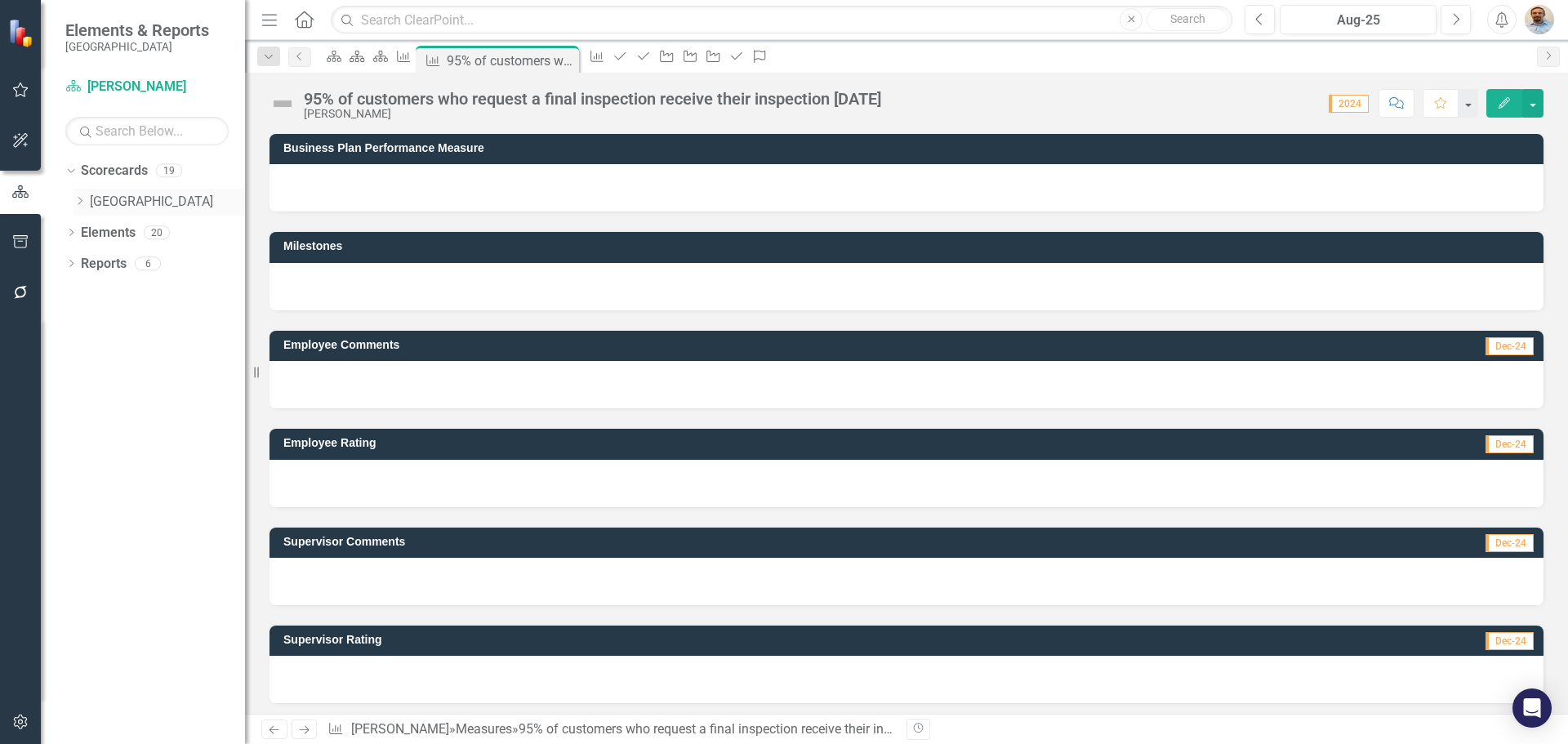
click at [82, 201] on icon at bounding box center [81, 201] width 4 height 8
click at [94, 232] on icon "Dropdown" at bounding box center [96, 232] width 12 height 10
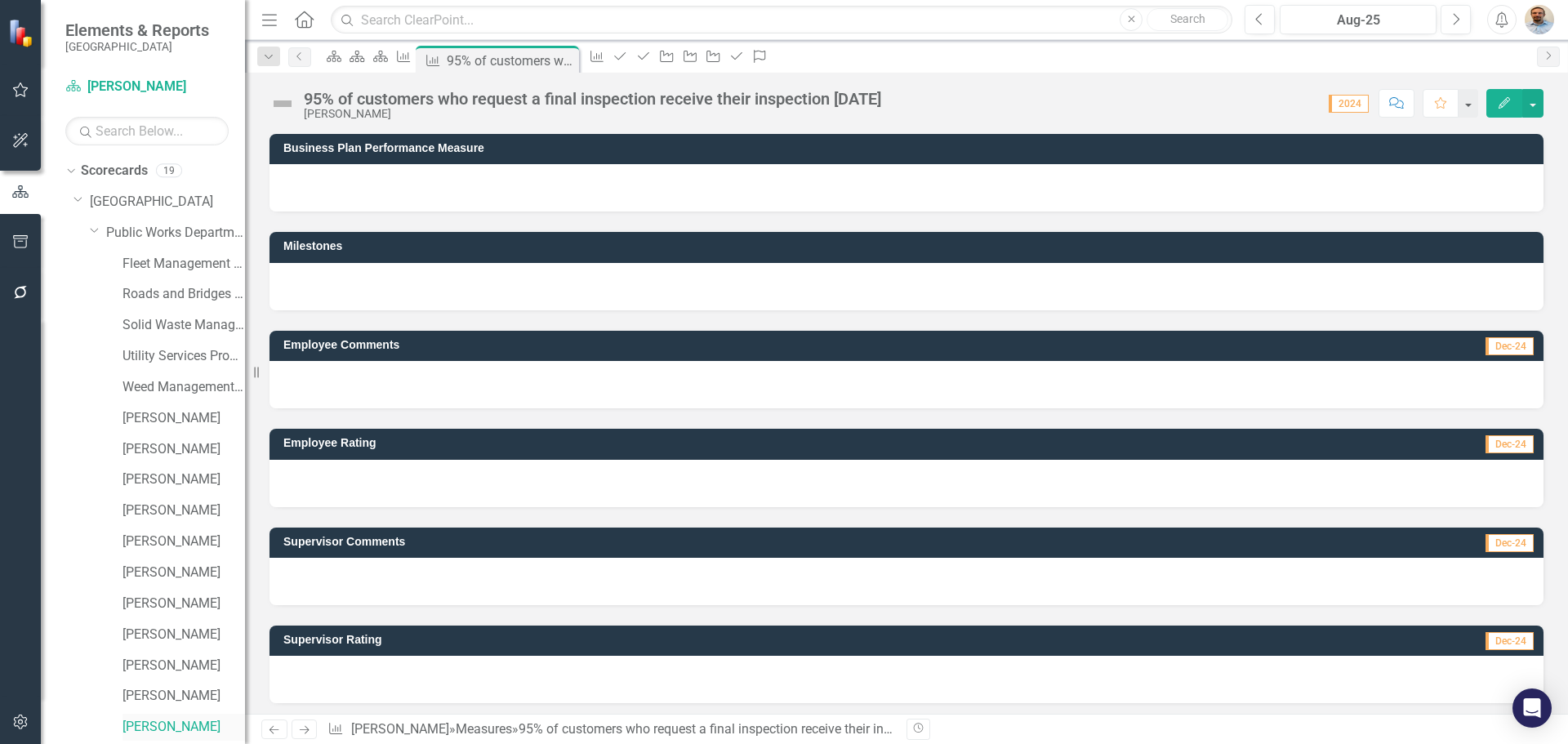
click at [165, 730] on link "[PERSON_NAME]" at bounding box center [183, 726] width 122 height 19
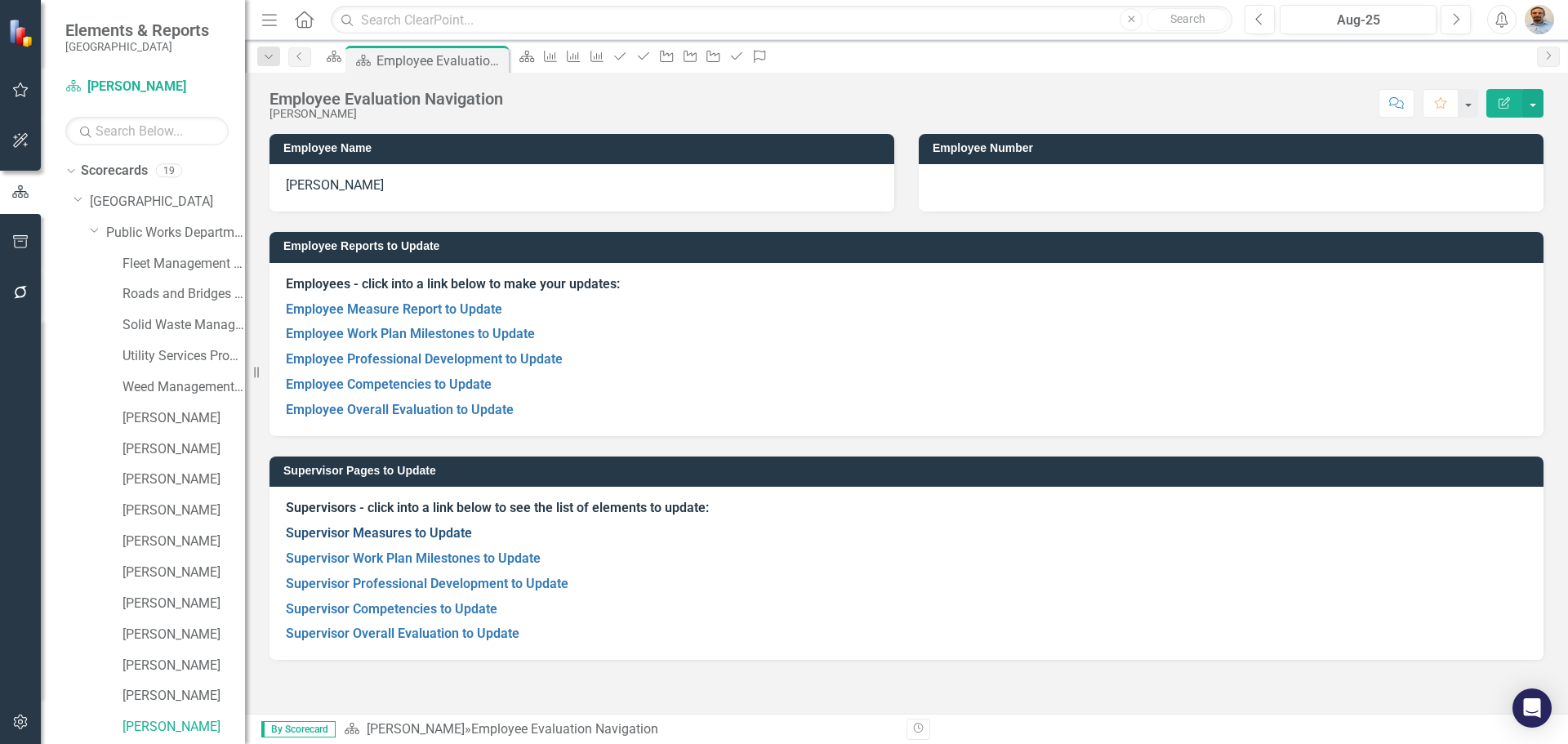
click at [417, 534] on link "Supervisor Measures to Update" at bounding box center [378, 533] width 186 height 16
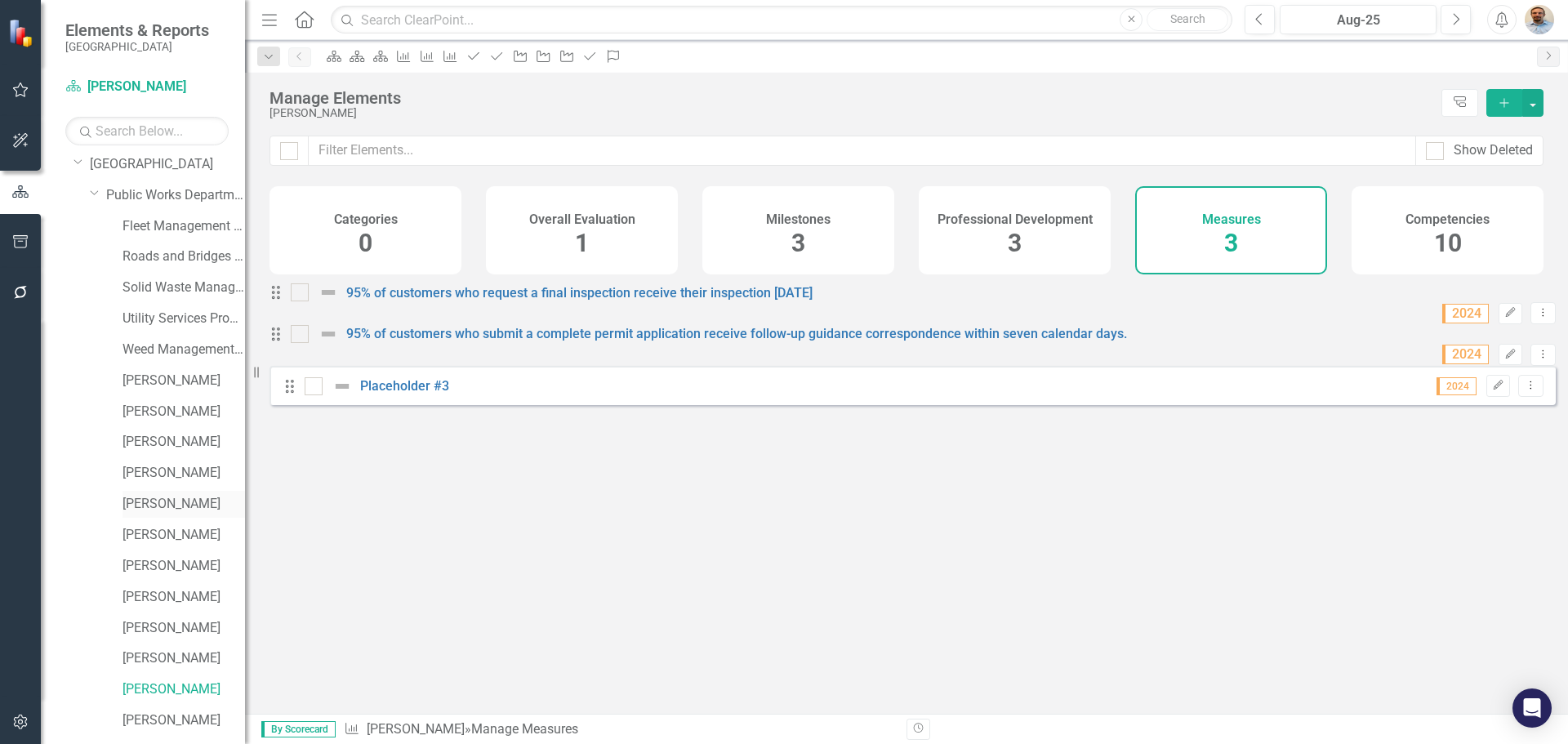
scroll to position [94, 0]
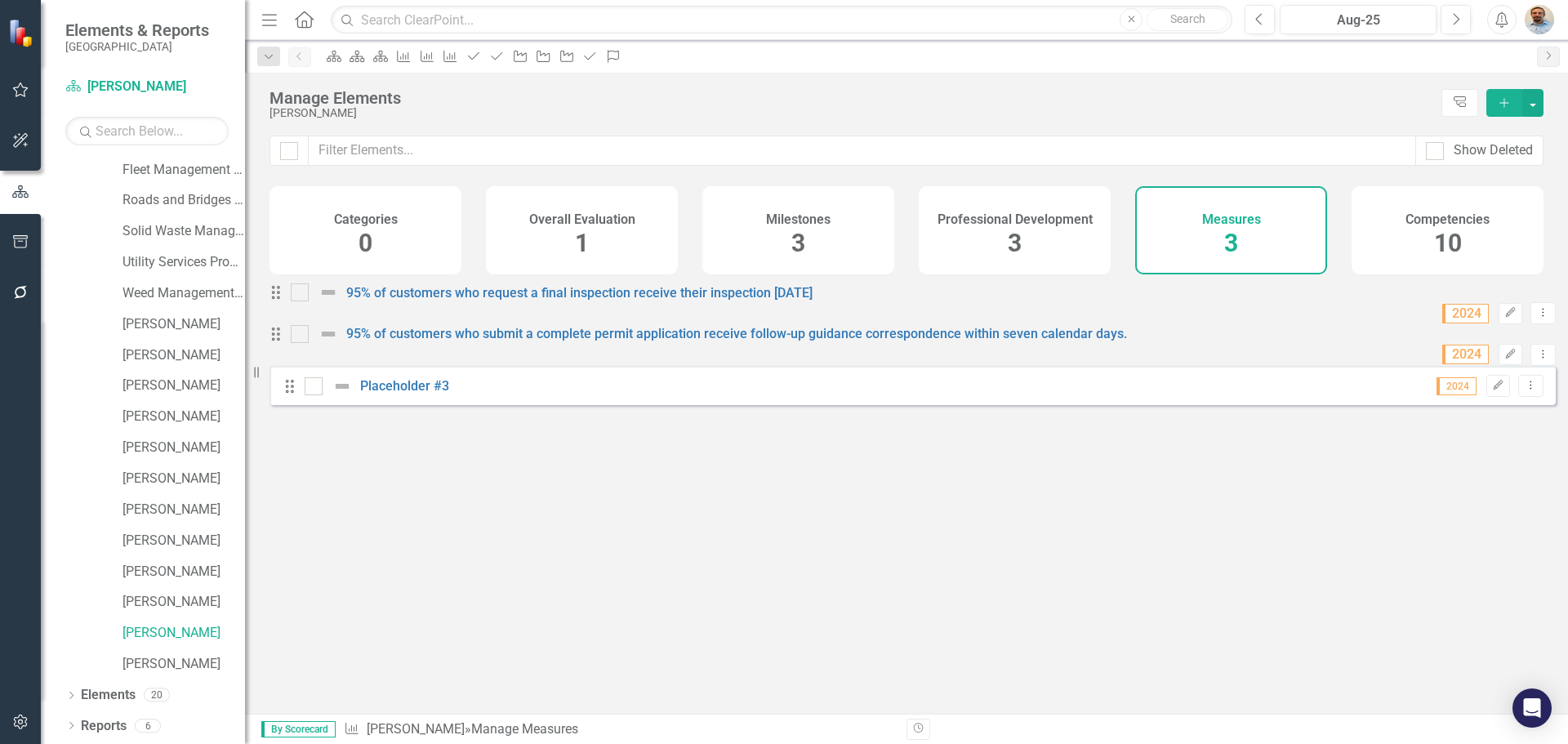
click at [904, 559] on div "Looks like you don't have any Measures set up yet. Why don't you add a Measure …" at bounding box center [912, 478] width 1286 height 390
click at [623, 566] on div "Looks like you don't have any Measures set up yet. Why don't you add a Measure …" at bounding box center [912, 478] width 1286 height 390
click at [676, 530] on div "Looks like you don't have any Measures set up yet. Why don't you add a Measure …" at bounding box center [912, 478] width 1286 height 390
click at [504, 580] on div "Looks like you don't have any Measures set up yet. Why don't you add a Measure …" at bounding box center [912, 478] width 1286 height 390
drag, startPoint x: 481, startPoint y: 546, endPoint x: 463, endPoint y: 472, distance: 76.2
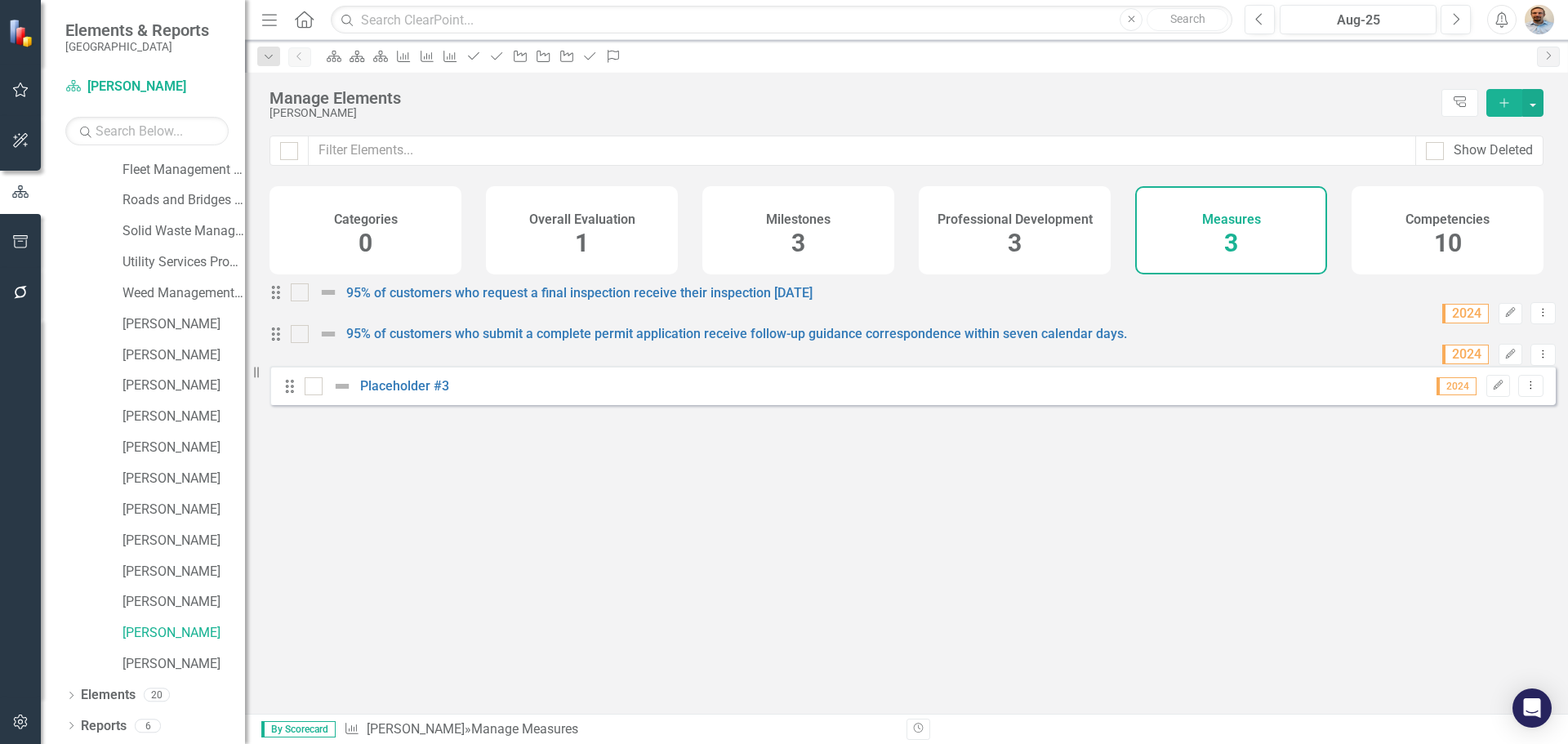
click at [481, 546] on div "Looks like you don't have any Measures set up yet. Why don't you add a Measure …" at bounding box center [912, 478] width 1286 height 390
